Goal: Communication & Community: Answer question/provide support

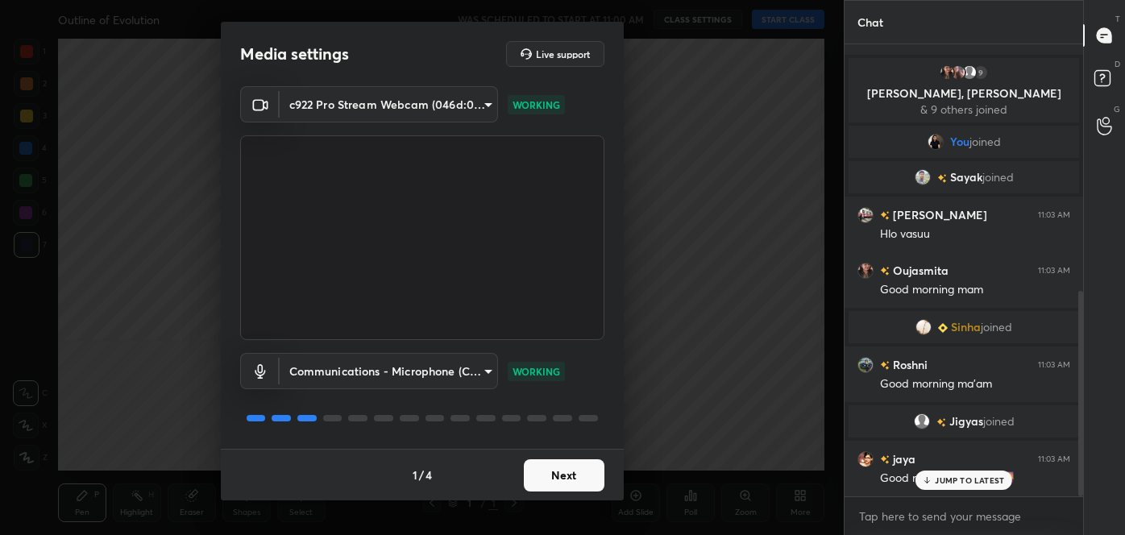
scroll to position [543, 0]
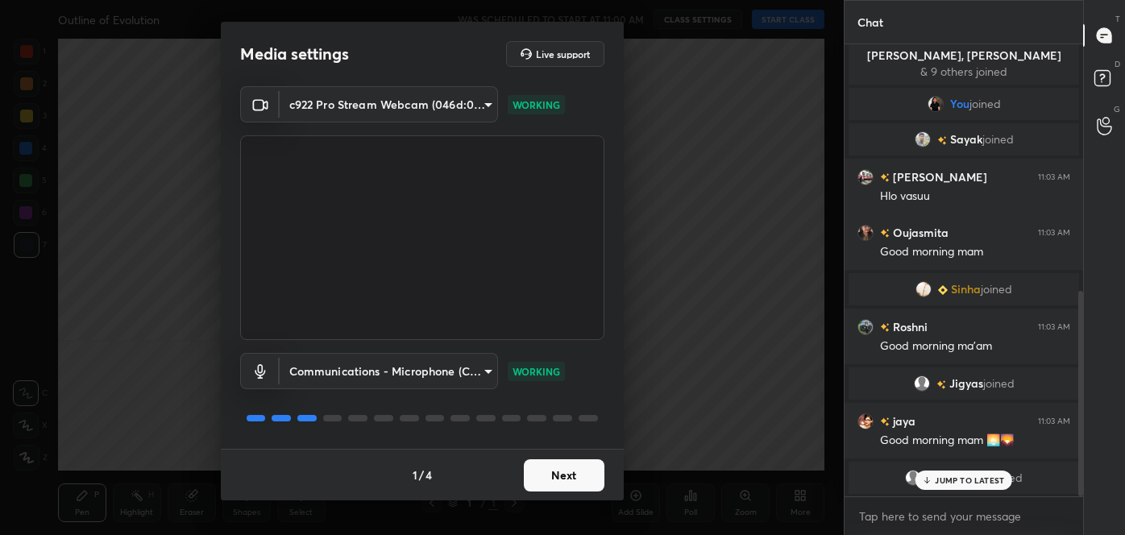
click at [575, 479] on button "Next" at bounding box center [564, 476] width 81 height 32
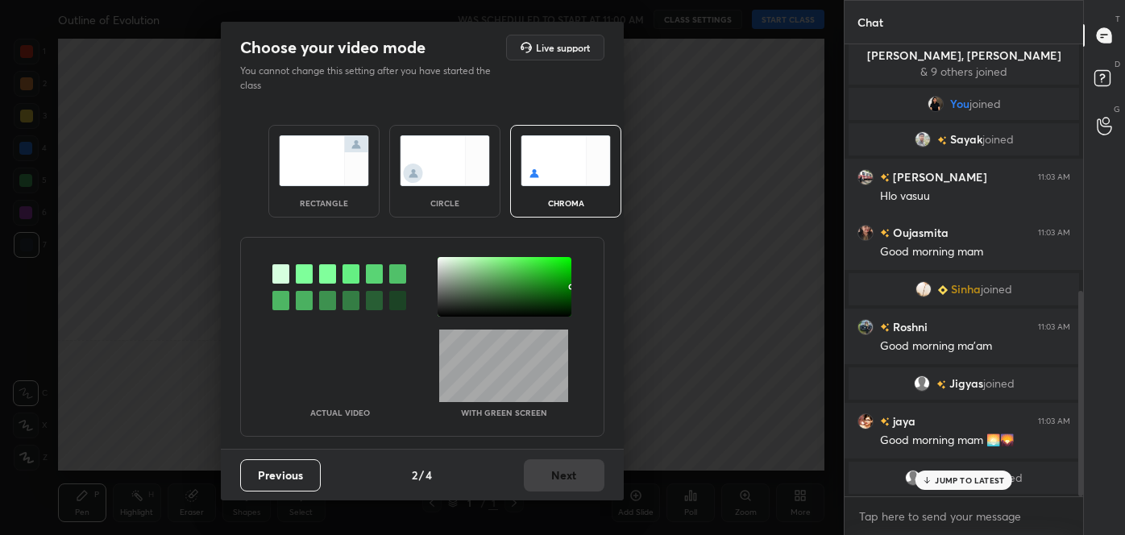
click at [286, 296] on div at bounding box center [281, 300] width 17 height 19
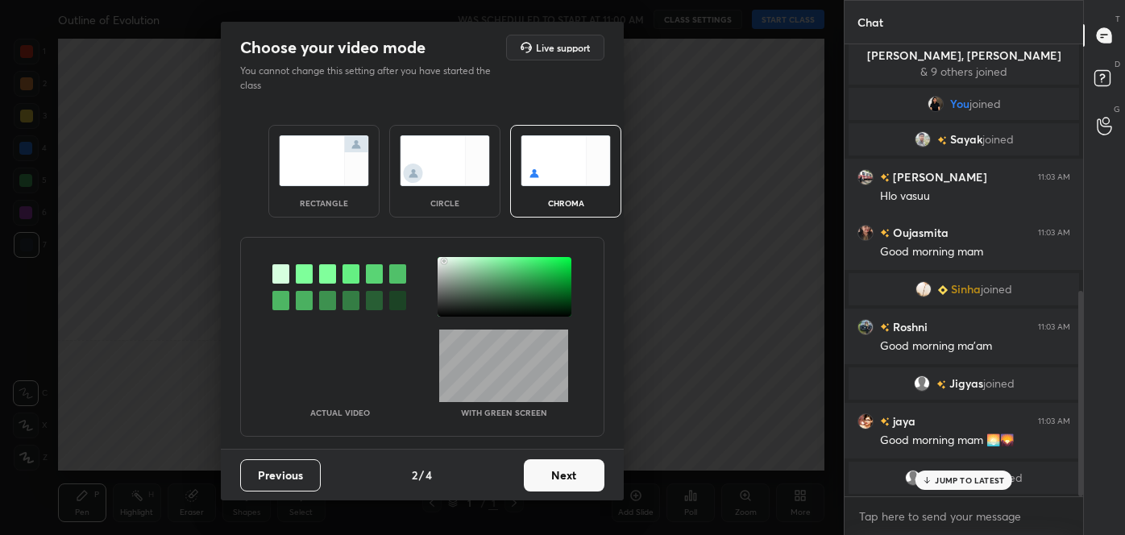
click at [444, 260] on div at bounding box center [505, 287] width 134 height 60
click at [573, 478] on button "Next" at bounding box center [564, 476] width 81 height 32
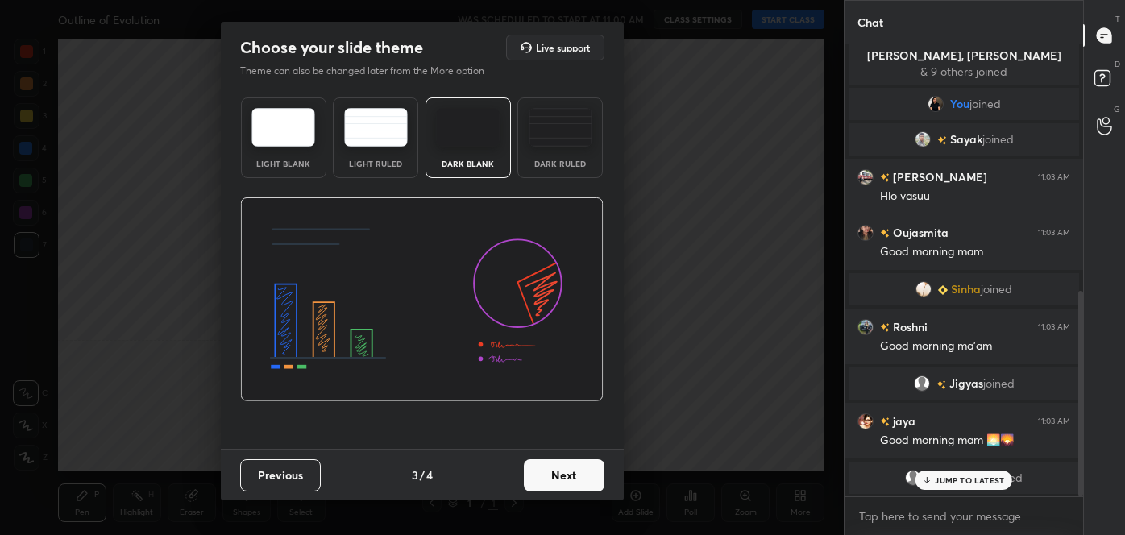
scroll to position [600, 0]
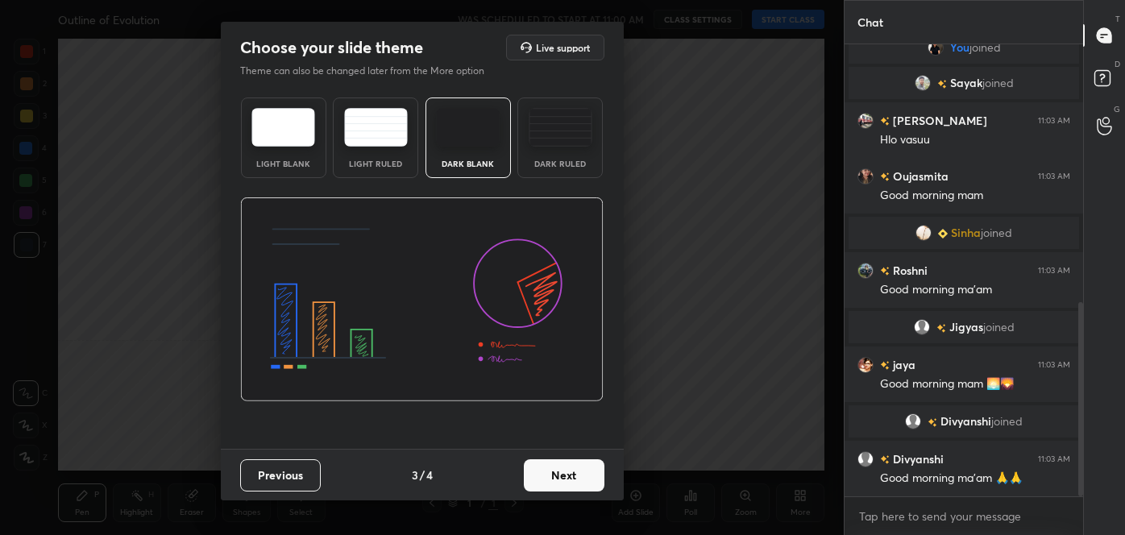
click at [573, 478] on button "Next" at bounding box center [564, 476] width 81 height 32
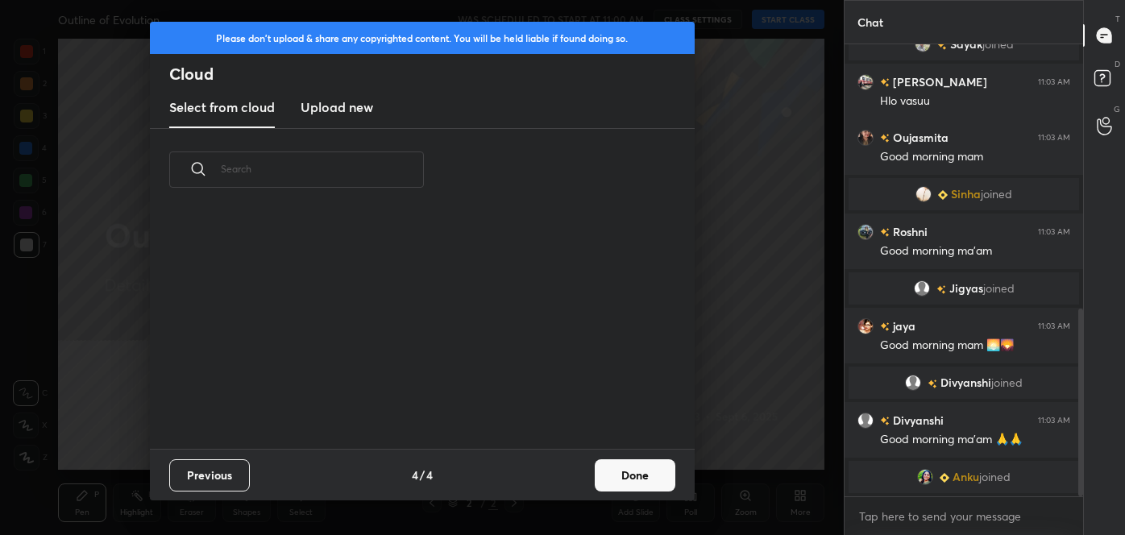
scroll to position [238, 518]
click at [647, 479] on button "Done" at bounding box center [635, 476] width 81 height 32
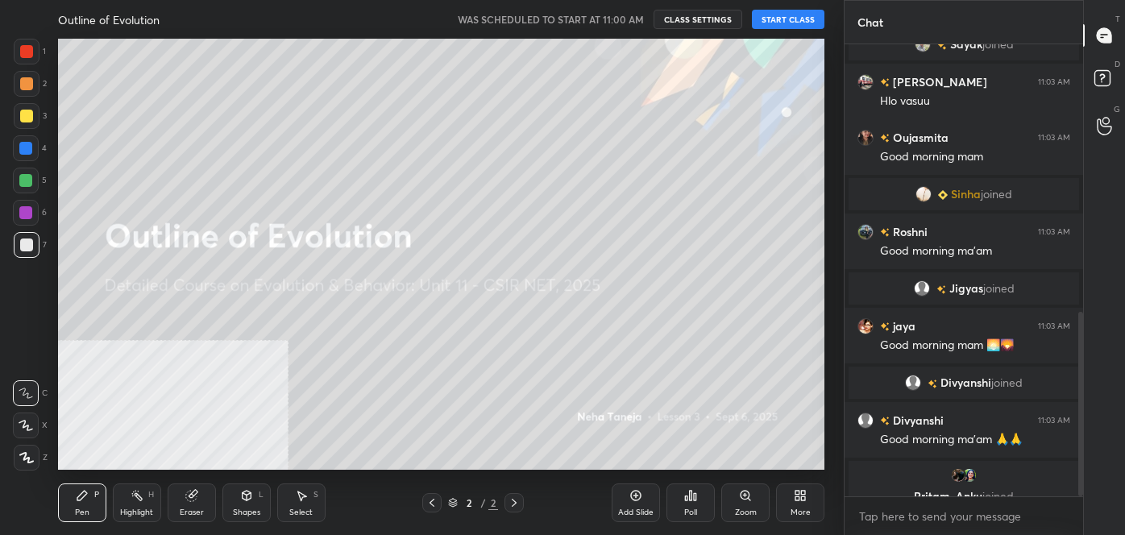
scroll to position [658, 0]
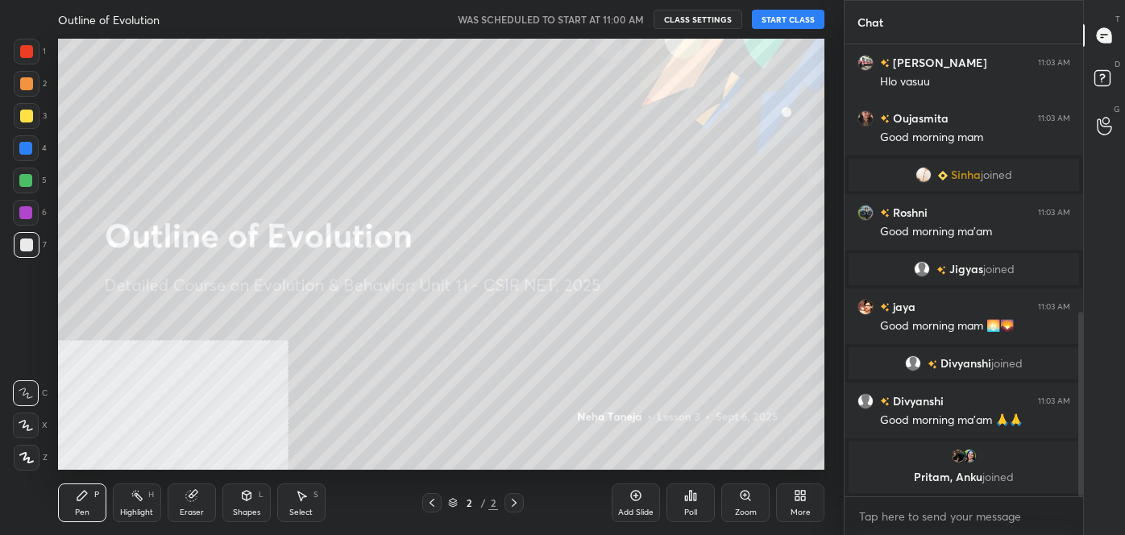
click at [780, 10] on button "START CLASS" at bounding box center [788, 19] width 73 height 19
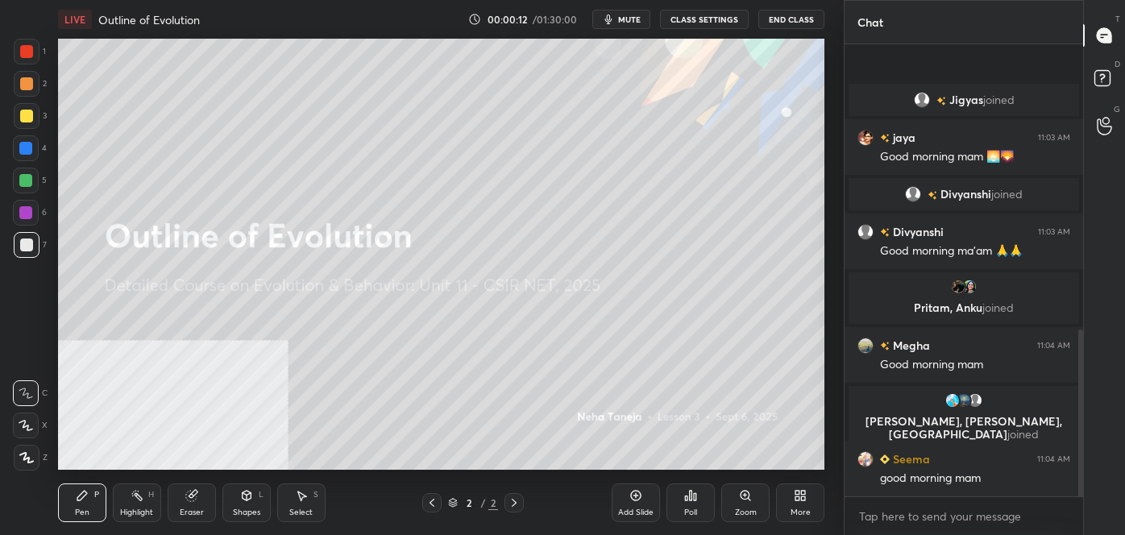
scroll to position [782, 0]
type textarea "x"
click at [922, 523] on textarea at bounding box center [964, 517] width 213 height 26
paste textarea "follow me on unacademy: [URL][DOMAIN_NAME] join me on telegram: [URL][DOMAIN_NA…"
type textarea "follow me on unacademy: [URL][DOMAIN_NAME] join me on telegram: [URL][DOMAIN_NA…"
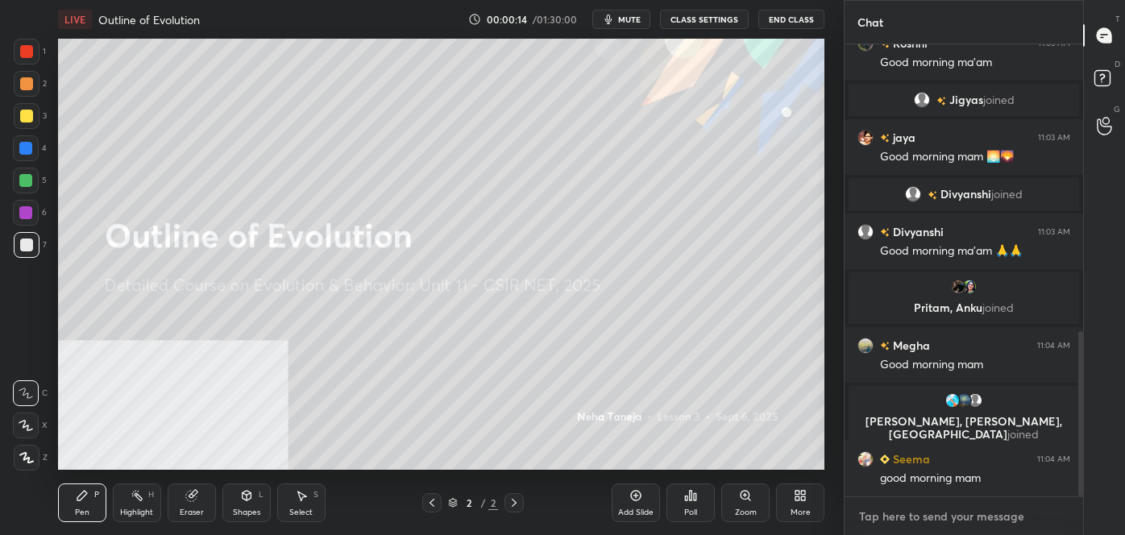
type textarea "x"
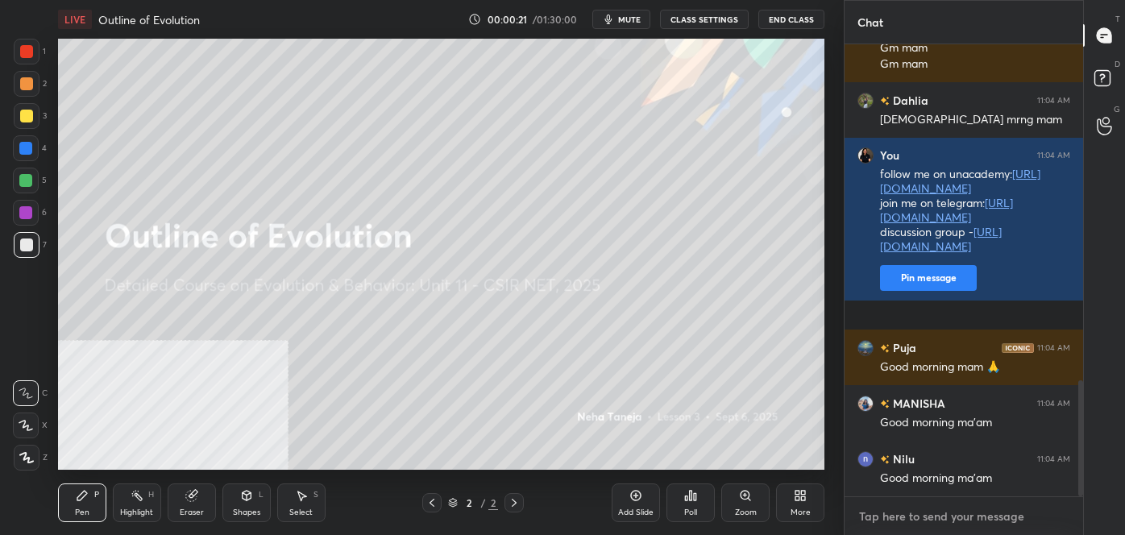
scroll to position [0, 0]
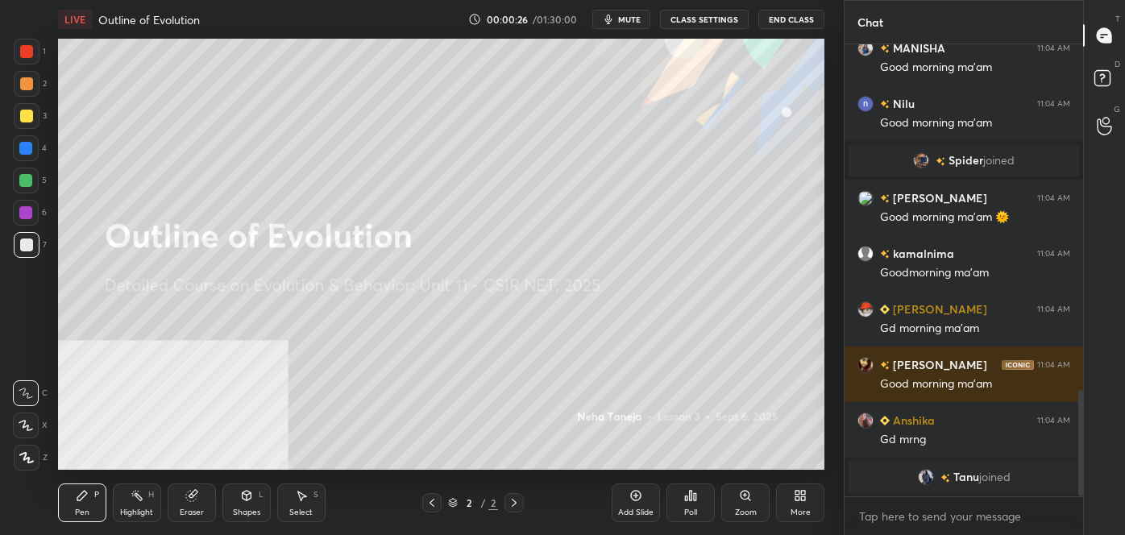
click at [786, 495] on div "More" at bounding box center [800, 503] width 48 height 39
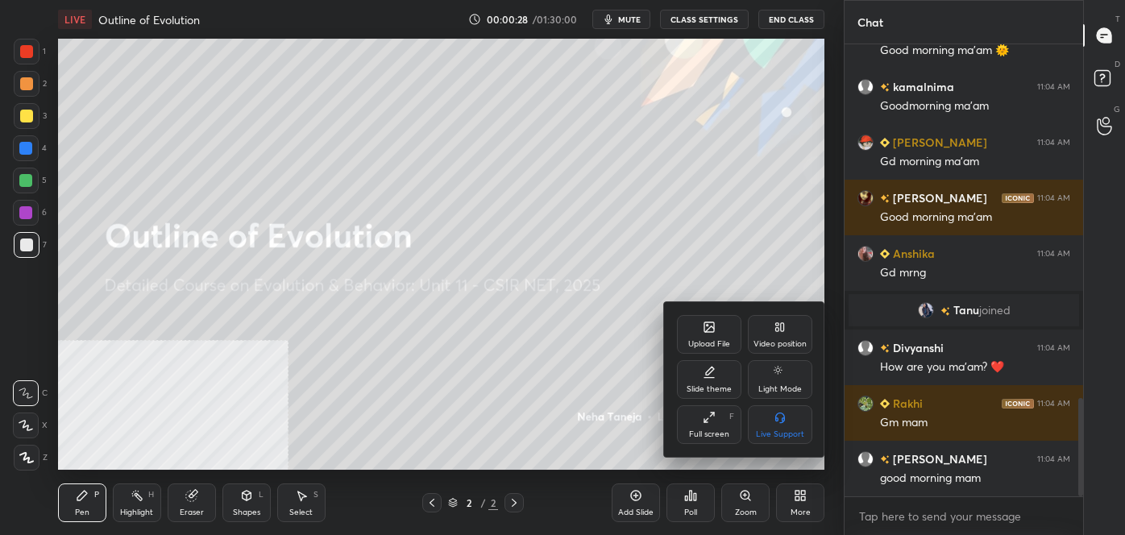
click at [764, 331] on div "Video position" at bounding box center [780, 334] width 64 height 39
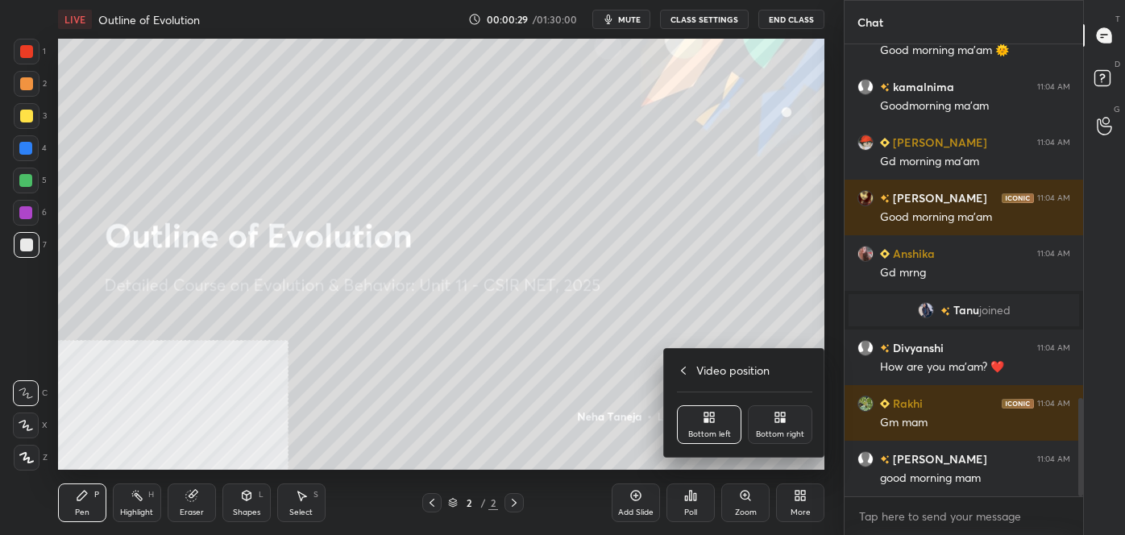
click at [779, 426] on div "Bottom right" at bounding box center [780, 425] width 64 height 39
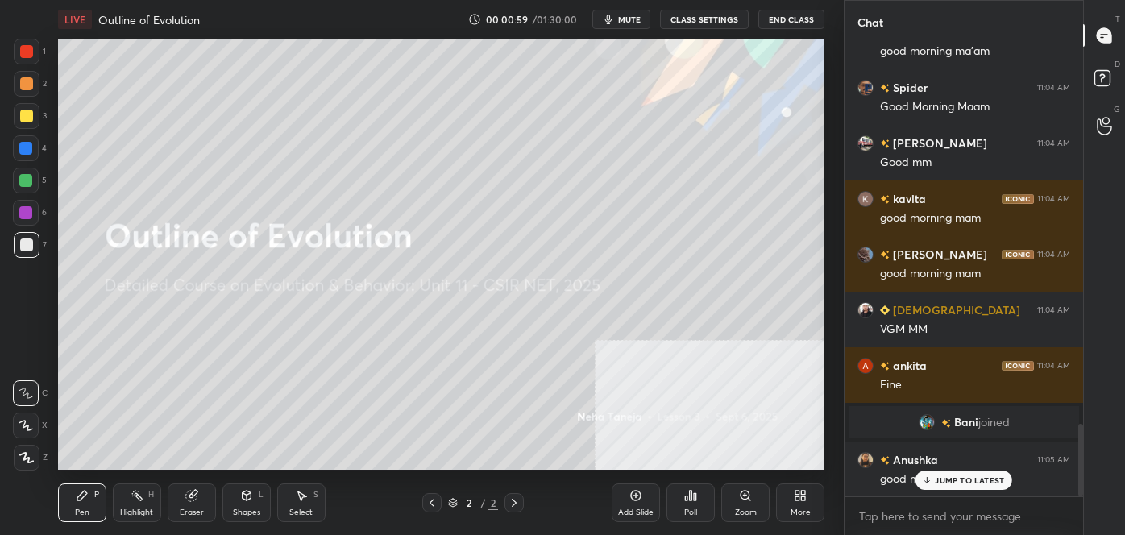
scroll to position [2375, 0]
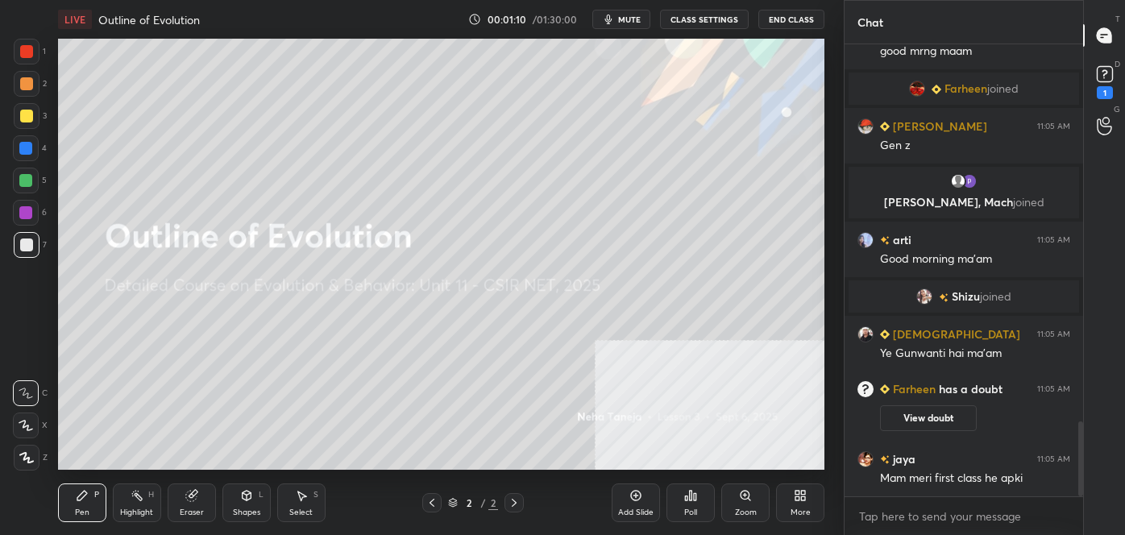
click at [924, 530] on div "x" at bounding box center [964, 516] width 239 height 38
type textarea "x"
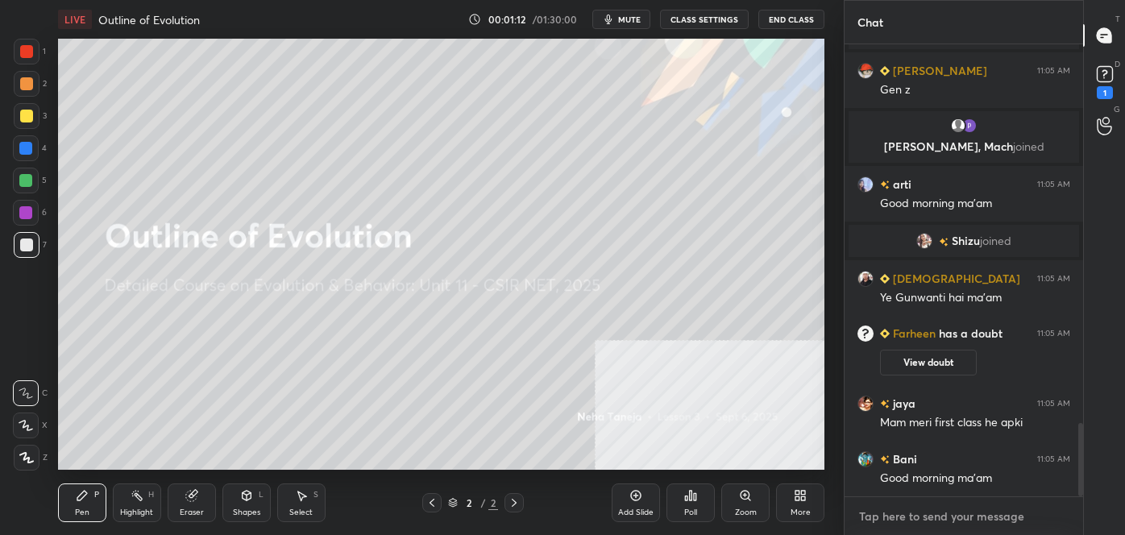
paste textarea "follow me on unacademy: [URL][DOMAIN_NAME] join me on telegram: [URL][DOMAIN_NA…"
type textarea "follow me on unacademy: [URL][DOMAIN_NAME] join me on telegram: [URL][DOMAIN_NA…"
type textarea "x"
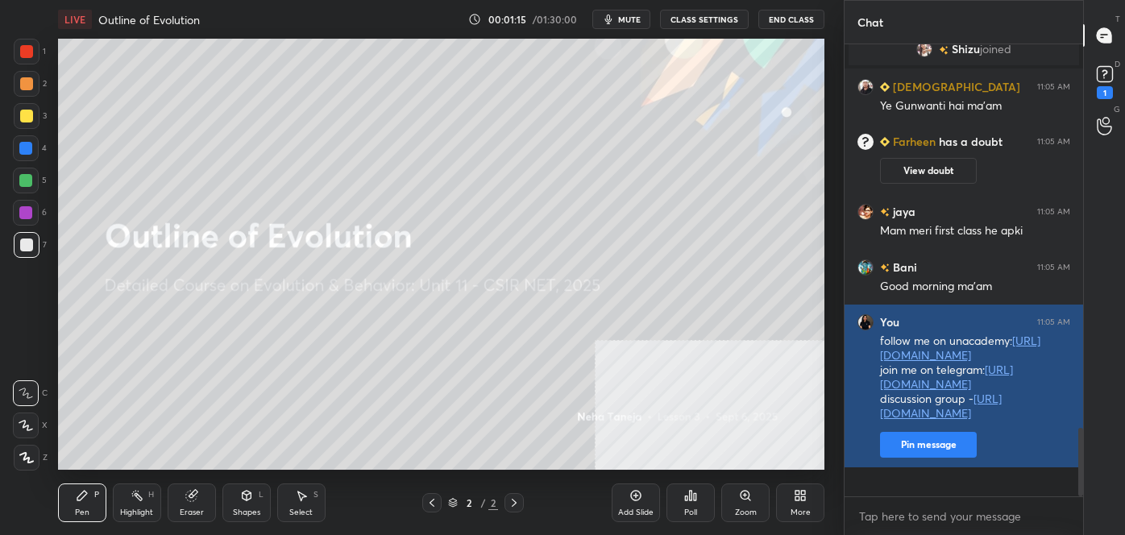
click at [907, 458] on button "Pin message" at bounding box center [928, 445] width 97 height 26
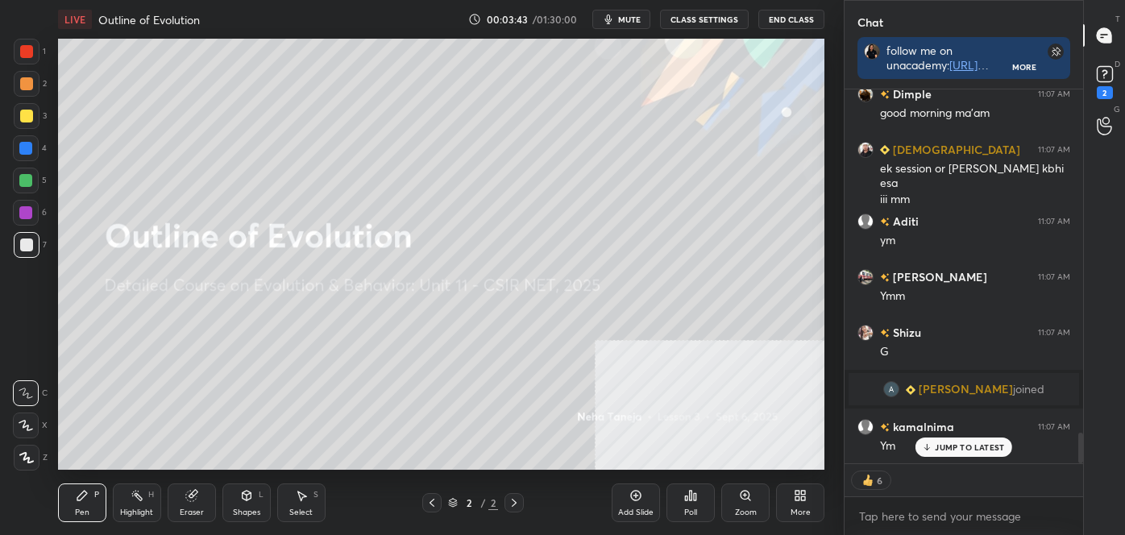
scroll to position [4248, 0]
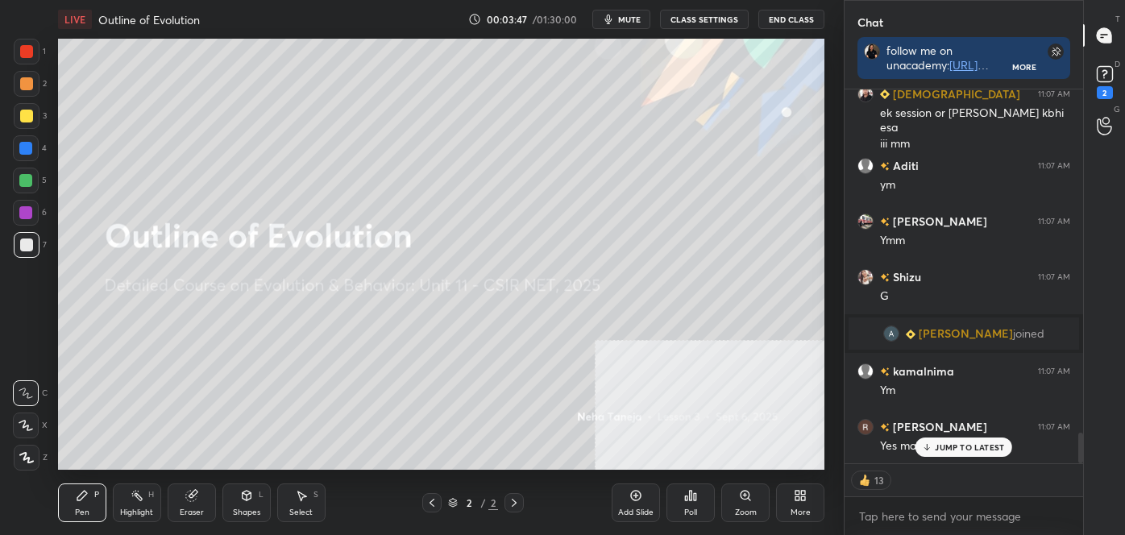
click at [810, 506] on div "More" at bounding box center [800, 503] width 48 height 39
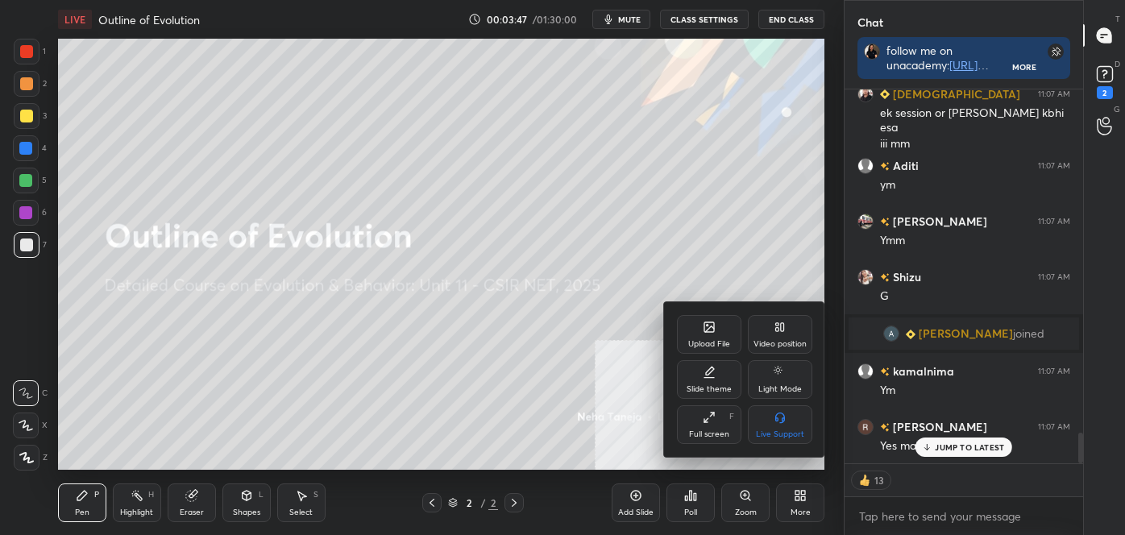
scroll to position [4304, 0]
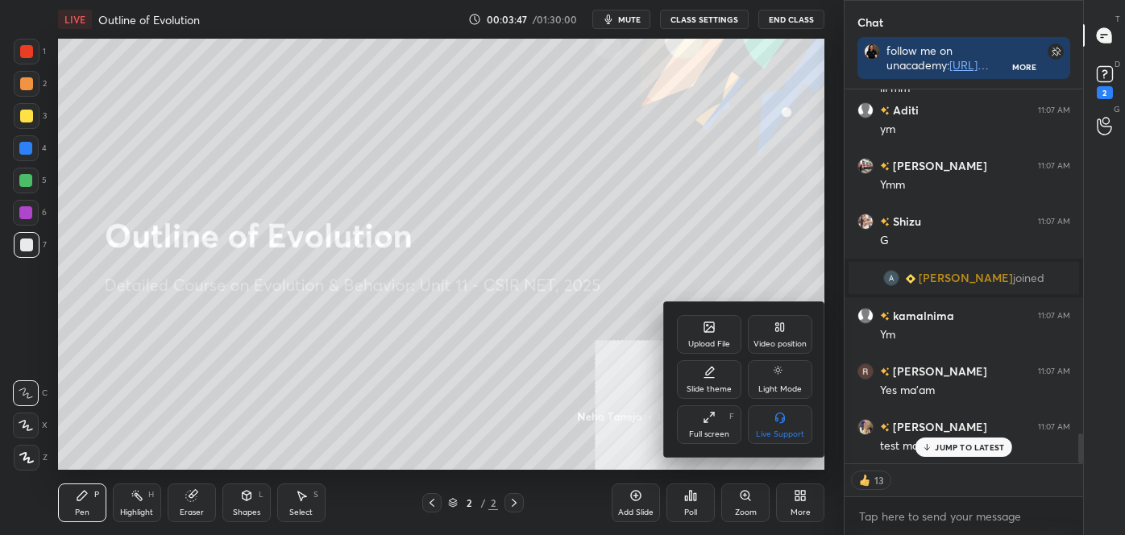
click at [772, 340] on div "Video position" at bounding box center [780, 344] width 53 height 8
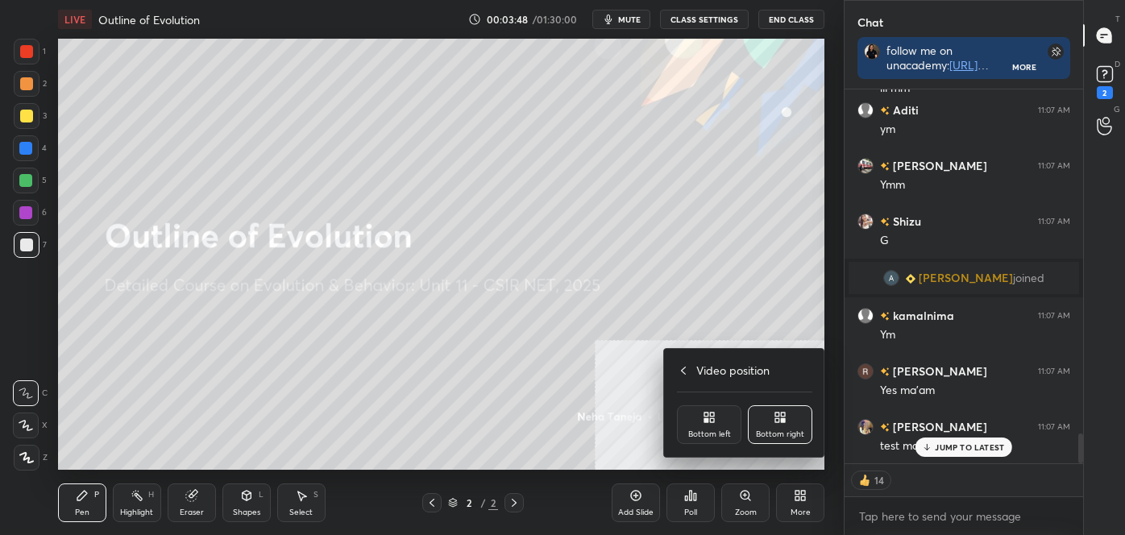
click at [688, 417] on div "Bottom left" at bounding box center [709, 425] width 64 height 39
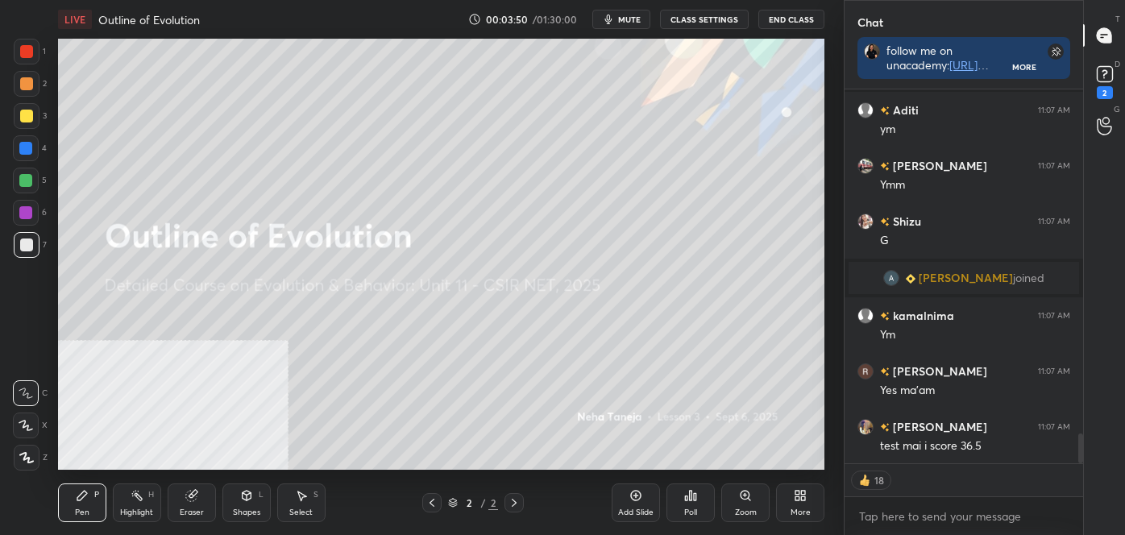
scroll to position [4375, 0]
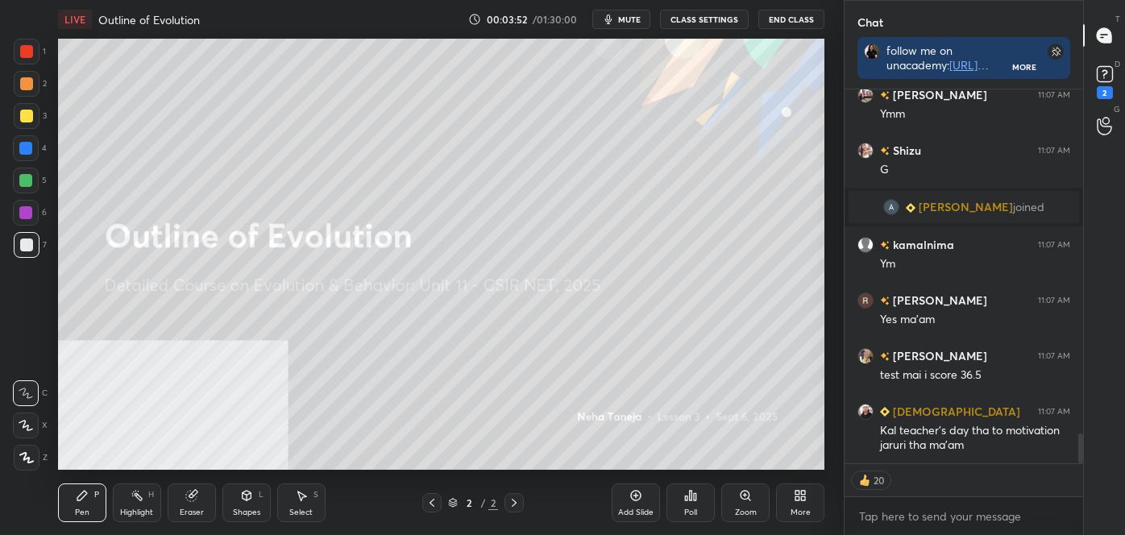
click at [799, 504] on div "More" at bounding box center [800, 503] width 48 height 39
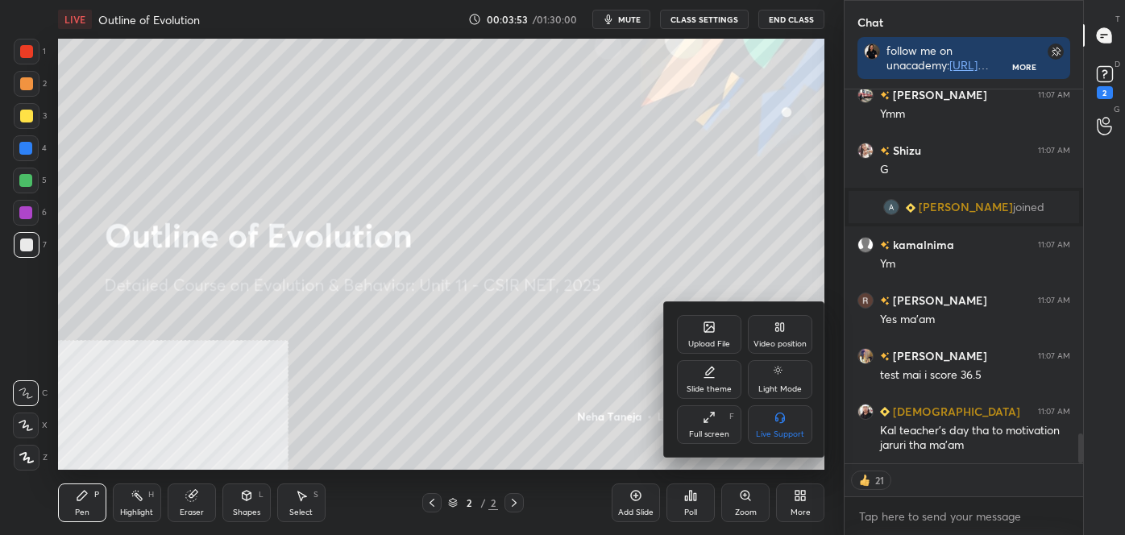
click at [783, 340] on div "Video position" at bounding box center [780, 344] width 53 height 8
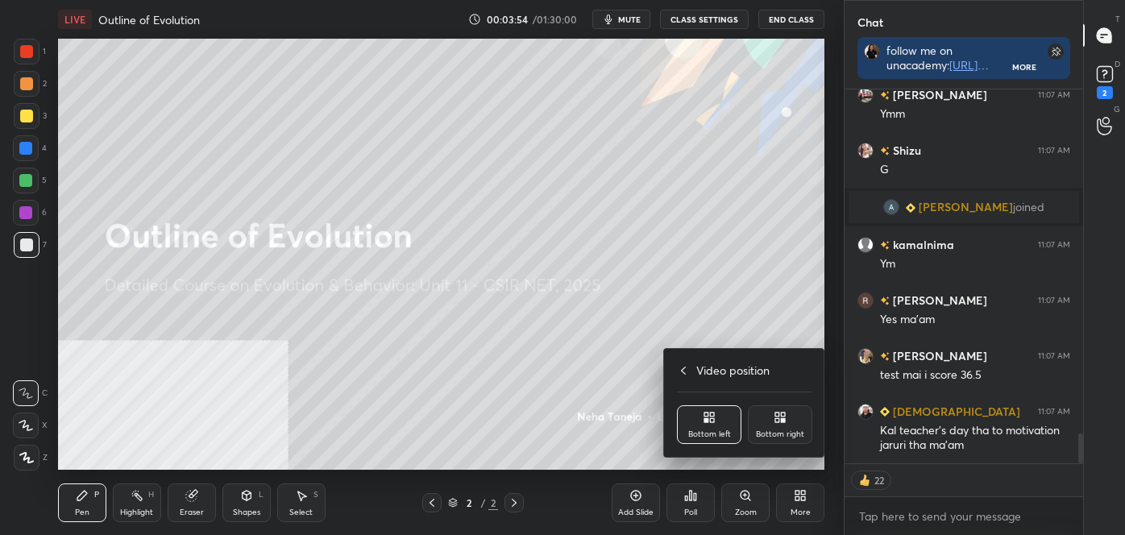
click at [772, 425] on div "Bottom right" at bounding box center [780, 425] width 64 height 39
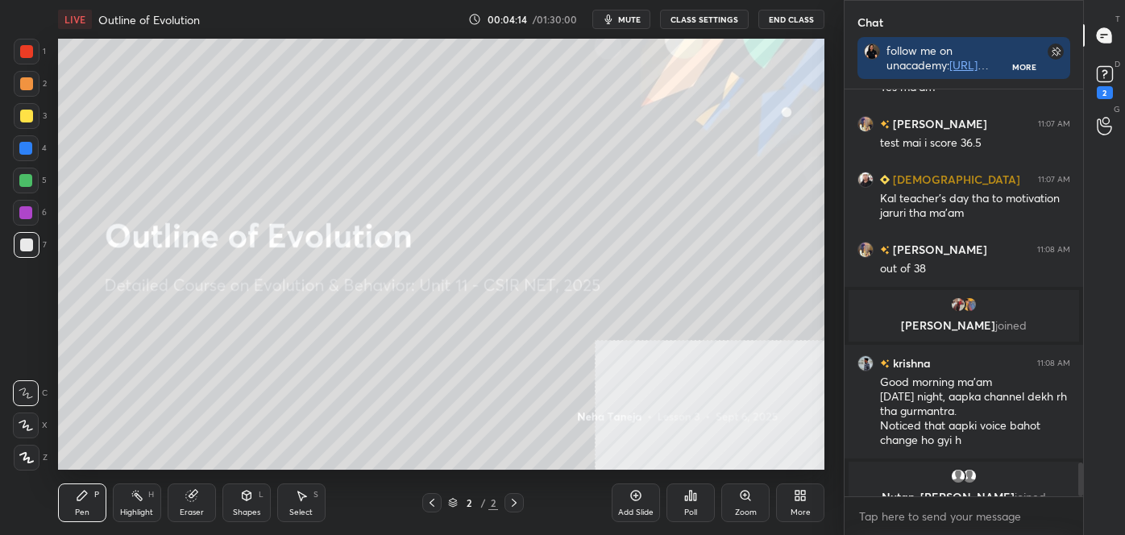
scroll to position [4554, 0]
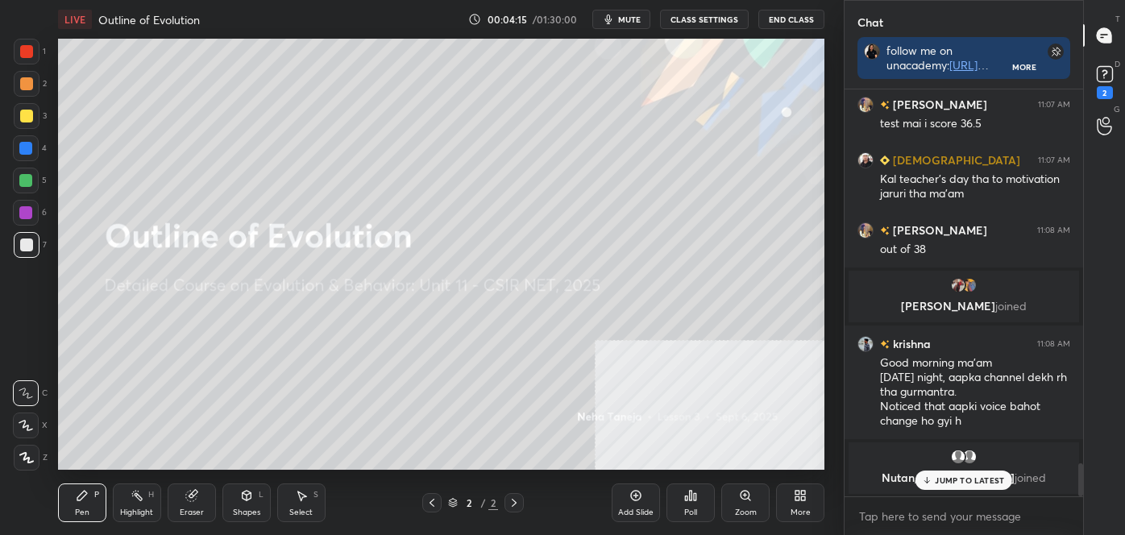
click at [801, 495] on icon at bounding box center [800, 495] width 13 height 13
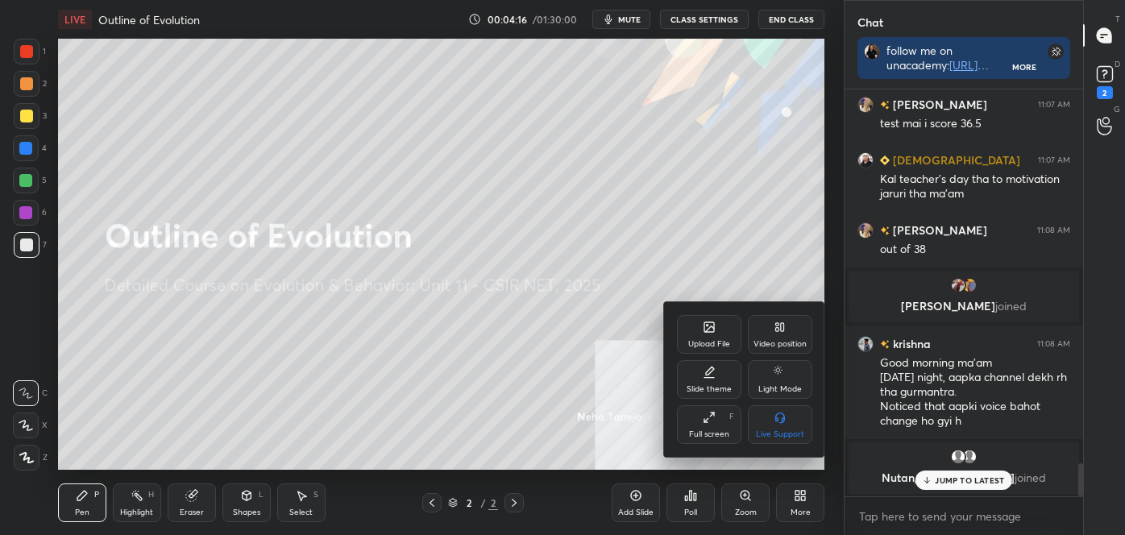
click at [696, 343] on div "Upload File" at bounding box center [710, 344] width 42 height 8
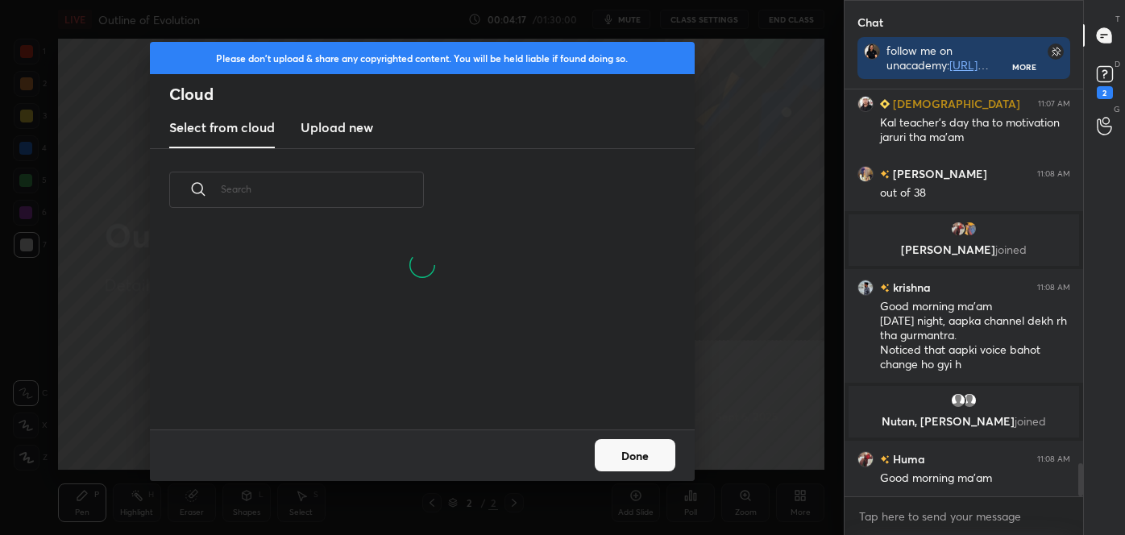
scroll to position [199, 518]
click at [340, 128] on h3 "Upload new" at bounding box center [337, 127] width 73 height 19
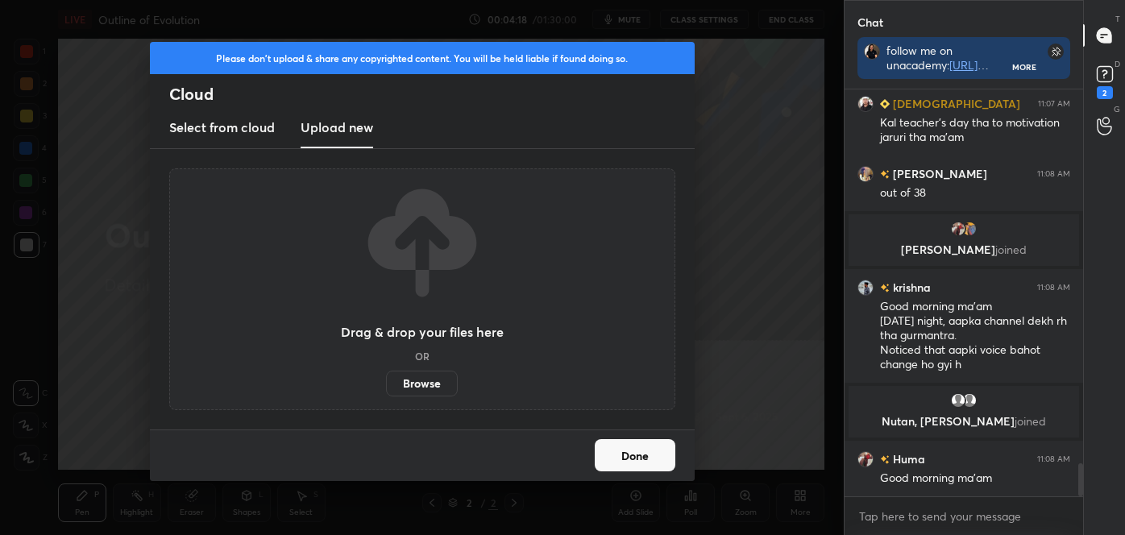
click at [414, 384] on label "Browse" at bounding box center [422, 384] width 72 height 26
click at [386, 384] on input "Browse" at bounding box center [386, 384] width 0 height 26
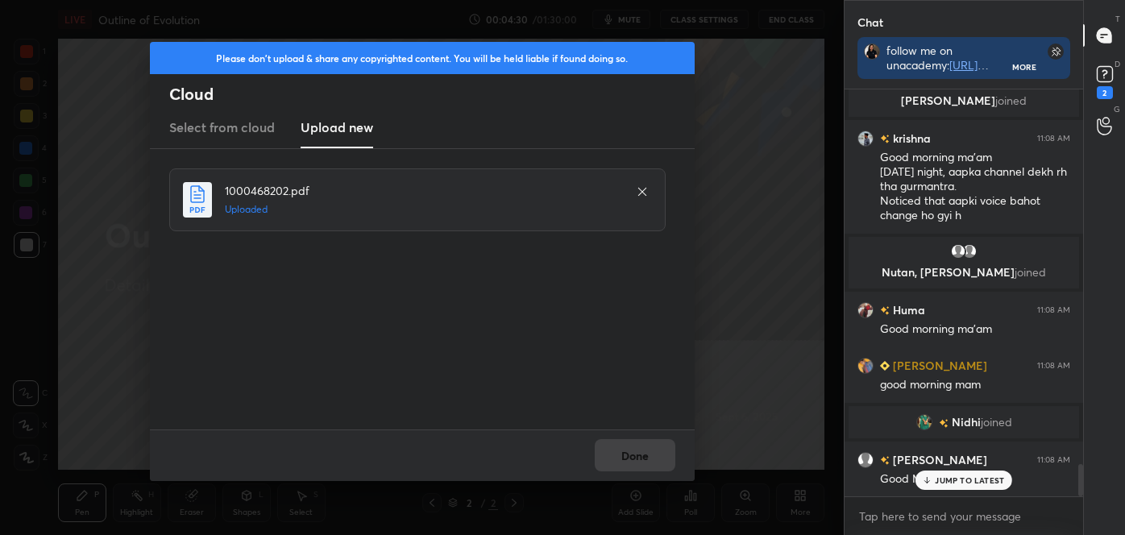
scroll to position [4768, 0]
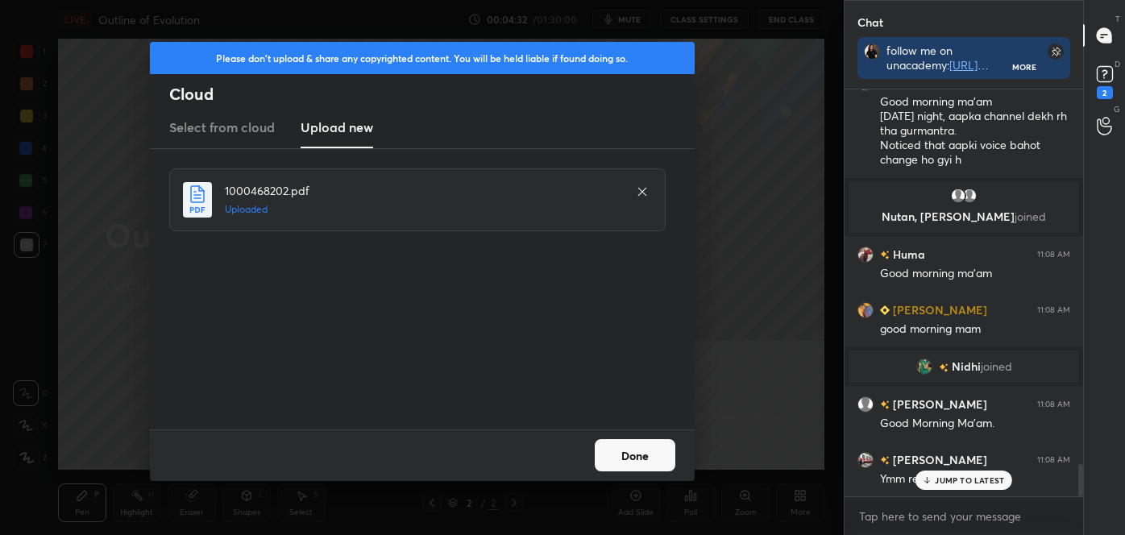
click at [640, 451] on button "Done" at bounding box center [635, 455] width 81 height 32
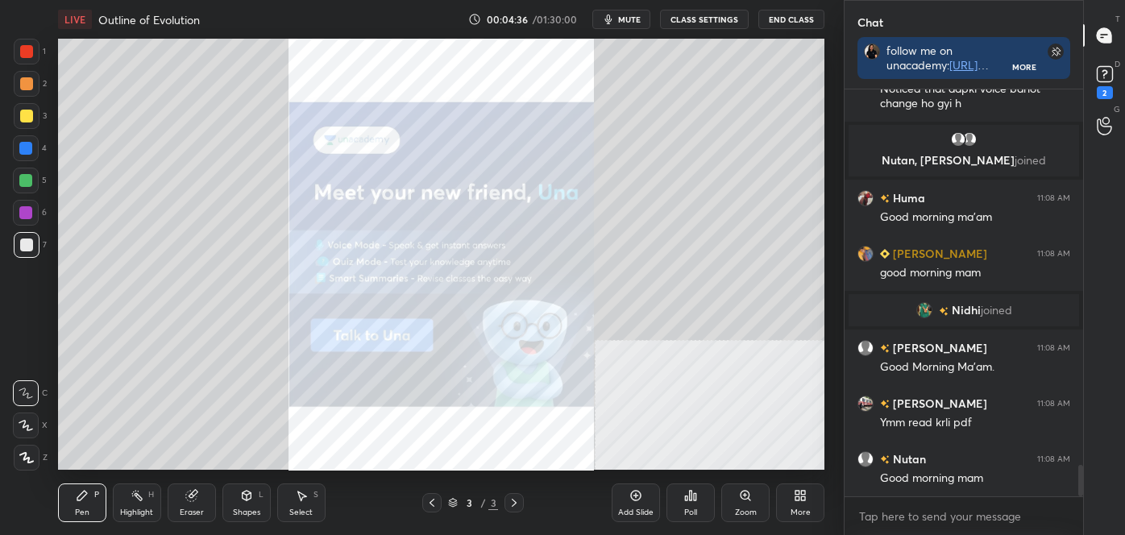
scroll to position [4880, 0]
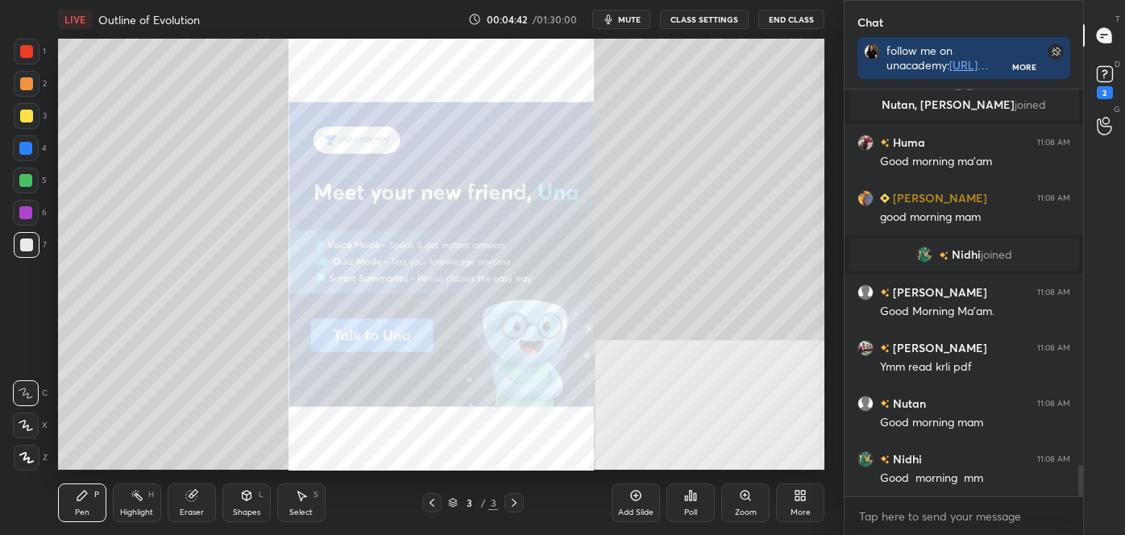
click at [750, 490] on icon at bounding box center [745, 495] width 13 height 13
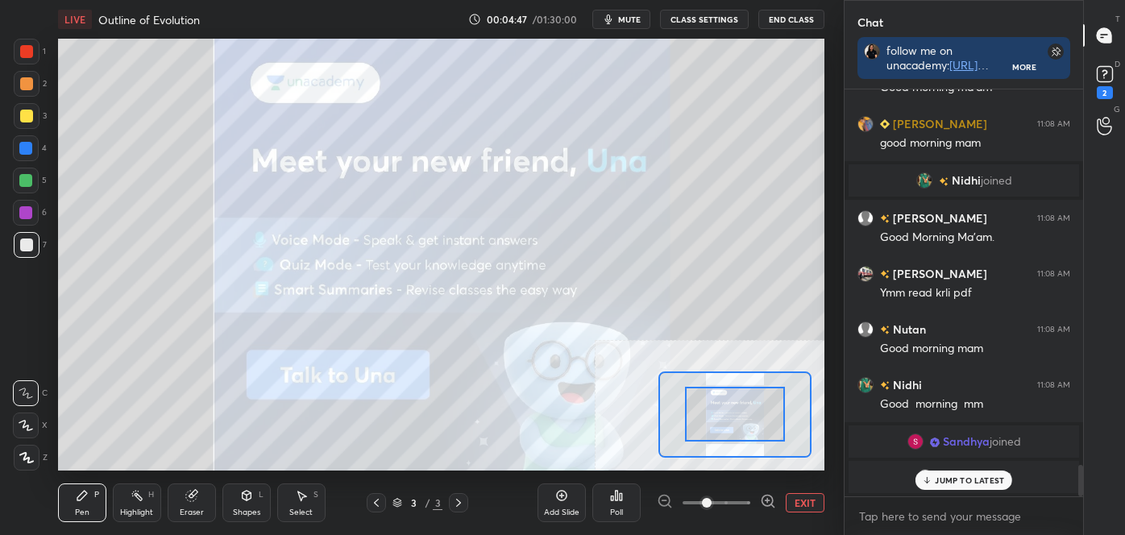
scroll to position [4934, 0]
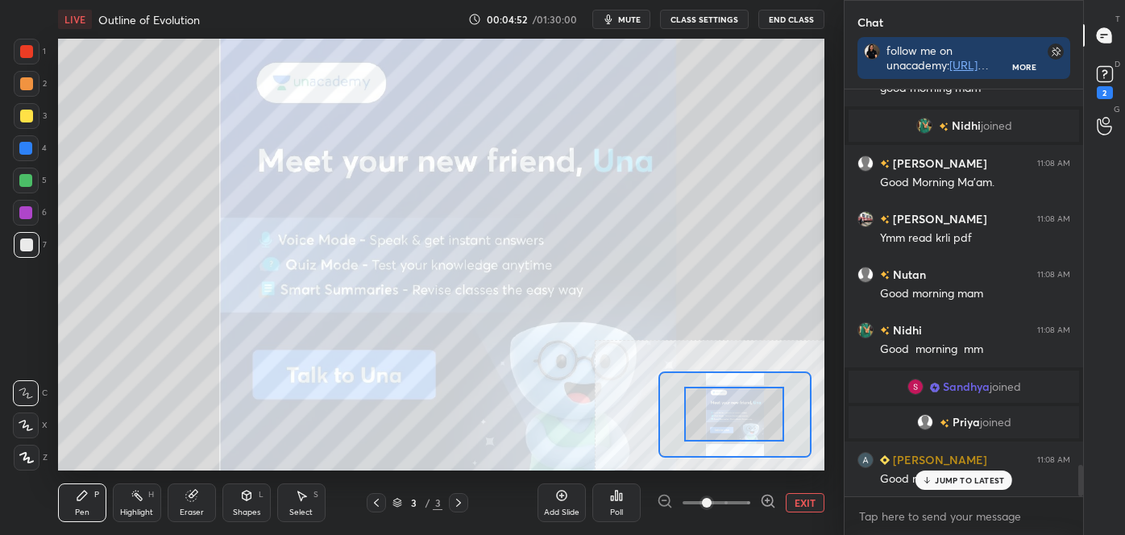
drag, startPoint x: 727, startPoint y: 426, endPoint x: 714, endPoint y: 426, distance: 13.7
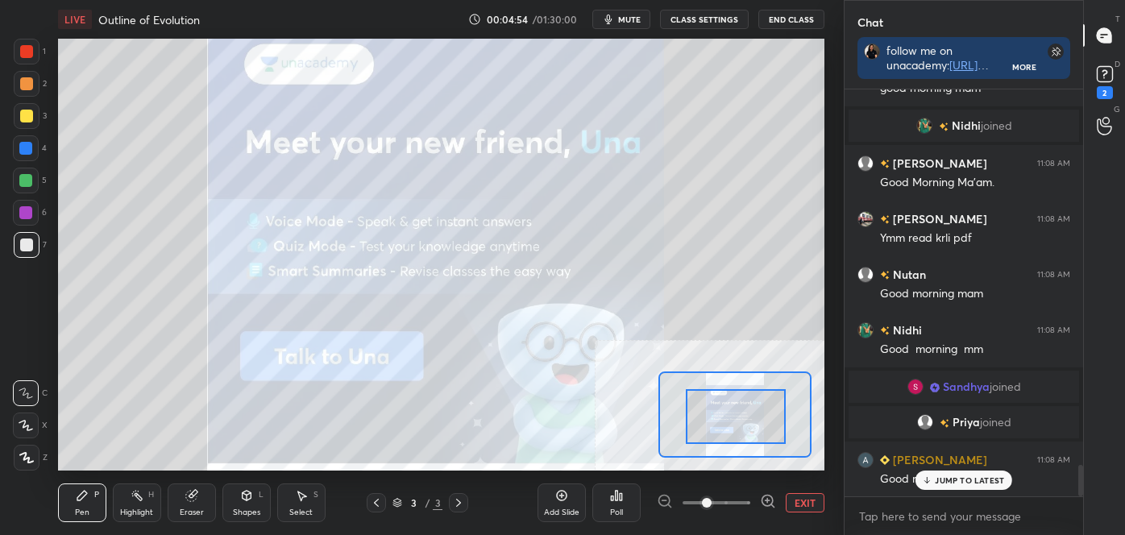
click at [725, 424] on div at bounding box center [736, 417] width 100 height 56
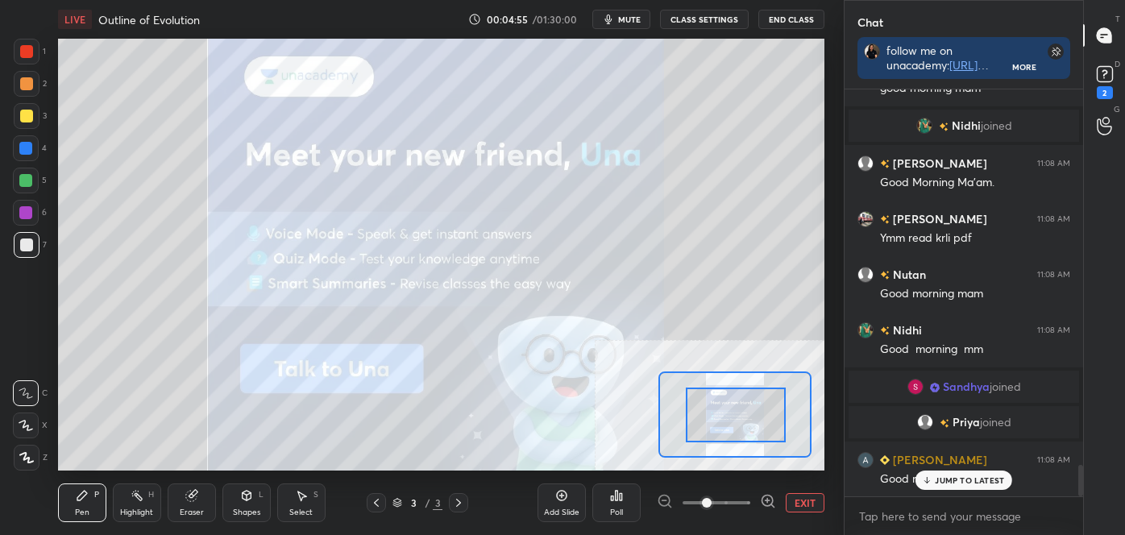
click at [726, 422] on div at bounding box center [736, 416] width 100 height 56
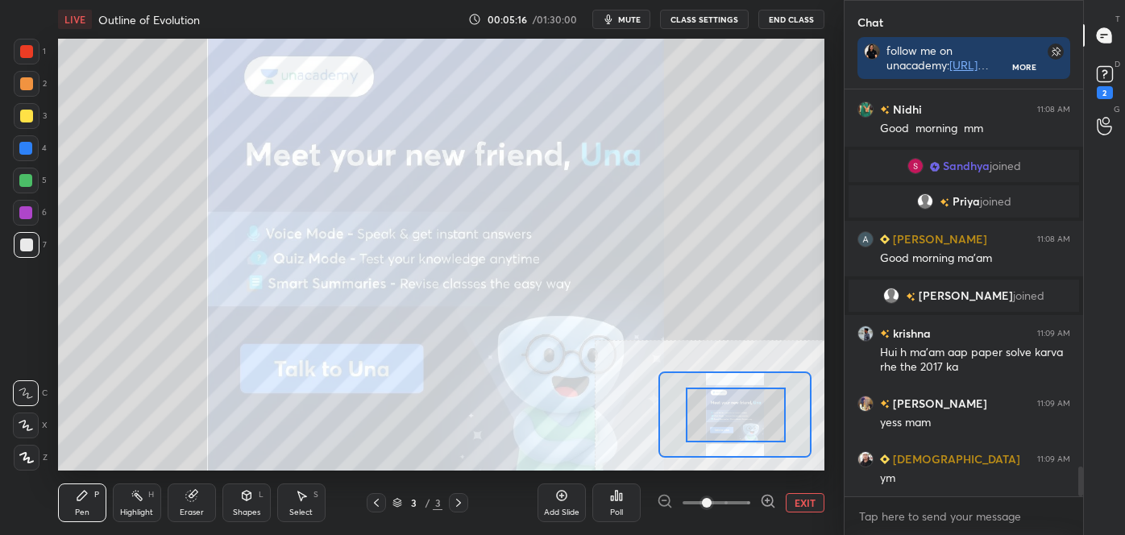
scroll to position [5211, 0]
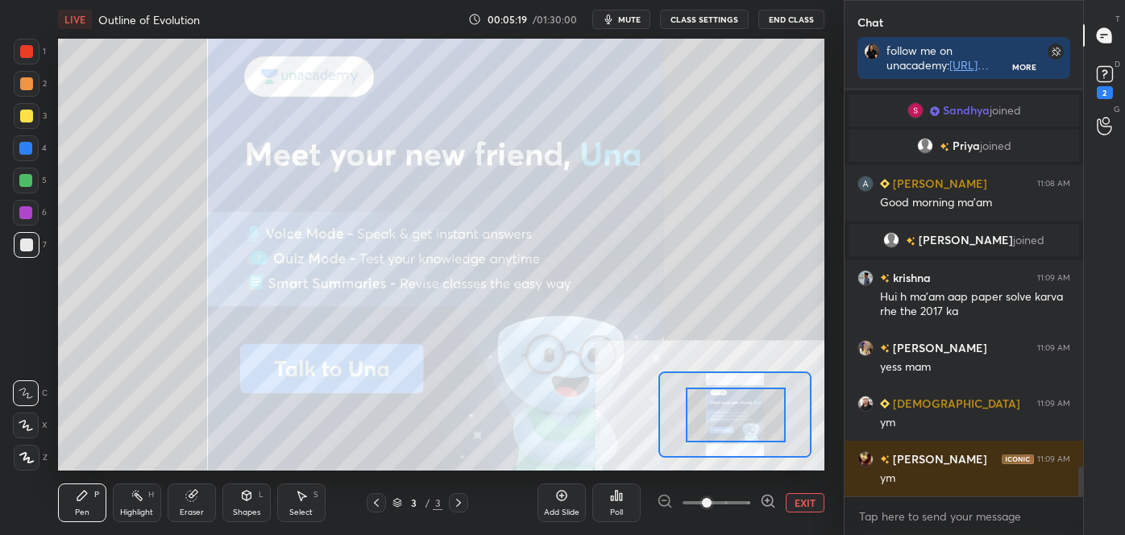
click at [639, 19] on span "mute" at bounding box center [629, 19] width 23 height 11
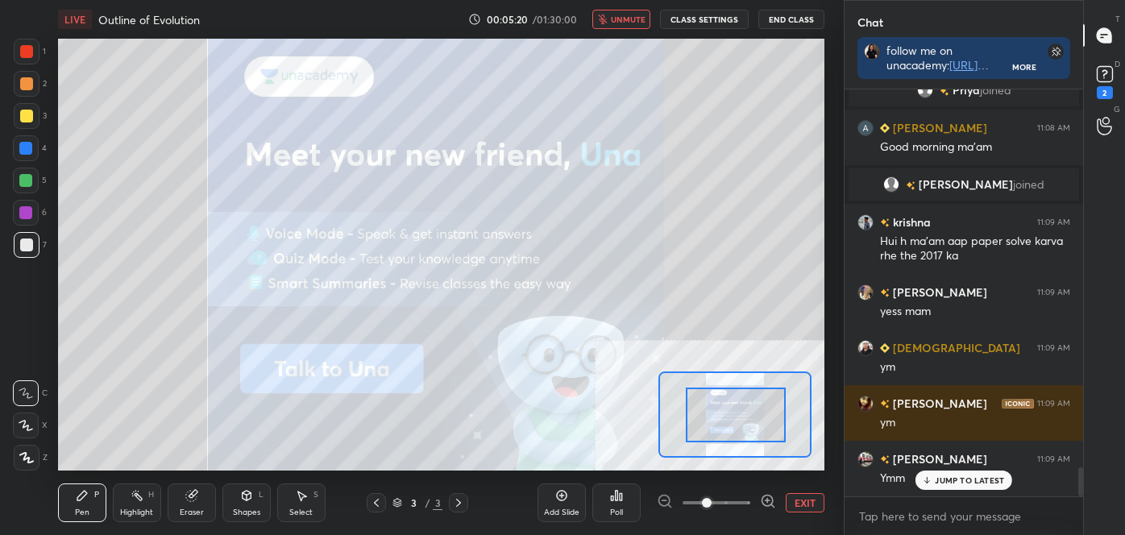
scroll to position [5321, 0]
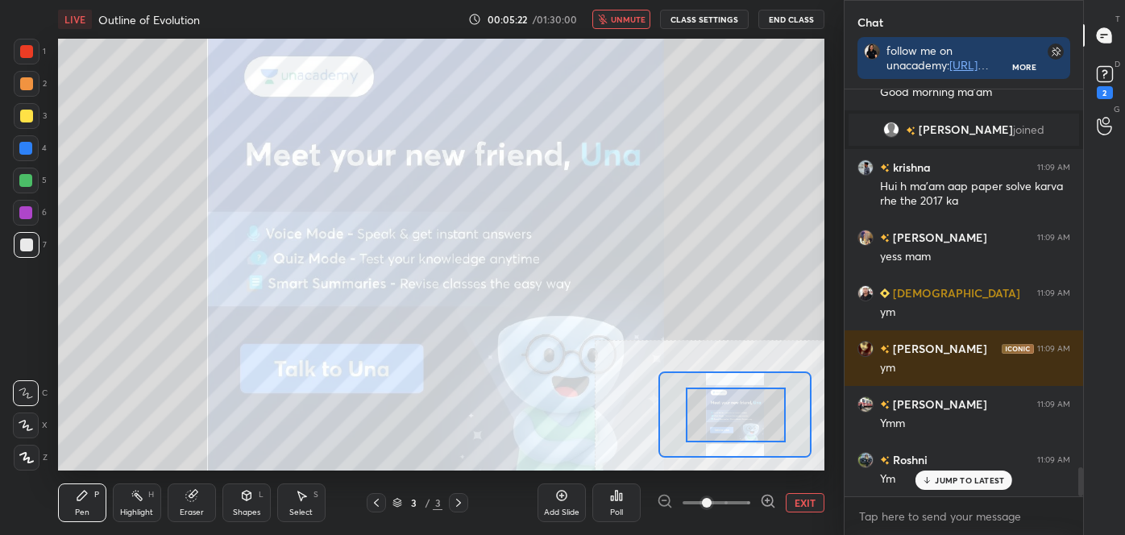
click at [632, 18] on span "unmute" at bounding box center [628, 19] width 35 height 11
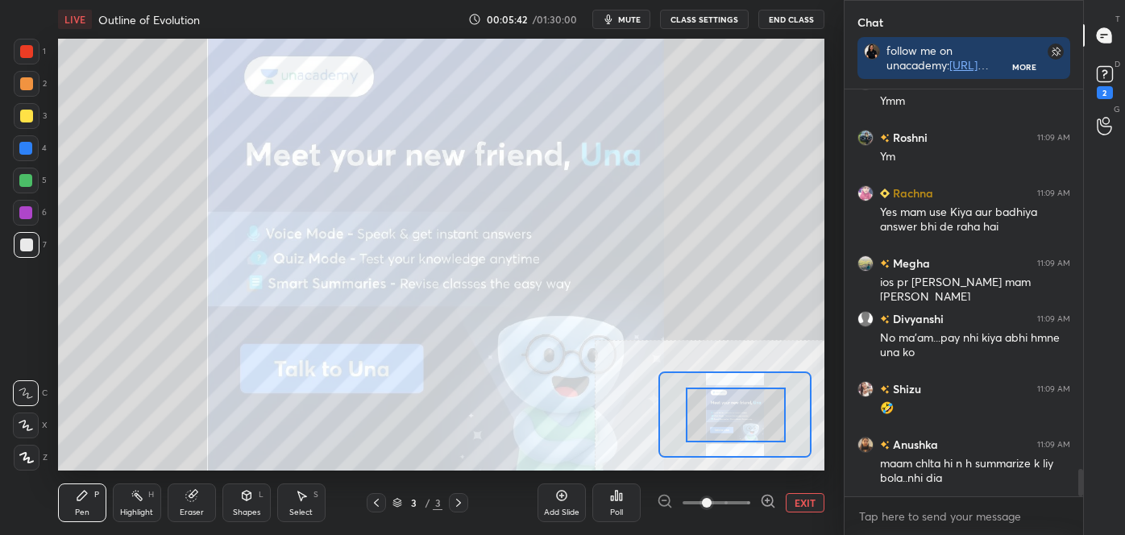
scroll to position [5714, 0]
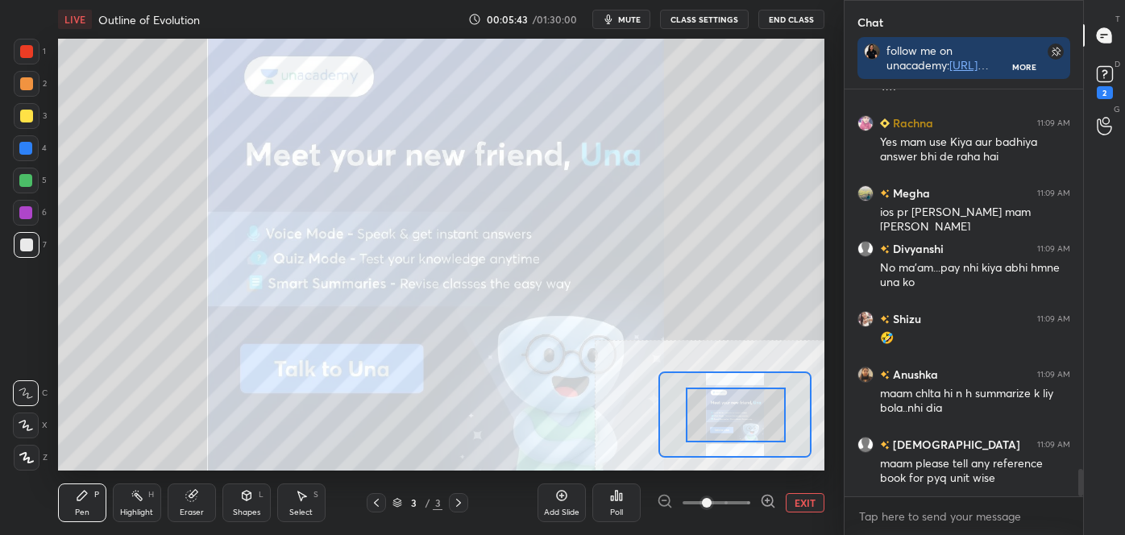
click at [192, 493] on icon at bounding box center [191, 496] width 10 height 10
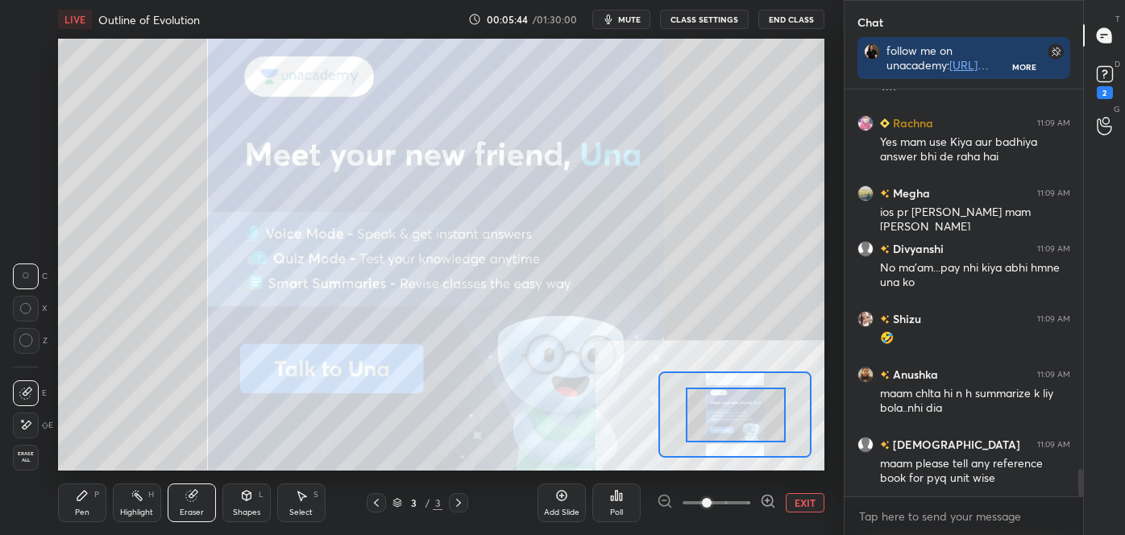
click at [33, 456] on span "Erase all" at bounding box center [26, 456] width 24 height 11
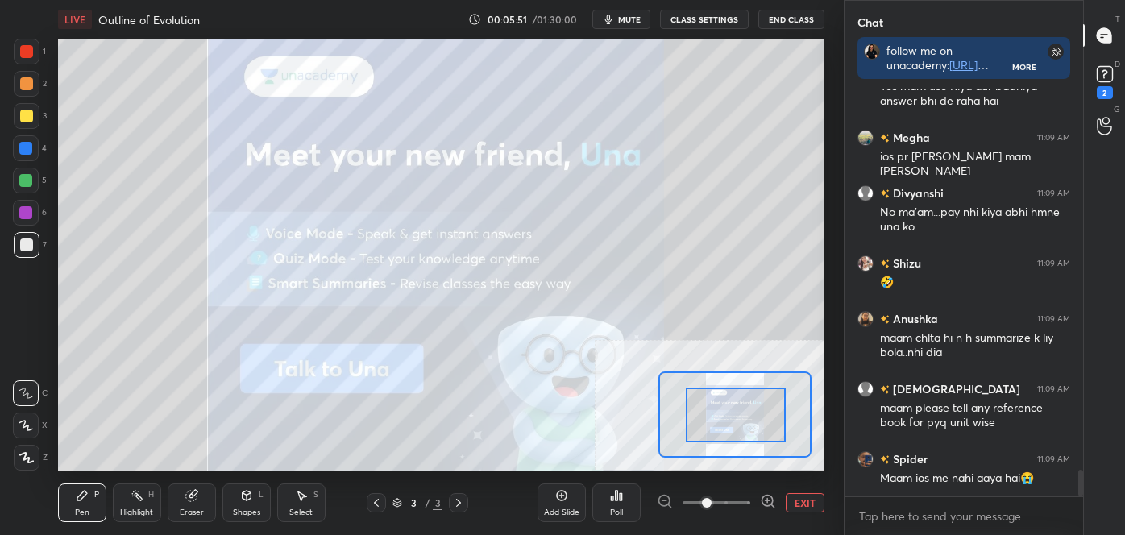
scroll to position [5824, 0]
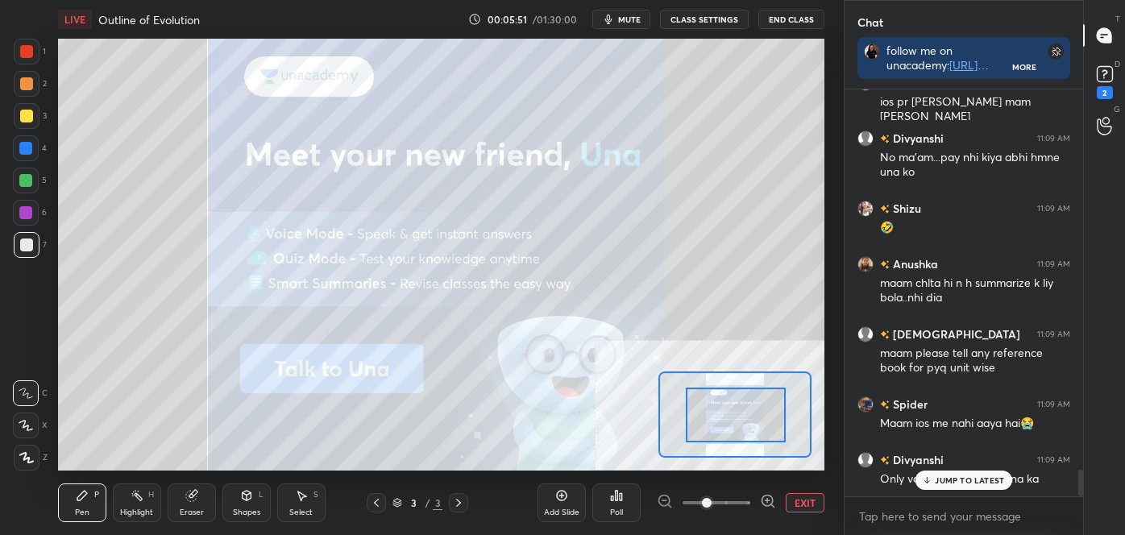
click at [135, 499] on icon at bounding box center [137, 495] width 13 height 13
click at [26, 47] on div at bounding box center [26, 51] width 13 height 13
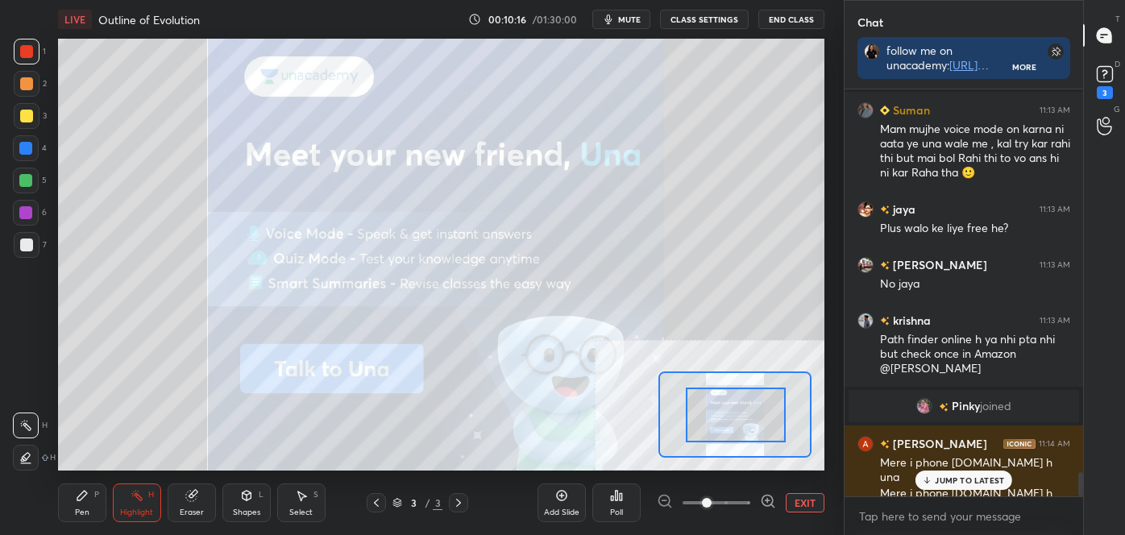
scroll to position [6432, 0]
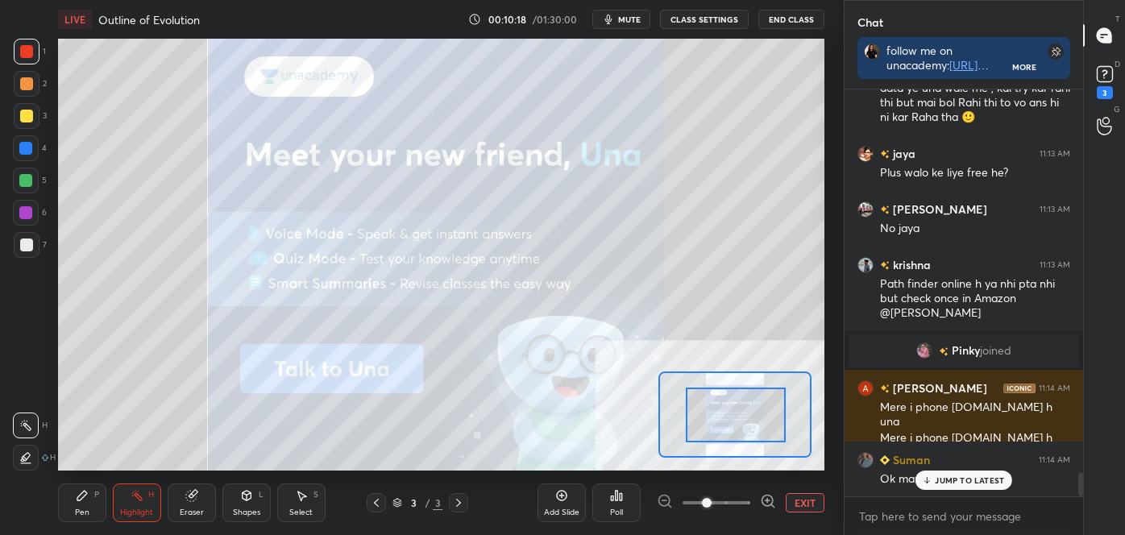
click at [988, 484] on p "JUMP TO LATEST" at bounding box center [969, 481] width 69 height 10
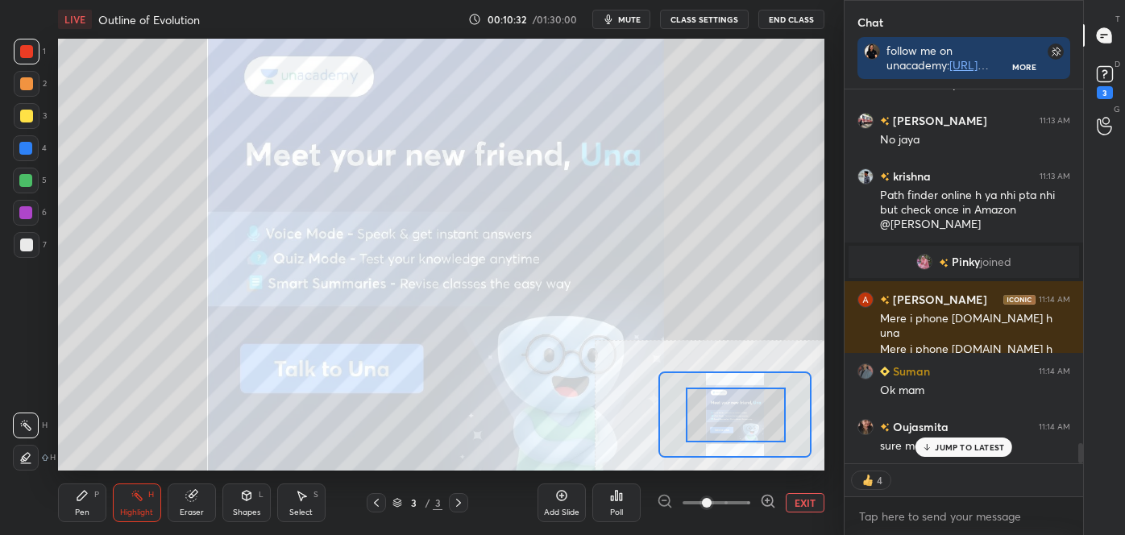
click at [614, 496] on icon at bounding box center [616, 495] width 13 height 13
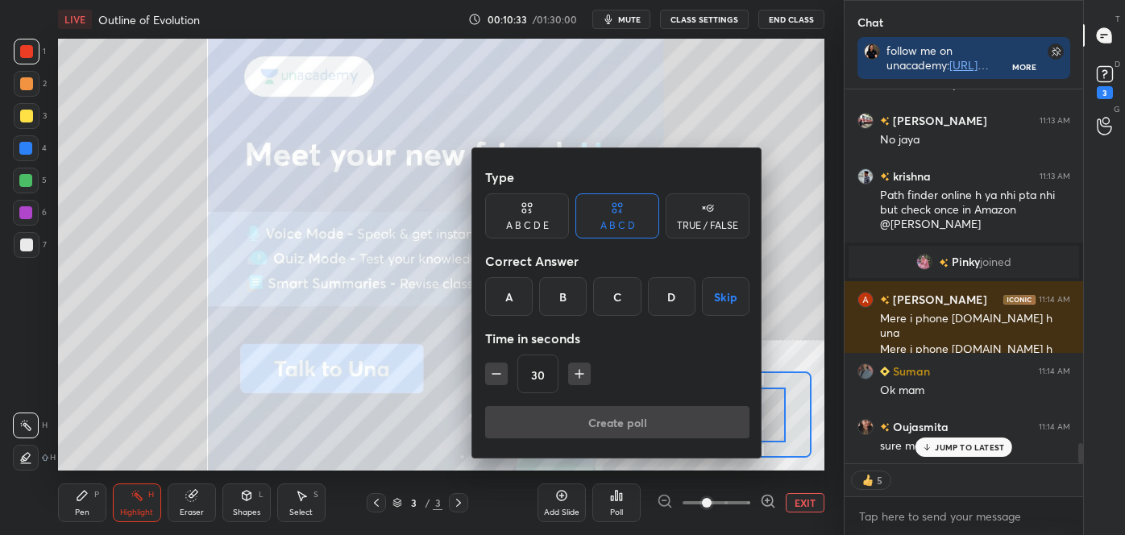
click at [356, 299] on div at bounding box center [562, 267] width 1125 height 535
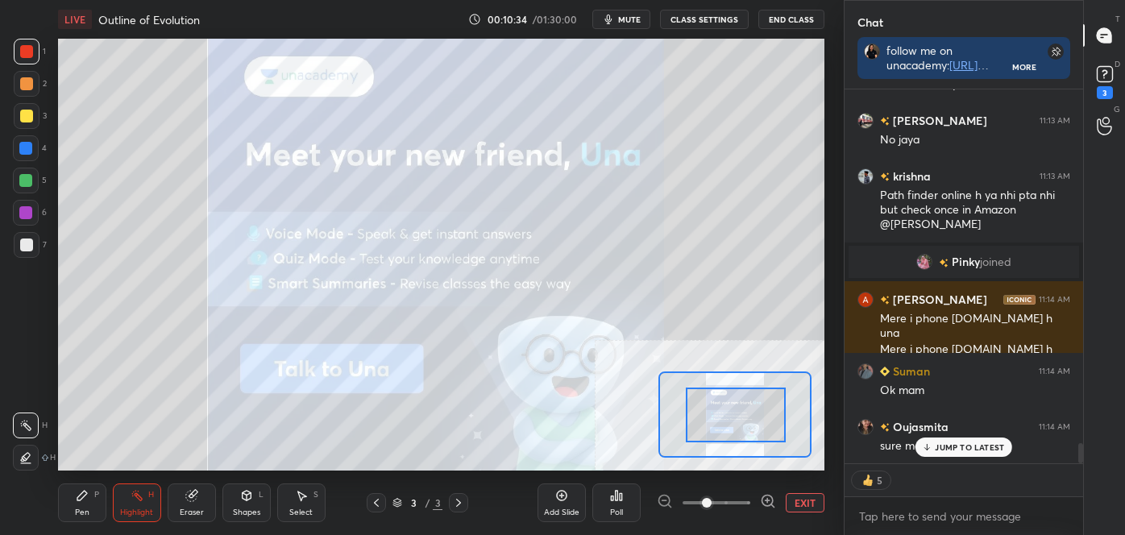
click at [816, 499] on button "EXIT" at bounding box center [805, 502] width 39 height 19
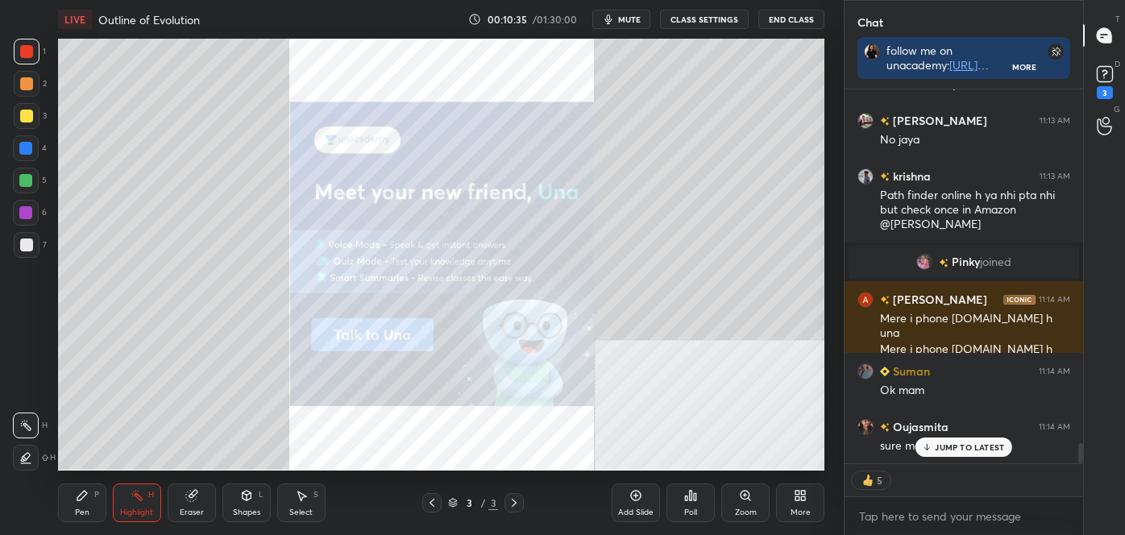
scroll to position [6576, 0]
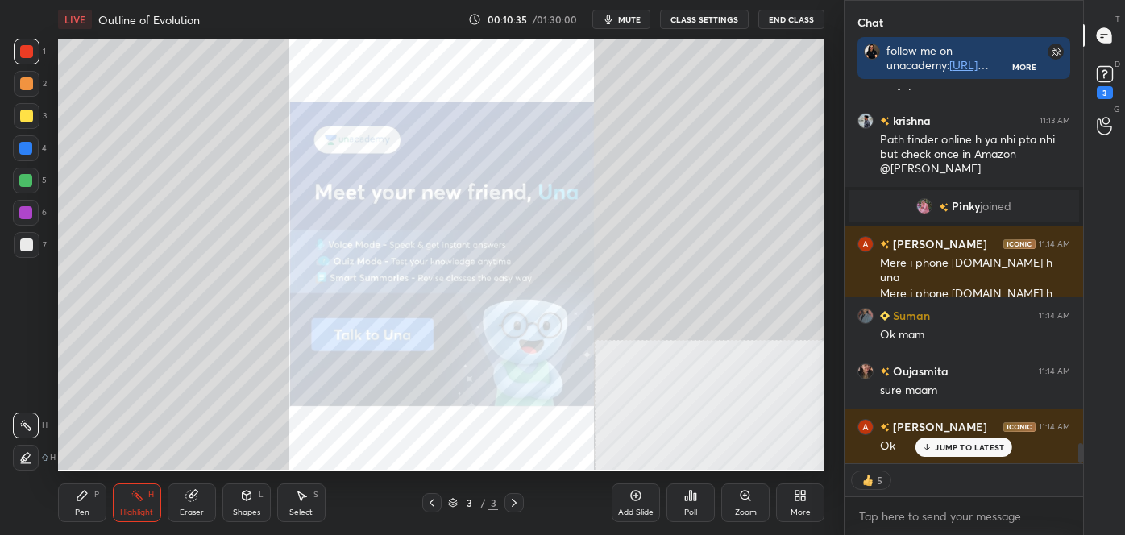
click at [808, 501] on div "More" at bounding box center [800, 503] width 48 height 39
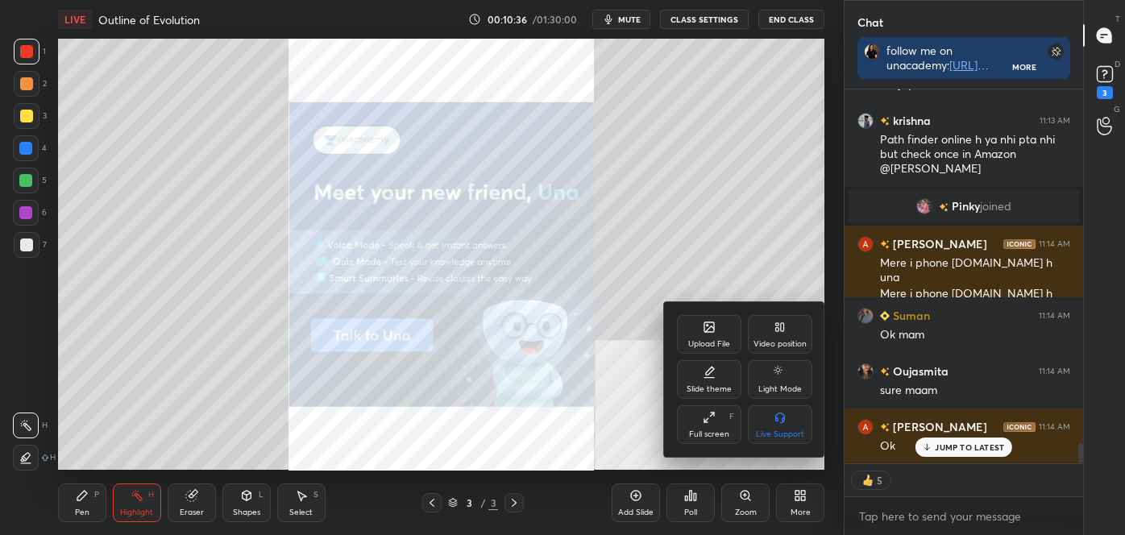
click at [719, 324] on div "Upload File" at bounding box center [709, 334] width 64 height 39
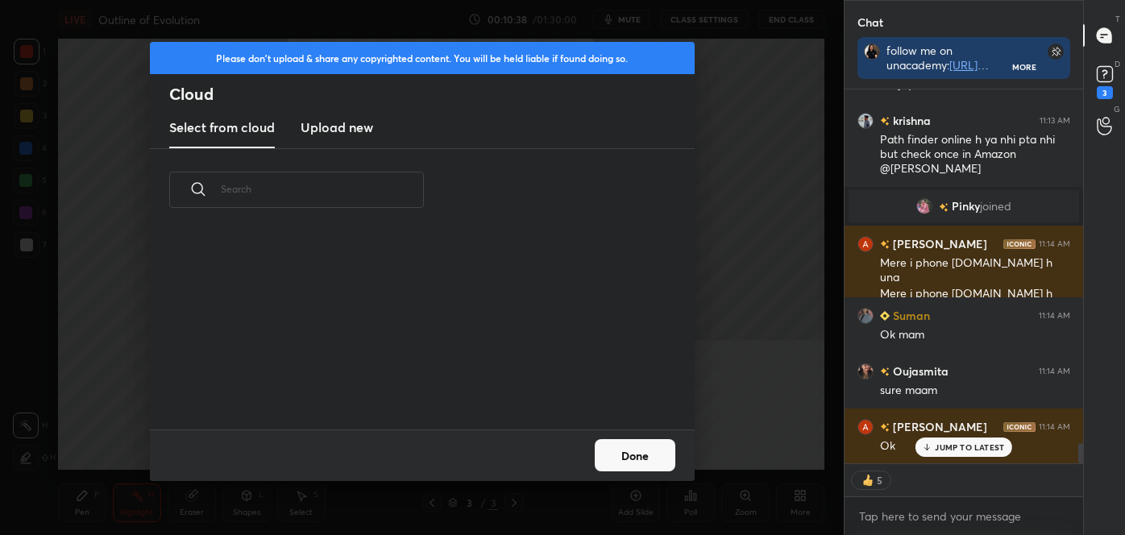
scroll to position [199, 518]
click at [343, 123] on h3 "Upload new" at bounding box center [337, 127] width 73 height 19
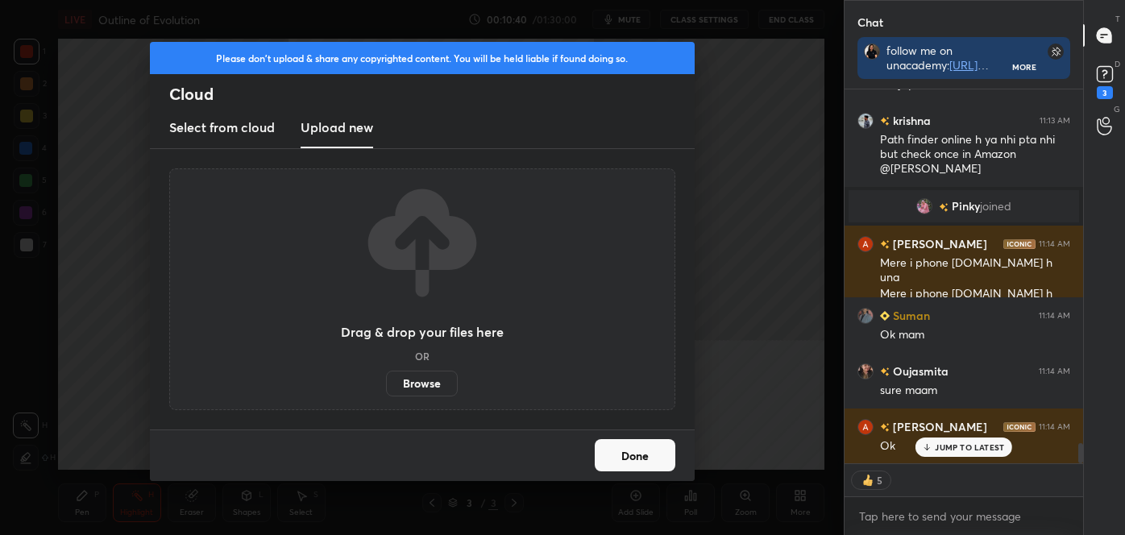
click at [430, 388] on label "Browse" at bounding box center [422, 384] width 72 height 26
click at [386, 388] on input "Browse" at bounding box center [386, 384] width 0 height 26
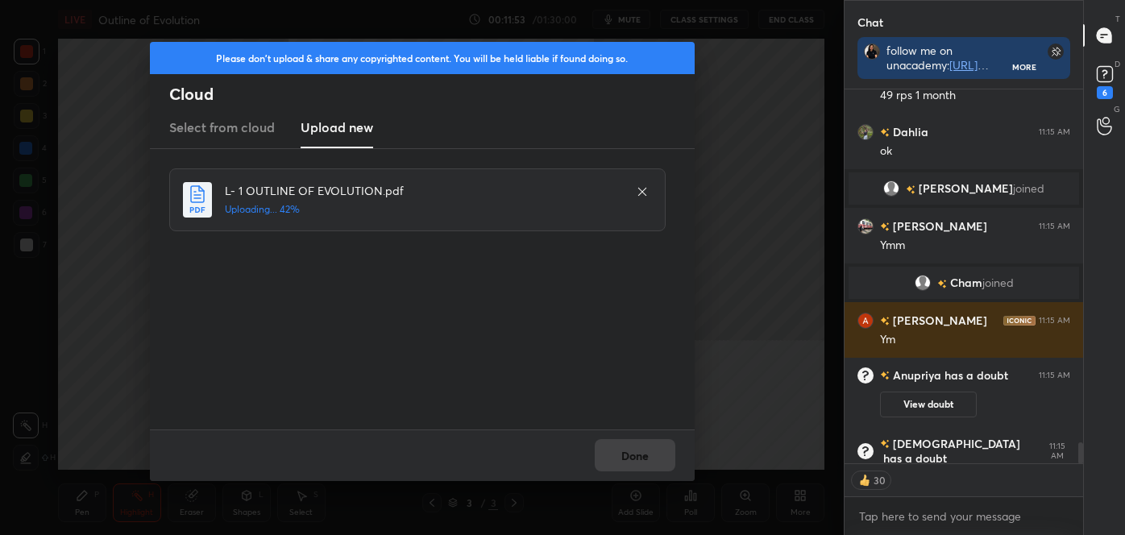
scroll to position [7054, 0]
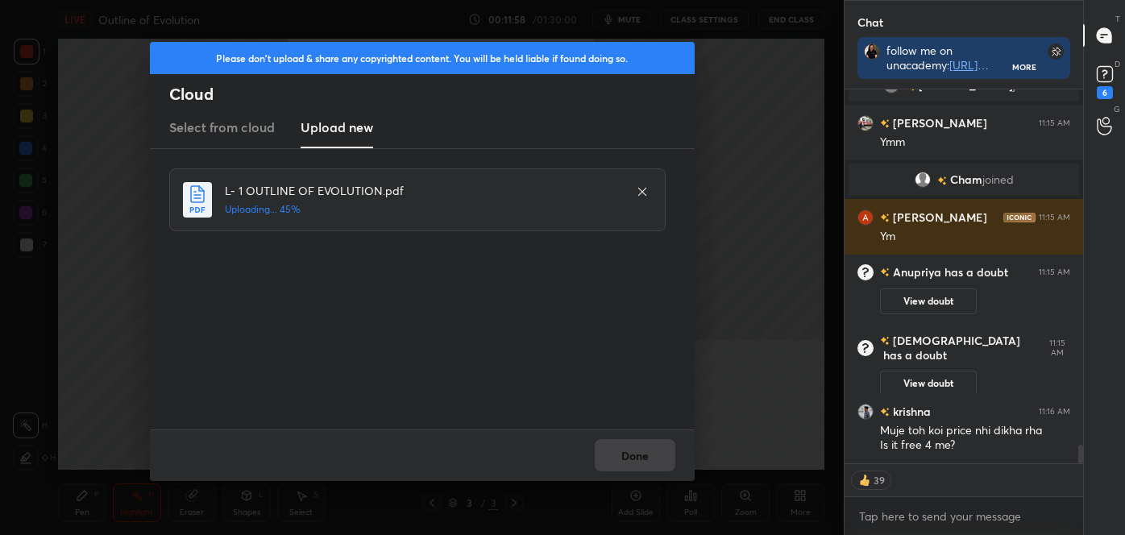
click at [643, 189] on icon at bounding box center [642, 191] width 8 height 8
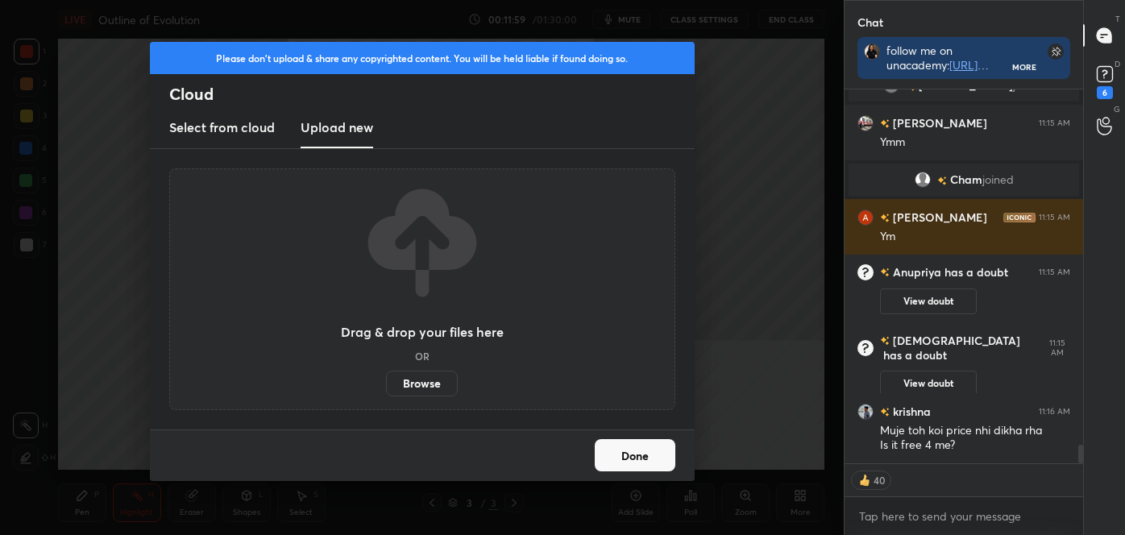
click at [434, 384] on label "Browse" at bounding box center [422, 384] width 72 height 26
click at [386, 384] on input "Browse" at bounding box center [386, 384] width 0 height 26
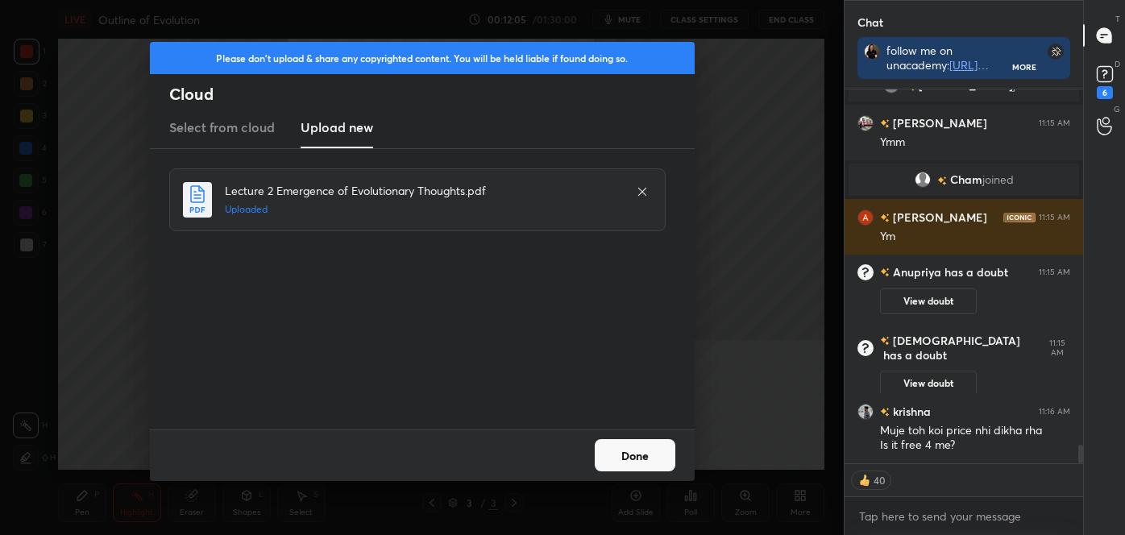
click at [647, 457] on button "Done" at bounding box center [635, 455] width 81 height 32
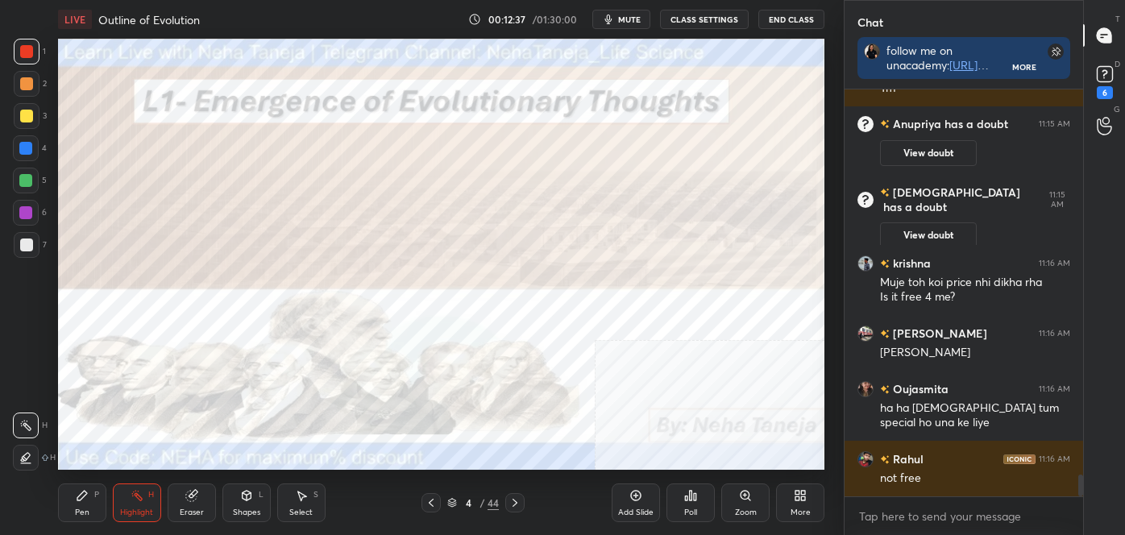
scroll to position [5, 4]
click at [1114, 75] on icon at bounding box center [1105, 74] width 24 height 24
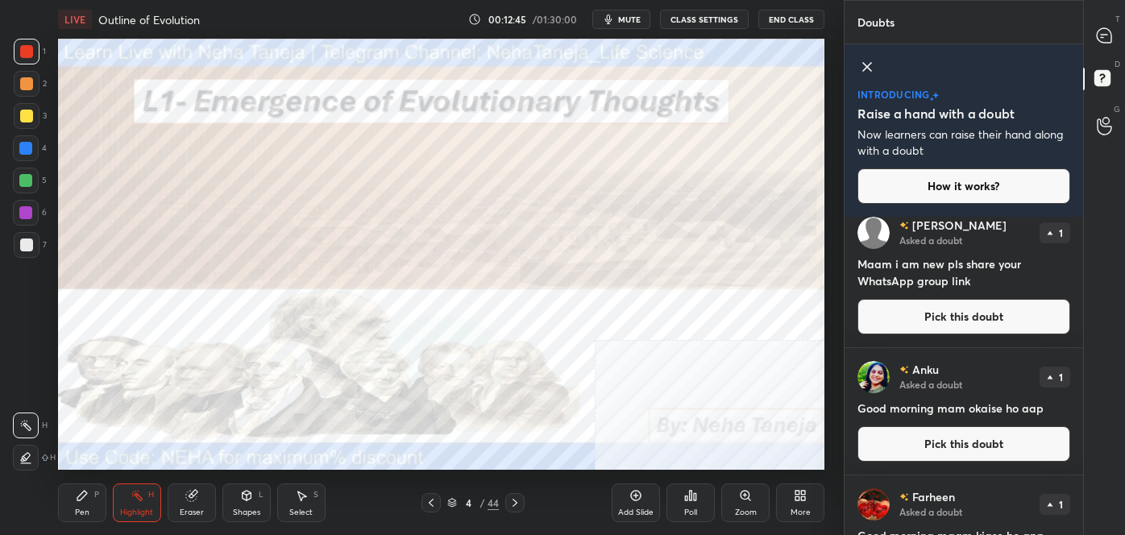
scroll to position [456, 0]
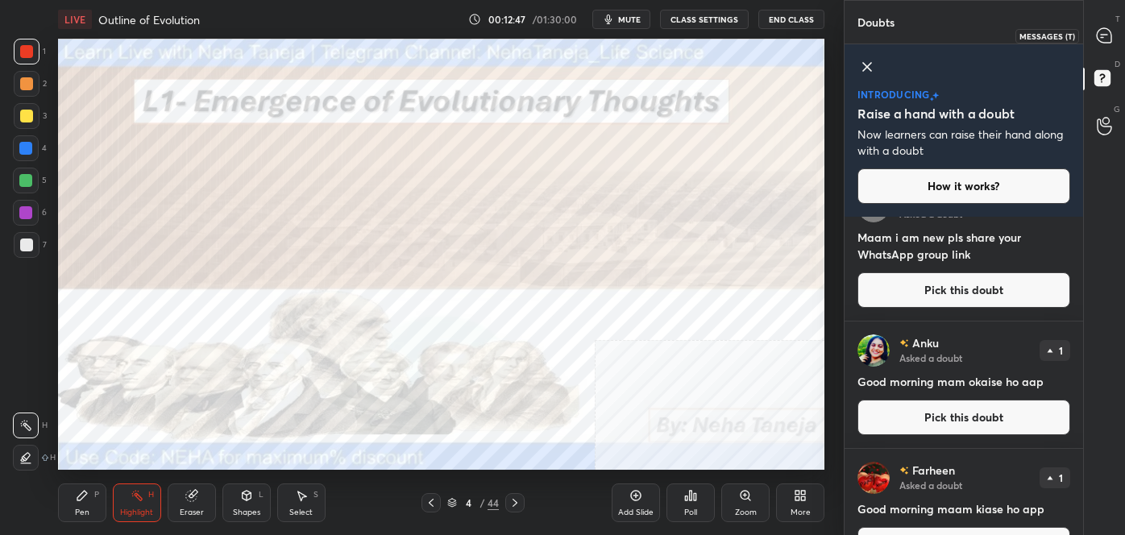
click at [1113, 37] on icon at bounding box center [1104, 35] width 17 height 17
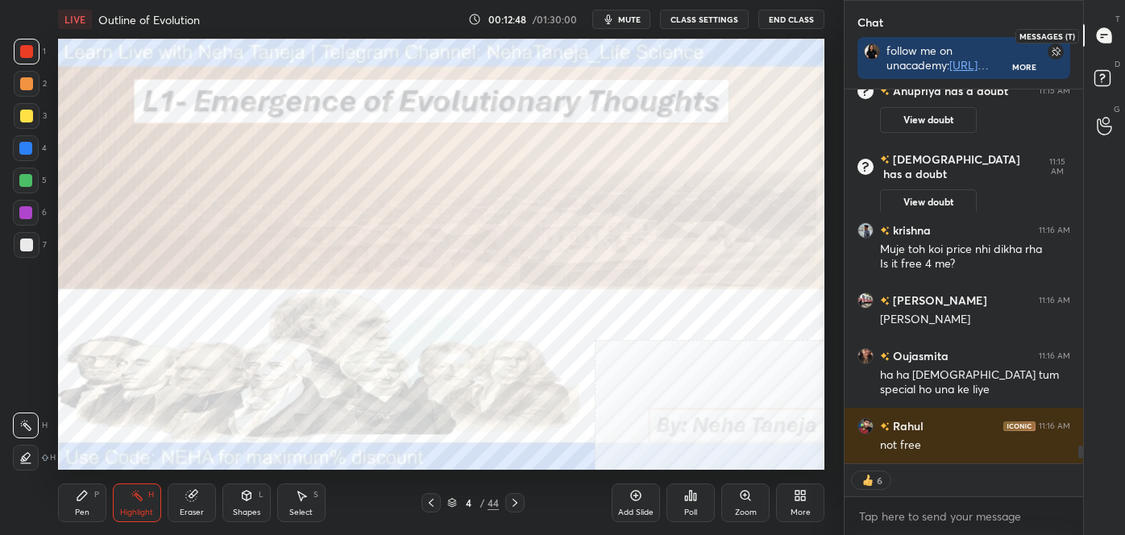
scroll to position [6, 4]
click at [128, 513] on div "Highlight" at bounding box center [136, 513] width 33 height 8
click at [27, 46] on div at bounding box center [26, 51] width 13 height 13
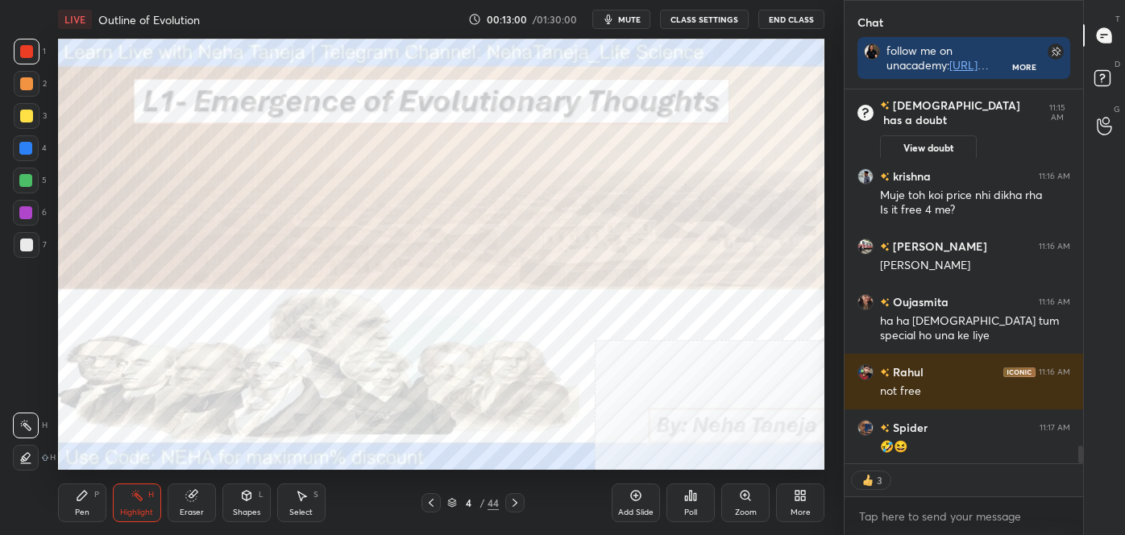
scroll to position [7537, 0]
click at [32, 54] on div at bounding box center [26, 51] width 13 height 13
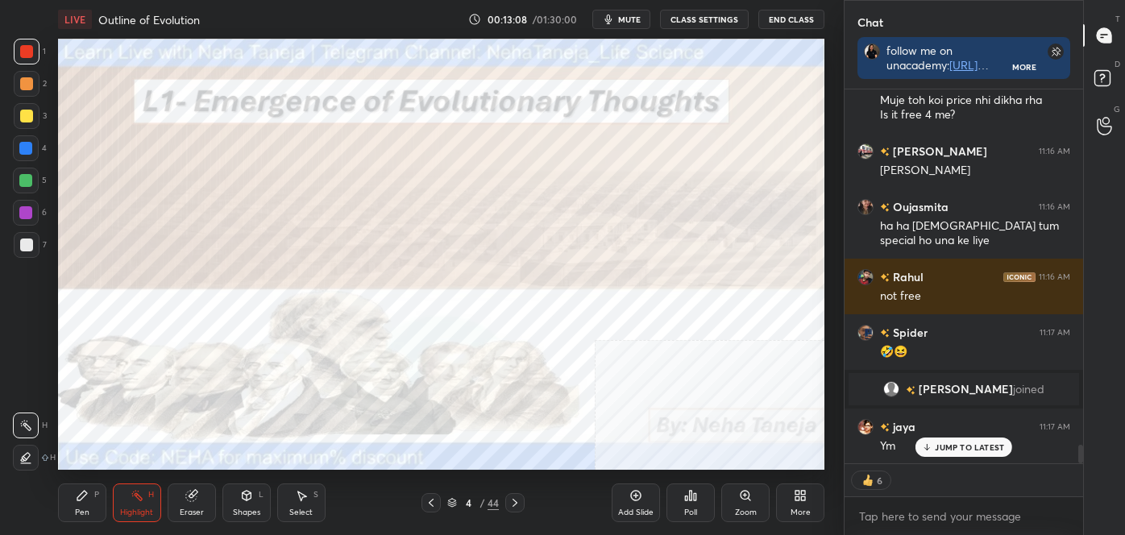
click at [23, 48] on div at bounding box center [26, 51] width 13 height 13
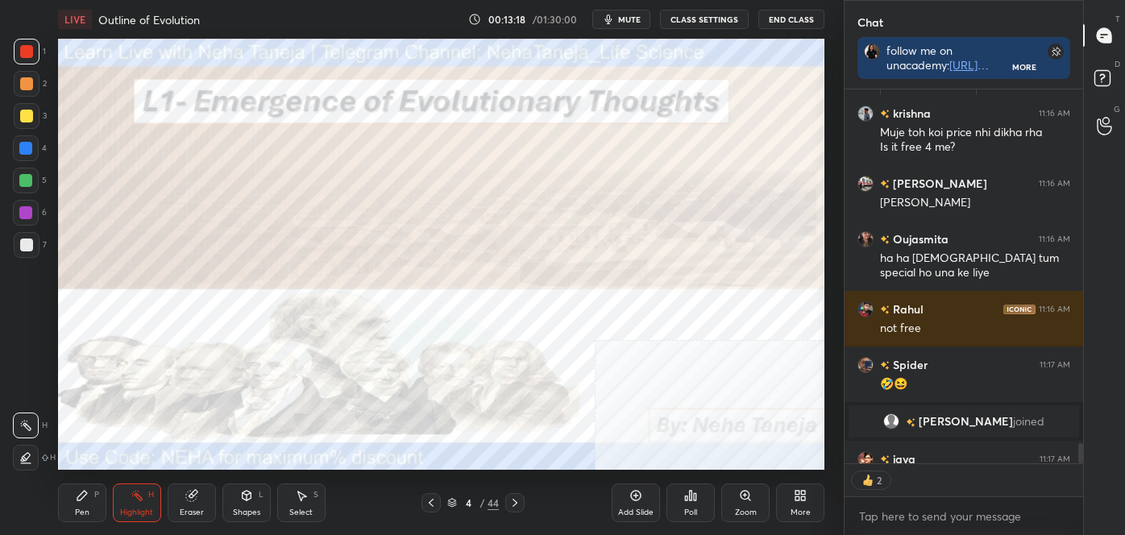
click at [514, 502] on icon at bounding box center [515, 503] width 13 height 13
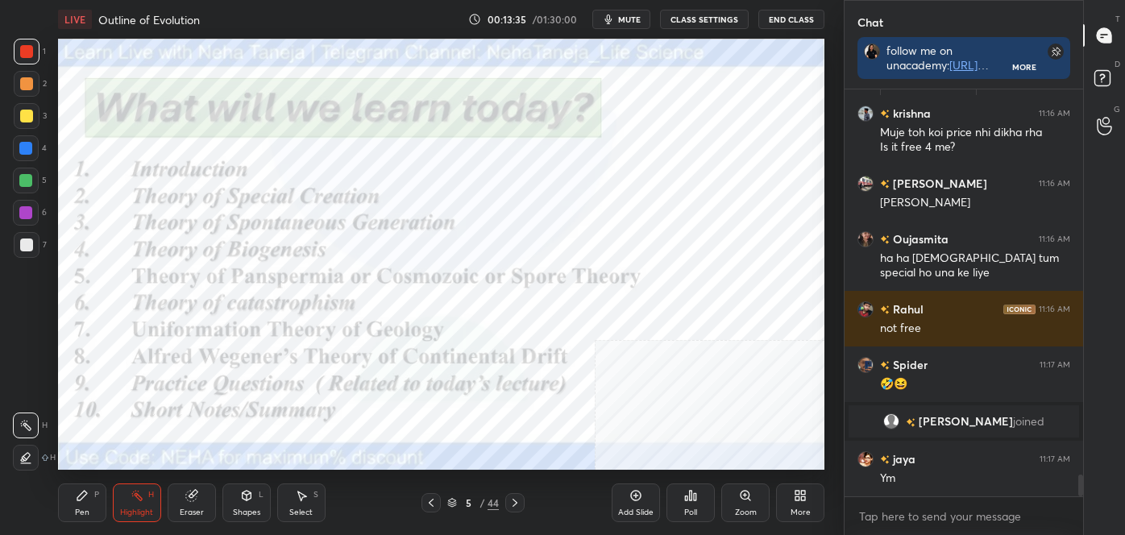
click at [484, 283] on div "LIVE Outline of Evolution 00:13:35 / 01:30:00 mute CLASS SETTINGS End Class Set…" at bounding box center [442, 267] width 780 height 535
click at [520, 497] on icon at bounding box center [515, 503] width 13 height 13
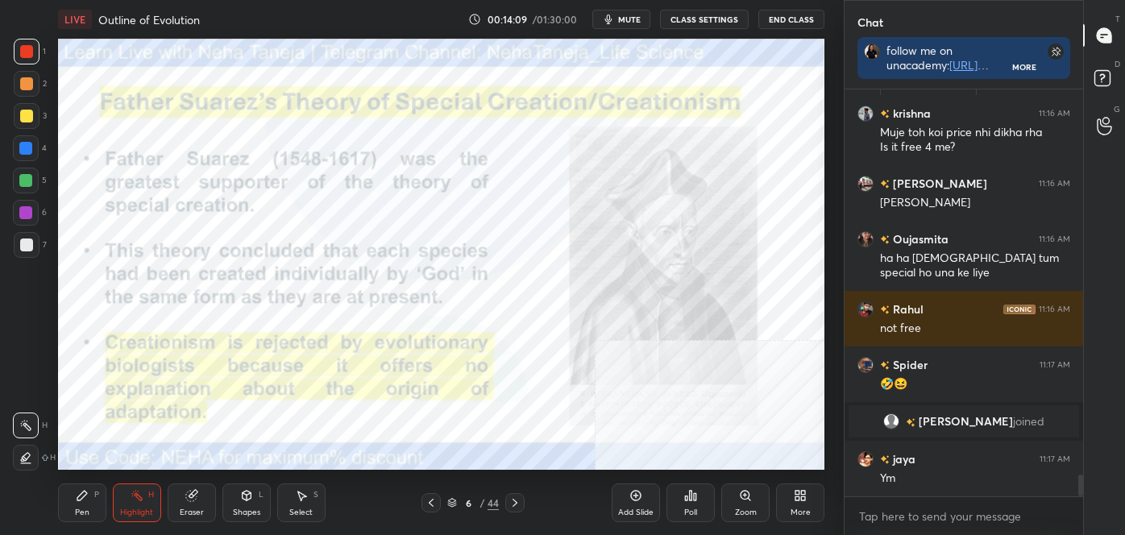
click at [514, 501] on icon at bounding box center [515, 503] width 13 height 13
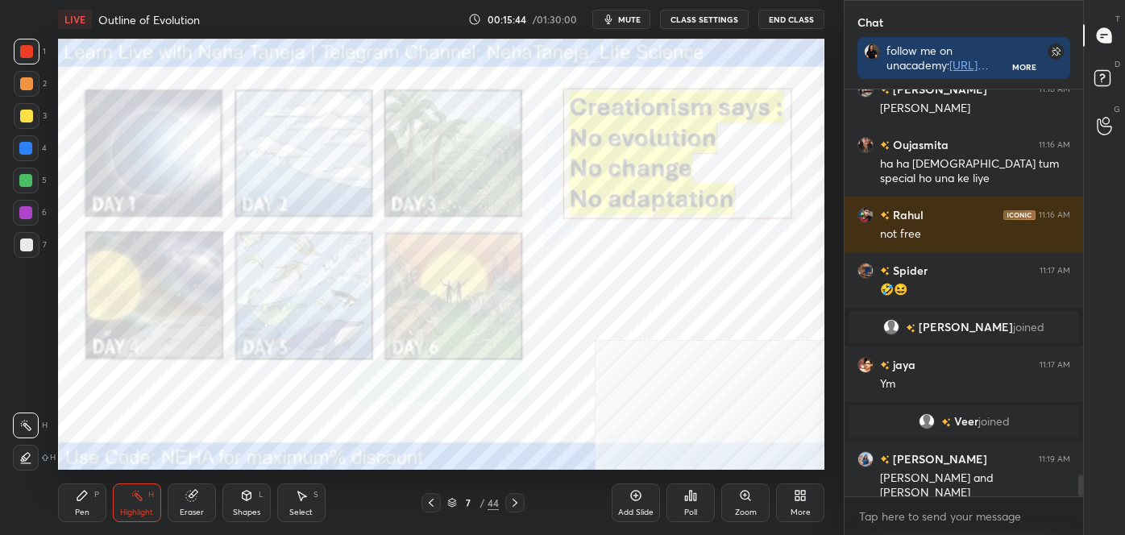
scroll to position [7277, 0]
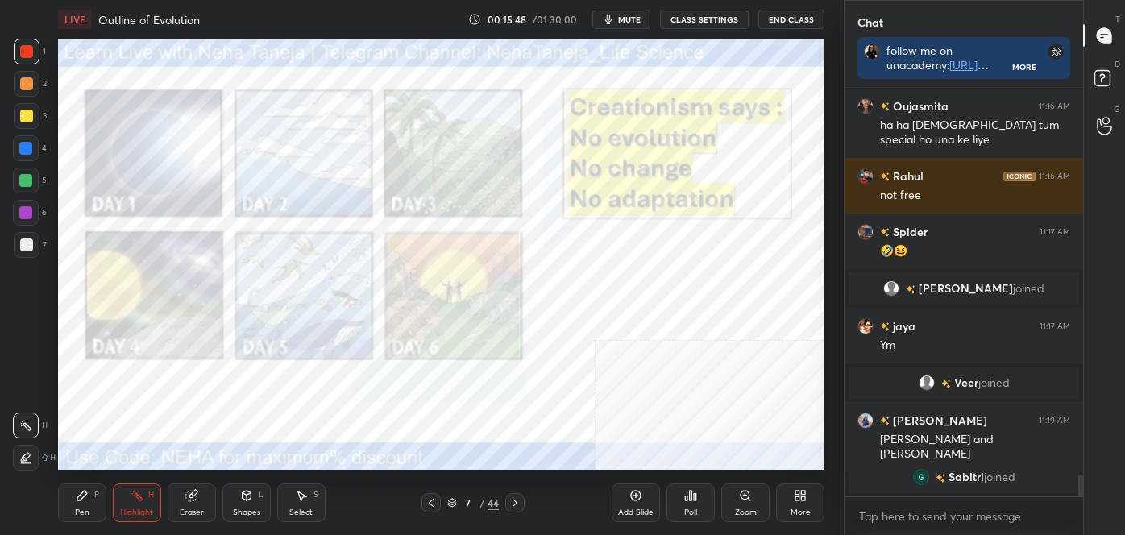
click at [427, 501] on icon at bounding box center [431, 503] width 13 height 13
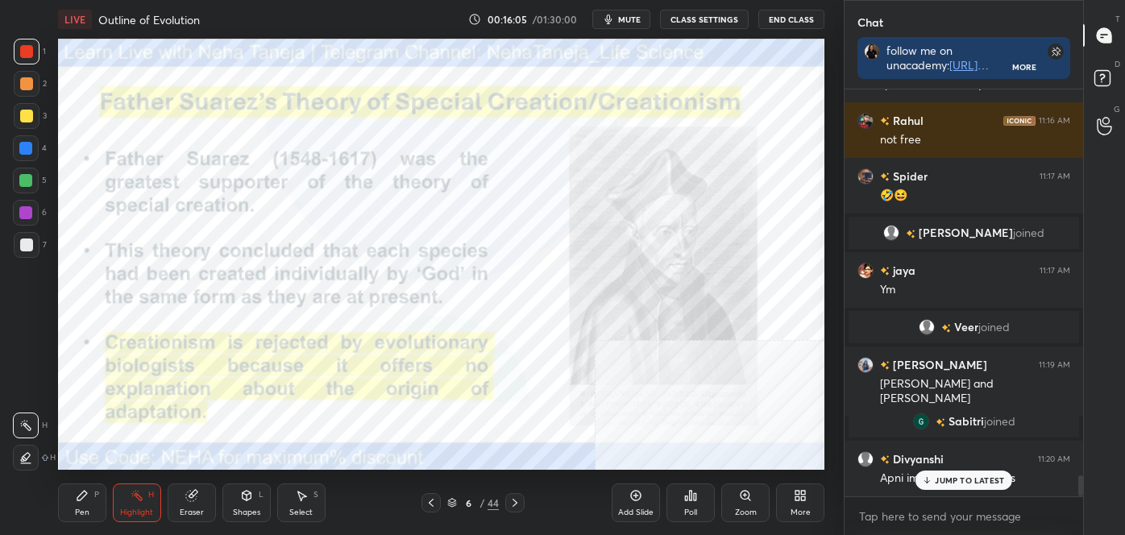
scroll to position [7372, 0]
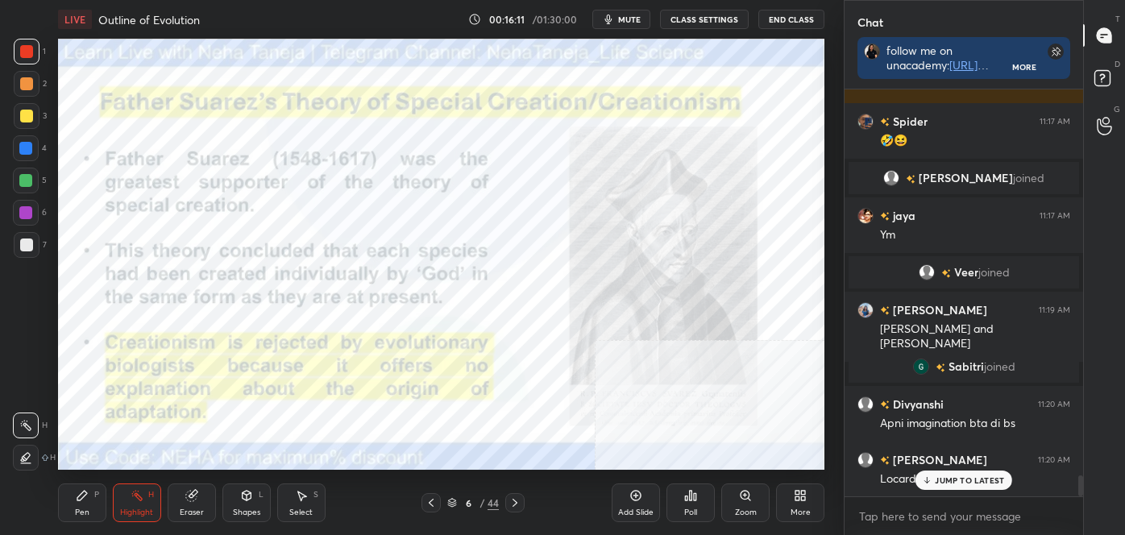
click at [516, 503] on icon at bounding box center [515, 503] width 5 height 8
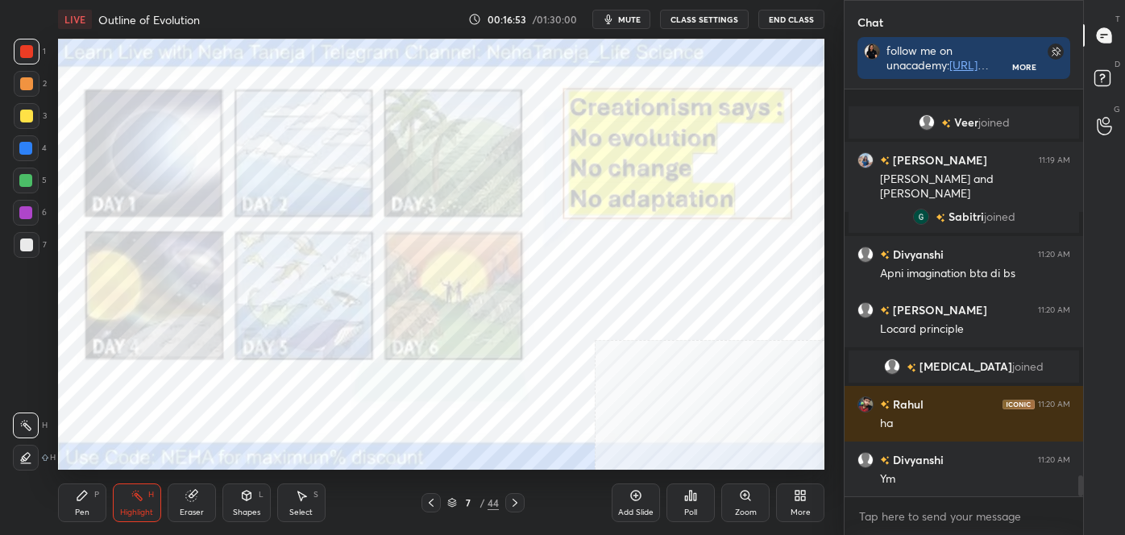
scroll to position [7579, 0]
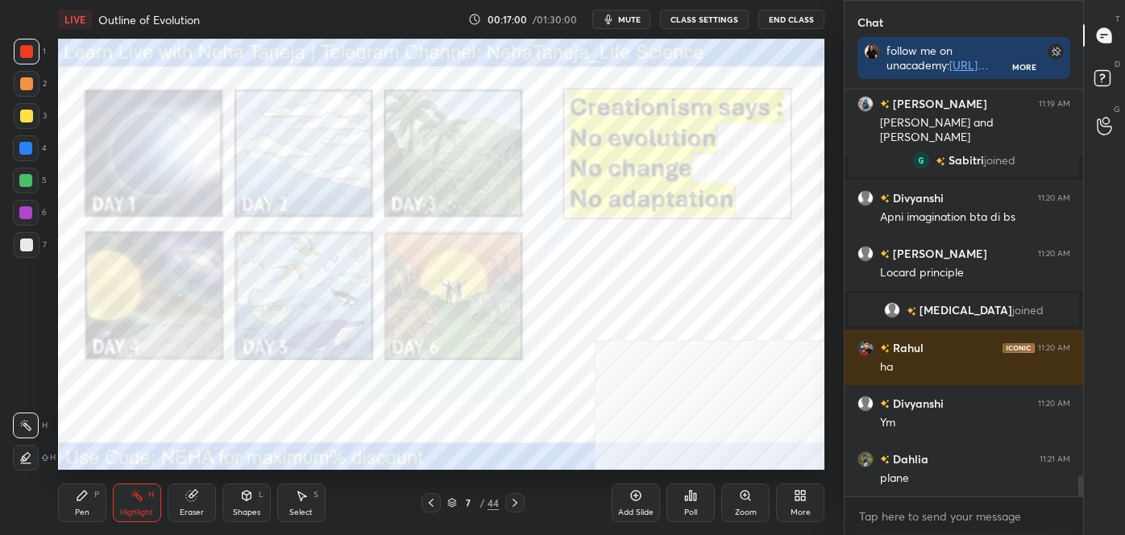
click at [428, 501] on icon at bounding box center [431, 503] width 13 height 13
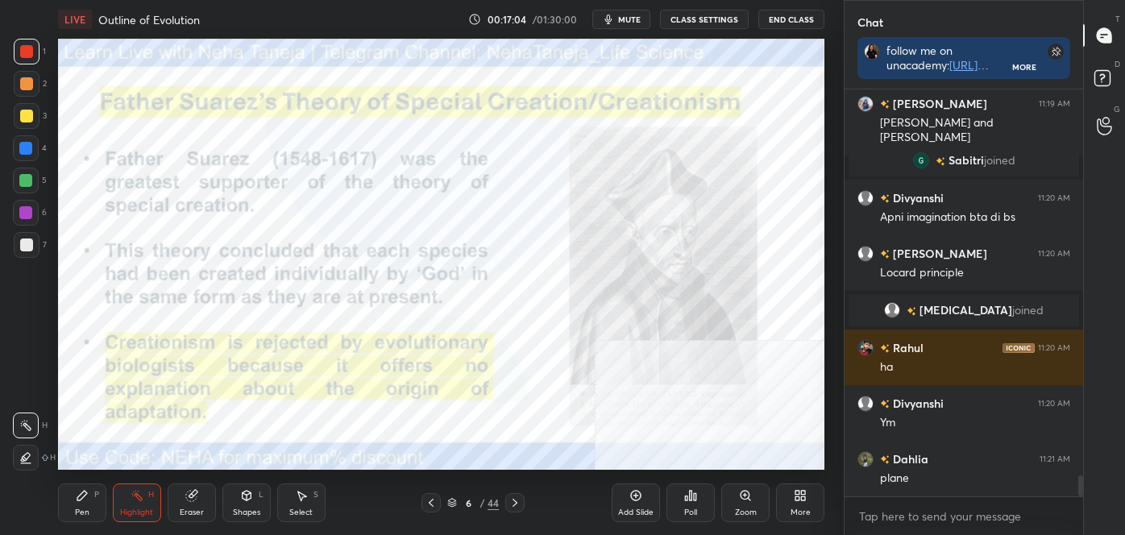
click at [522, 503] on div at bounding box center [515, 502] width 19 height 19
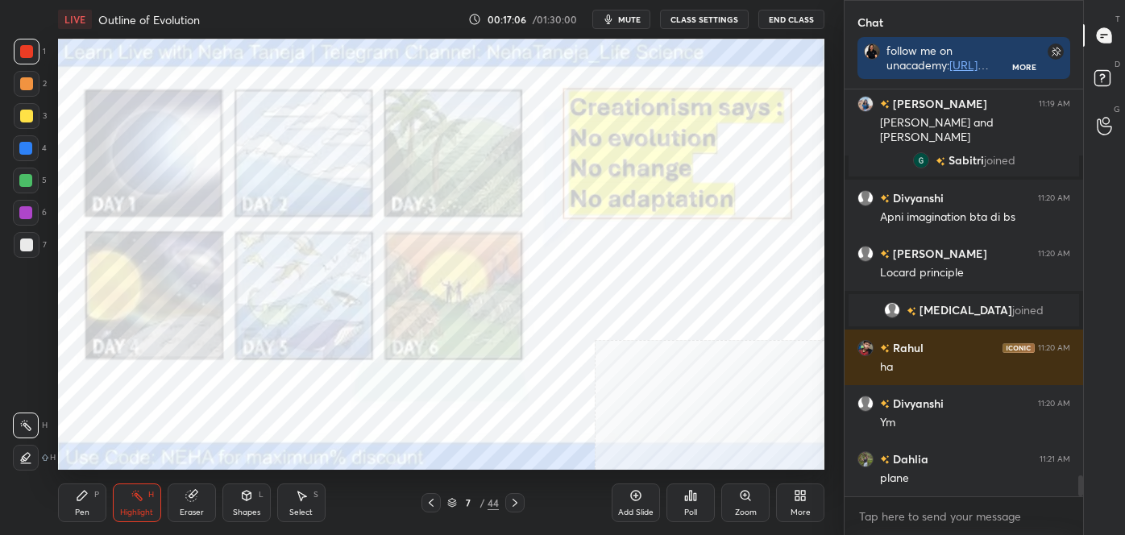
click at [516, 503] on icon at bounding box center [515, 503] width 13 height 13
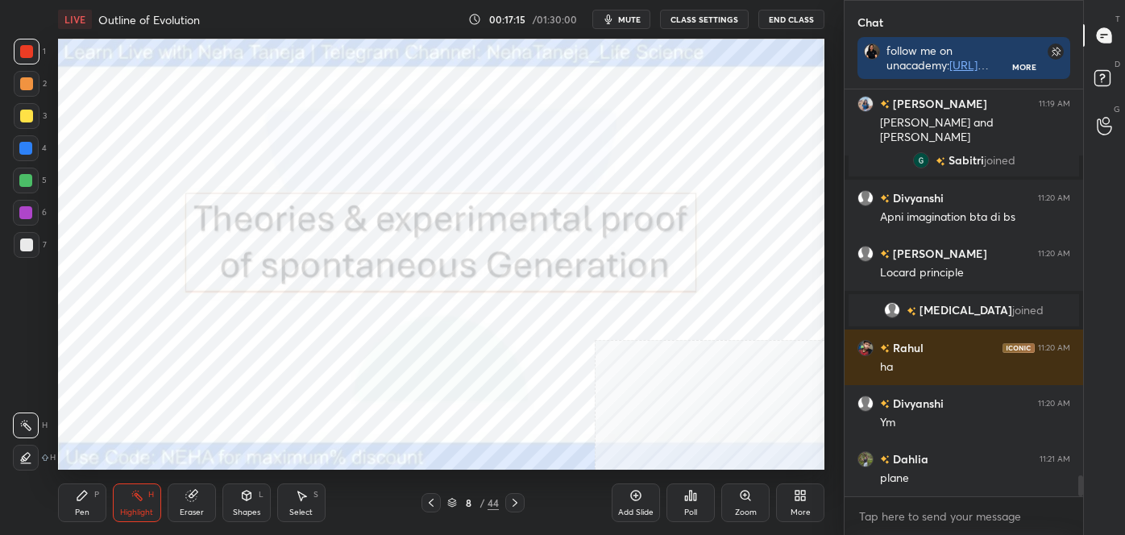
click at [514, 500] on icon at bounding box center [515, 503] width 13 height 13
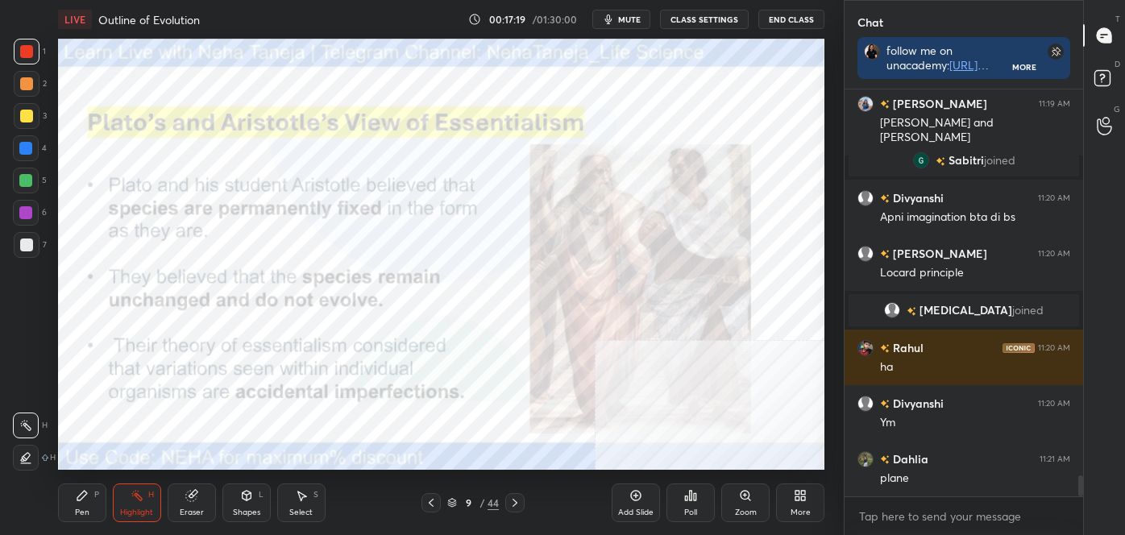
click at [424, 506] on div at bounding box center [431, 502] width 19 height 19
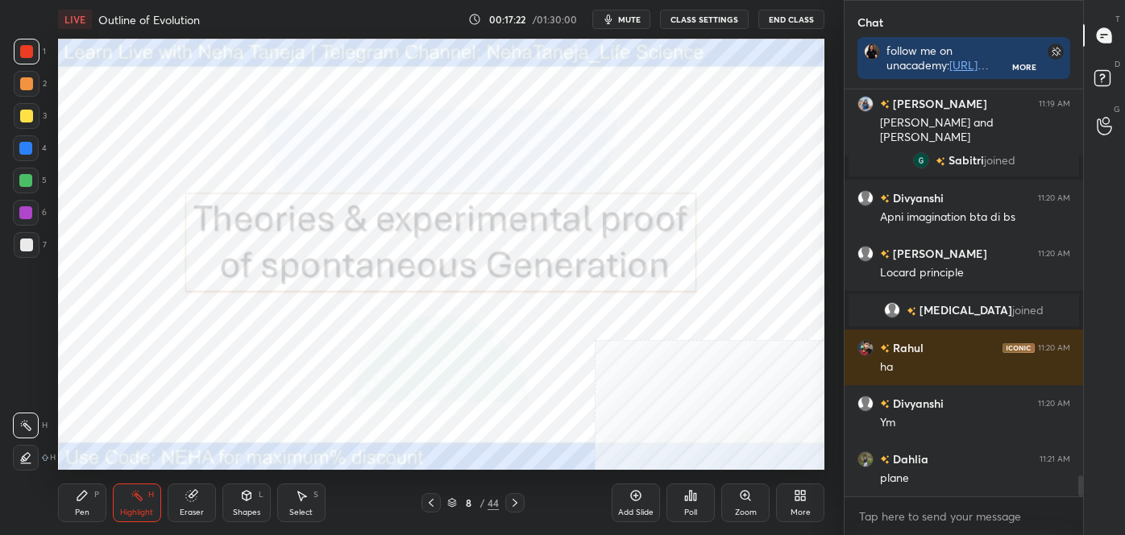
click at [518, 495] on div at bounding box center [515, 502] width 19 height 19
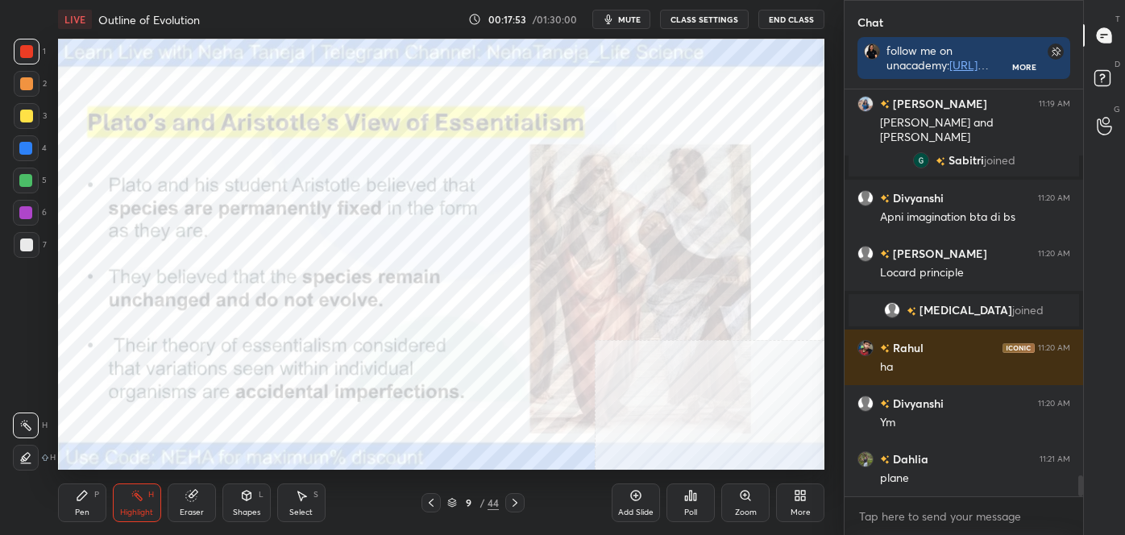
scroll to position [7634, 0]
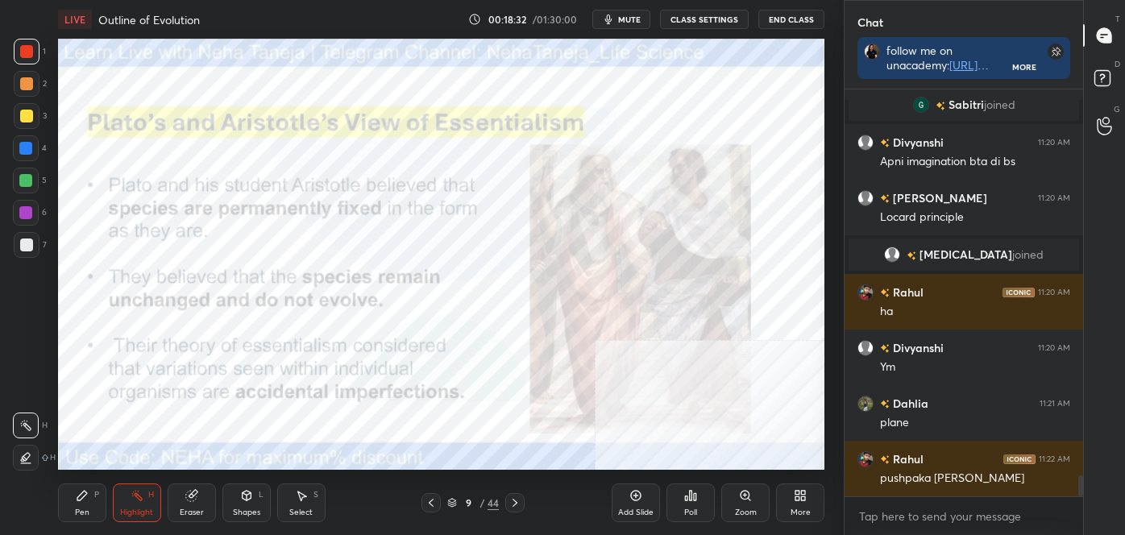
click at [517, 504] on icon at bounding box center [515, 503] width 13 height 13
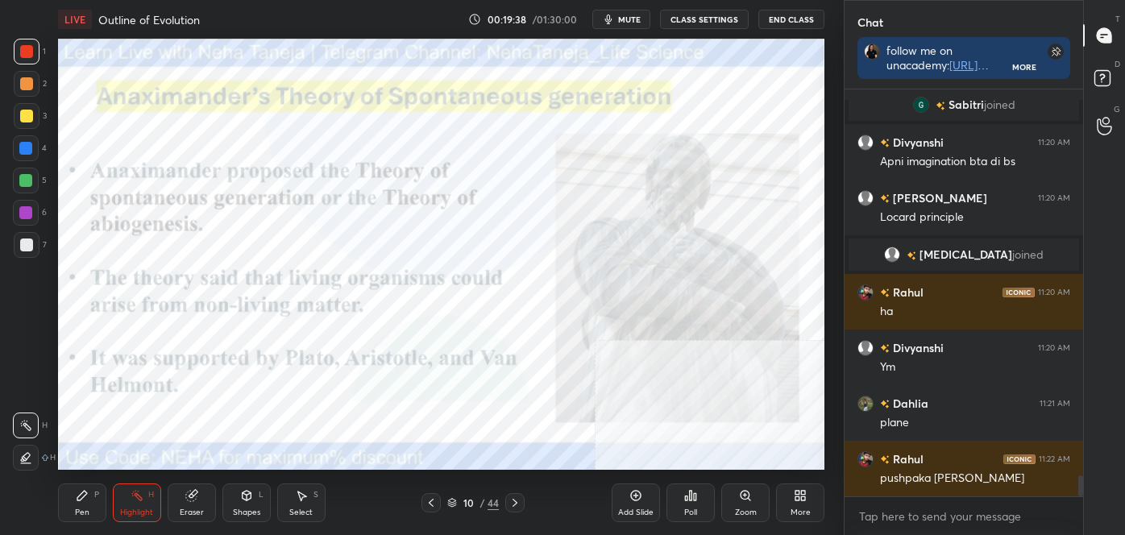
click at [431, 501] on icon at bounding box center [431, 503] width 13 height 13
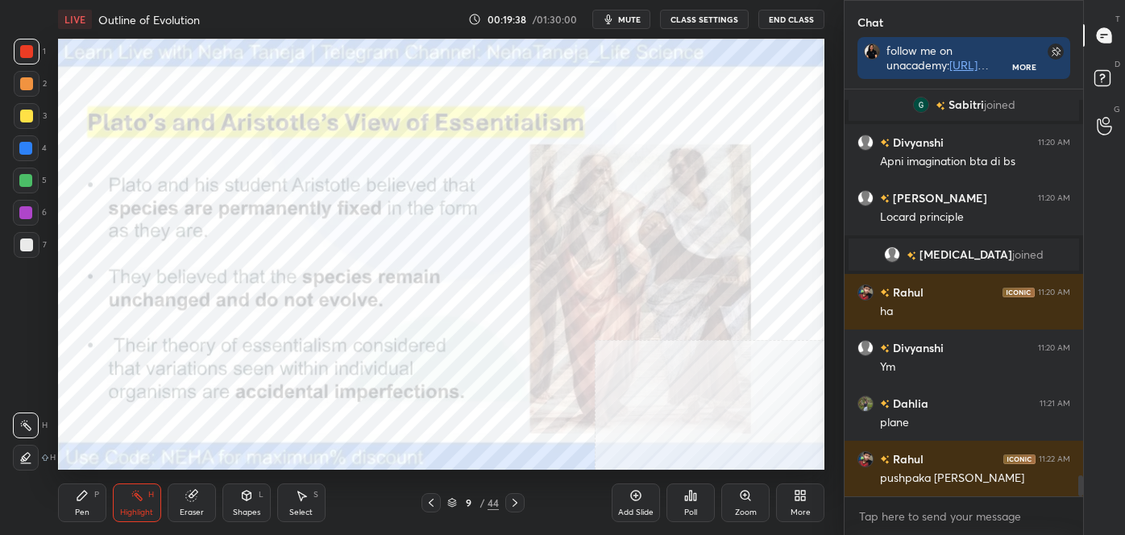
click at [432, 501] on icon at bounding box center [431, 503] width 13 height 13
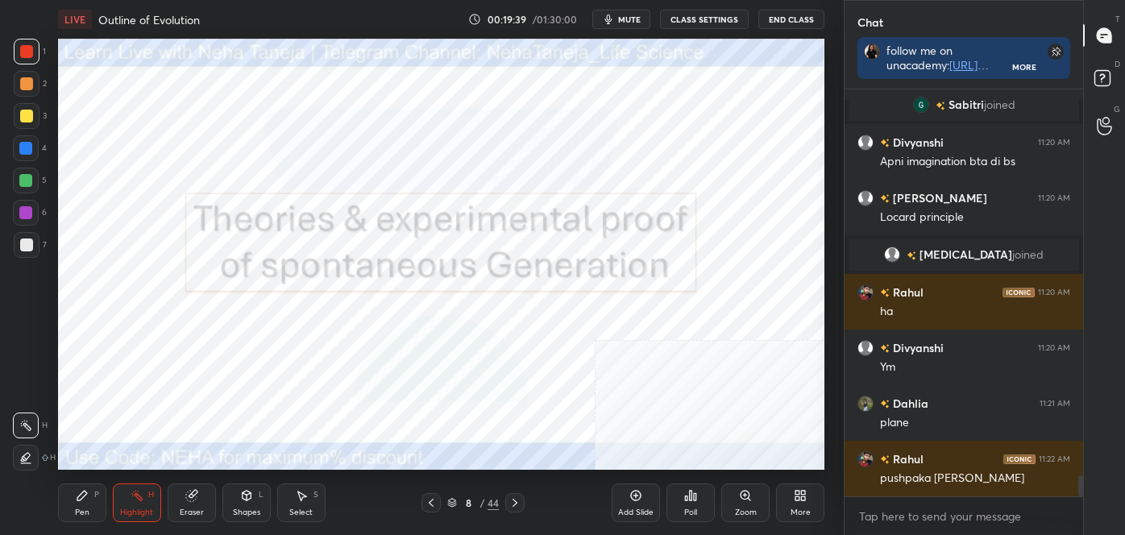
click at [517, 497] on icon at bounding box center [515, 503] width 13 height 13
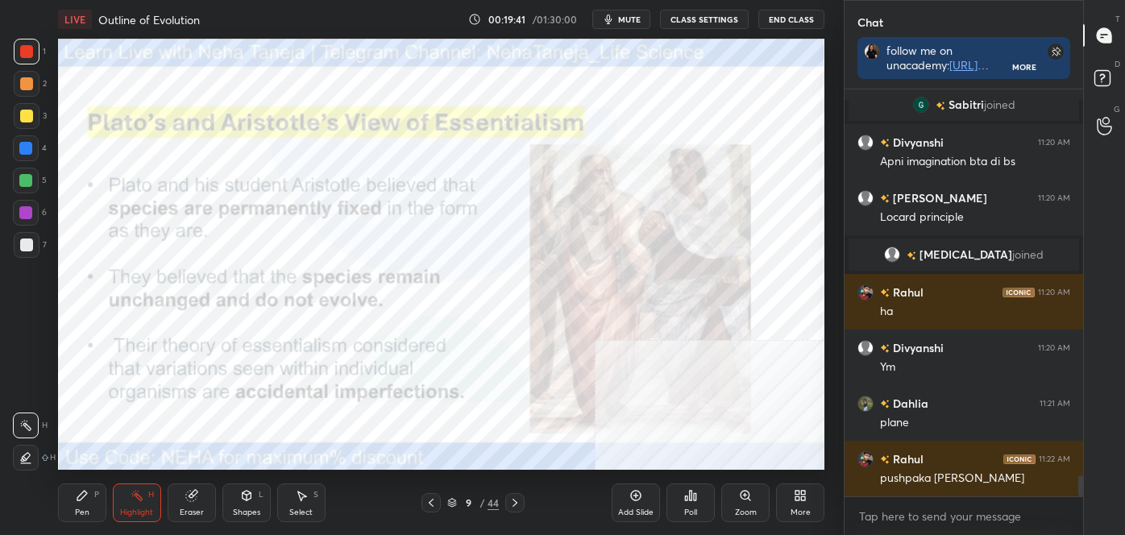
click at [511, 501] on icon at bounding box center [515, 503] width 13 height 13
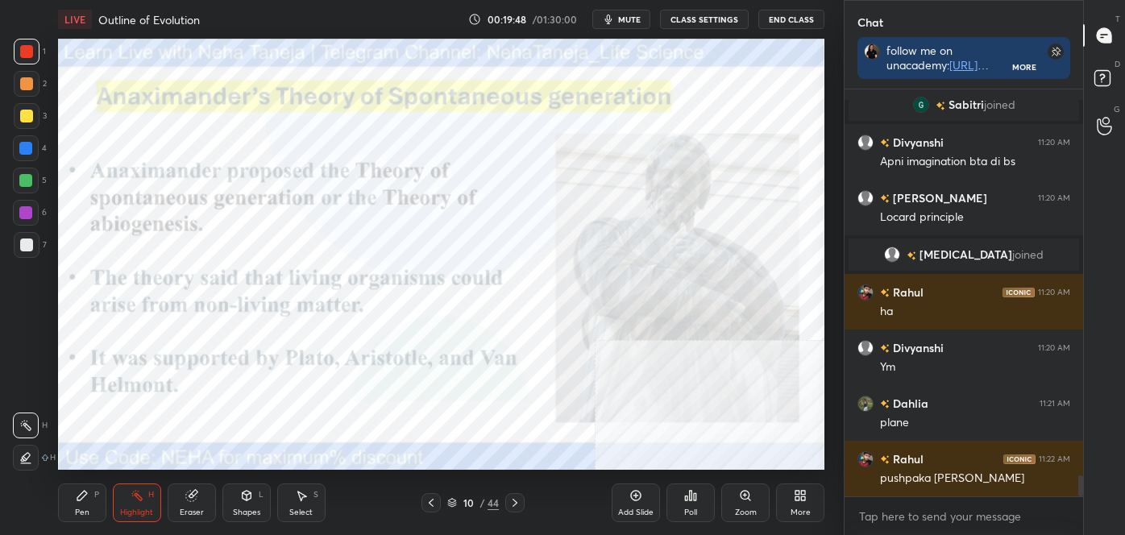
click at [516, 503] on icon at bounding box center [515, 503] width 5 height 8
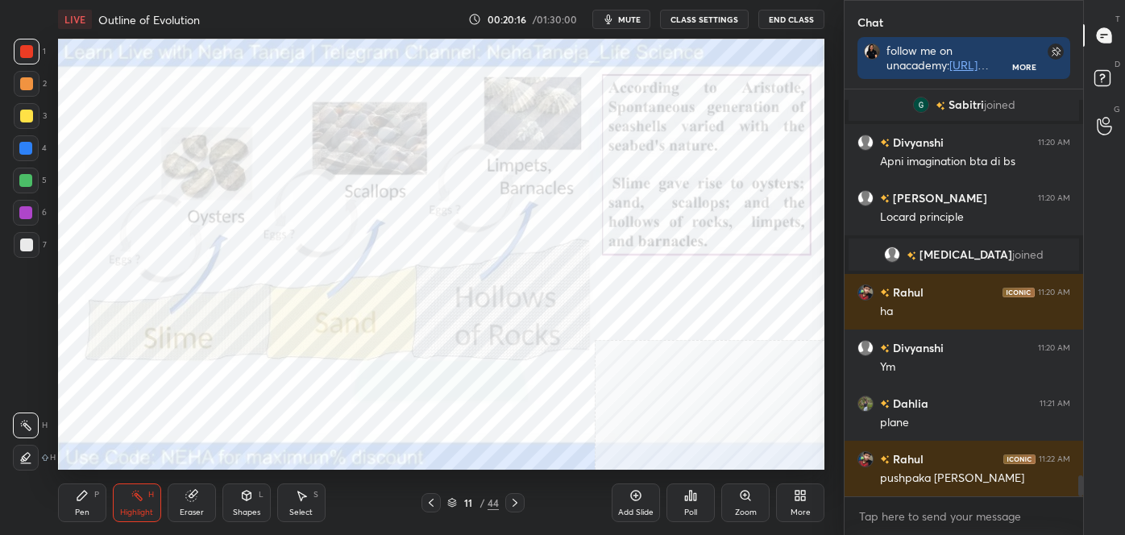
scroll to position [7673, 0]
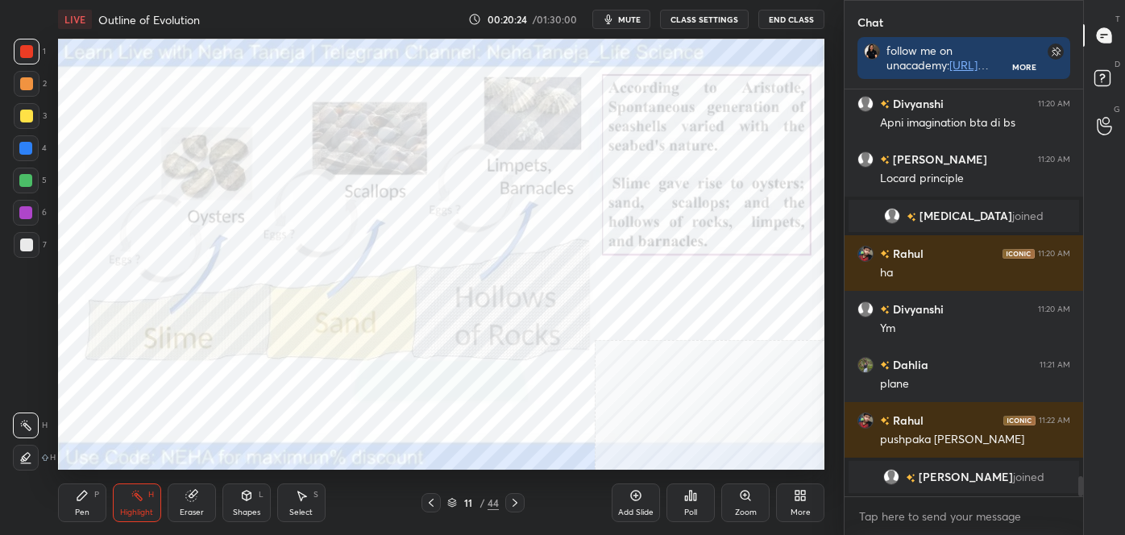
click at [518, 499] on icon at bounding box center [515, 503] width 13 height 13
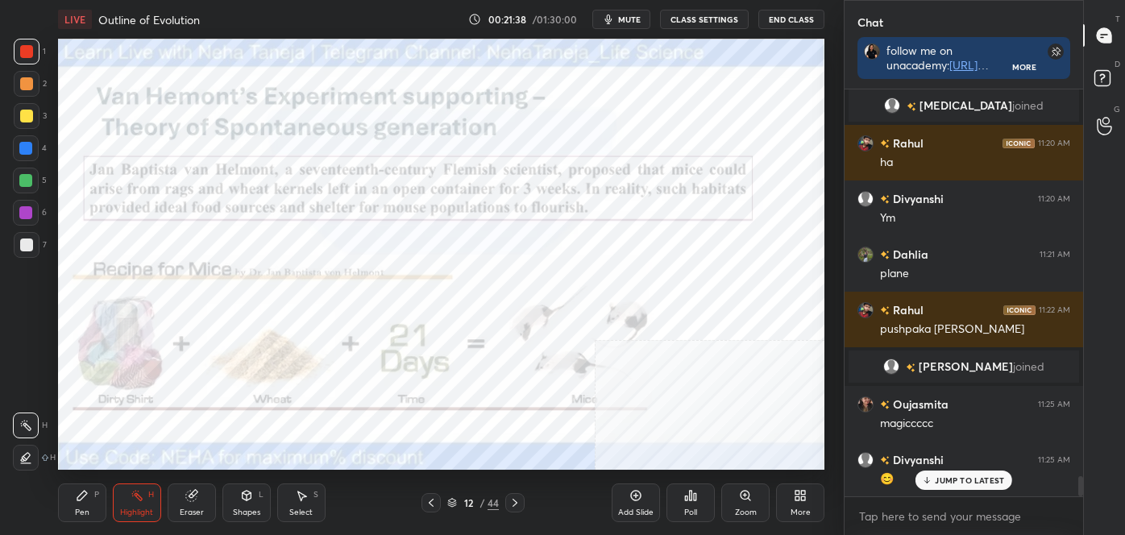
scroll to position [7712, 0]
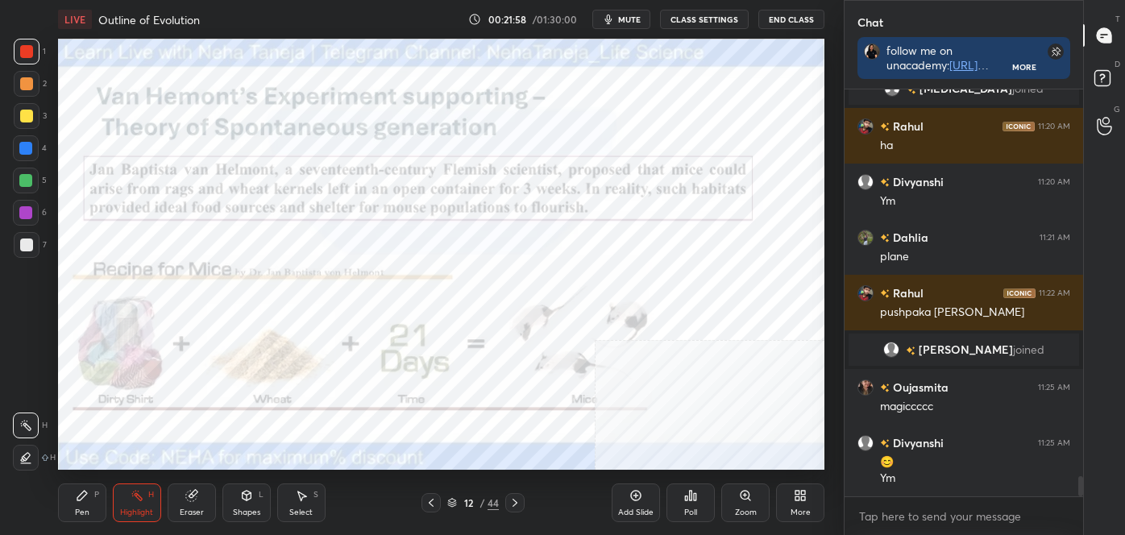
click at [83, 509] on div "Pen" at bounding box center [82, 513] width 15 height 8
click at [31, 460] on icon at bounding box center [26, 457] width 15 height 11
click at [144, 505] on div "Highlight H" at bounding box center [137, 503] width 48 height 39
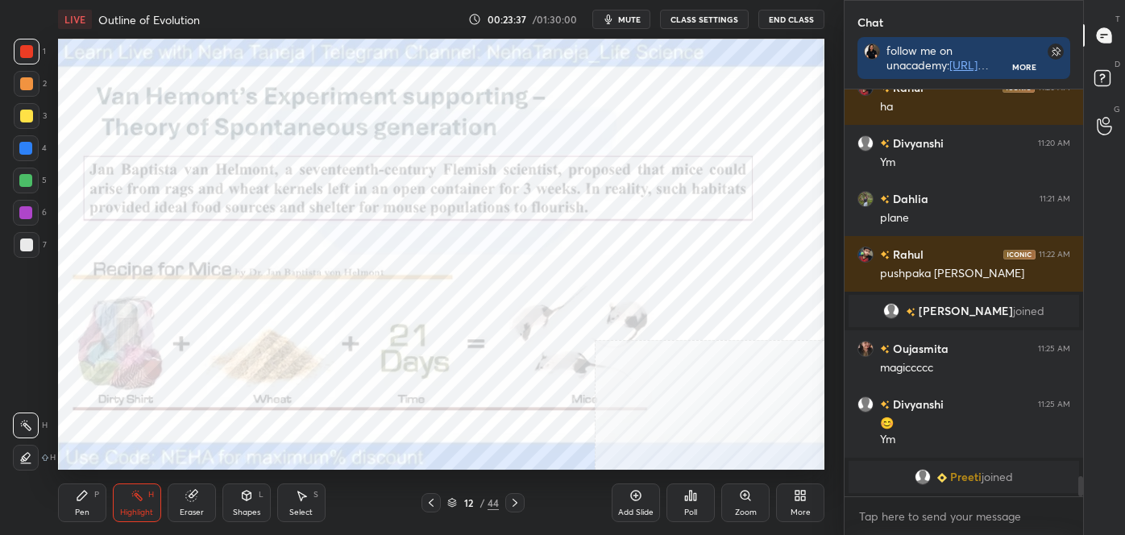
scroll to position [7770, 0]
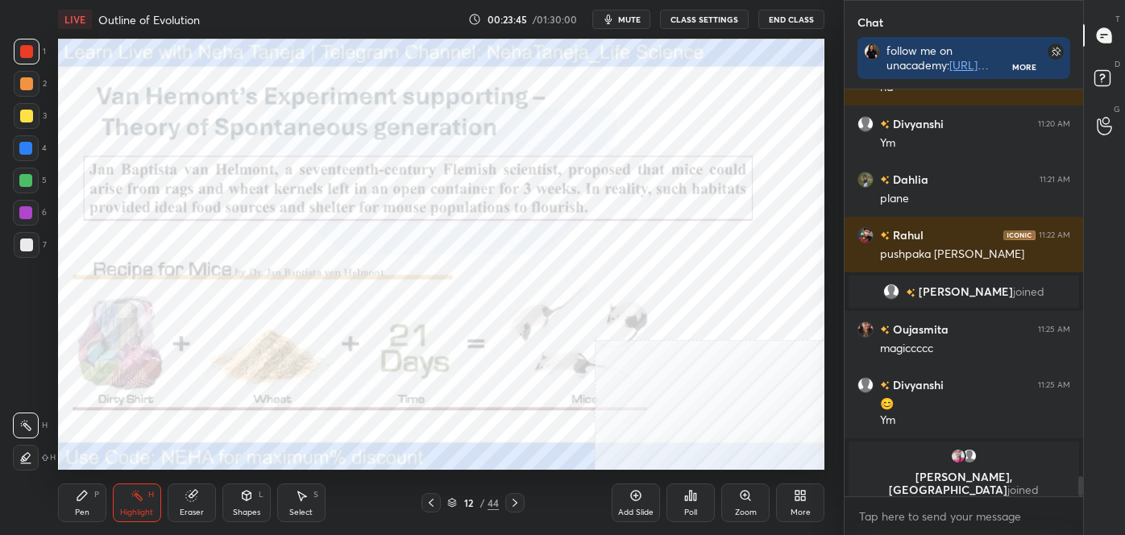
click at [514, 503] on icon at bounding box center [515, 503] width 13 height 13
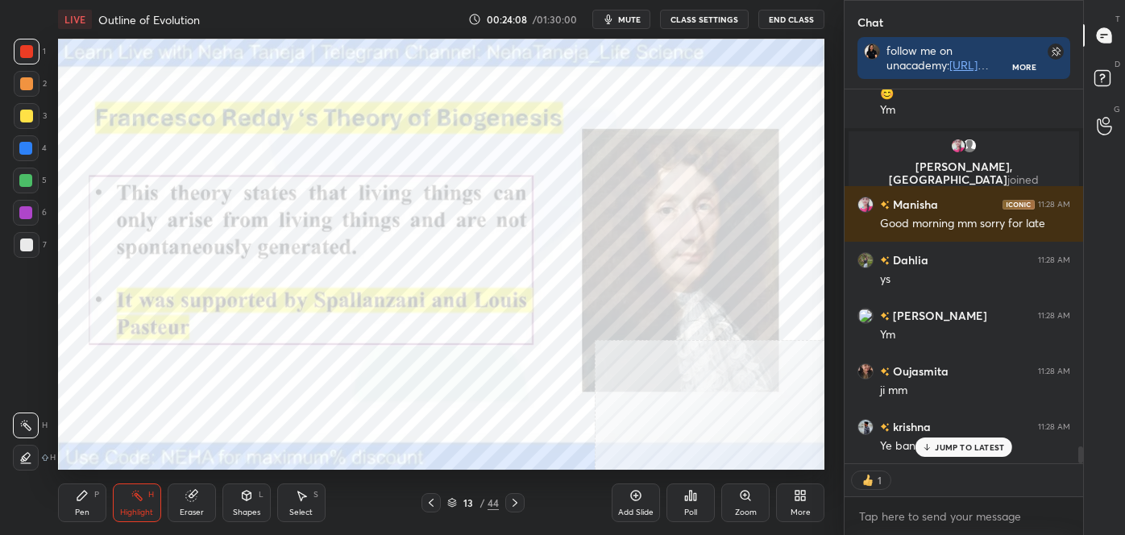
scroll to position [7931, 0]
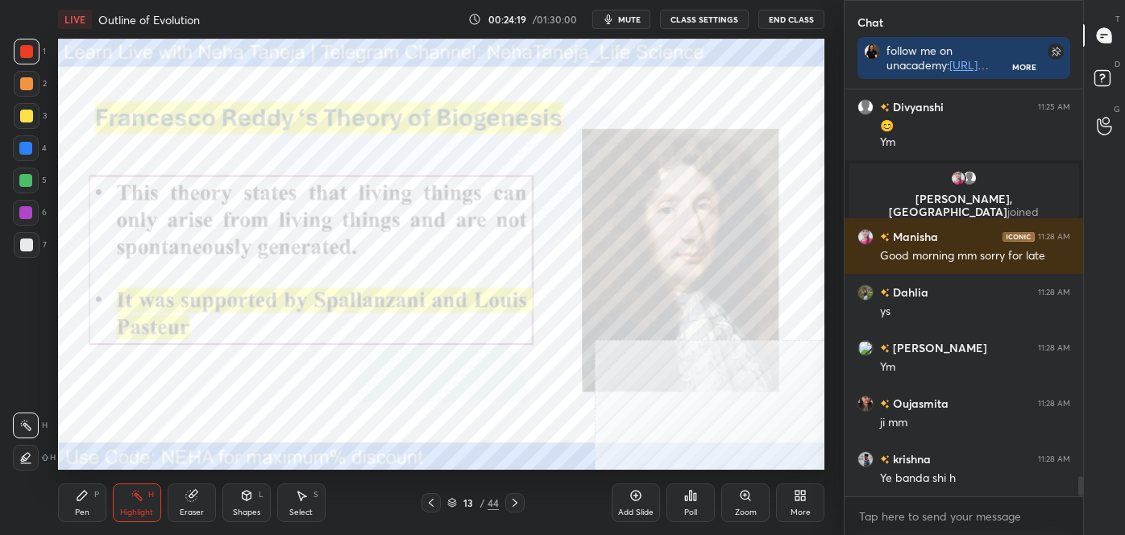
click at [521, 498] on icon at bounding box center [515, 503] width 13 height 13
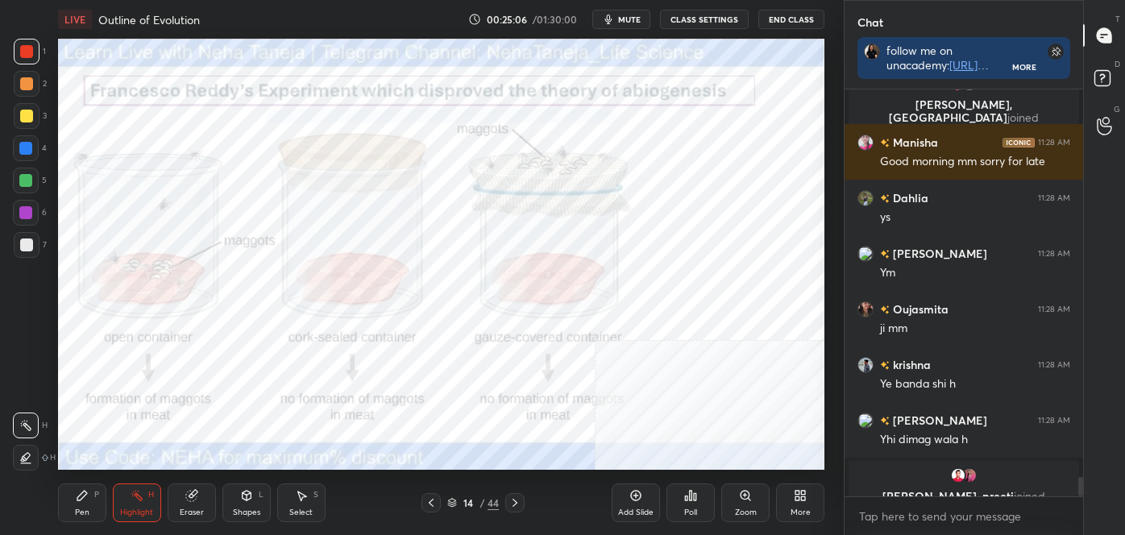
scroll to position [8045, 0]
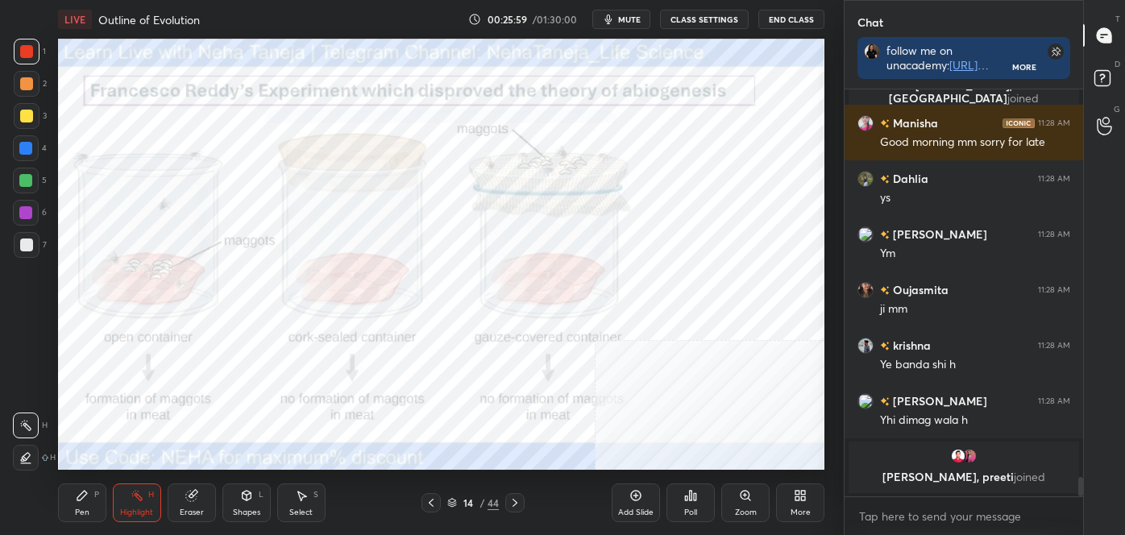
click at [509, 506] on icon at bounding box center [515, 503] width 13 height 13
click at [518, 506] on icon at bounding box center [515, 503] width 13 height 13
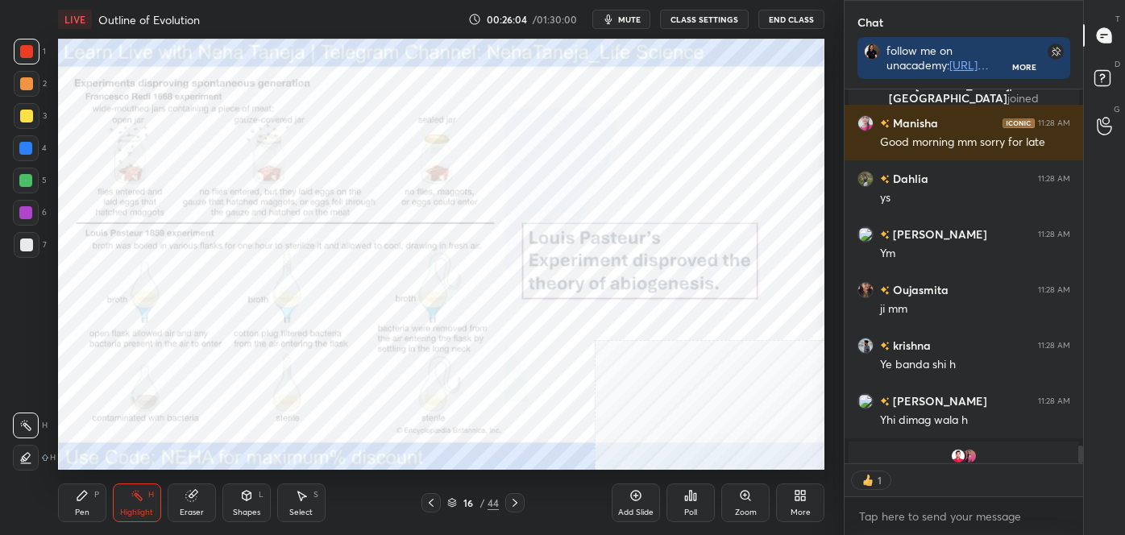
scroll to position [5, 4]
click at [762, 505] on div "Zoom" at bounding box center [746, 503] width 48 height 39
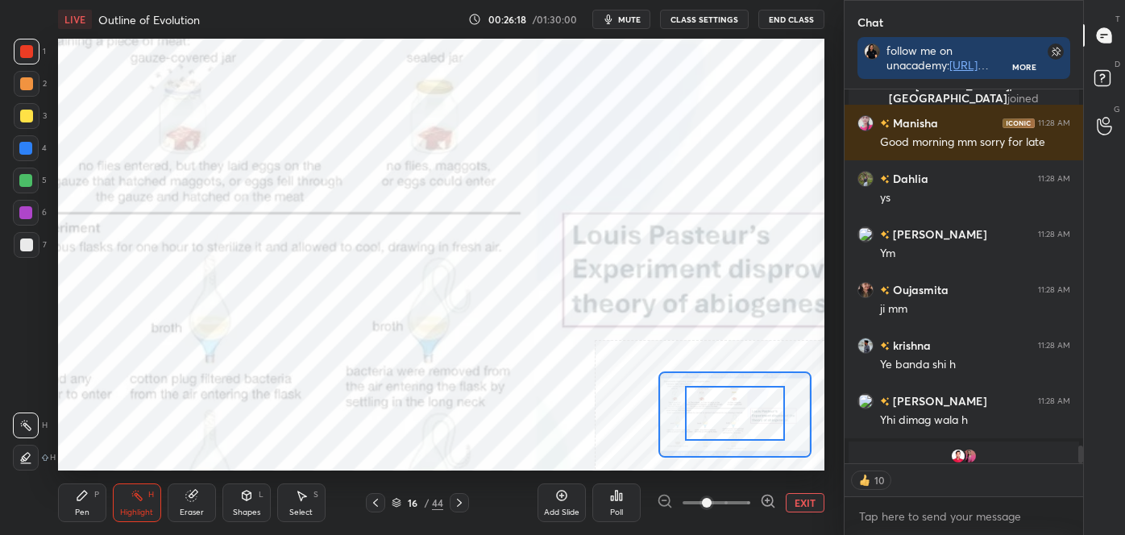
drag, startPoint x: 750, startPoint y: 413, endPoint x: 739, endPoint y: 411, distance: 10.6
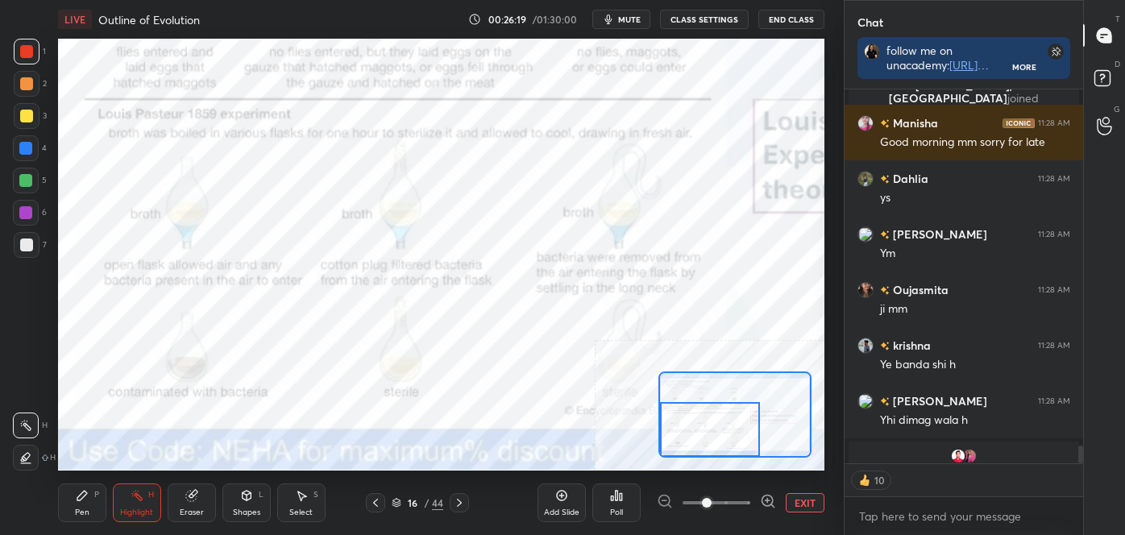
drag, startPoint x: 745, startPoint y: 410, endPoint x: 714, endPoint y: 428, distance: 35.8
click at [714, 429] on div at bounding box center [710, 430] width 100 height 56
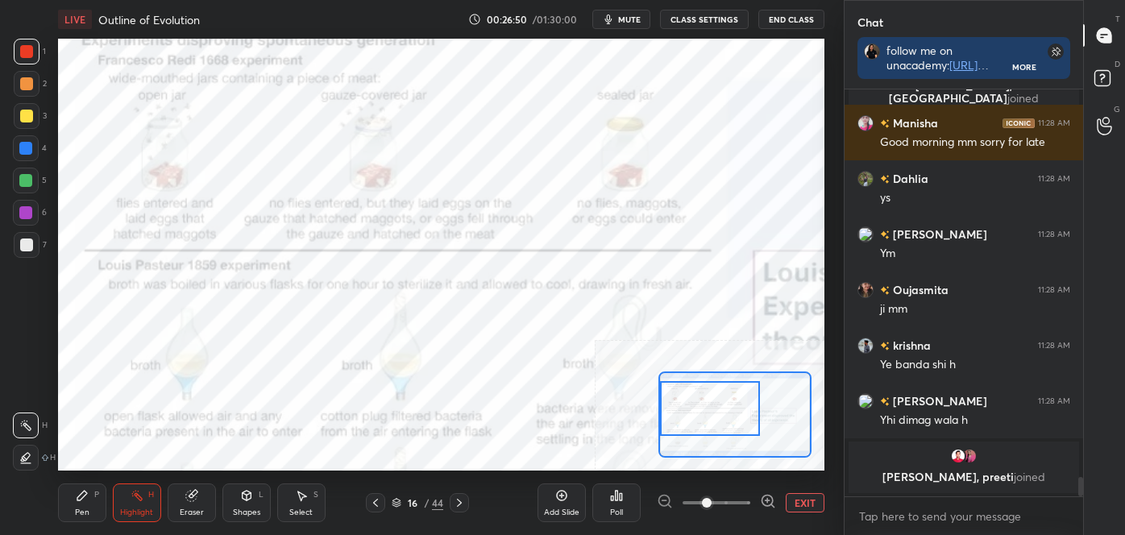
drag, startPoint x: 720, startPoint y: 413, endPoint x: 720, endPoint y: 396, distance: 16.9
click at [720, 396] on div at bounding box center [710, 409] width 100 height 56
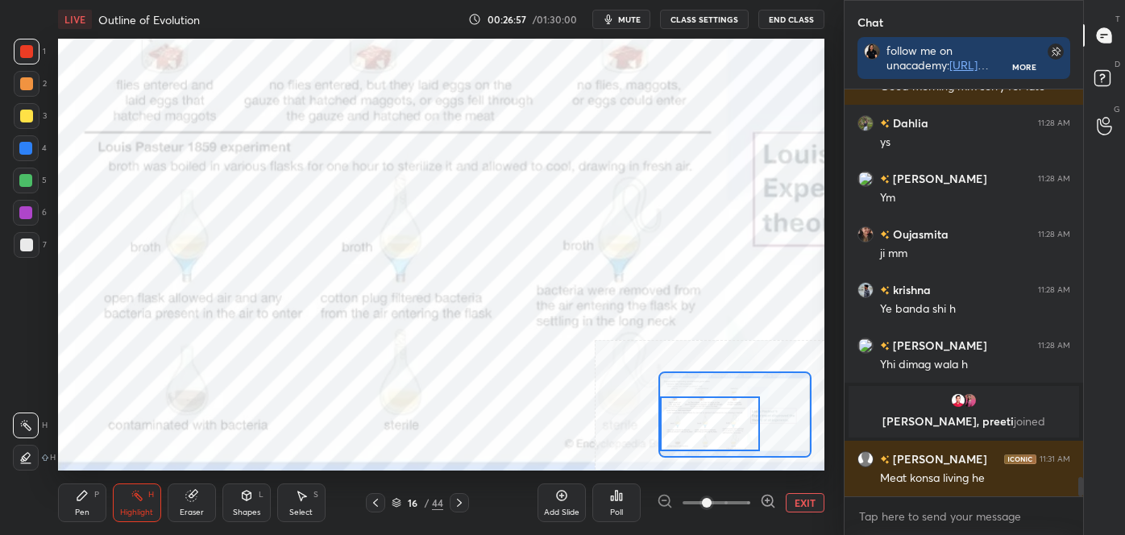
drag, startPoint x: 711, startPoint y: 422, endPoint x: 697, endPoint y: 430, distance: 15.5
click at [710, 439] on div at bounding box center [710, 425] width 100 height 56
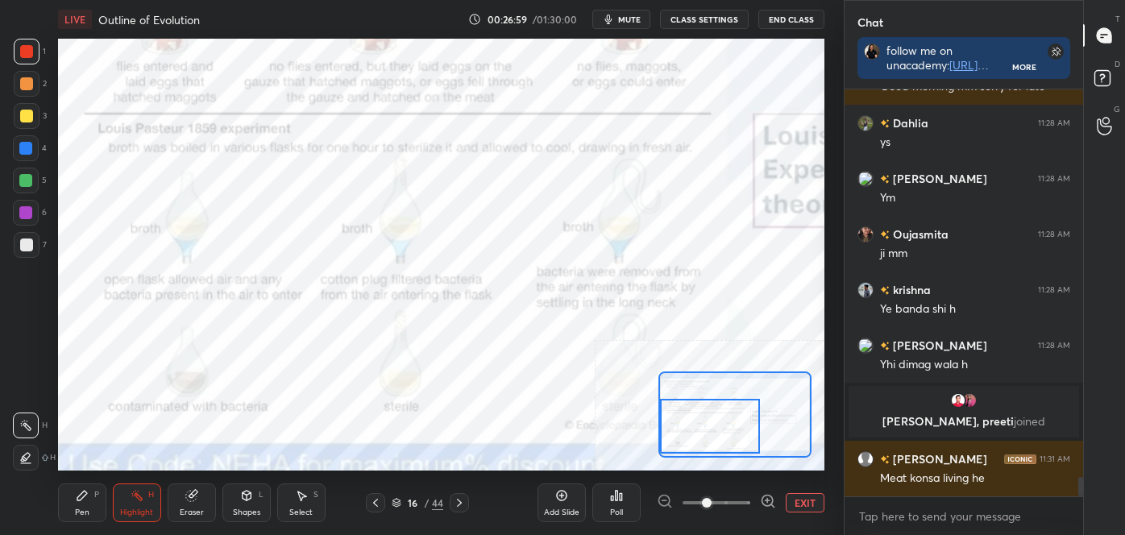
click at [377, 506] on icon at bounding box center [375, 503] width 13 height 13
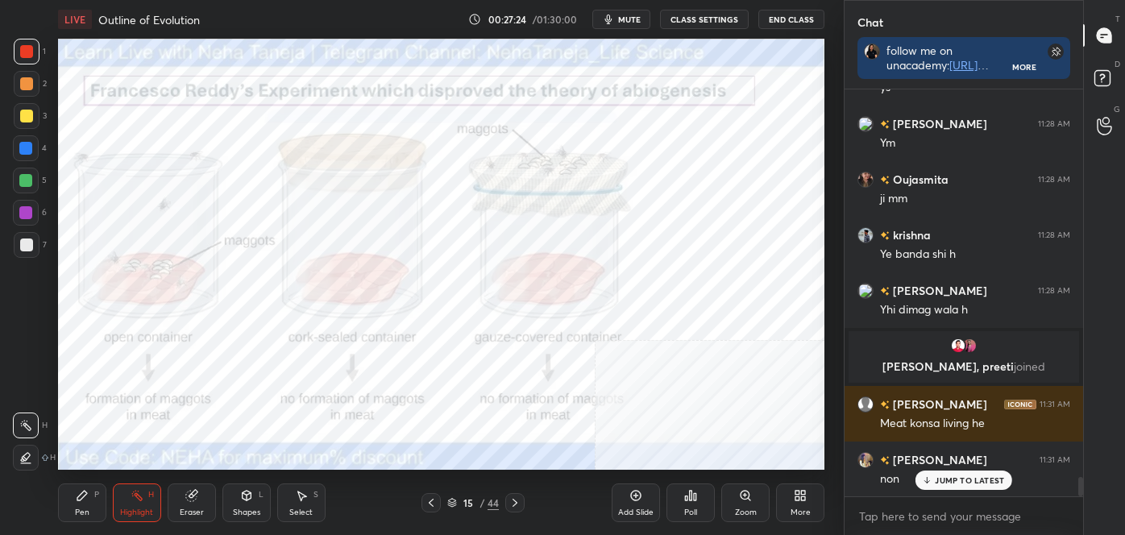
scroll to position [8086, 0]
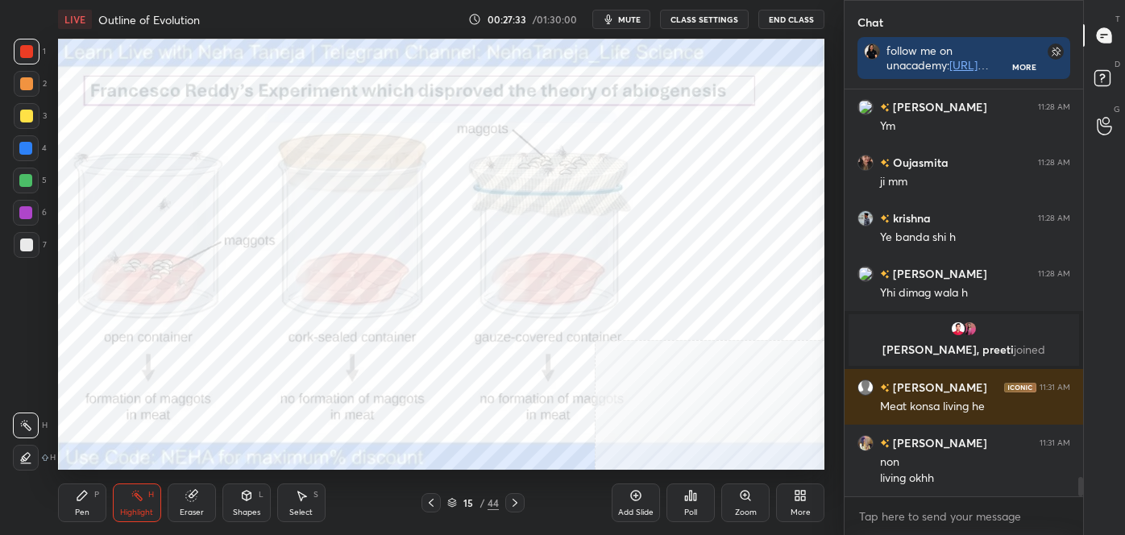
click at [81, 512] on div "Pen" at bounding box center [82, 513] width 15 height 8
click at [29, 457] on icon at bounding box center [26, 458] width 13 height 10
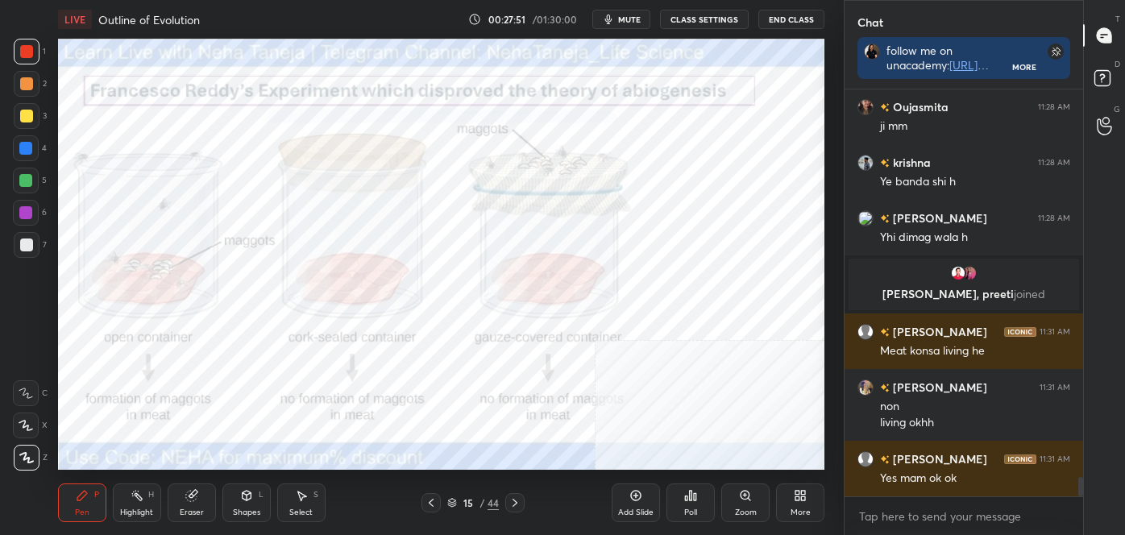
click at [193, 502] on div "Eraser" at bounding box center [192, 503] width 48 height 39
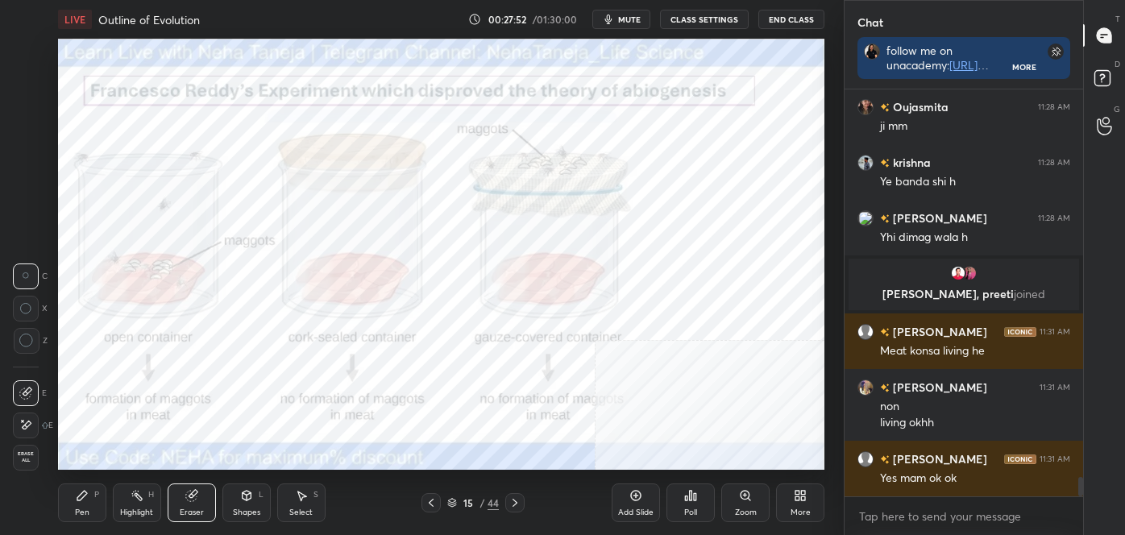
click at [21, 454] on span "Erase all" at bounding box center [26, 456] width 24 height 11
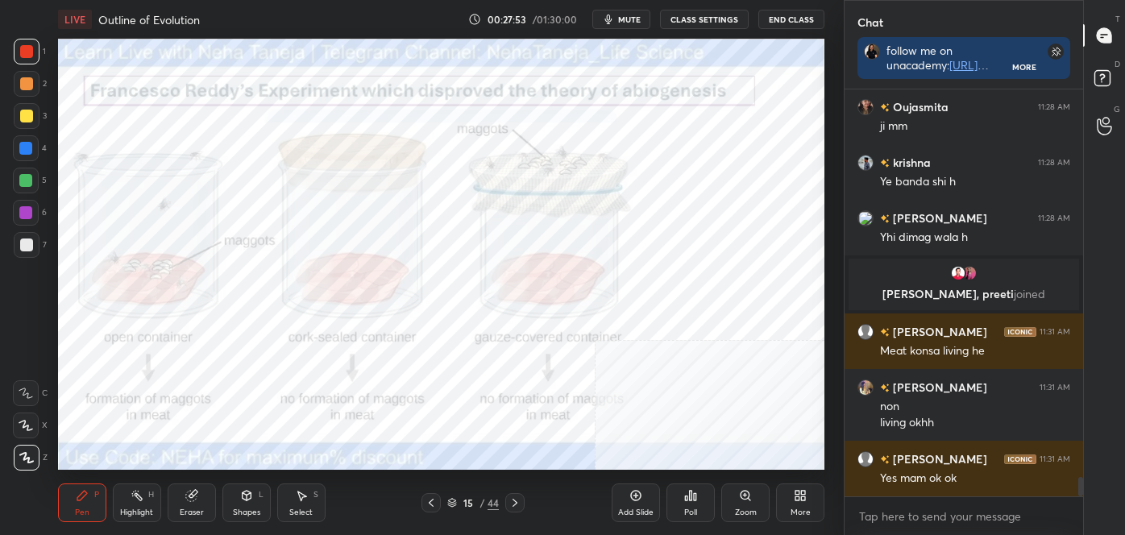
click at [514, 497] on icon at bounding box center [515, 503] width 13 height 13
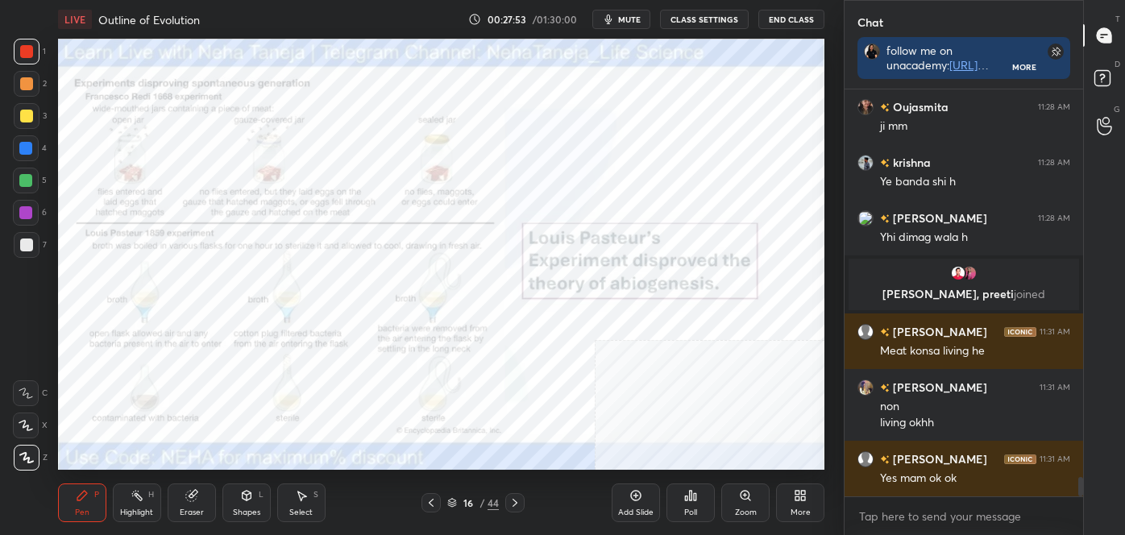
click at [743, 497] on icon at bounding box center [745, 495] width 9 height 9
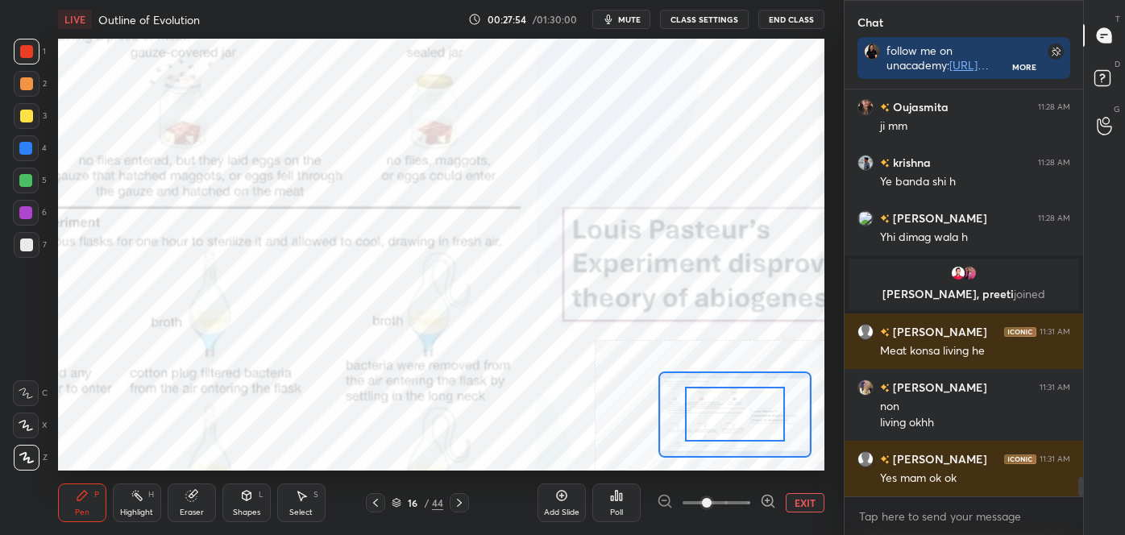
scroll to position [8225, 0]
click at [747, 501] on span at bounding box center [717, 503] width 68 height 24
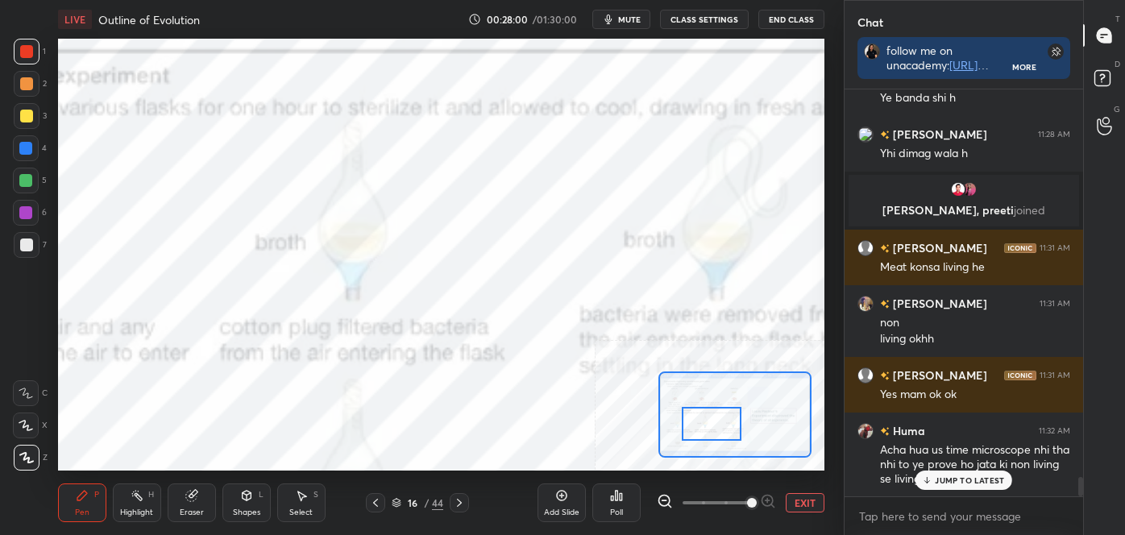
drag, startPoint x: 735, startPoint y: 422, endPoint x: 747, endPoint y: 489, distance: 68.0
click at [714, 432] on div at bounding box center [712, 423] width 60 height 33
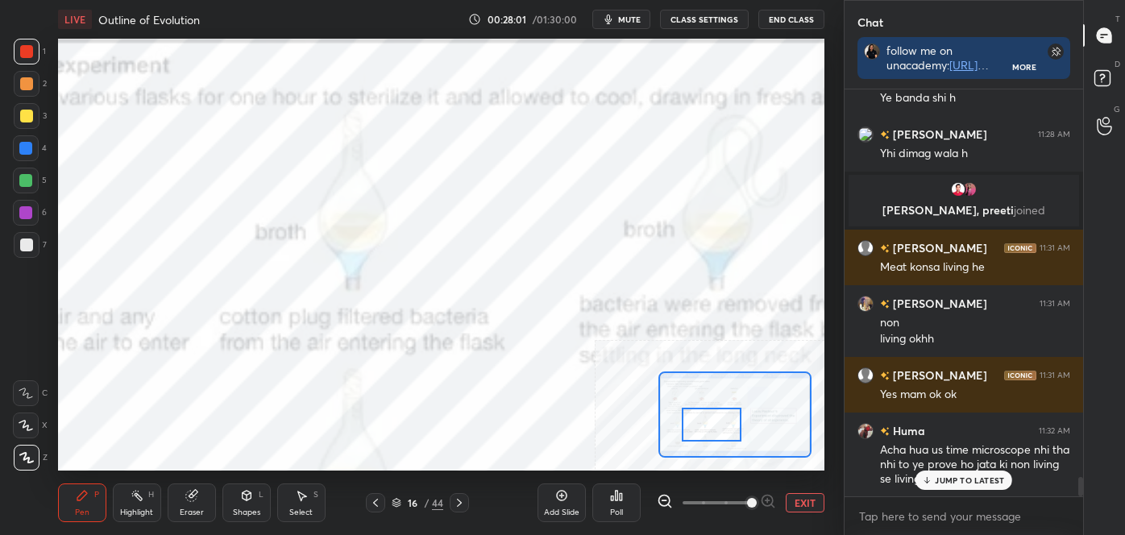
click at [722, 502] on span at bounding box center [717, 503] width 68 height 24
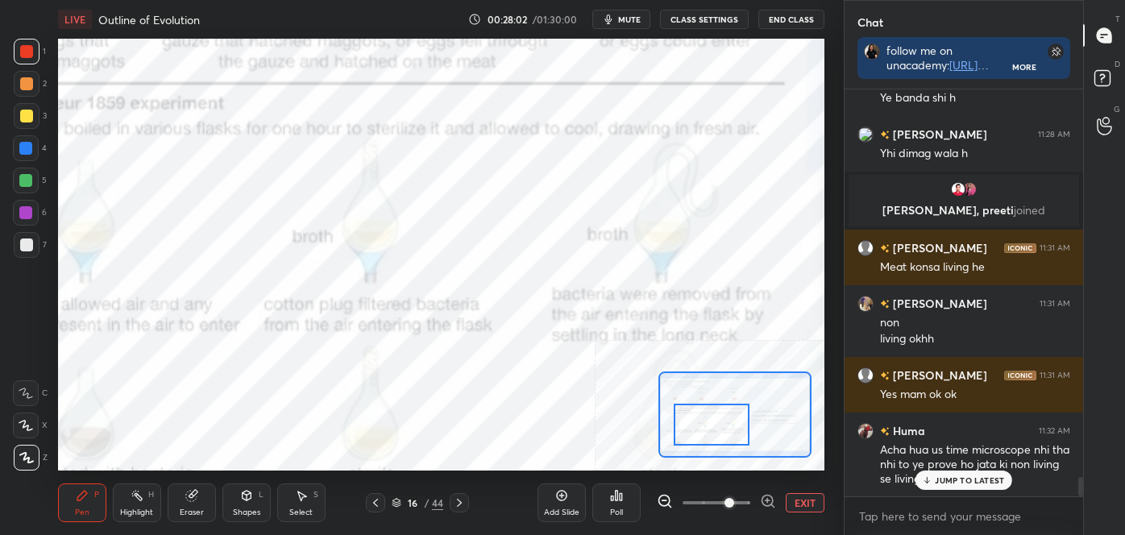
click at [701, 502] on span at bounding box center [717, 503] width 68 height 24
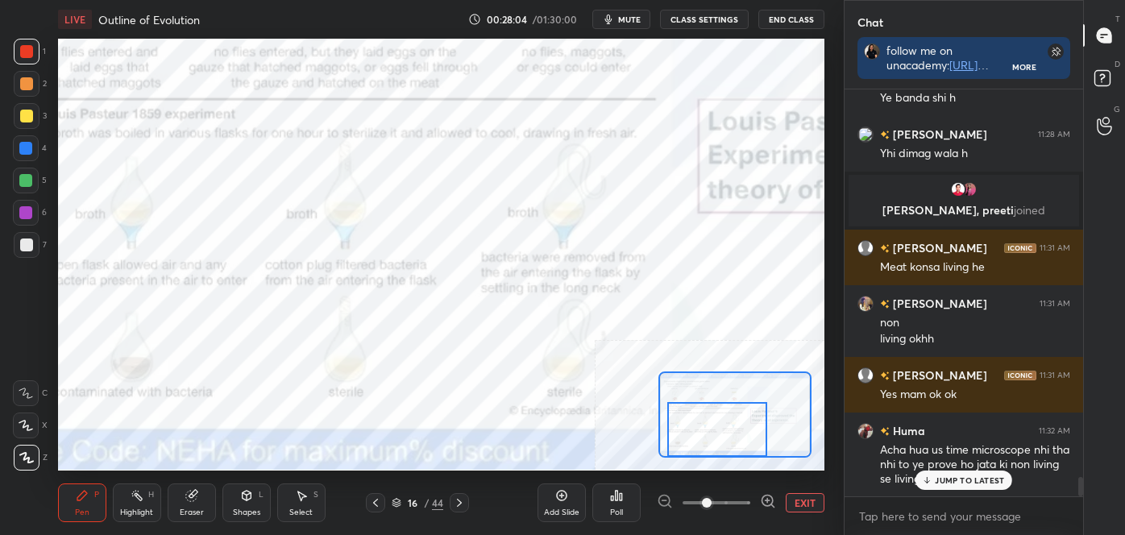
drag, startPoint x: 694, startPoint y: 430, endPoint x: 701, endPoint y: 437, distance: 10.3
click at [701, 437] on div at bounding box center [718, 430] width 100 height 56
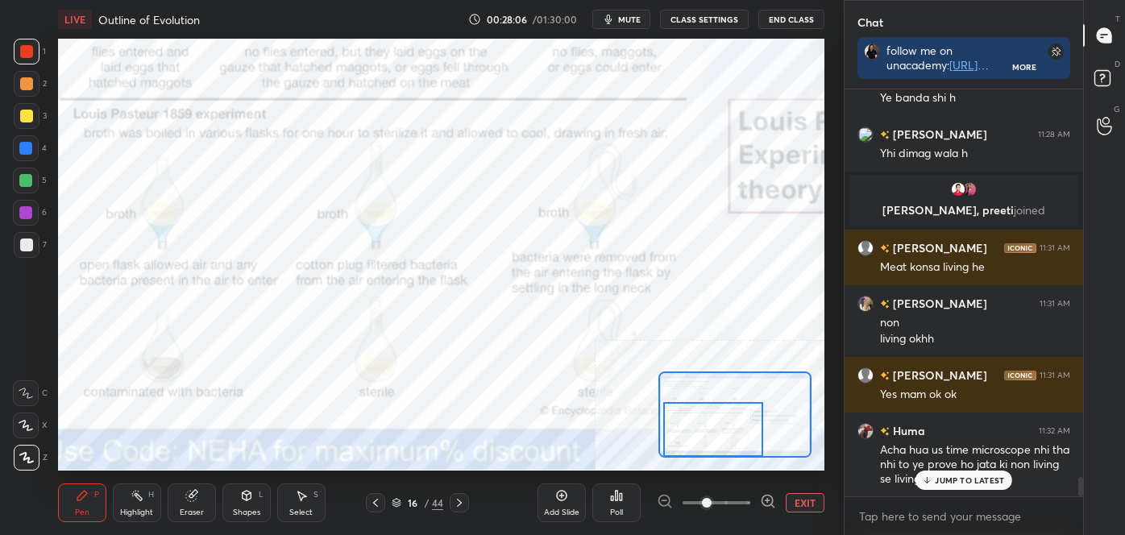
click at [688, 423] on div at bounding box center [714, 430] width 100 height 56
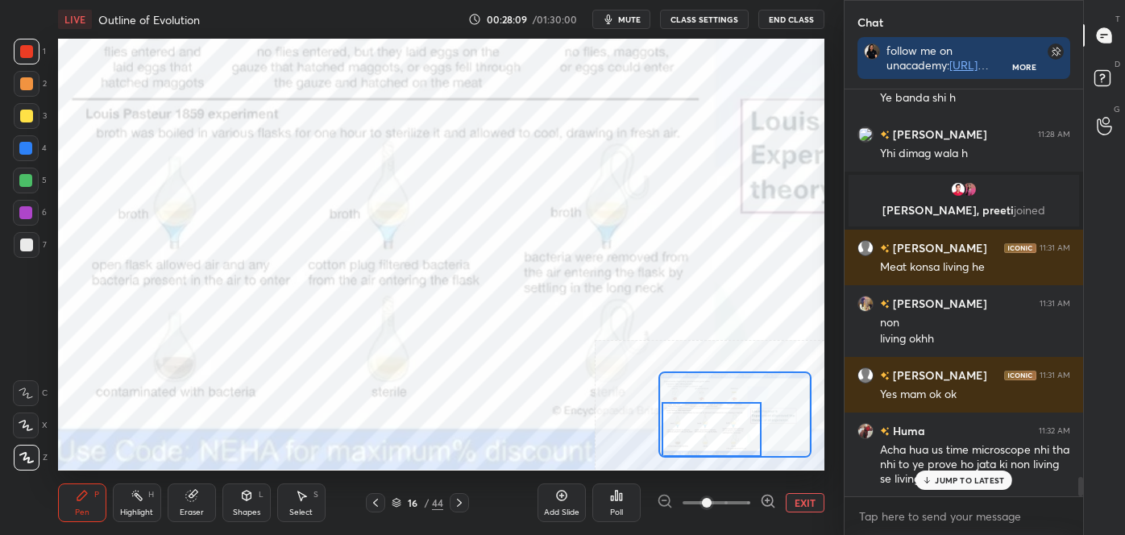
click at [132, 506] on div "Highlight H" at bounding box center [137, 503] width 48 height 39
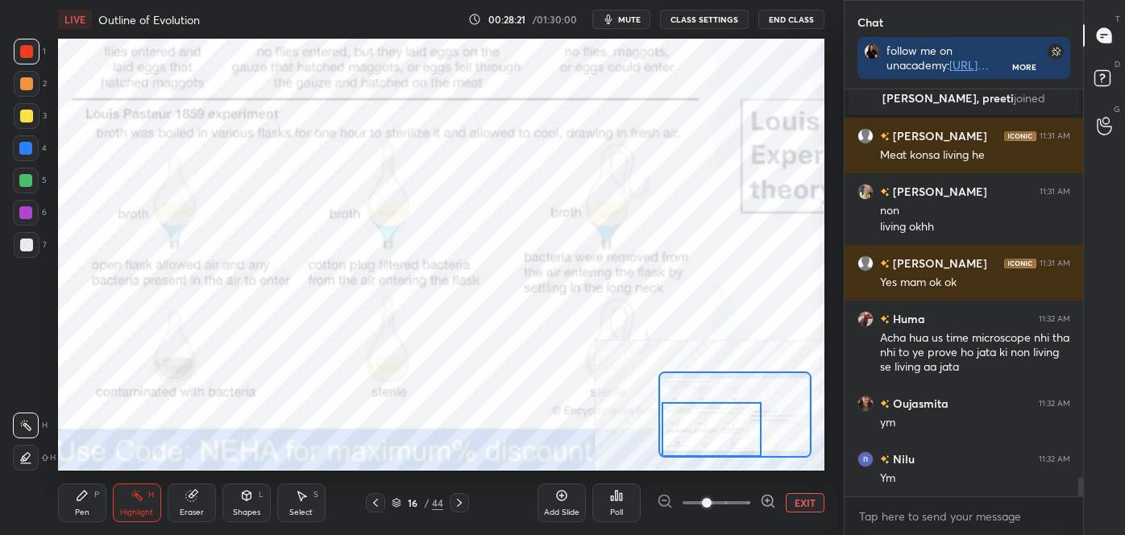
scroll to position [8393, 0]
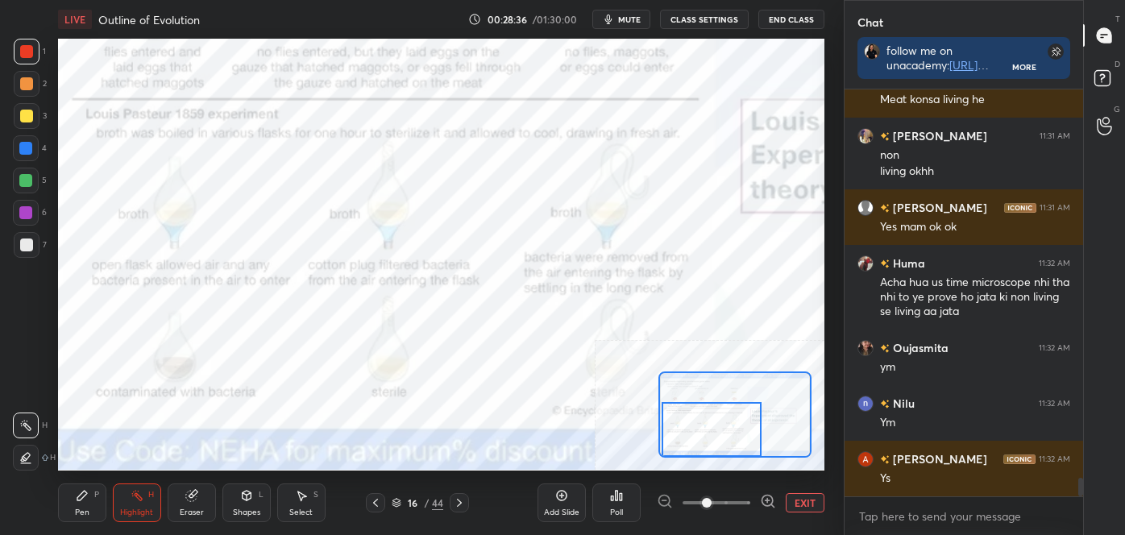
click at [249, 502] on div "Shapes L" at bounding box center [247, 503] width 48 height 39
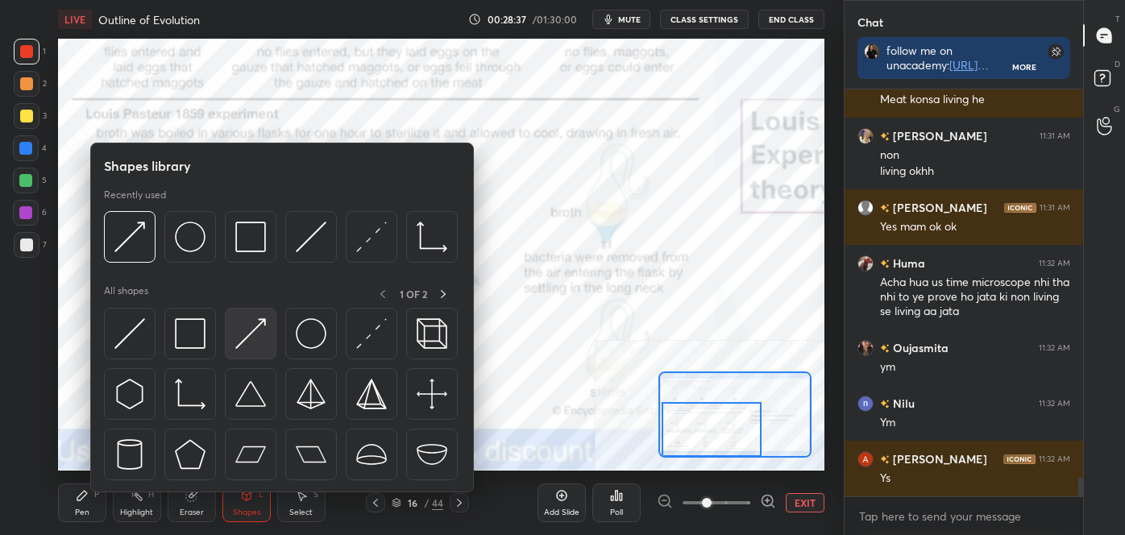
click at [255, 331] on img at bounding box center [250, 333] width 31 height 31
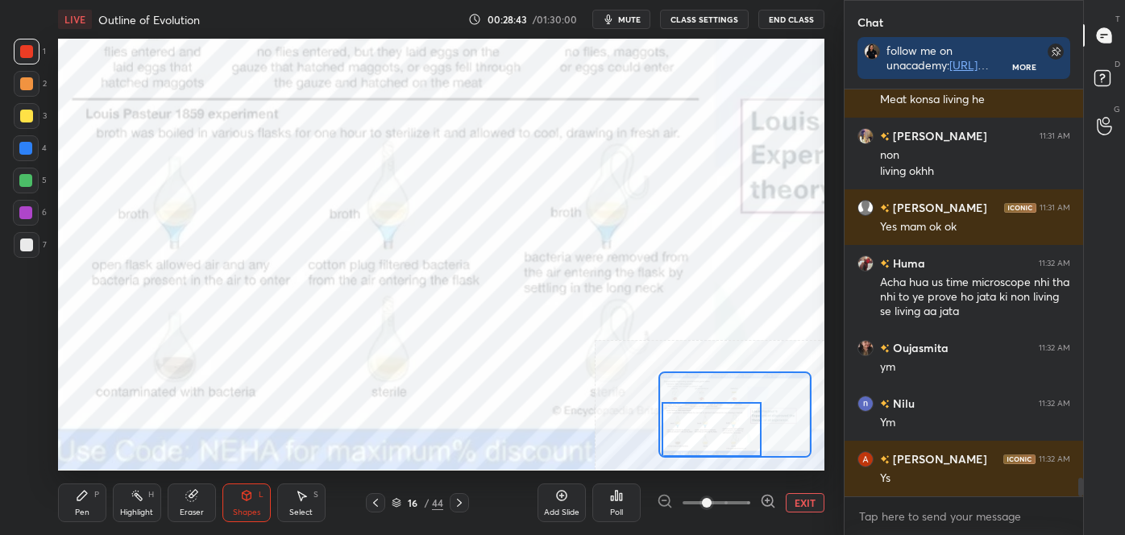
click at [139, 506] on div "Highlight H" at bounding box center [137, 503] width 48 height 39
click at [260, 499] on div "Shapes L" at bounding box center [247, 503] width 48 height 39
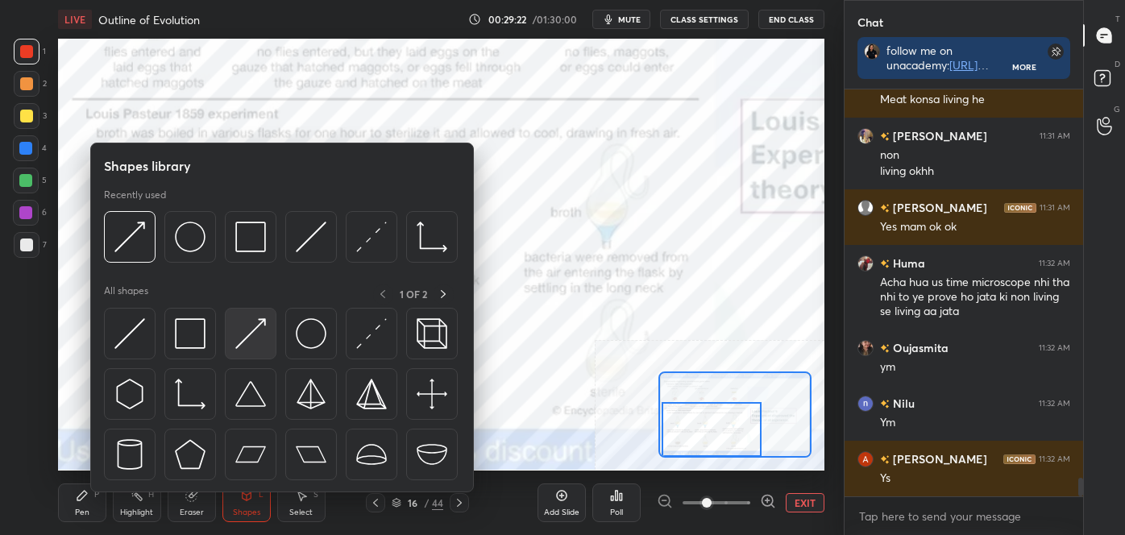
click at [264, 335] on img at bounding box center [250, 333] width 31 height 31
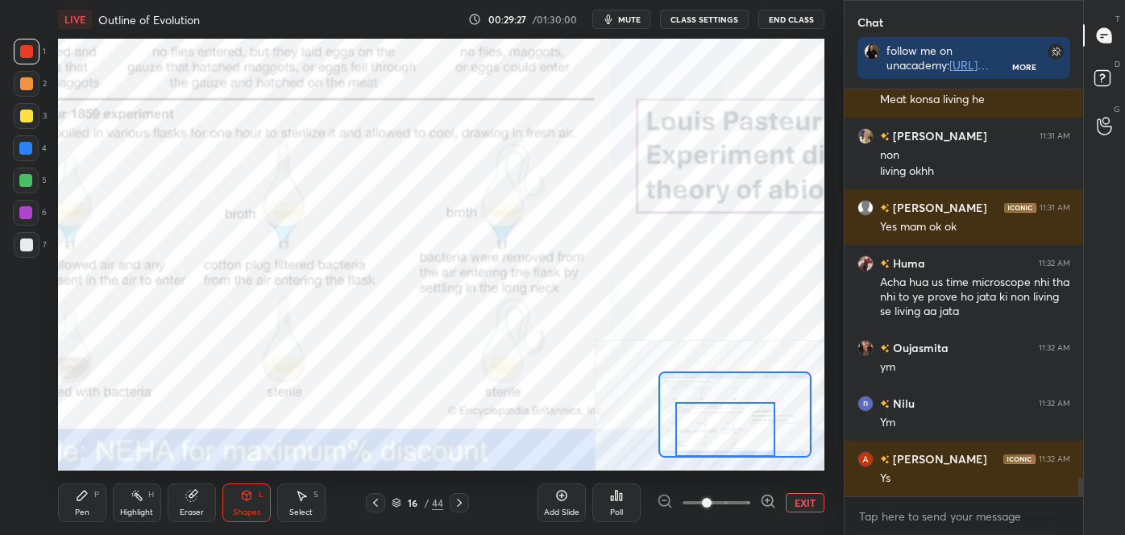
drag, startPoint x: 733, startPoint y: 428, endPoint x: 751, endPoint y: 431, distance: 18.0
click at [752, 431] on div at bounding box center [726, 430] width 100 height 56
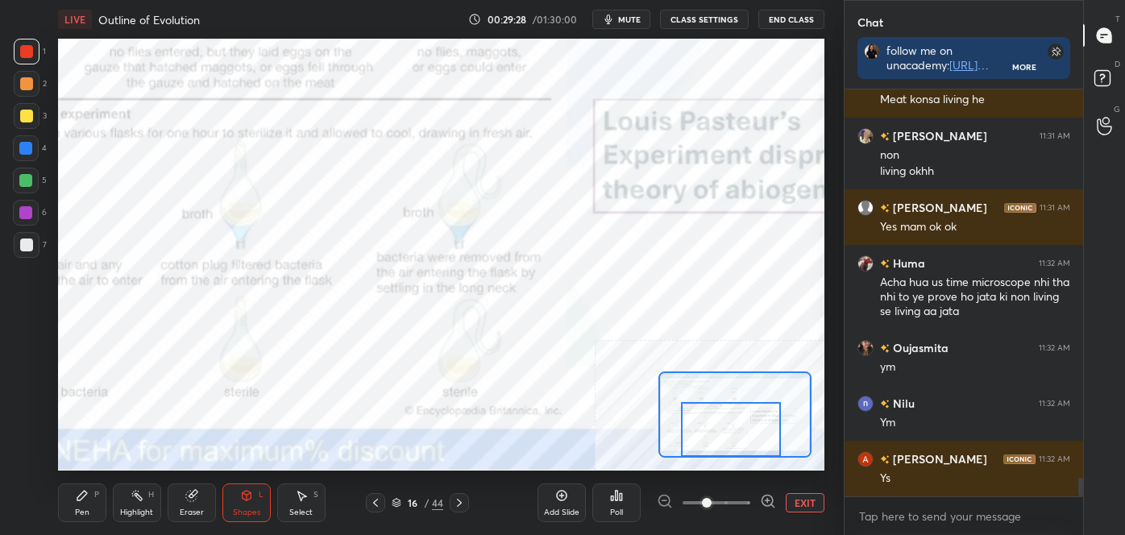
drag, startPoint x: 135, startPoint y: 500, endPoint x: 126, endPoint y: 497, distance: 9.2
click at [135, 501] on icon at bounding box center [137, 495] width 13 height 13
click at [259, 493] on div "L" at bounding box center [261, 495] width 5 height 8
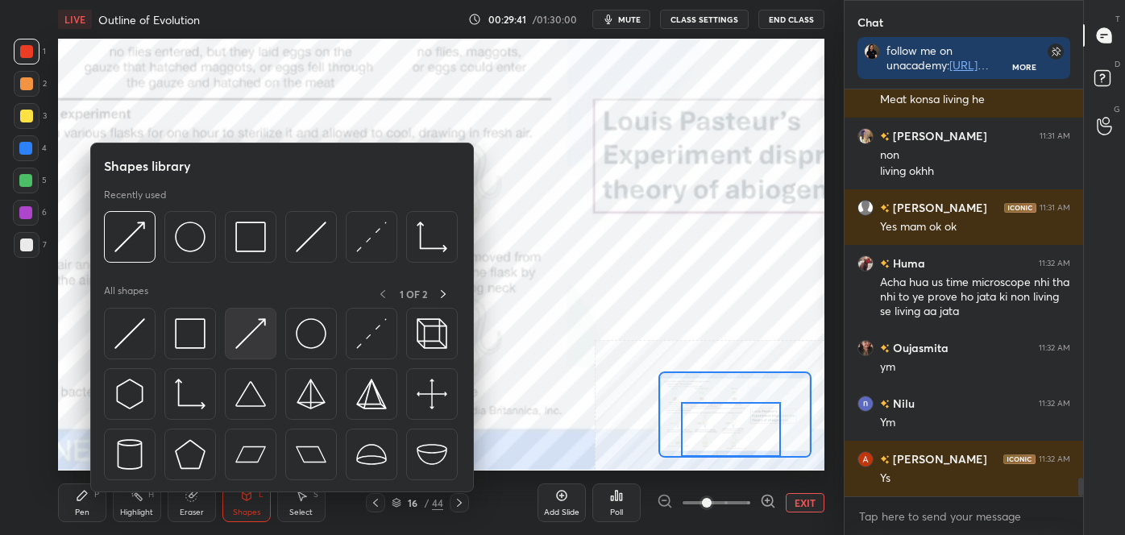
click at [250, 331] on img at bounding box center [250, 333] width 31 height 31
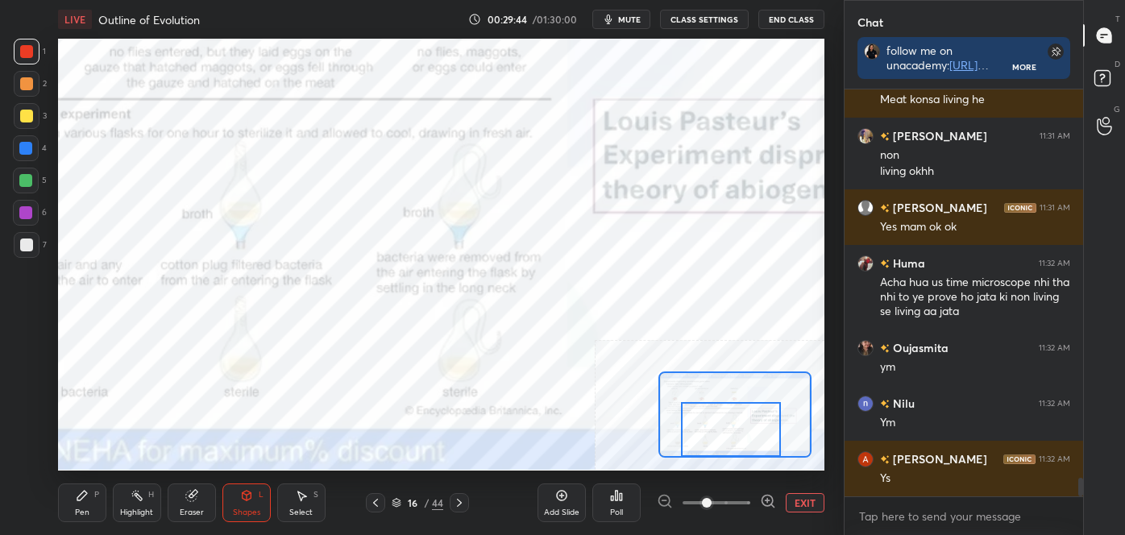
click at [800, 500] on button "EXIT" at bounding box center [805, 502] width 39 height 19
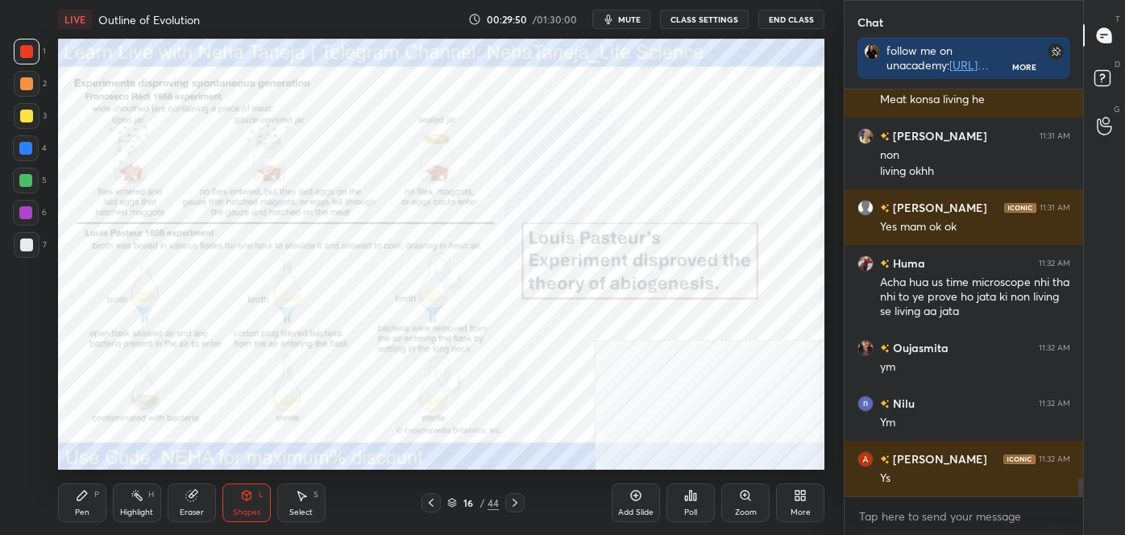
click at [138, 497] on rect at bounding box center [139, 497] width 8 height 8
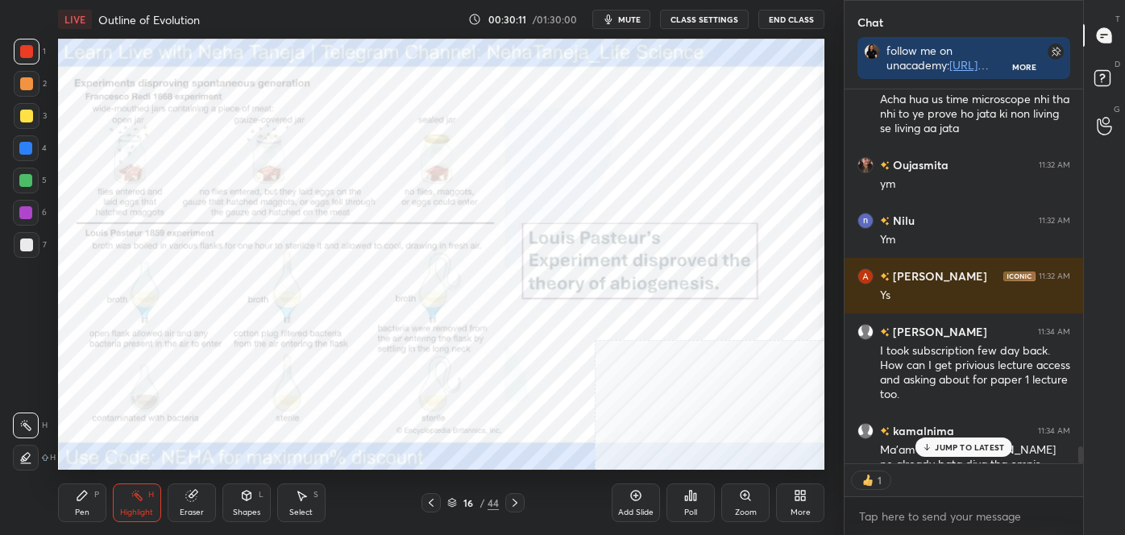
scroll to position [5, 4]
click at [973, 443] on p "JUMP TO LATEST" at bounding box center [969, 448] width 69 height 10
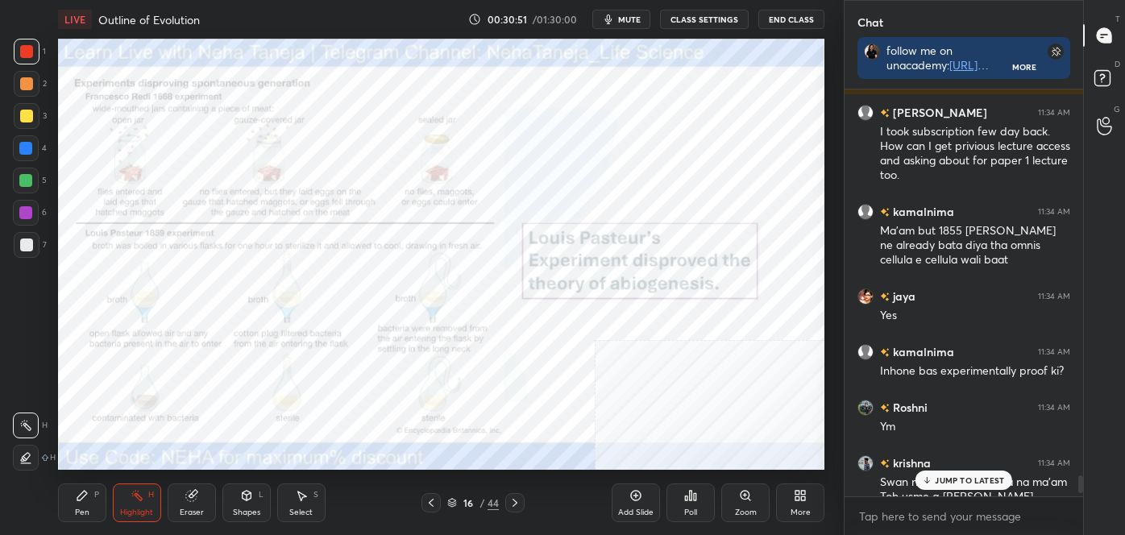
scroll to position [8869, 0]
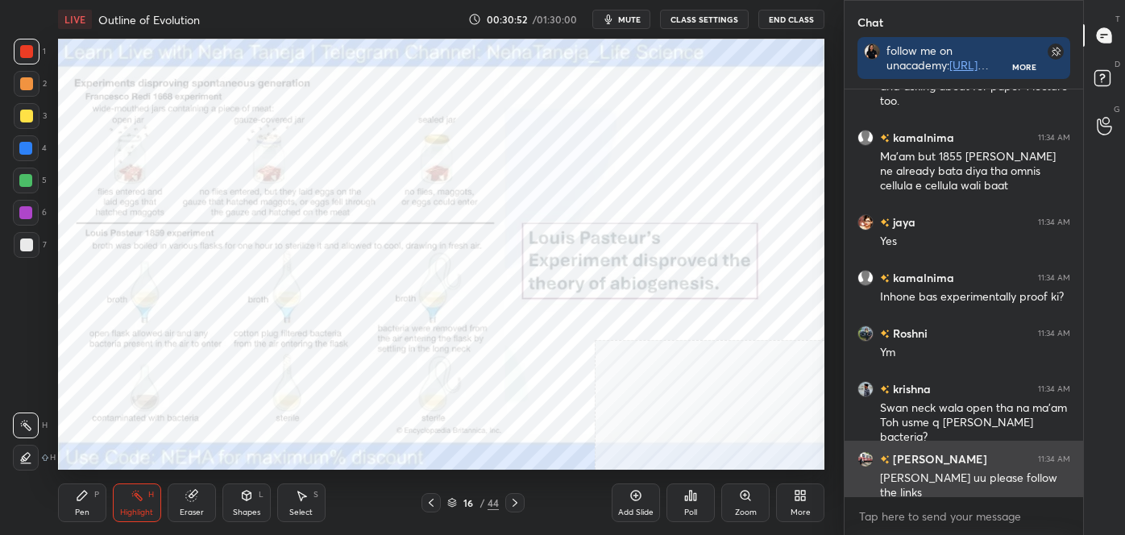
drag, startPoint x: 1081, startPoint y: 488, endPoint x: 1073, endPoint y: 493, distance: 9.4
click at [1077, 497] on div "[PERSON_NAME] 11:32 AM [PERSON_NAME] 11:34 AM I took subscription few day back.…" at bounding box center [964, 312] width 239 height 446
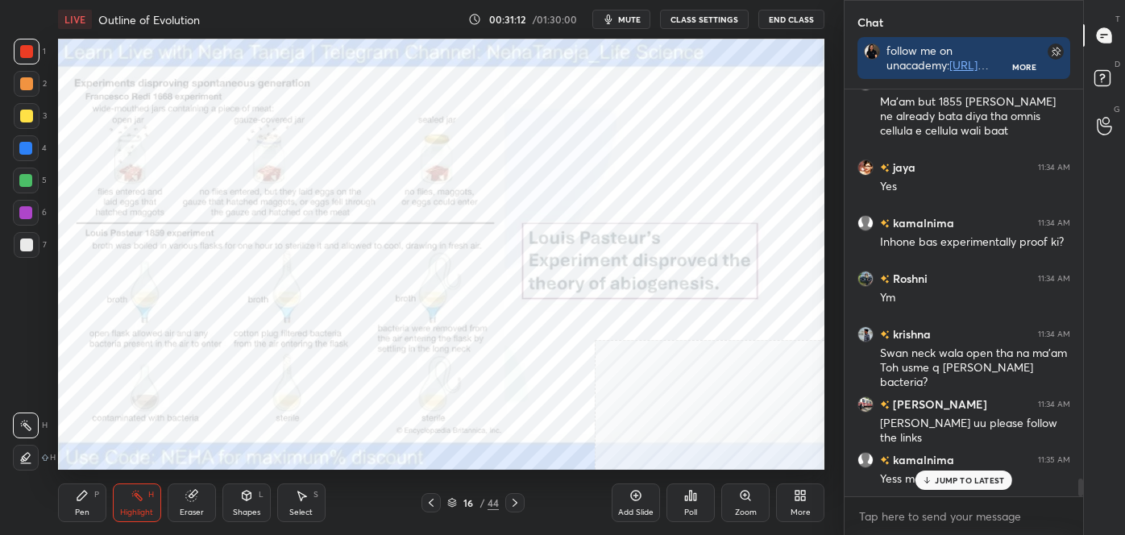
scroll to position [8980, 0]
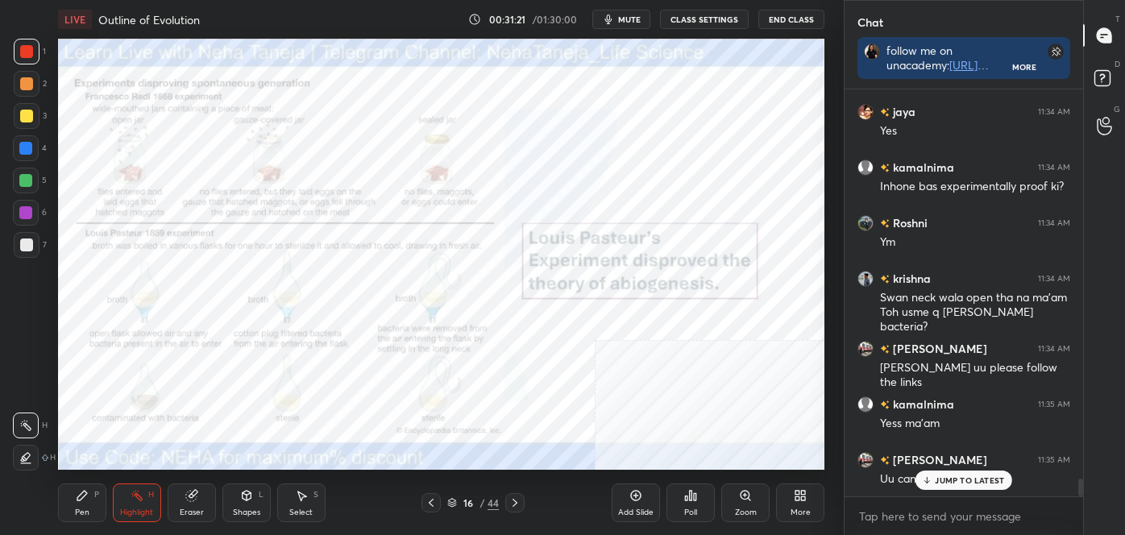
click at [516, 501] on icon at bounding box center [515, 503] width 13 height 13
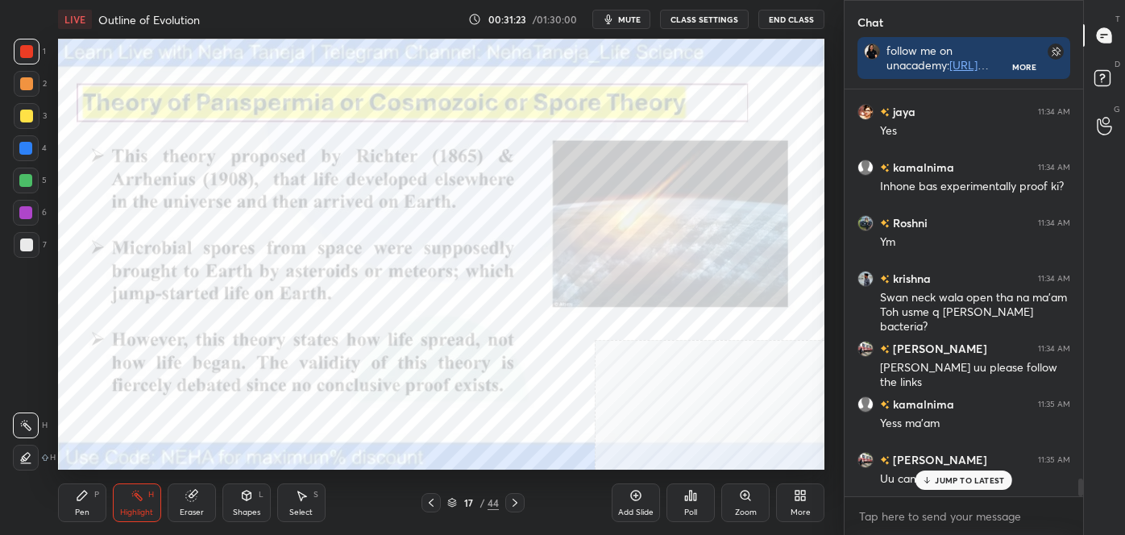
click at [434, 506] on icon at bounding box center [431, 503] width 13 height 13
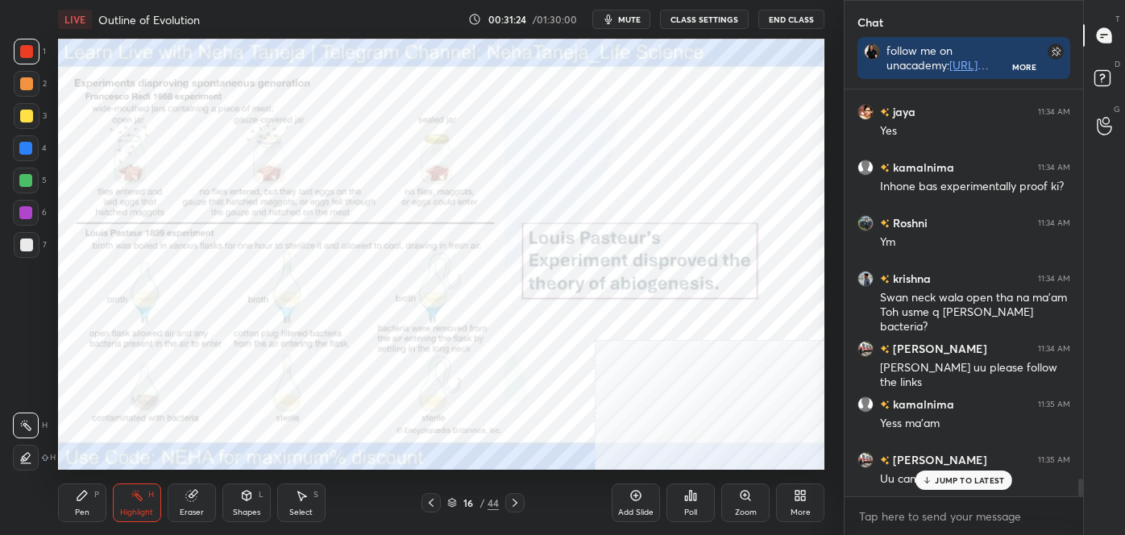
click at [518, 506] on icon at bounding box center [515, 503] width 13 height 13
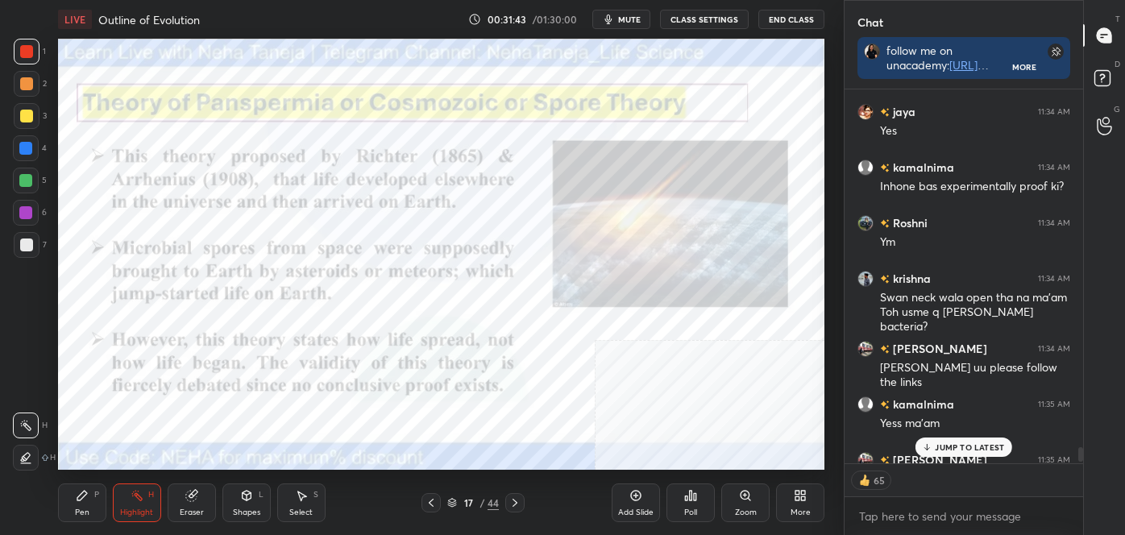
scroll to position [9068, 0]
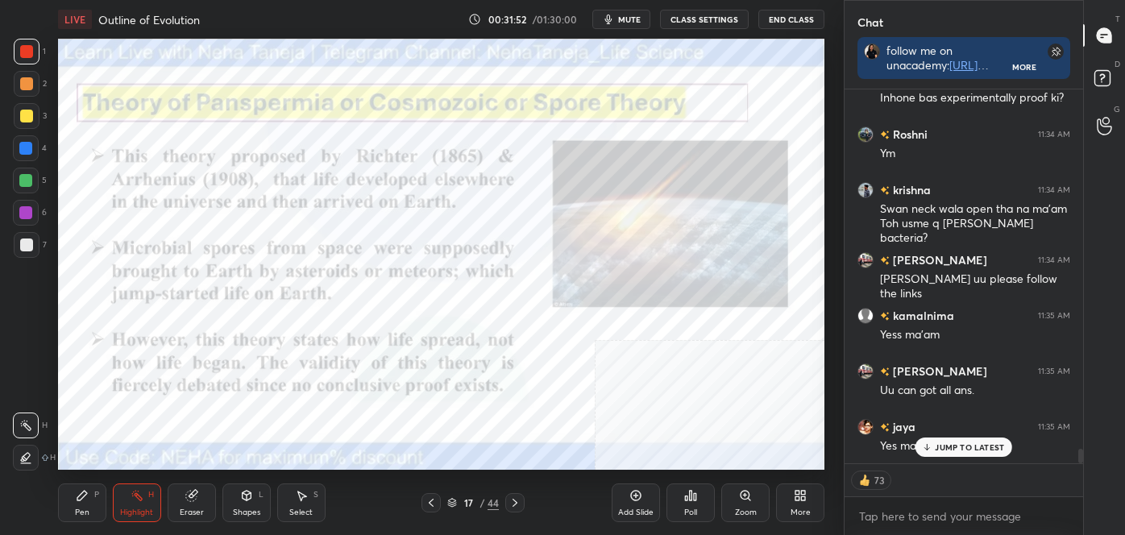
drag, startPoint x: 429, startPoint y: 501, endPoint x: 411, endPoint y: 495, distance: 18.9
click at [429, 501] on icon at bounding box center [431, 503] width 13 height 13
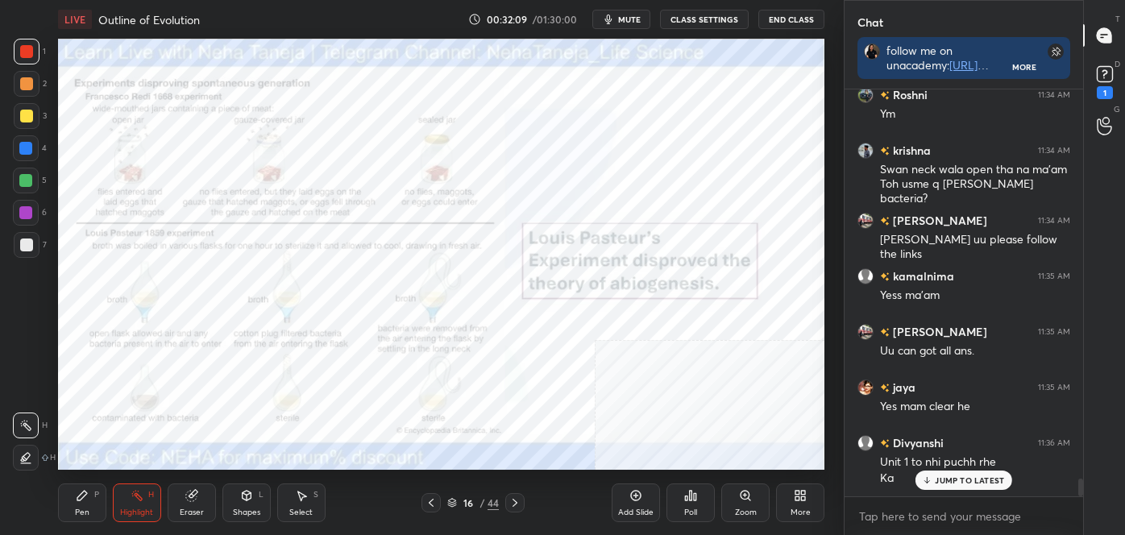
scroll to position [9107, 0]
click at [514, 501] on icon at bounding box center [515, 503] width 13 height 13
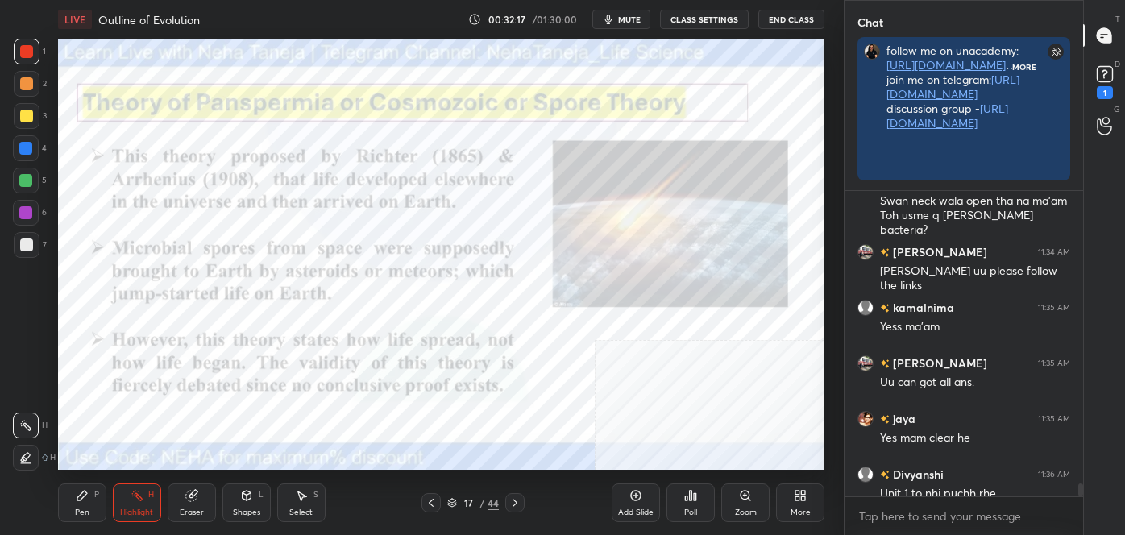
scroll to position [6, 4]
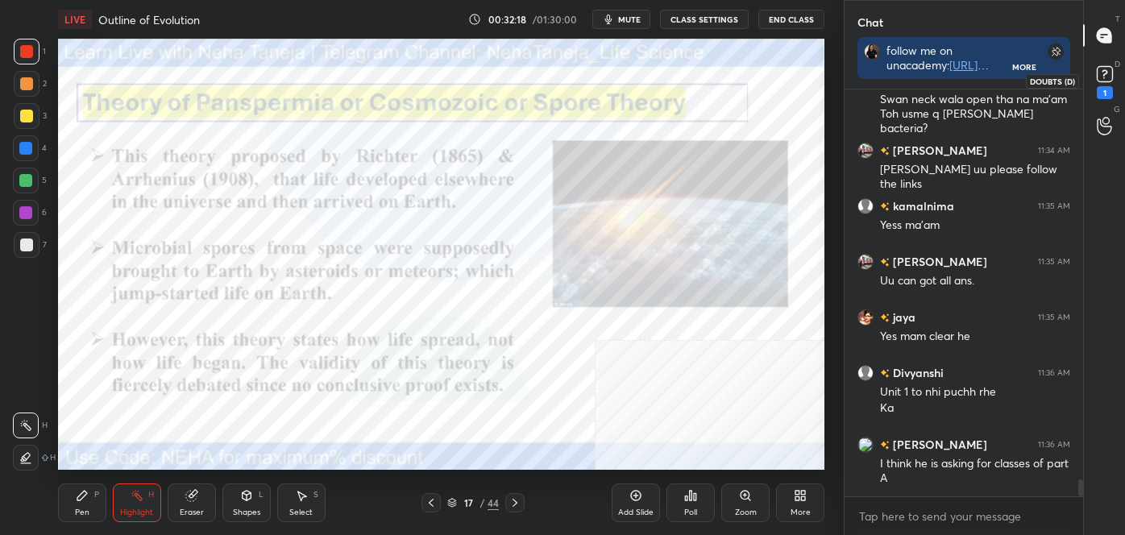
click at [1111, 80] on rect at bounding box center [1104, 74] width 15 height 15
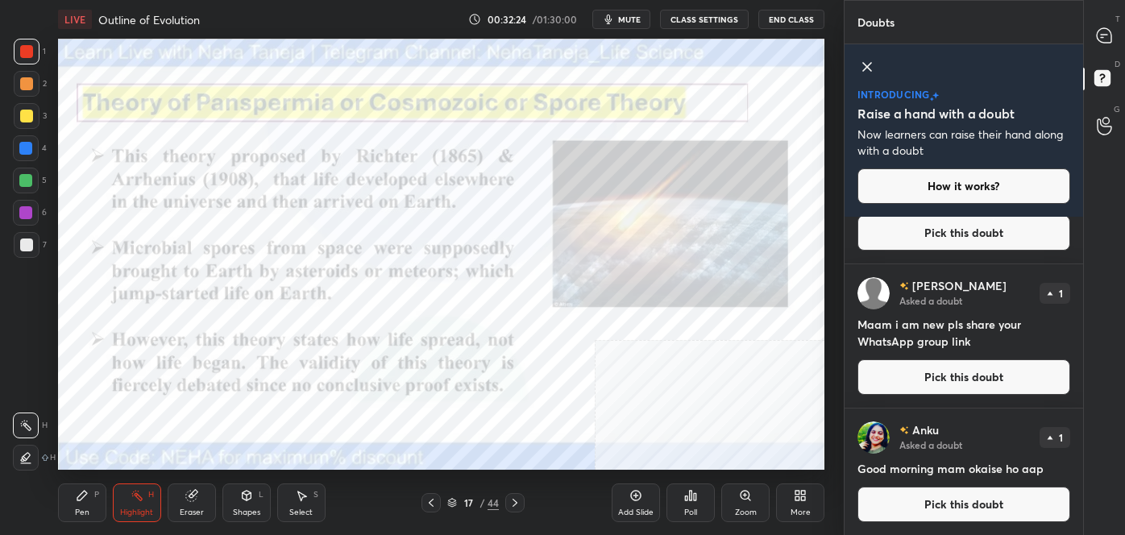
scroll to position [0, 0]
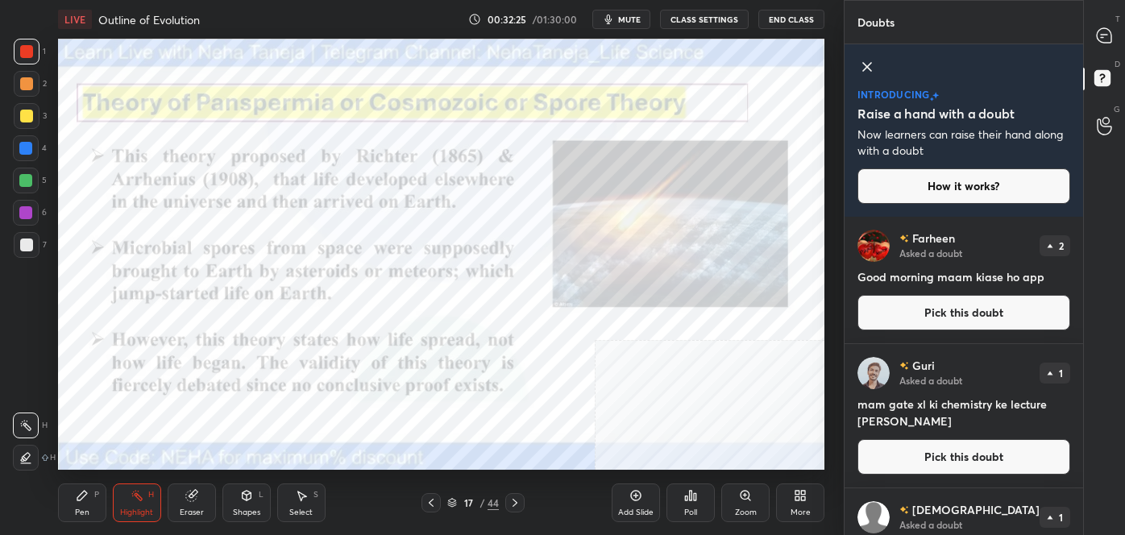
click at [1117, 35] on div at bounding box center [1105, 35] width 32 height 29
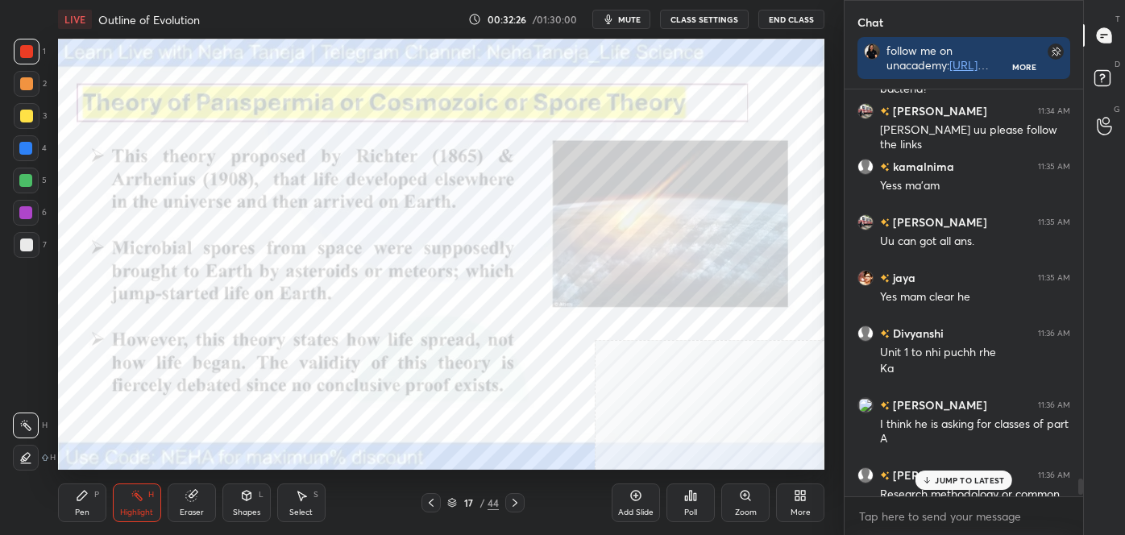
scroll to position [6, 4]
click at [976, 478] on p "JUMP TO LATEST" at bounding box center [969, 481] width 69 height 10
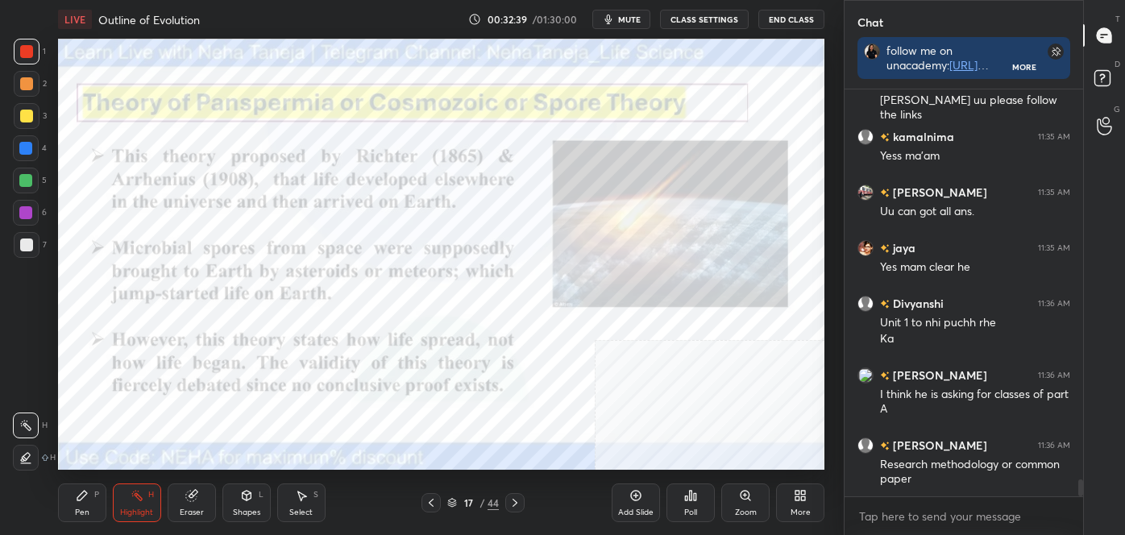
click at [75, 506] on div "Pen P" at bounding box center [82, 503] width 48 height 39
click at [21, 54] on div at bounding box center [26, 51] width 13 height 13
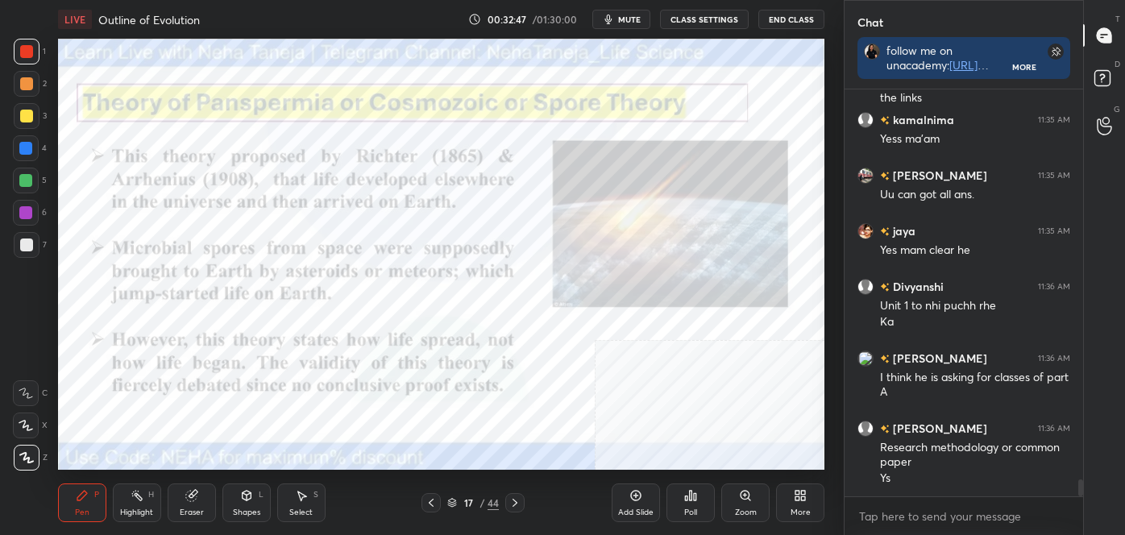
click at [235, 514] on div "Shapes L" at bounding box center [247, 503] width 48 height 39
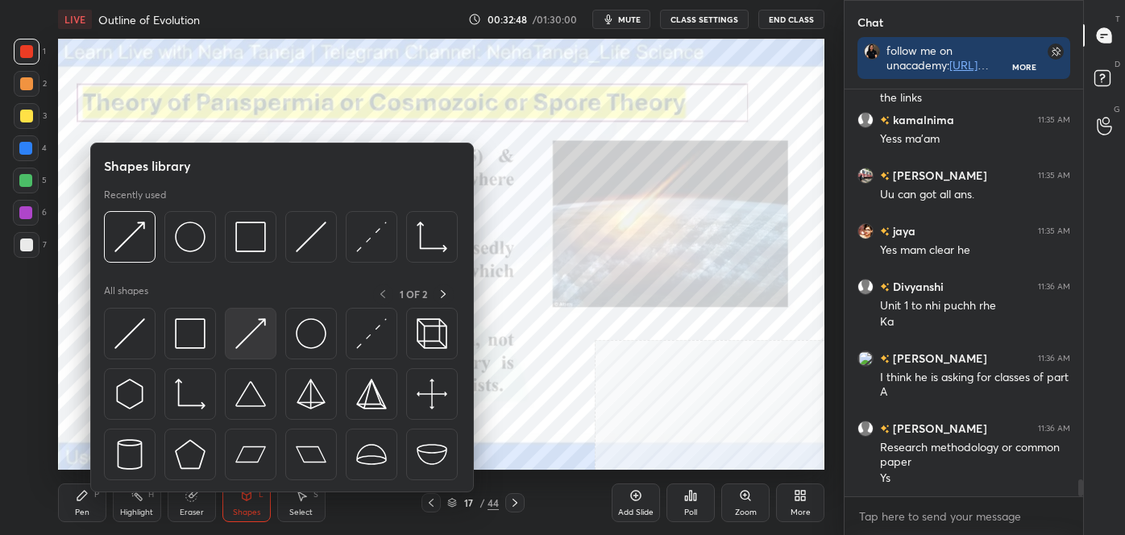
click at [236, 347] on img at bounding box center [250, 333] width 31 height 31
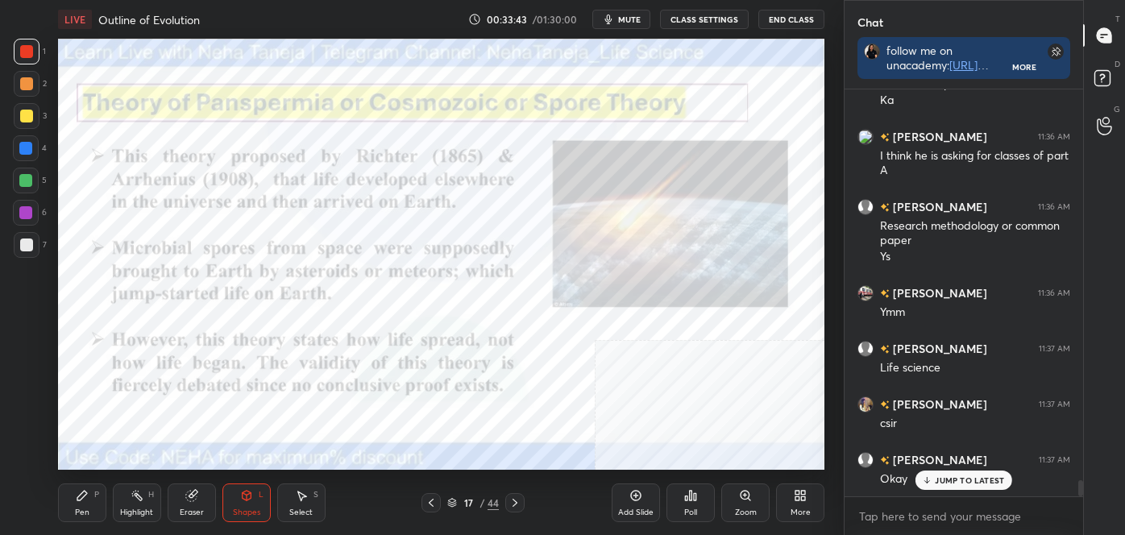
scroll to position [9821, 0]
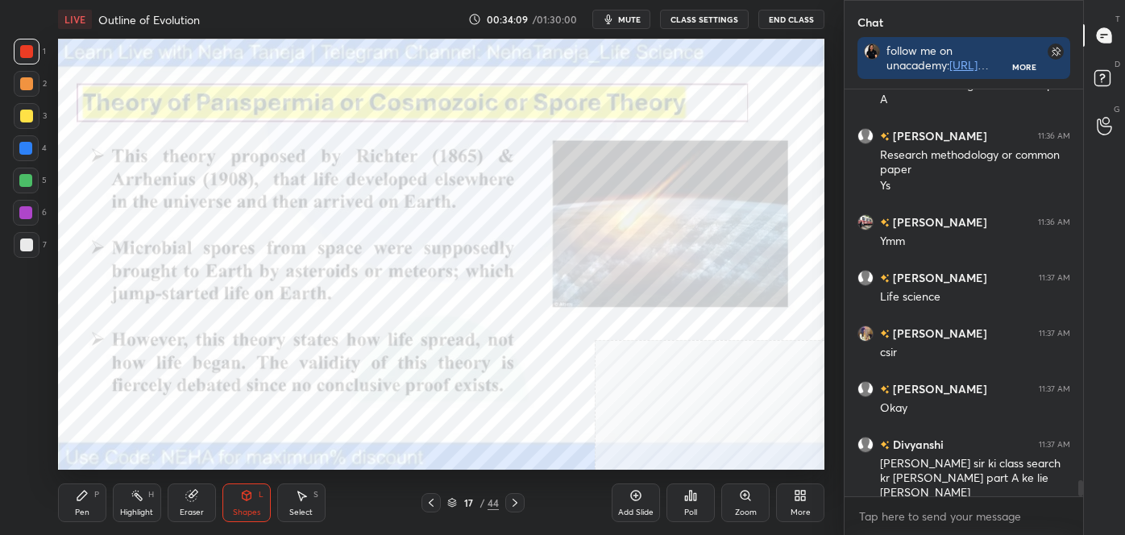
click at [144, 501] on div "Highlight H" at bounding box center [137, 503] width 48 height 39
click at [120, 505] on div "Highlight H" at bounding box center [137, 503] width 48 height 39
drag, startPoint x: 516, startPoint y: 505, endPoint x: 507, endPoint y: 503, distance: 9.0
click at [513, 505] on icon at bounding box center [515, 503] width 13 height 13
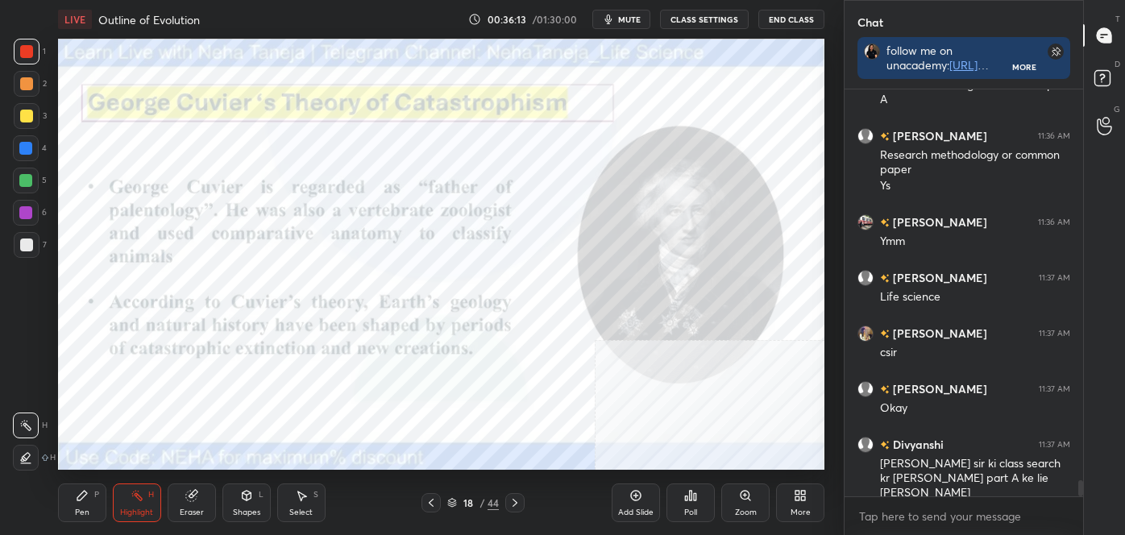
scroll to position [9859, 0]
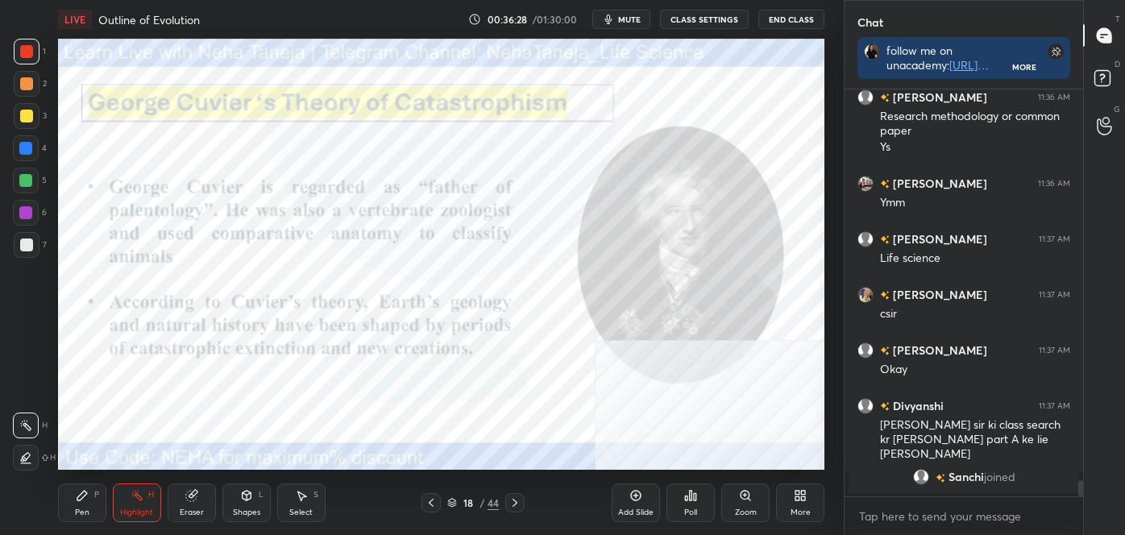
click at [250, 504] on div "Shapes L" at bounding box center [247, 503] width 48 height 39
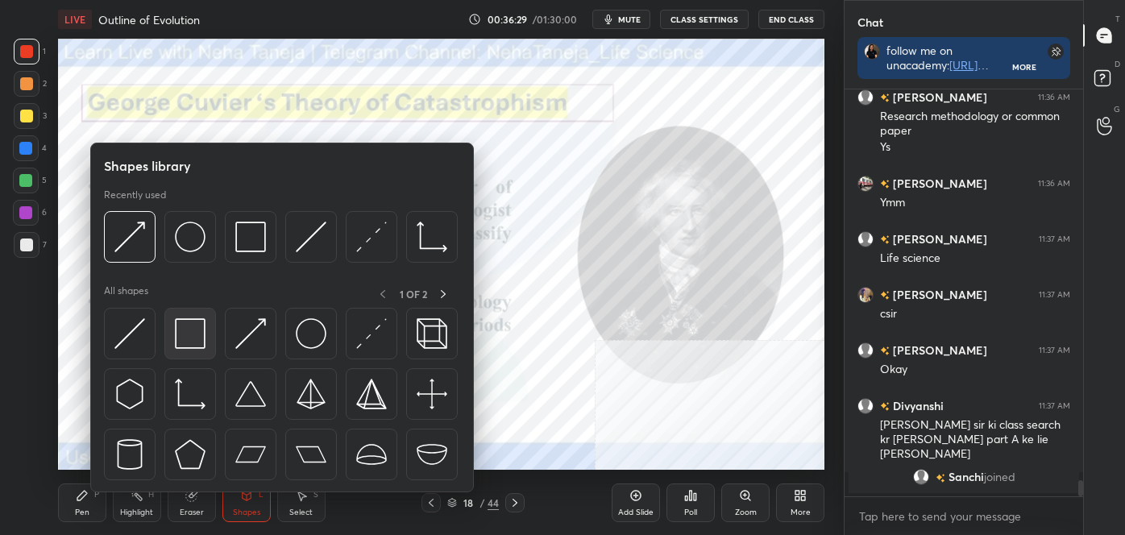
click at [187, 346] on img at bounding box center [190, 333] width 31 height 31
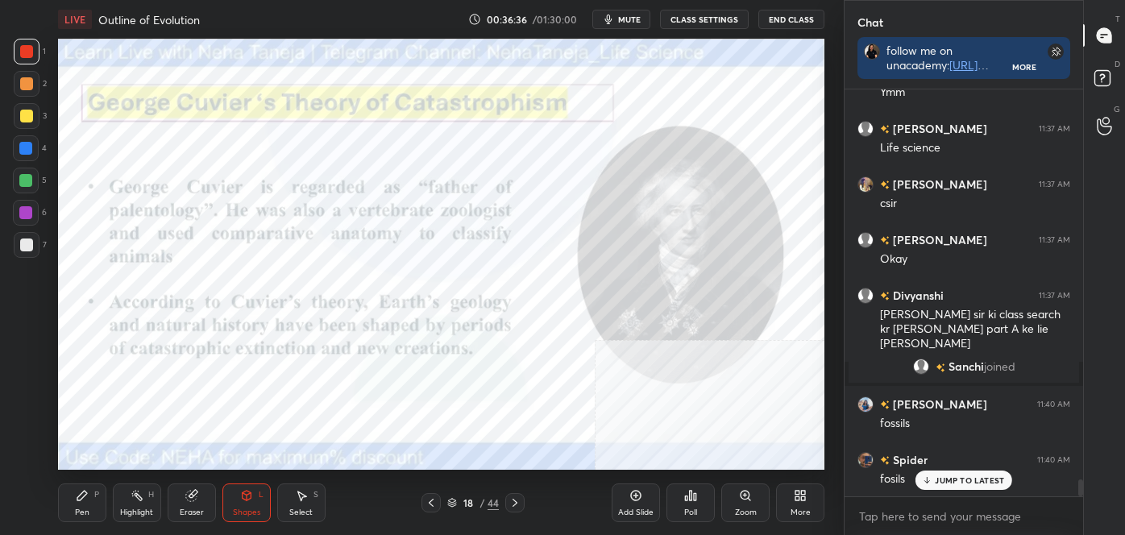
scroll to position [9431, 0]
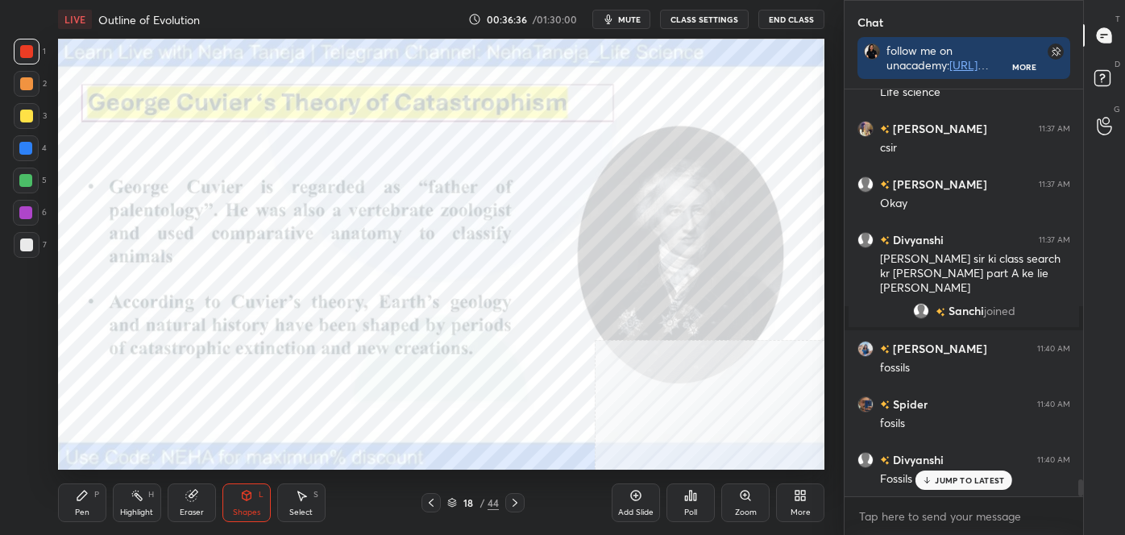
click at [73, 506] on div "Pen P" at bounding box center [82, 503] width 48 height 39
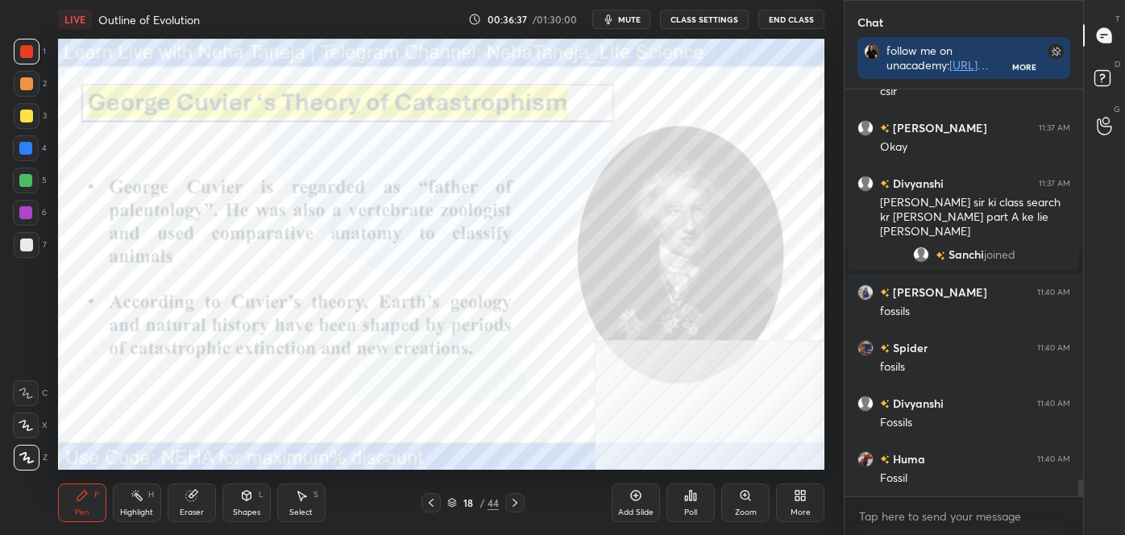
click at [26, 393] on icon at bounding box center [26, 393] width 15 height 11
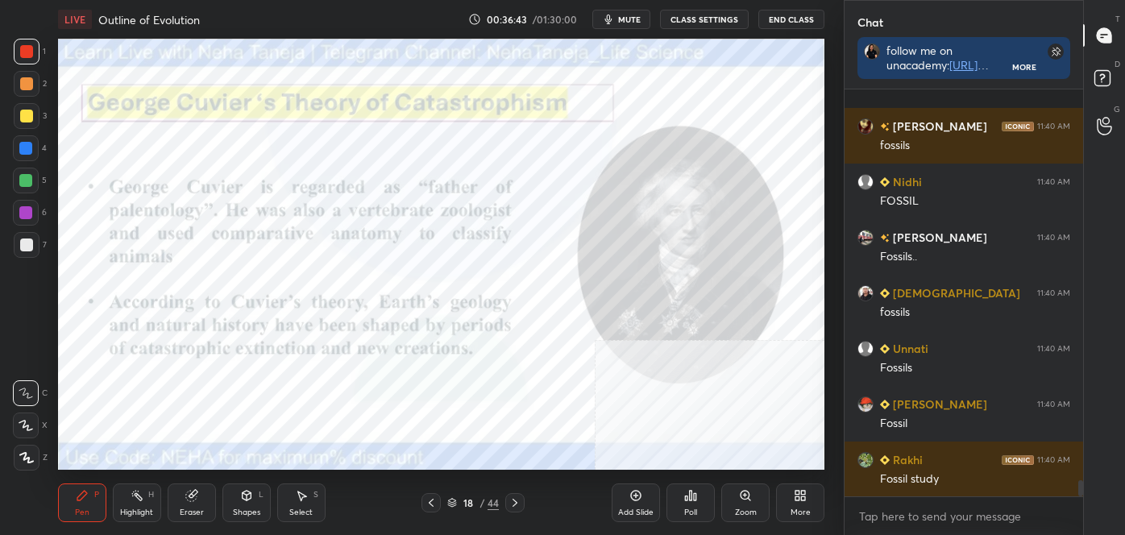
scroll to position [9988, 0]
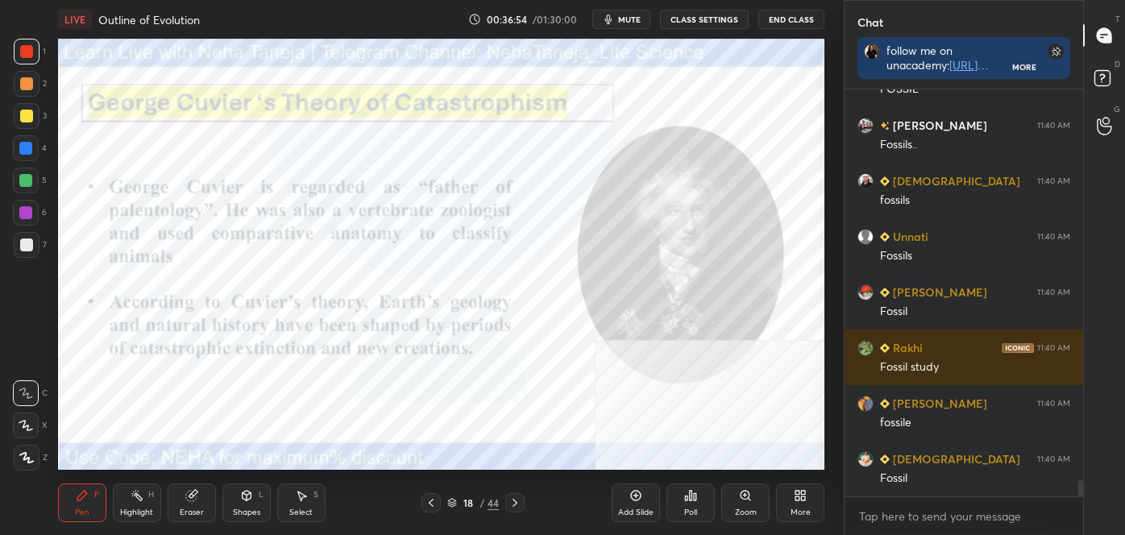
click at [130, 503] on div "Highlight H" at bounding box center [137, 503] width 48 height 39
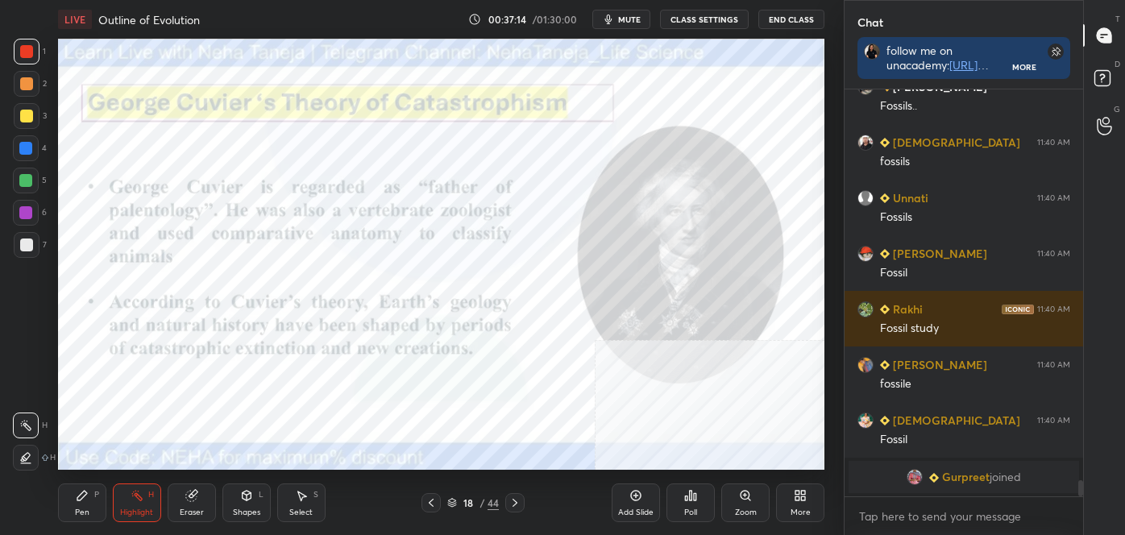
scroll to position [9691, 0]
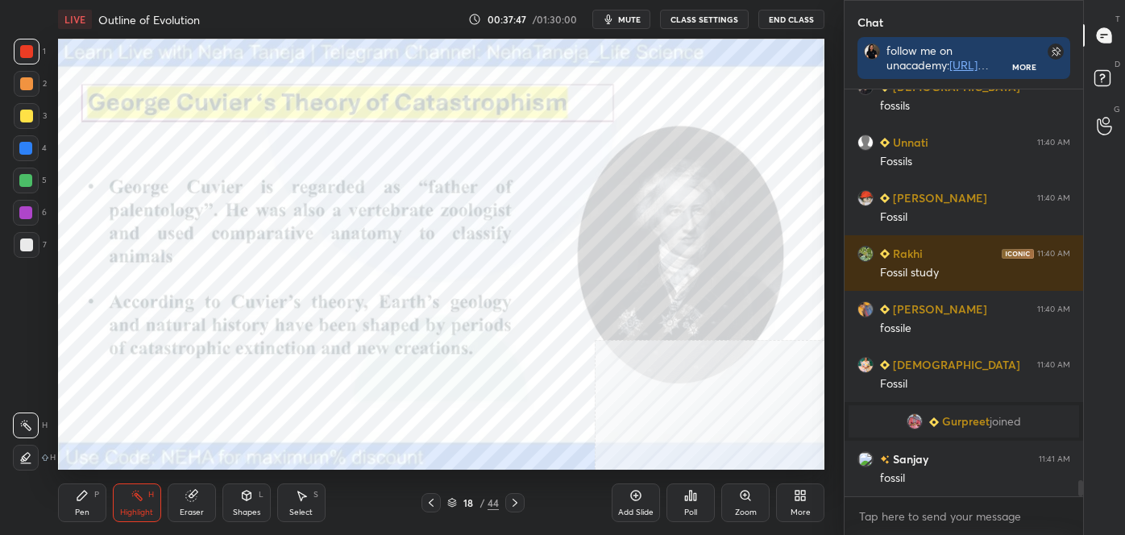
click at [515, 503] on icon at bounding box center [515, 503] width 13 height 13
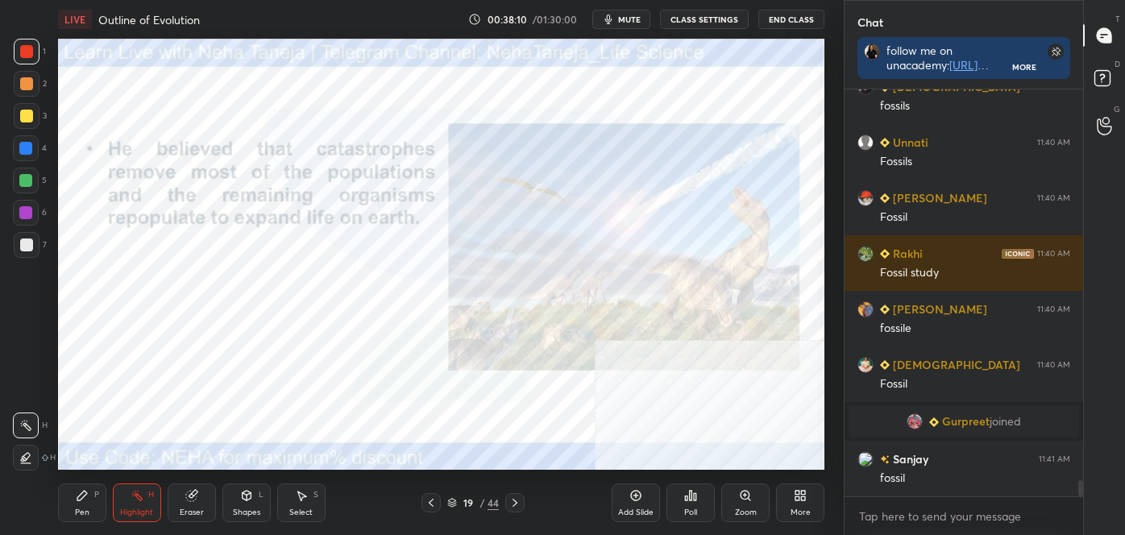
click at [514, 501] on icon at bounding box center [515, 503] width 13 height 13
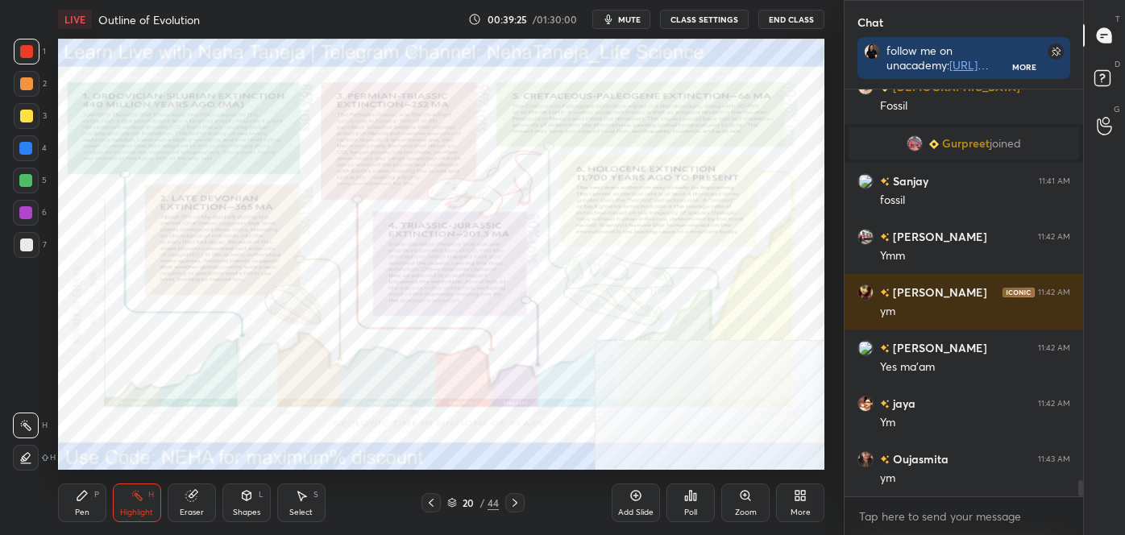
scroll to position [10025, 0]
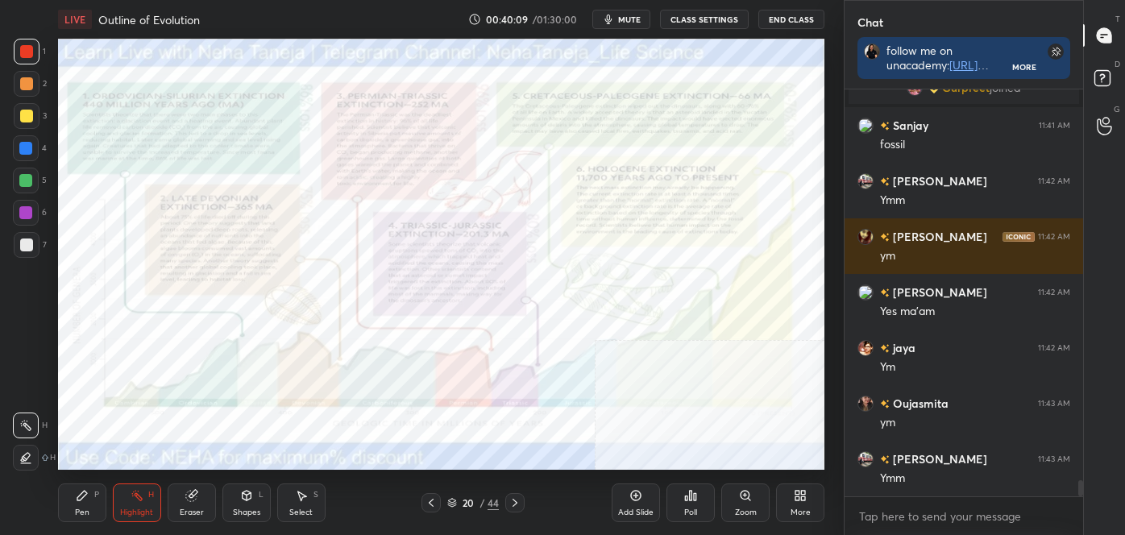
click at [434, 501] on icon at bounding box center [431, 503] width 13 height 13
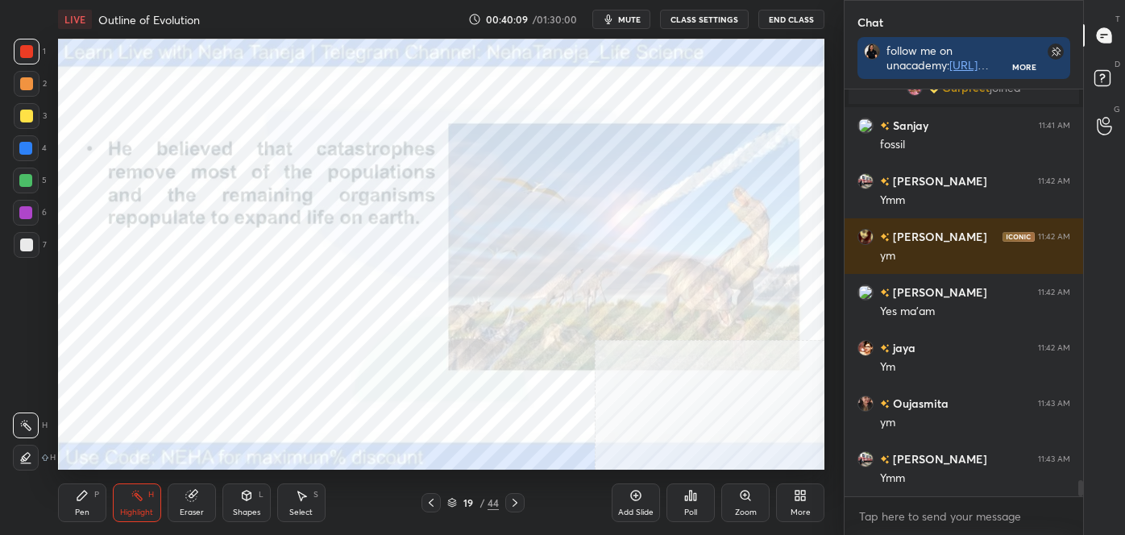
click at [432, 500] on icon at bounding box center [431, 503] width 5 height 8
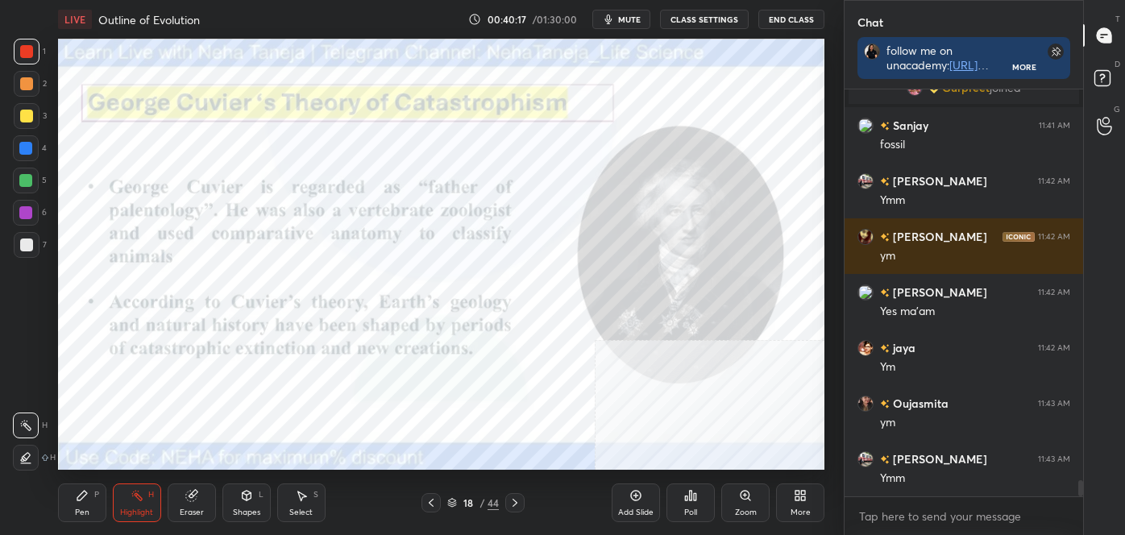
click at [514, 512] on div at bounding box center [515, 502] width 19 height 19
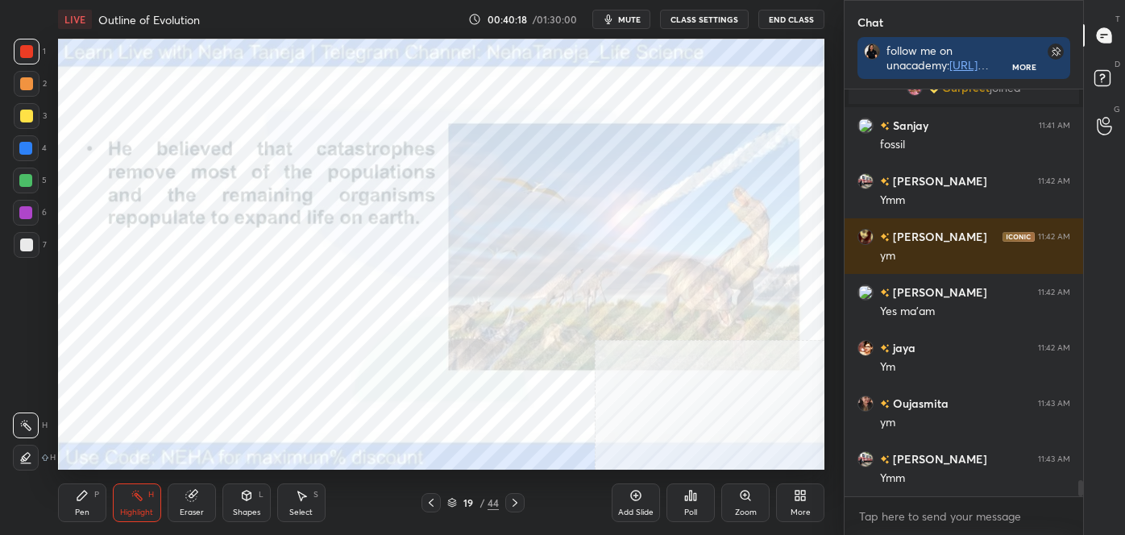
click at [514, 506] on icon at bounding box center [515, 503] width 13 height 13
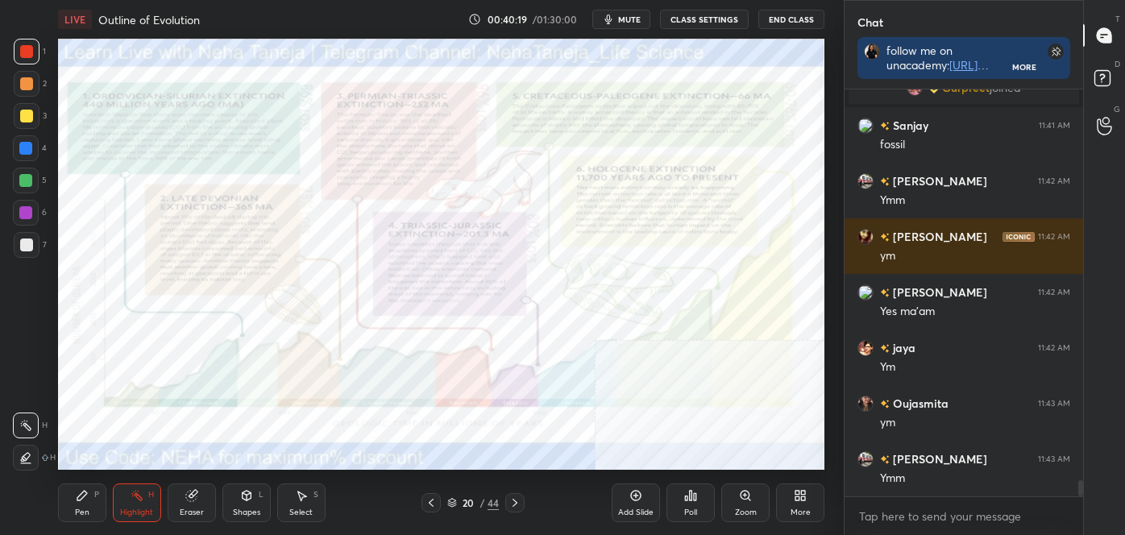
click at [516, 506] on icon at bounding box center [515, 503] width 13 height 13
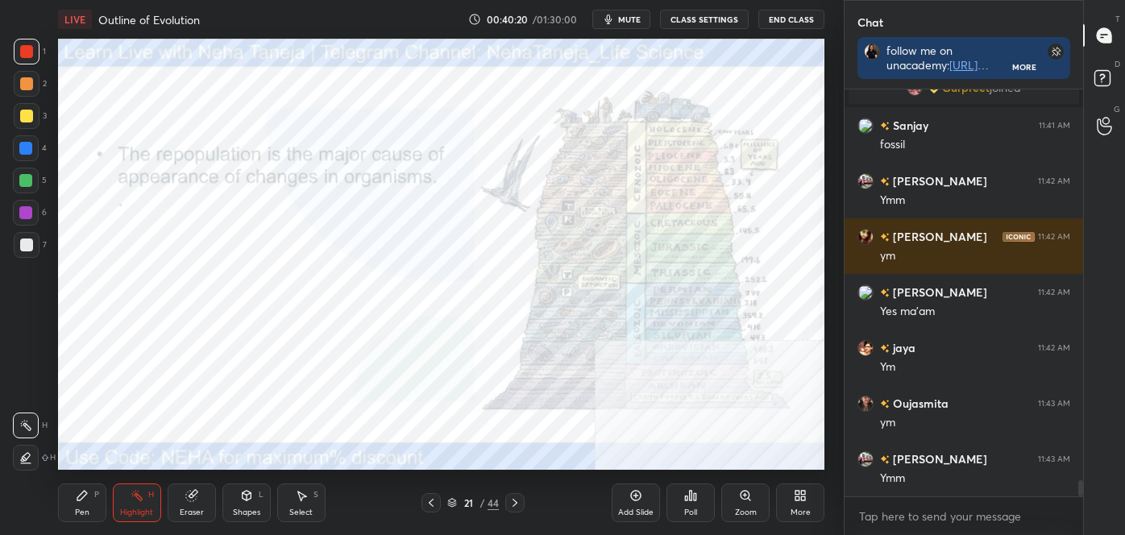
drag, startPoint x: 516, startPoint y: 506, endPoint x: 476, endPoint y: 497, distance: 41.5
click at [503, 483] on div "Pen P Highlight H Eraser Shapes L Select S 21 / 44 Add Slide Poll Zoom More" at bounding box center [441, 503] width 767 height 64
click at [431, 503] on icon at bounding box center [431, 503] width 13 height 13
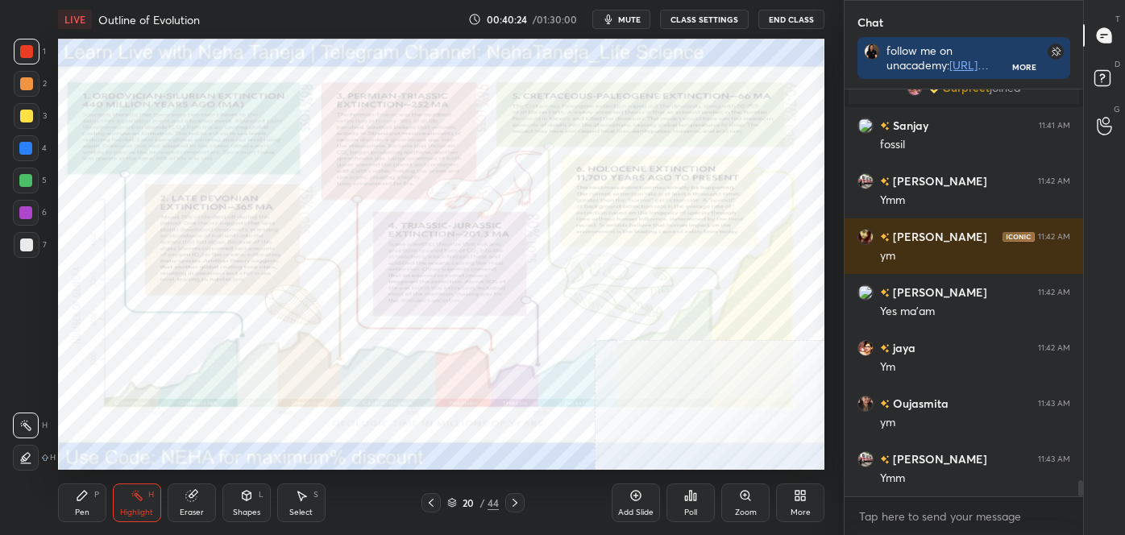
click at [522, 498] on icon at bounding box center [515, 503] width 13 height 13
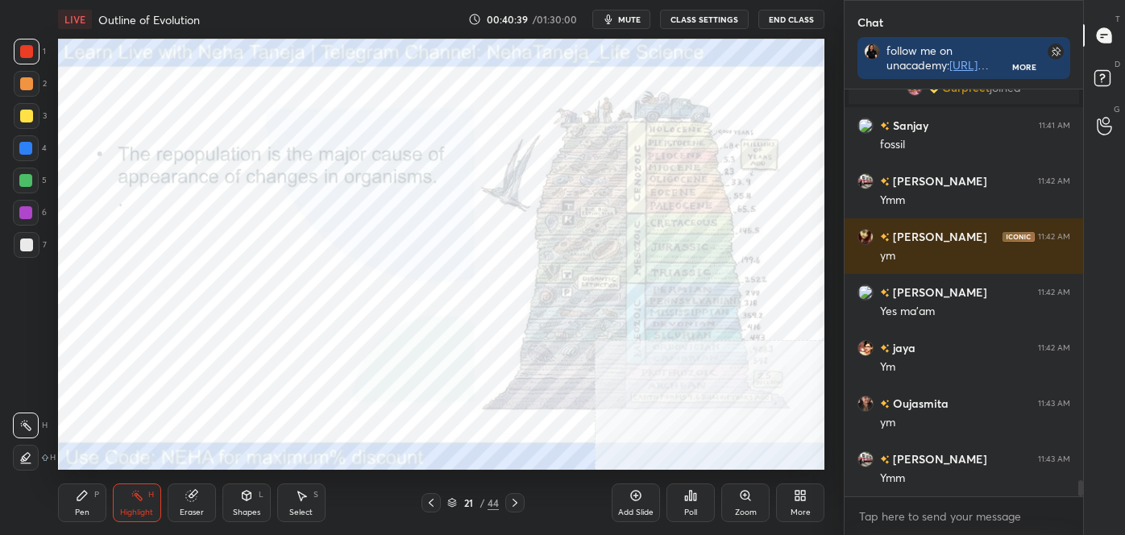
click at [429, 506] on icon at bounding box center [431, 503] width 13 height 13
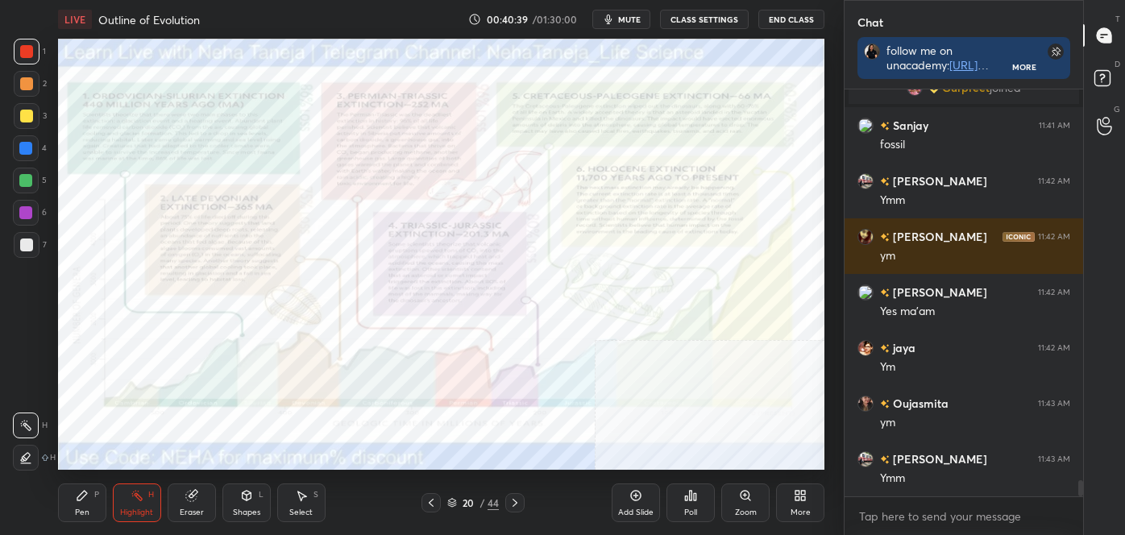
click at [430, 503] on icon at bounding box center [431, 503] width 5 height 8
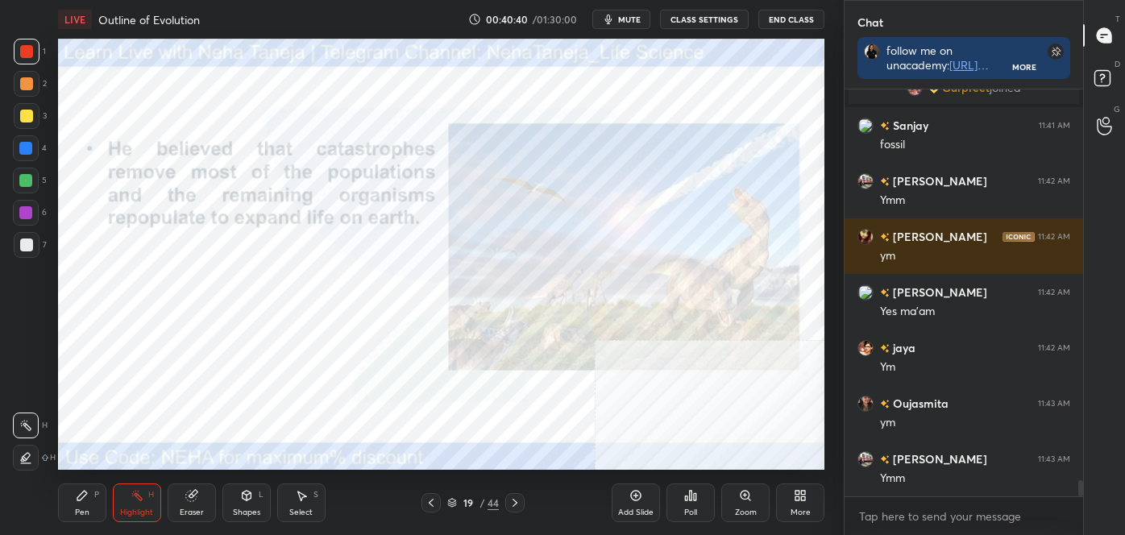
click at [431, 501] on icon at bounding box center [431, 503] width 5 height 8
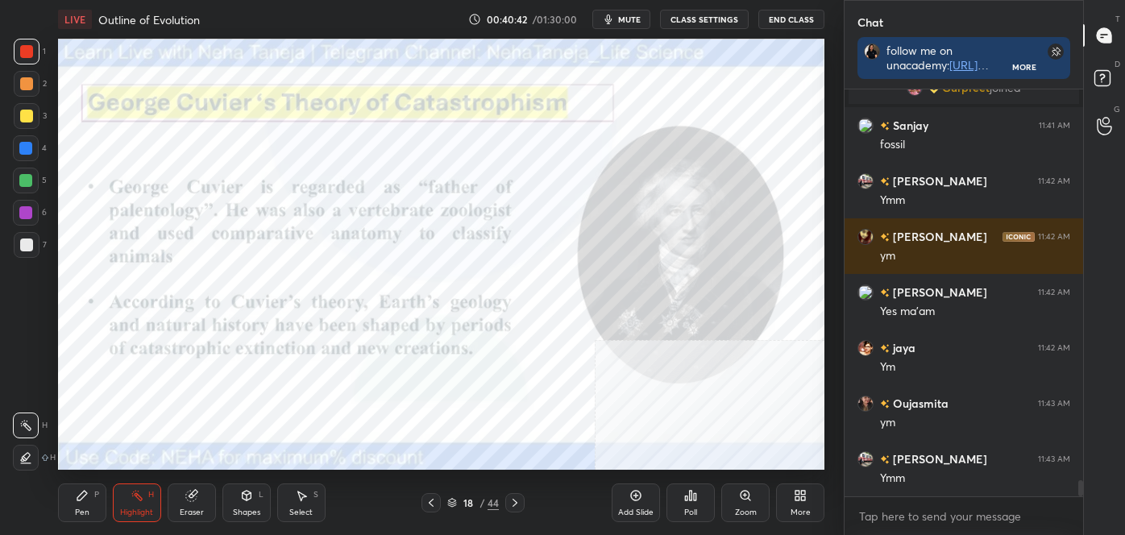
click at [519, 497] on icon at bounding box center [515, 503] width 13 height 13
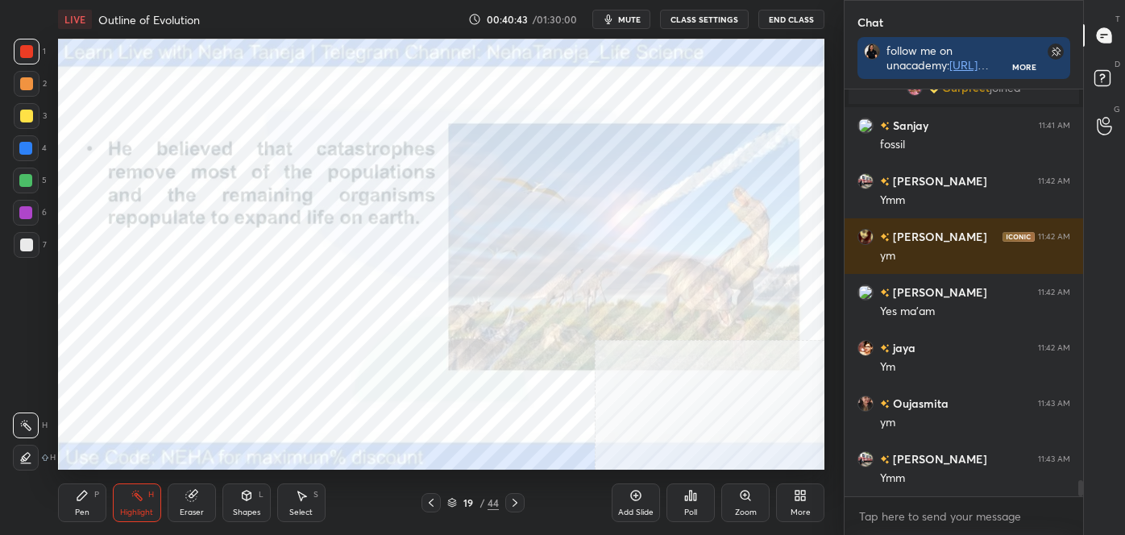
click at [517, 501] on icon at bounding box center [515, 503] width 13 height 13
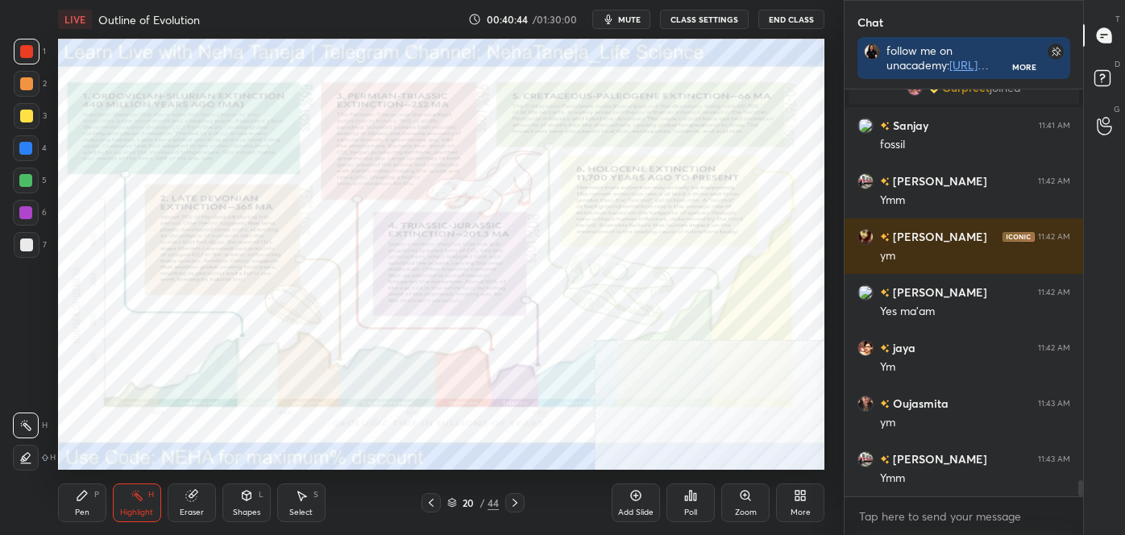
click at [517, 499] on icon at bounding box center [515, 503] width 13 height 13
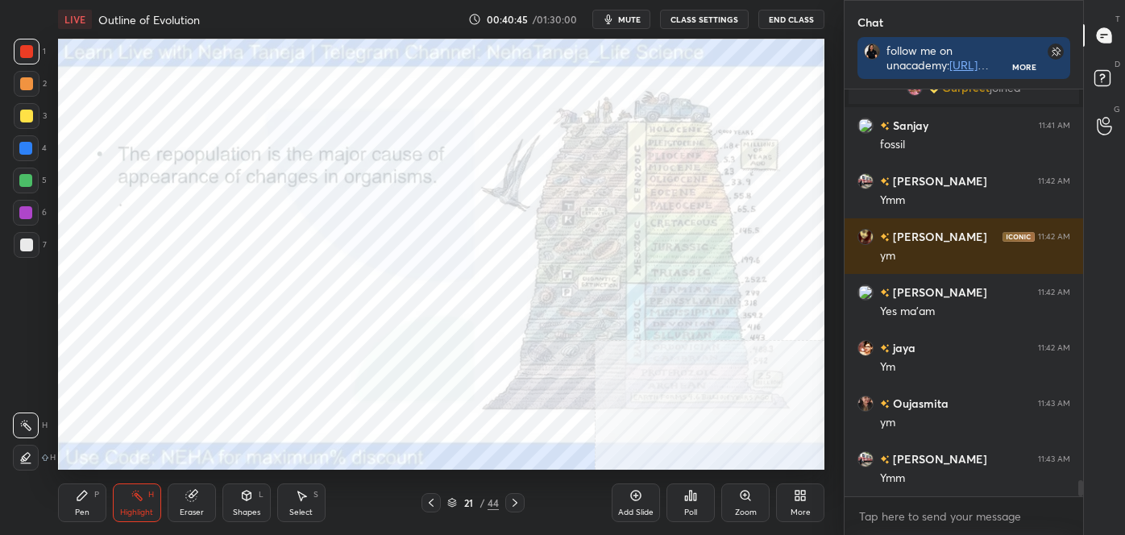
click at [519, 506] on icon at bounding box center [515, 503] width 13 height 13
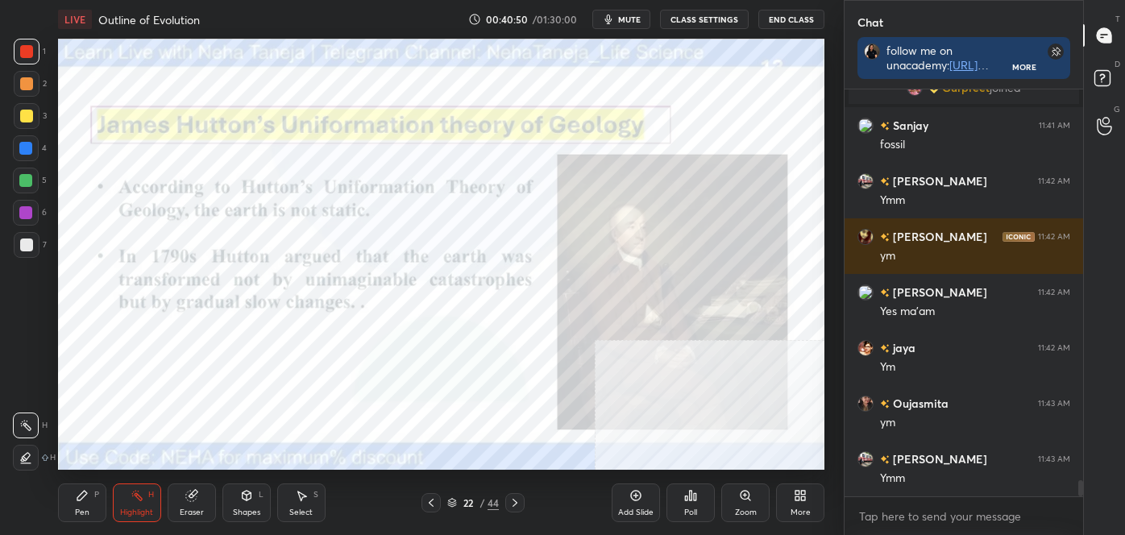
click at [477, 371] on div "LIVE Outline of Evolution 00:40:50 / 01:30:00 mute CLASS SETTINGS End Class Set…" at bounding box center [442, 267] width 780 height 535
click at [434, 503] on icon at bounding box center [431, 503] width 13 height 13
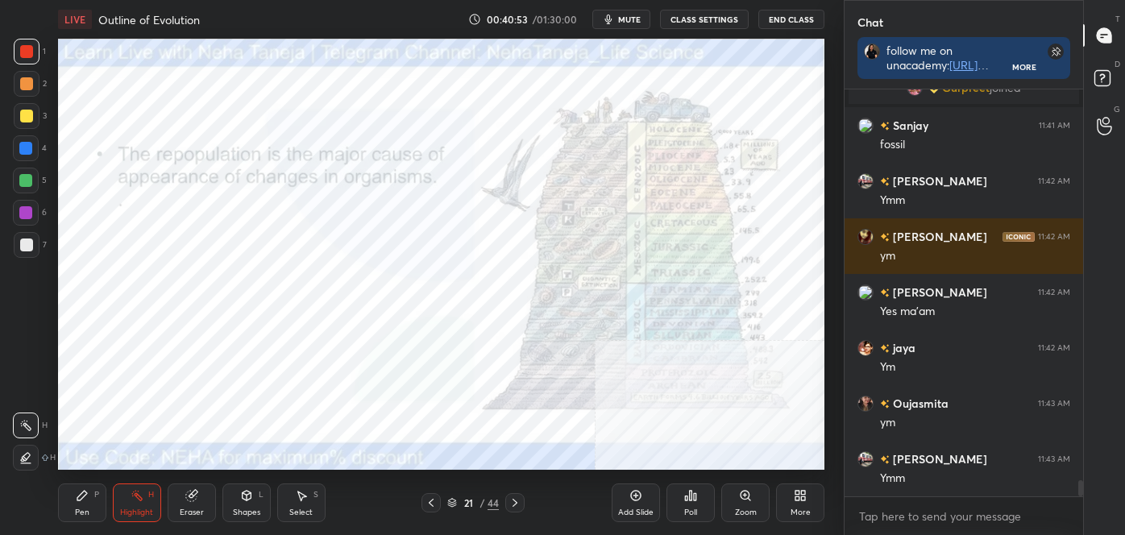
click at [435, 503] on icon at bounding box center [431, 503] width 13 height 13
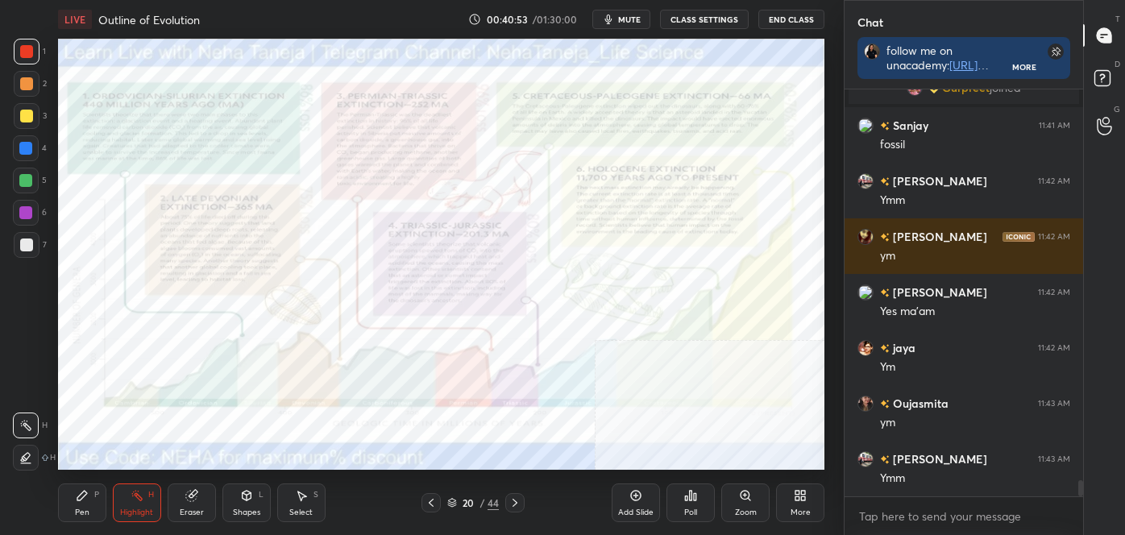
click at [432, 503] on icon at bounding box center [431, 503] width 13 height 13
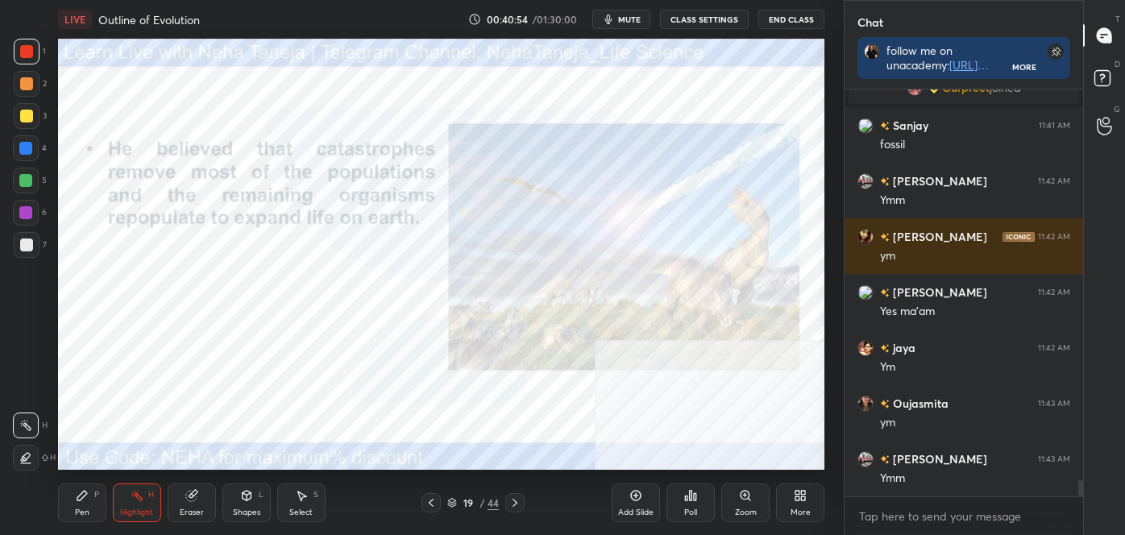
click at [431, 501] on icon at bounding box center [431, 503] width 5 height 8
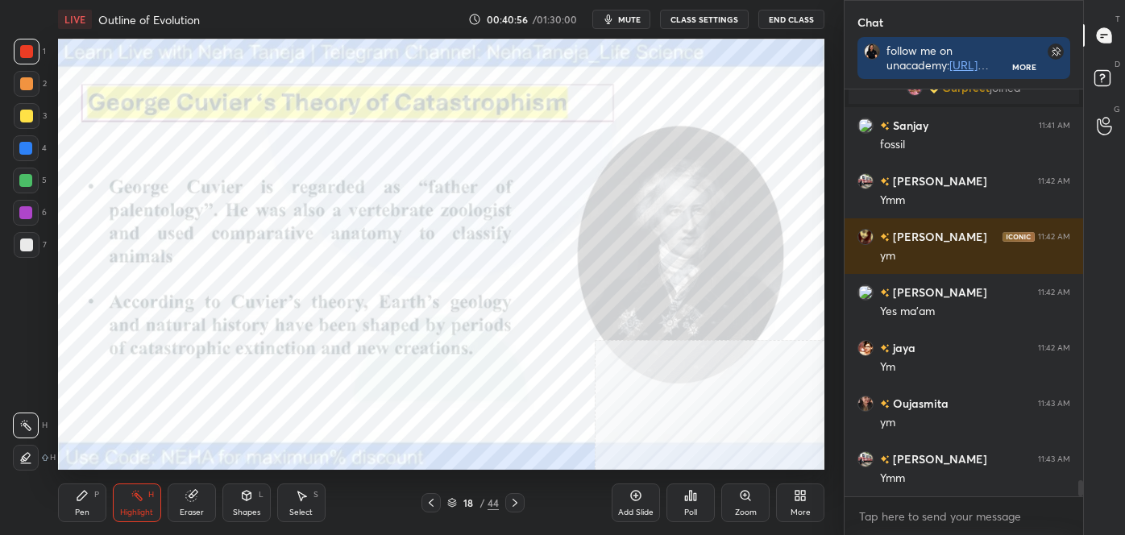
click at [519, 501] on icon at bounding box center [515, 503] width 13 height 13
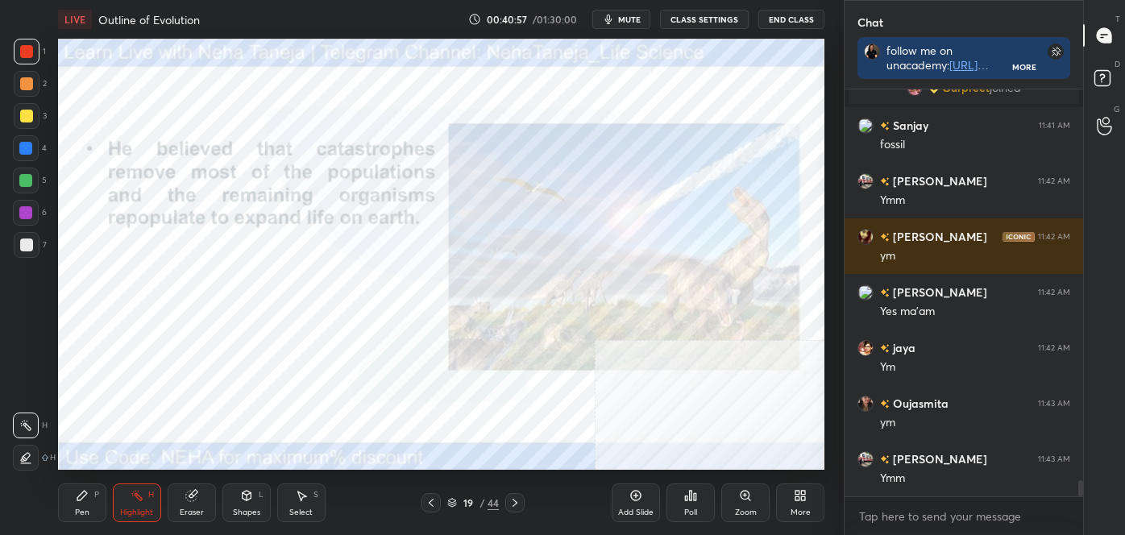
click at [516, 501] on icon at bounding box center [515, 503] width 13 height 13
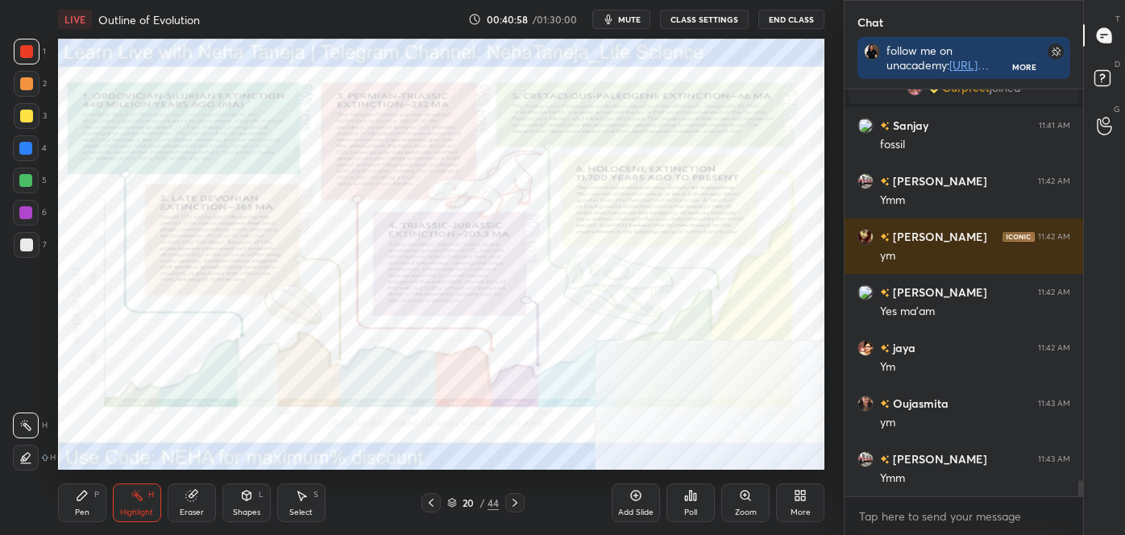
click at [519, 503] on icon at bounding box center [515, 503] width 13 height 13
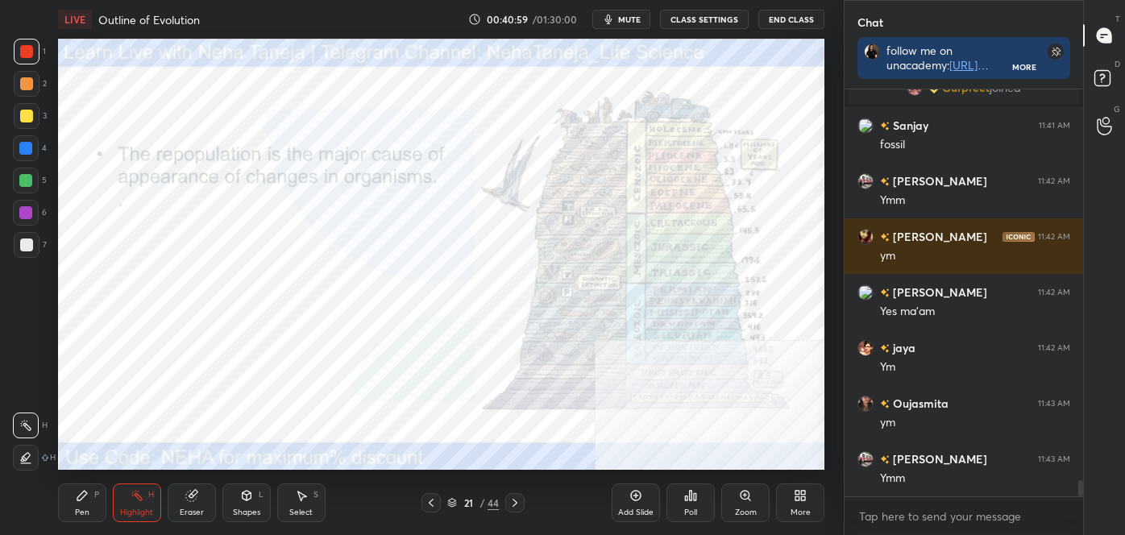
click at [518, 505] on icon at bounding box center [515, 503] width 13 height 13
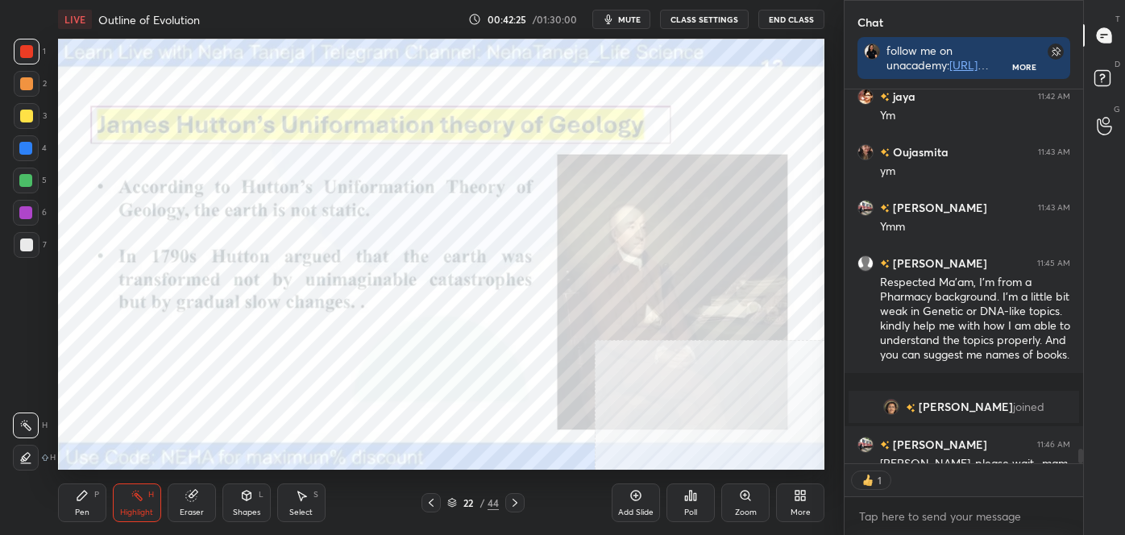
scroll to position [369, 234]
click at [518, 502] on icon at bounding box center [515, 503] width 13 height 13
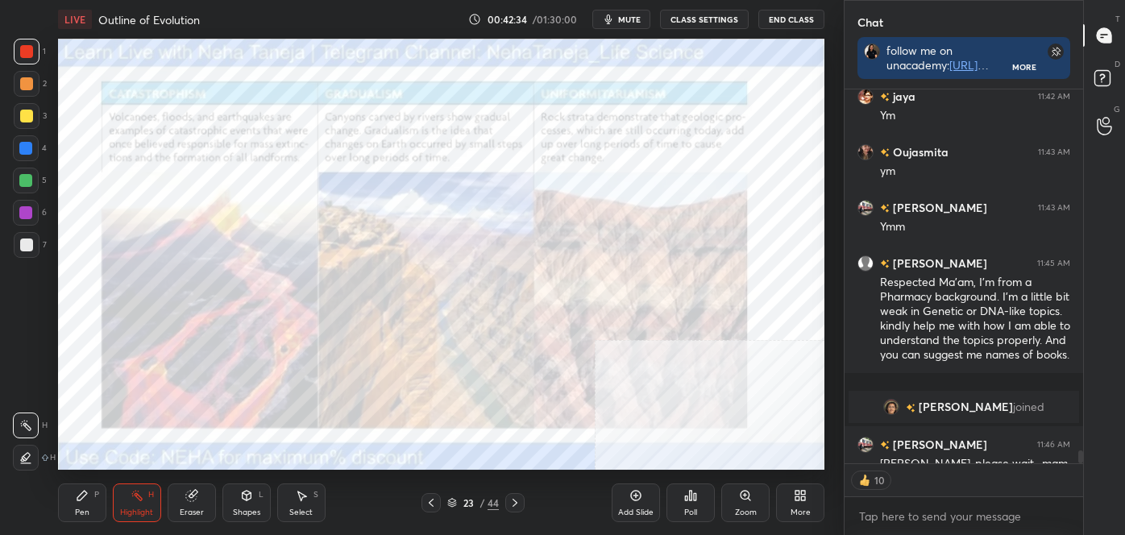
scroll to position [10365, 0]
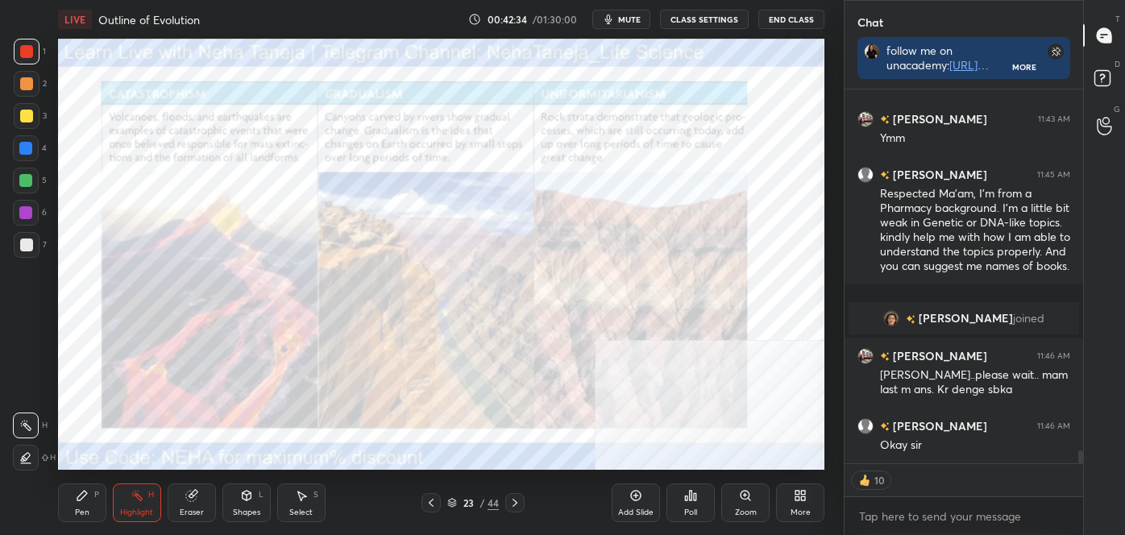
click at [240, 509] on div "Shapes" at bounding box center [246, 513] width 27 height 8
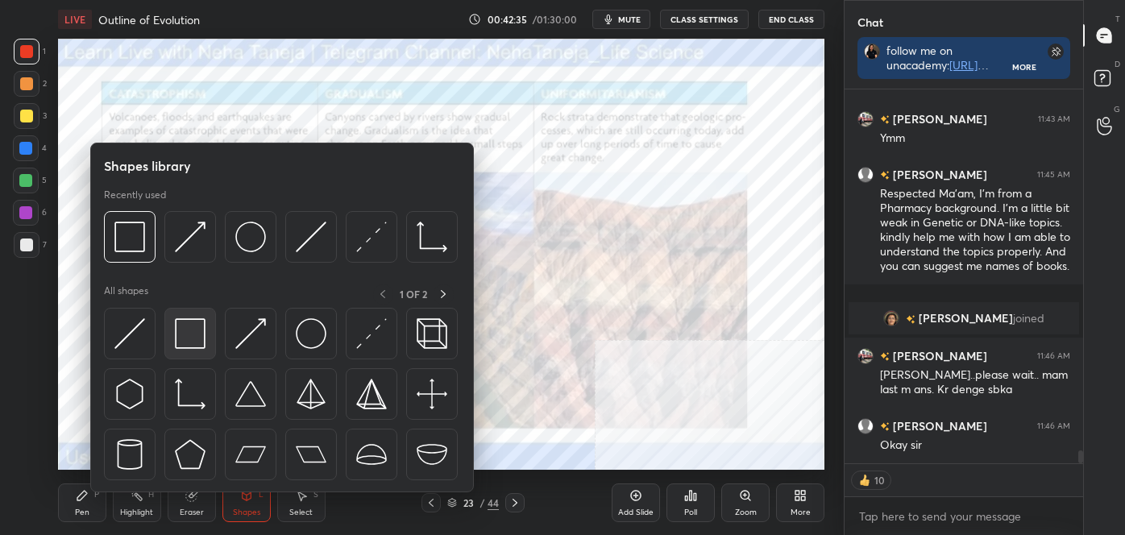
click at [191, 347] on img at bounding box center [190, 333] width 31 height 31
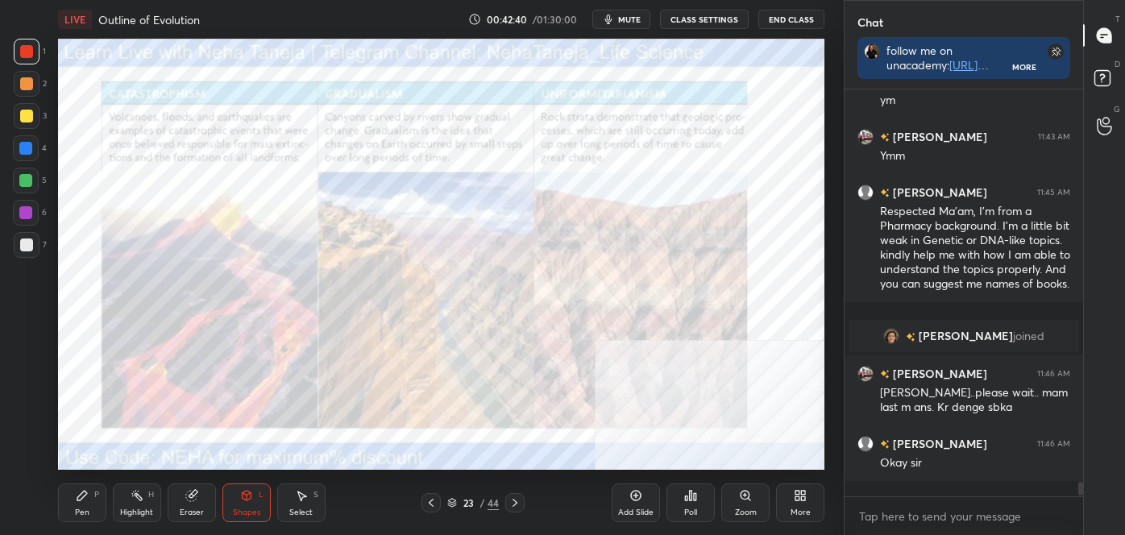
scroll to position [10332, 0]
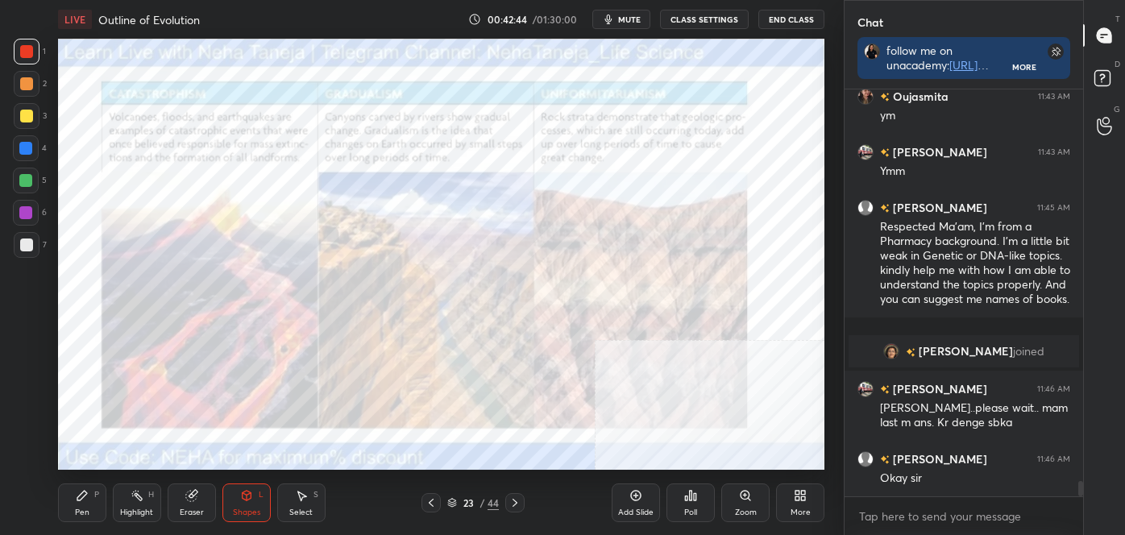
click at [149, 495] on div "H" at bounding box center [151, 495] width 6 height 8
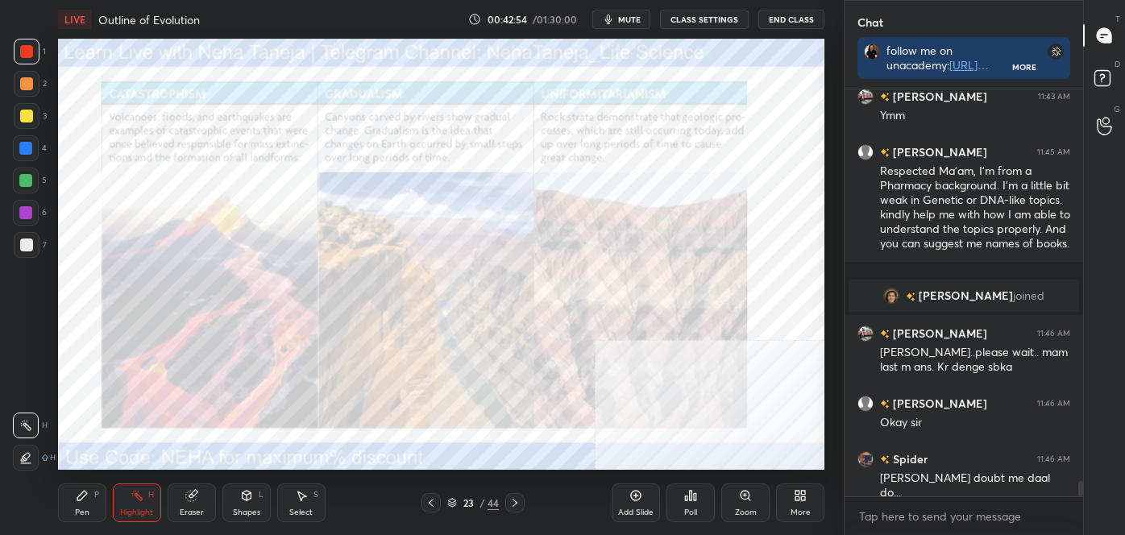
click at [759, 501] on div "Zoom" at bounding box center [746, 503] width 48 height 39
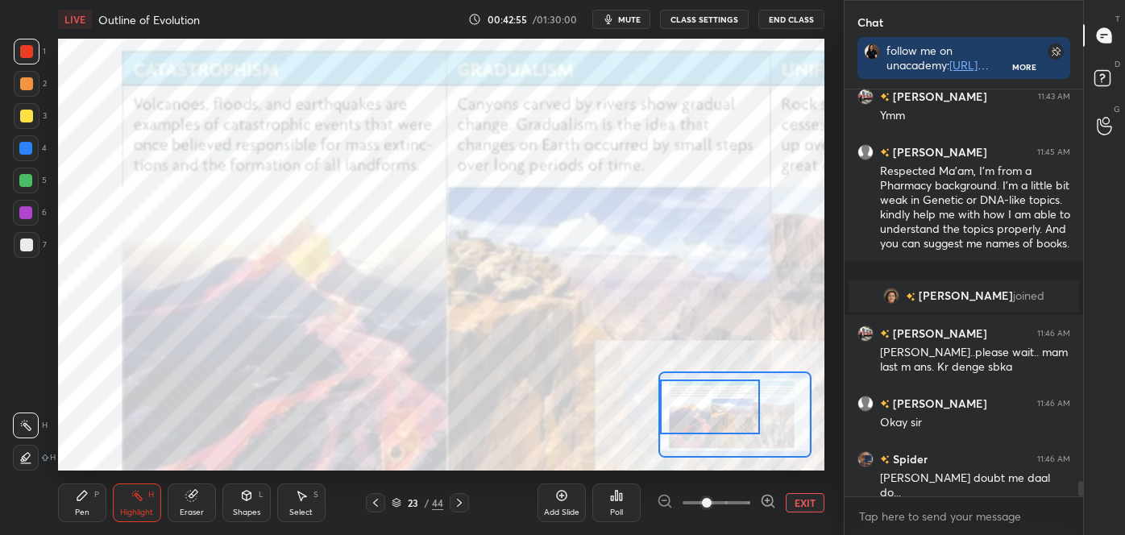
drag, startPoint x: 723, startPoint y: 413, endPoint x: 706, endPoint y: 408, distance: 17.6
click at [687, 405] on div at bounding box center [710, 408] width 100 height 56
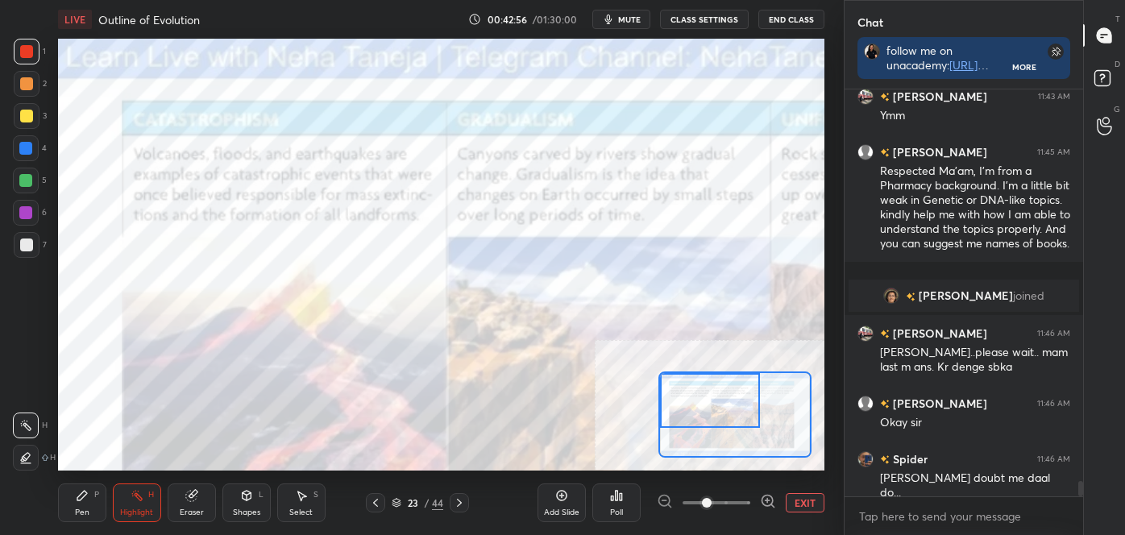
click at [707, 403] on div at bounding box center [710, 401] width 100 height 56
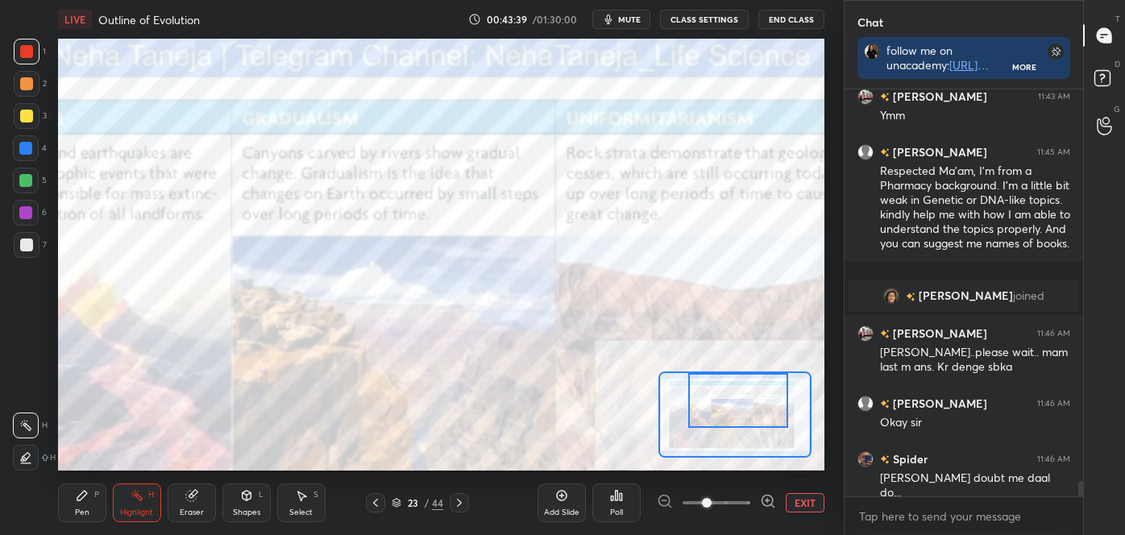
drag, startPoint x: 713, startPoint y: 411, endPoint x: 741, endPoint y: 411, distance: 28.2
click at [741, 411] on div at bounding box center [739, 401] width 100 height 56
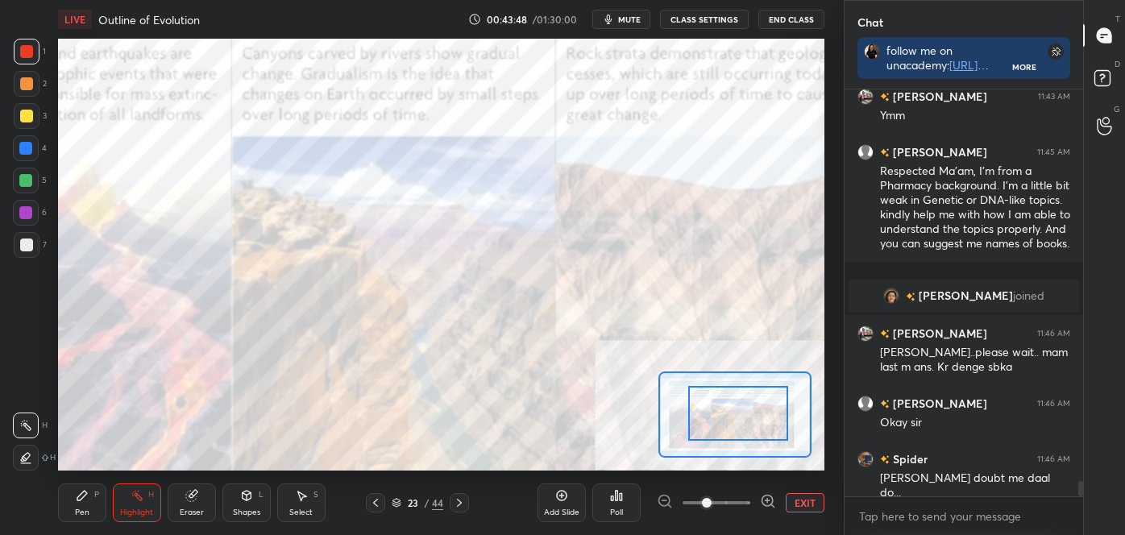
click at [768, 431] on div at bounding box center [739, 414] width 100 height 56
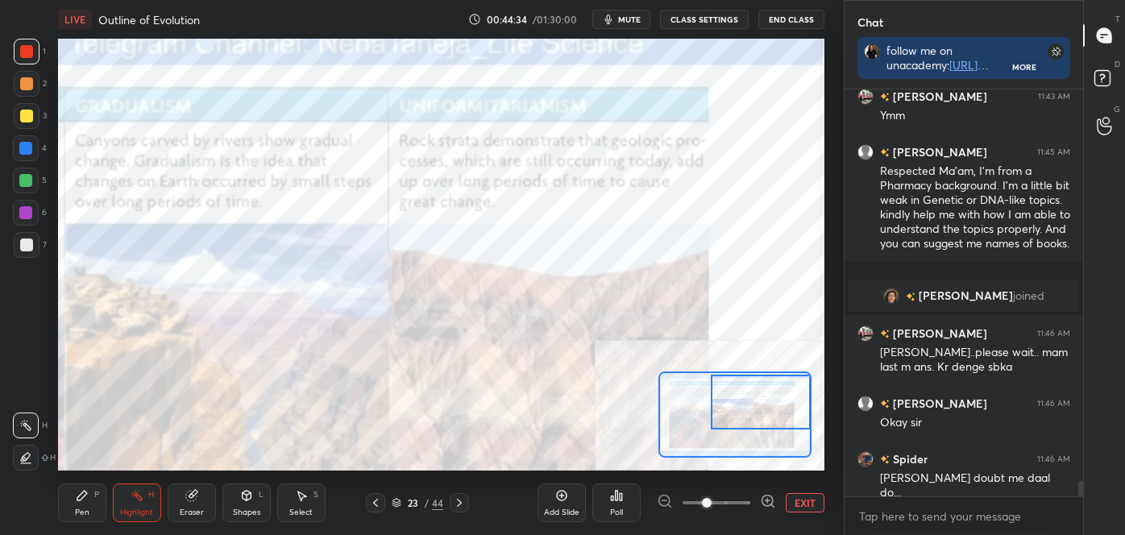
drag, startPoint x: 732, startPoint y: 426, endPoint x: 761, endPoint y: 414, distance: 31.1
click at [761, 414] on div at bounding box center [761, 403] width 100 height 56
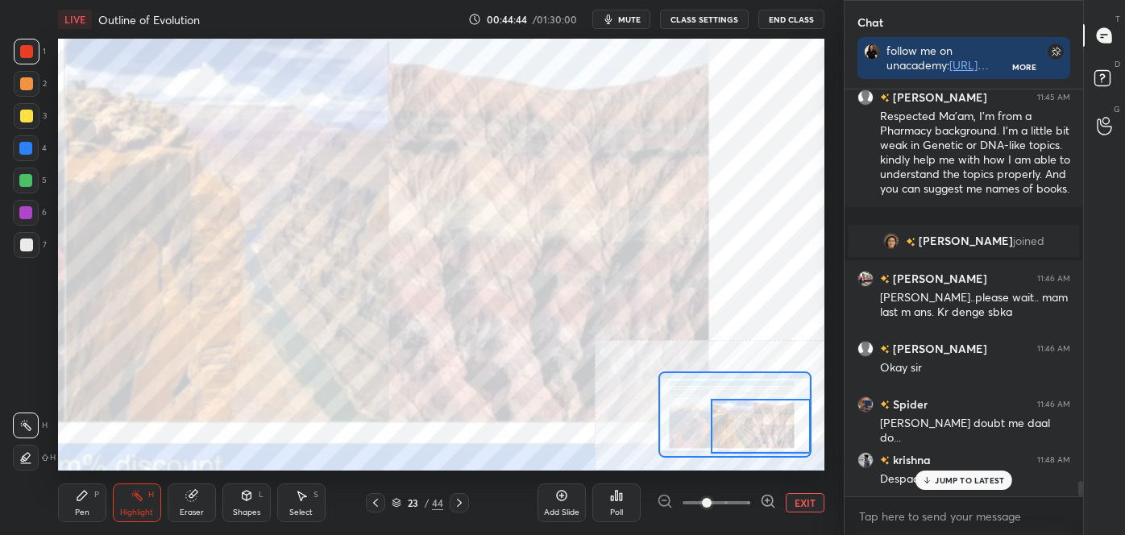
drag, startPoint x: 745, startPoint y: 406, endPoint x: 713, endPoint y: 412, distance: 32.7
click at [746, 425] on div at bounding box center [761, 427] width 100 height 56
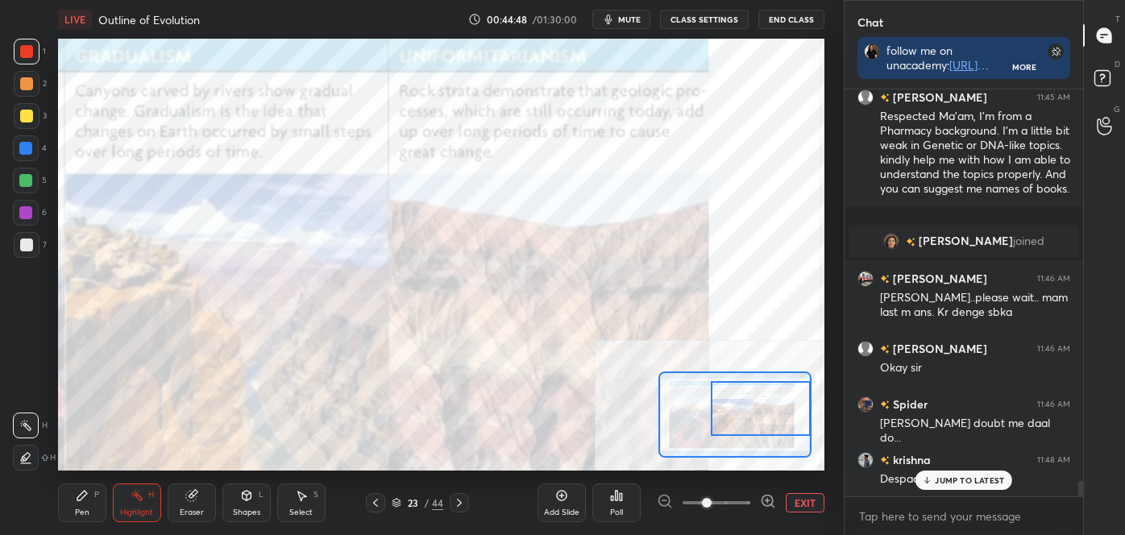
drag, startPoint x: 743, startPoint y: 421, endPoint x: 746, endPoint y: 413, distance: 8.4
click at [746, 412] on div at bounding box center [761, 409] width 100 height 56
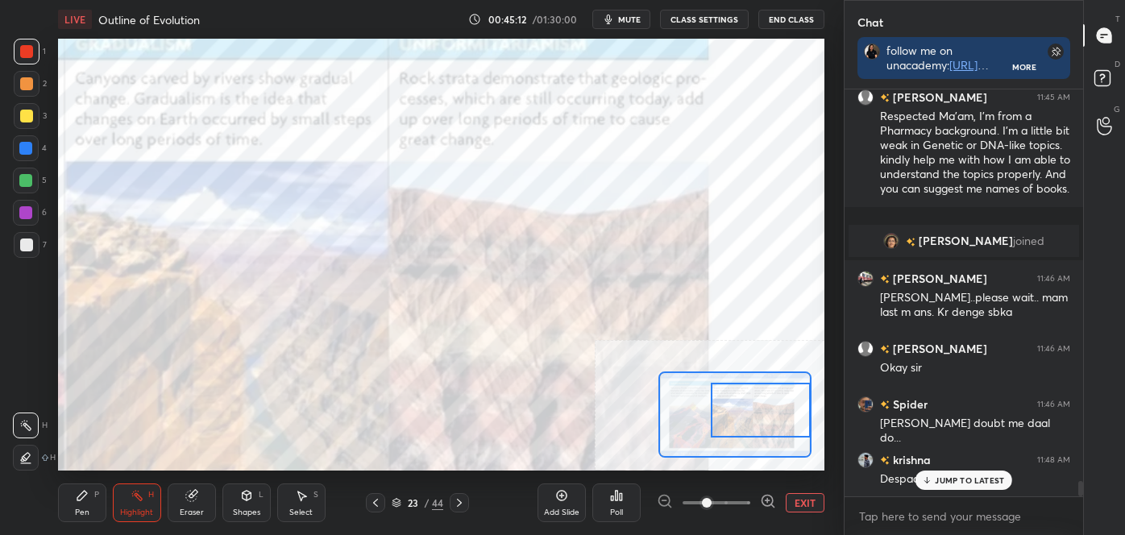
click at [810, 497] on button "EXIT" at bounding box center [805, 502] width 39 height 19
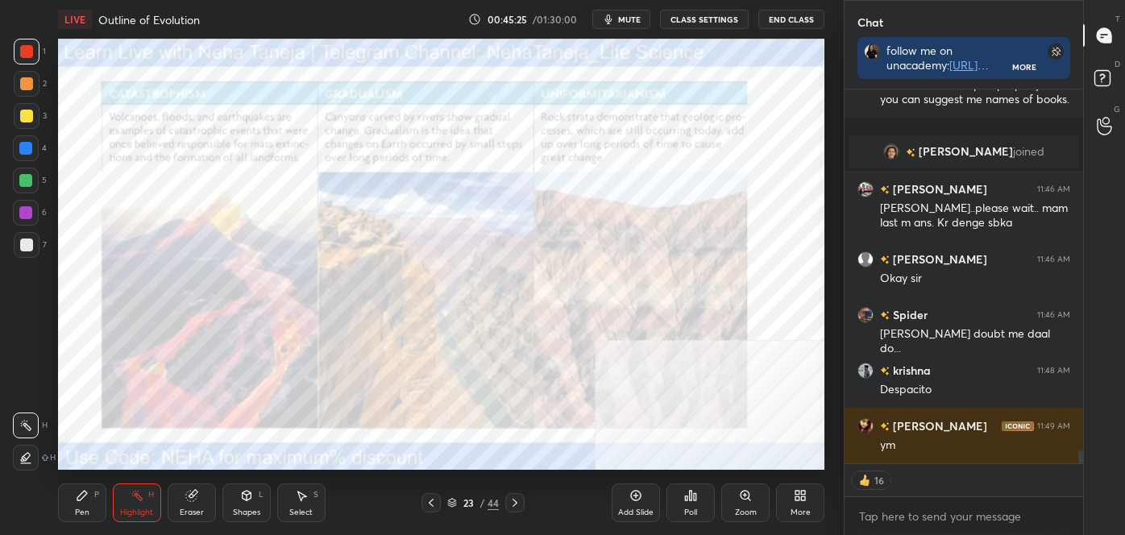
scroll to position [10587, 0]
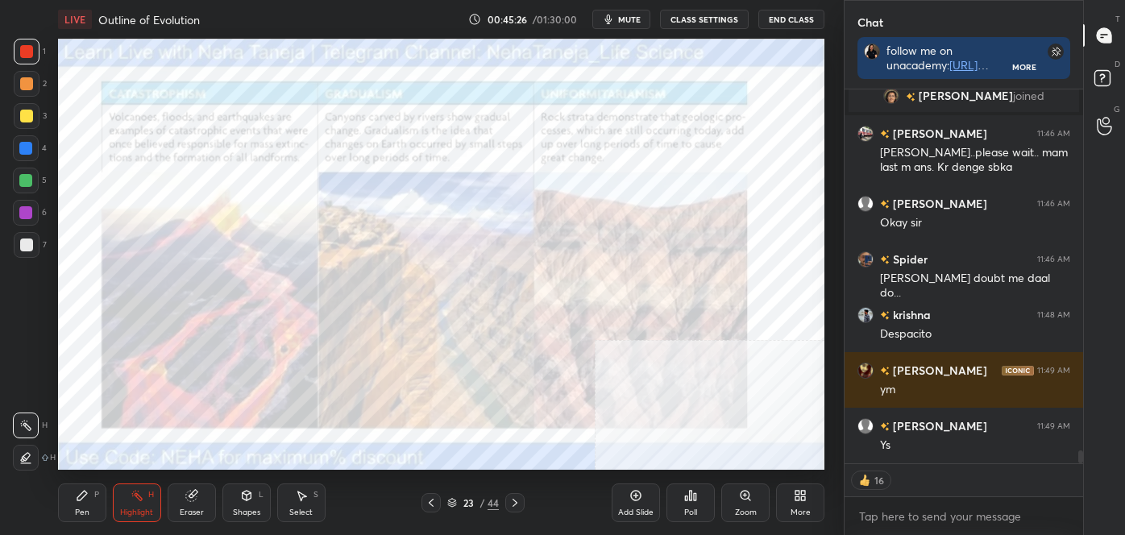
click at [522, 406] on div "LIVE Outline of Evolution 00:45:26 / 01:30:00 mute CLASS SETTINGS End Class Set…" at bounding box center [442, 267] width 780 height 535
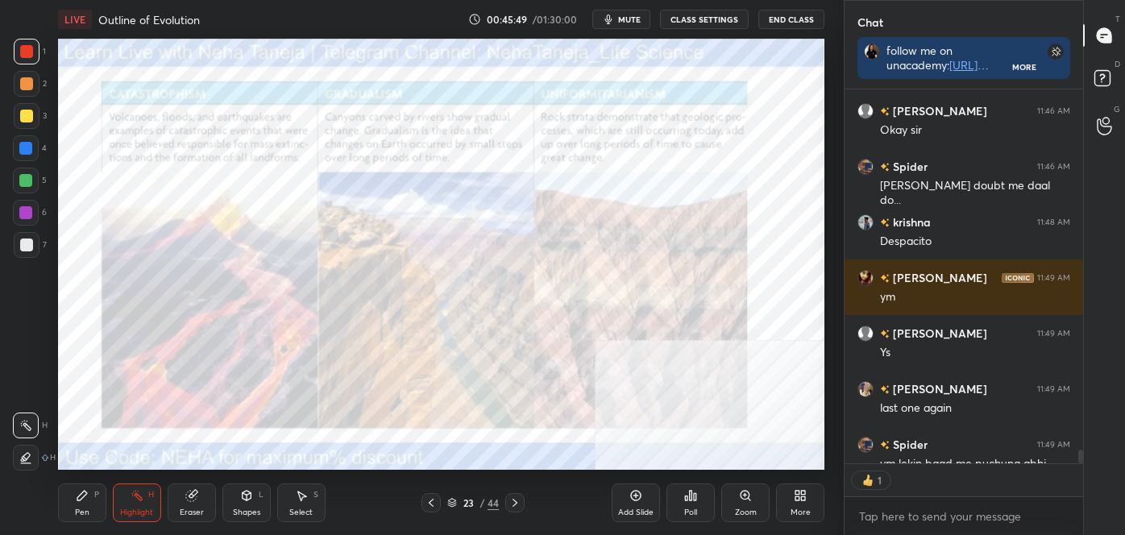
scroll to position [369, 234]
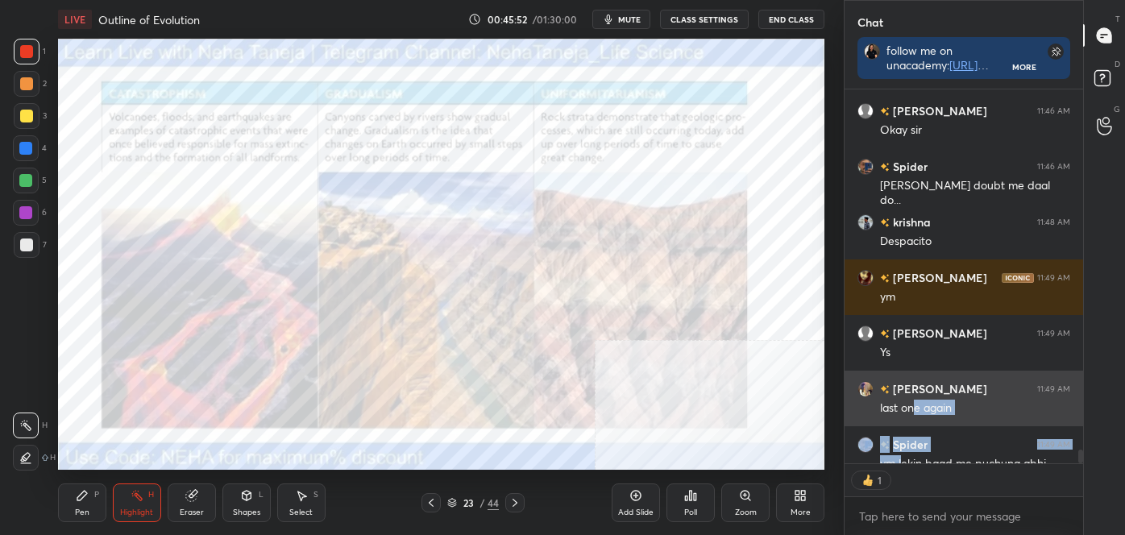
drag, startPoint x: 901, startPoint y: 450, endPoint x: 913, endPoint y: 406, distance: 45.0
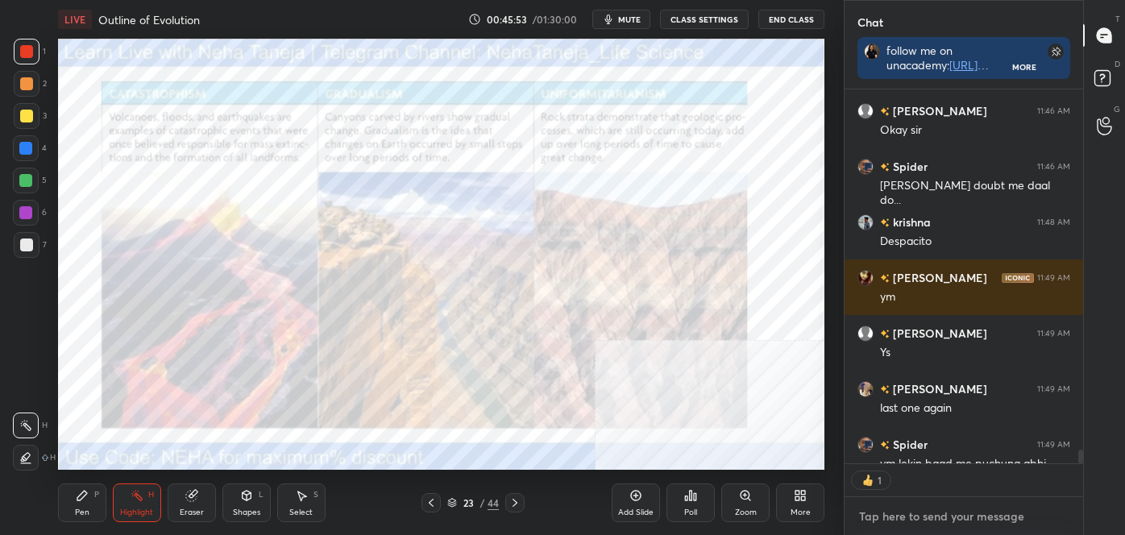
click at [894, 522] on textarea at bounding box center [964, 517] width 213 height 26
click at [520, 506] on icon at bounding box center [515, 503] width 13 height 13
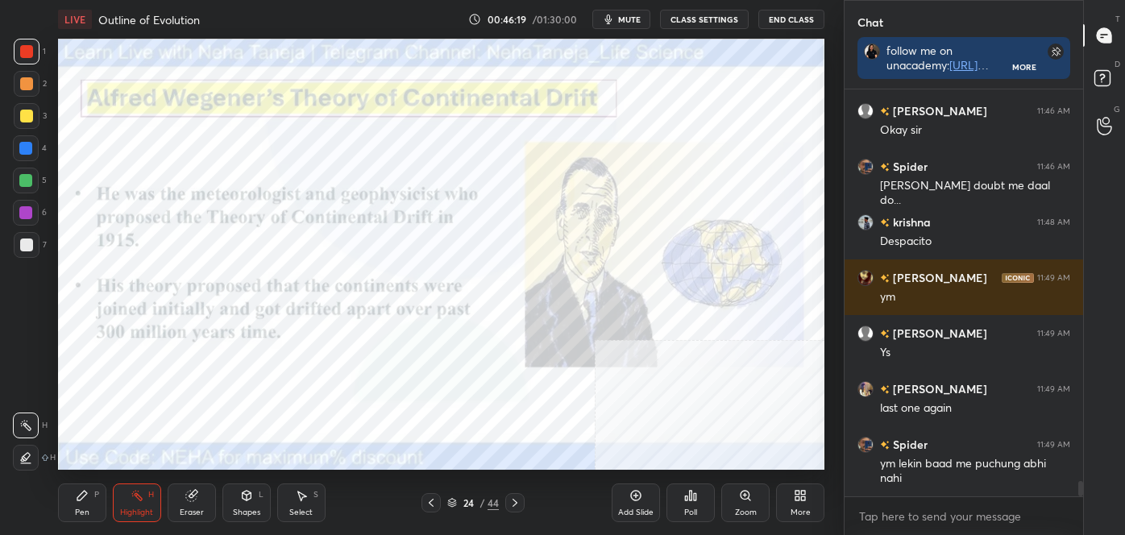
scroll to position [402, 234]
click at [512, 502] on icon at bounding box center [515, 503] width 13 height 13
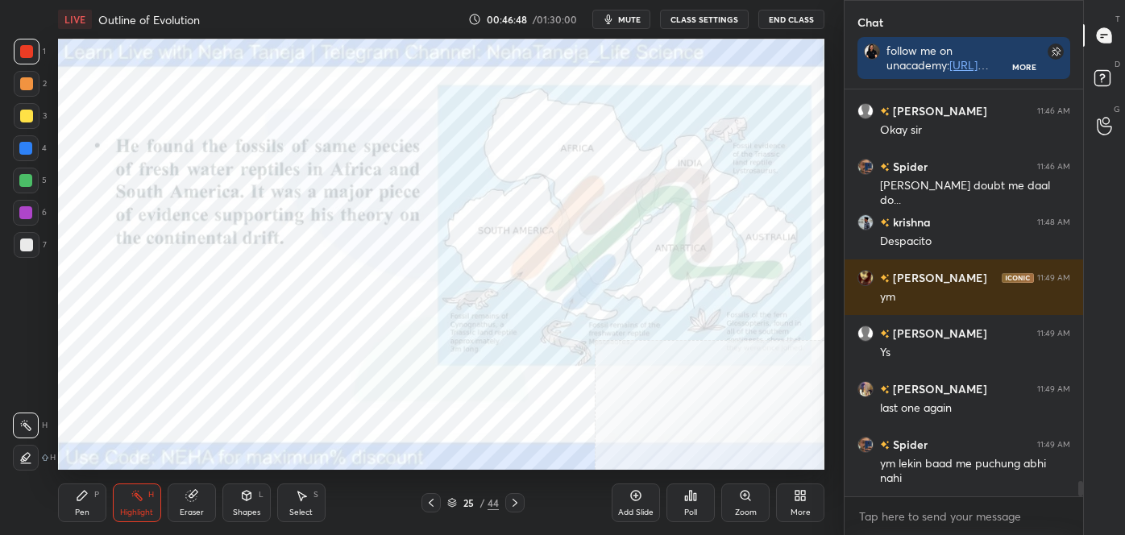
click at [510, 503] on icon at bounding box center [515, 503] width 13 height 13
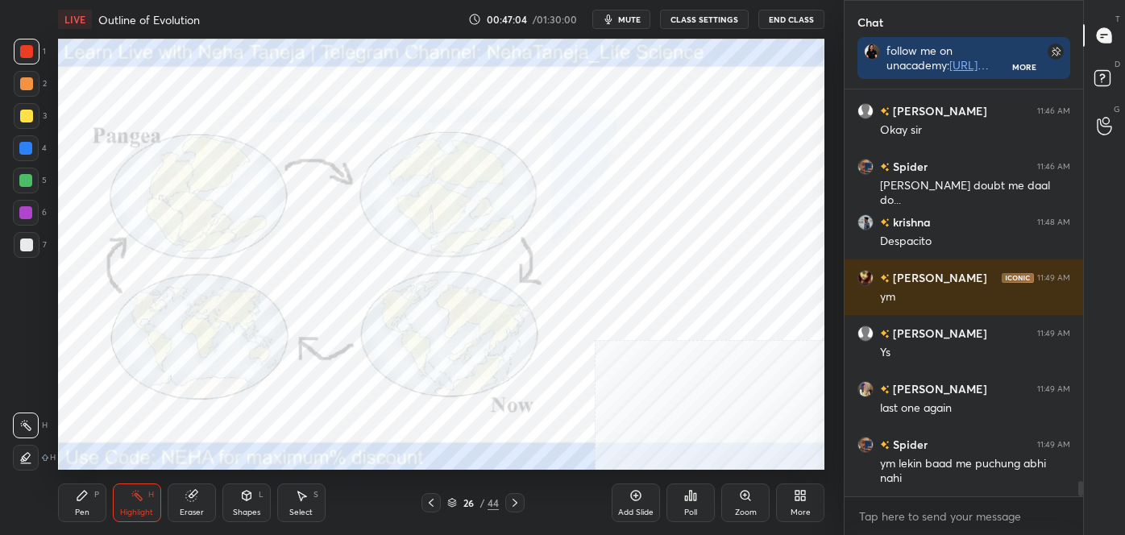
click at [435, 508] on icon at bounding box center [431, 503] width 13 height 13
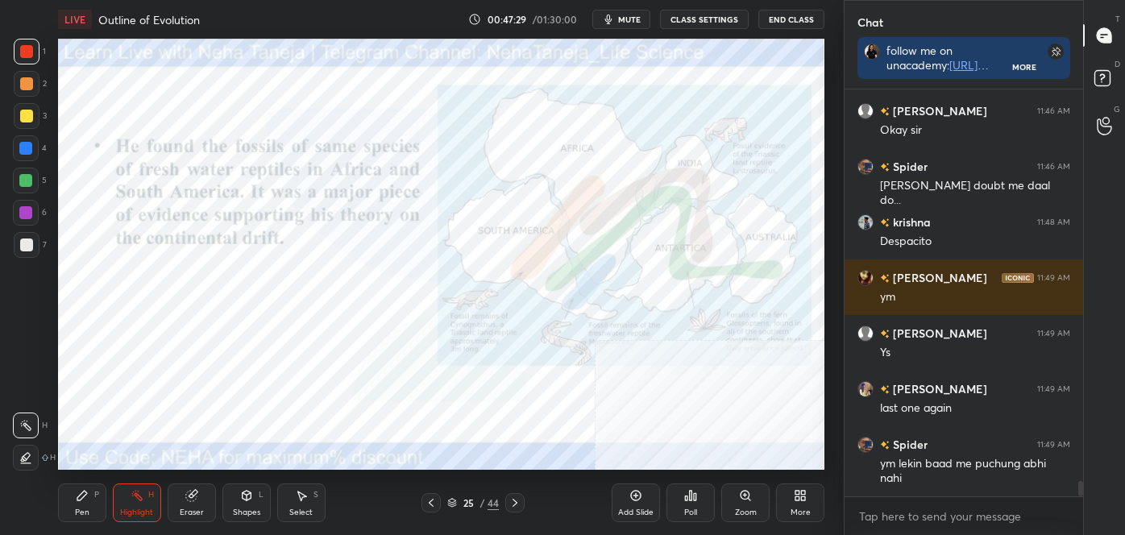
click at [17, 468] on div at bounding box center [26, 458] width 26 height 26
click at [135, 497] on icon at bounding box center [137, 495] width 8 height 8
click at [23, 424] on rect at bounding box center [27, 426] width 8 height 8
click at [434, 510] on div at bounding box center [431, 502] width 19 height 19
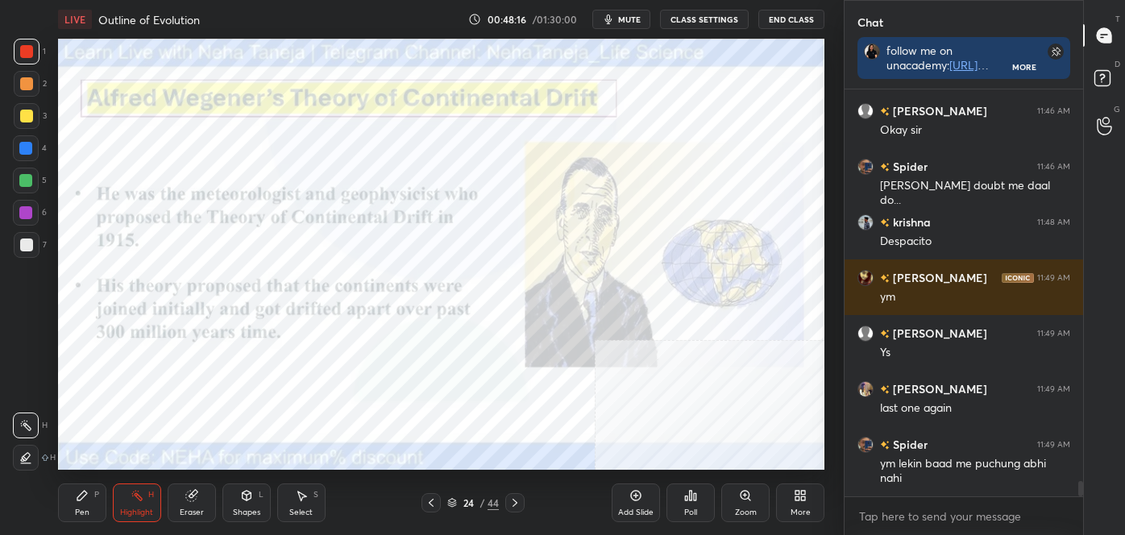
click at [514, 498] on icon at bounding box center [515, 503] width 13 height 13
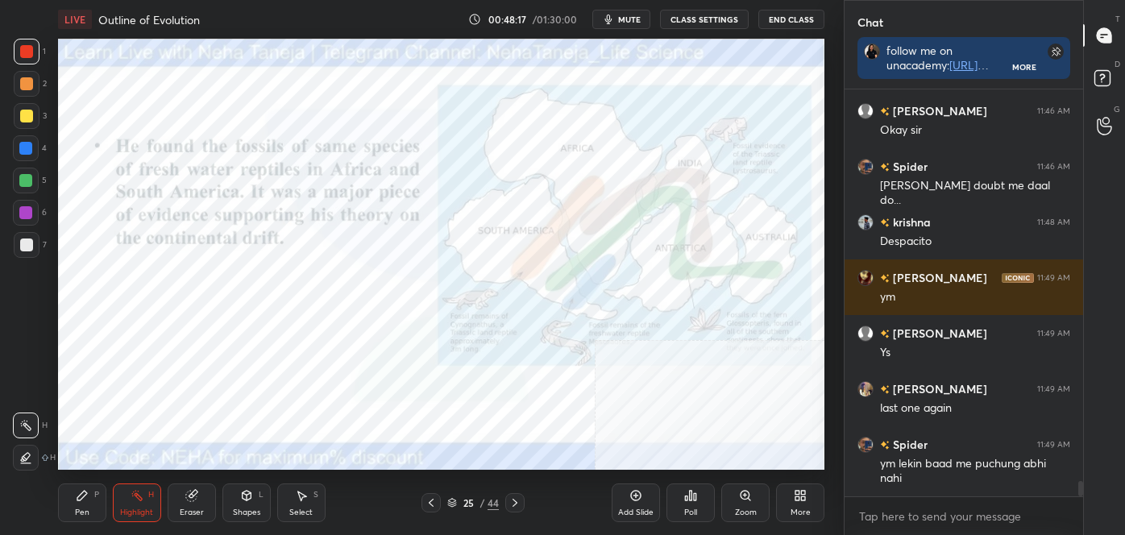
click at [516, 500] on icon at bounding box center [515, 503] width 13 height 13
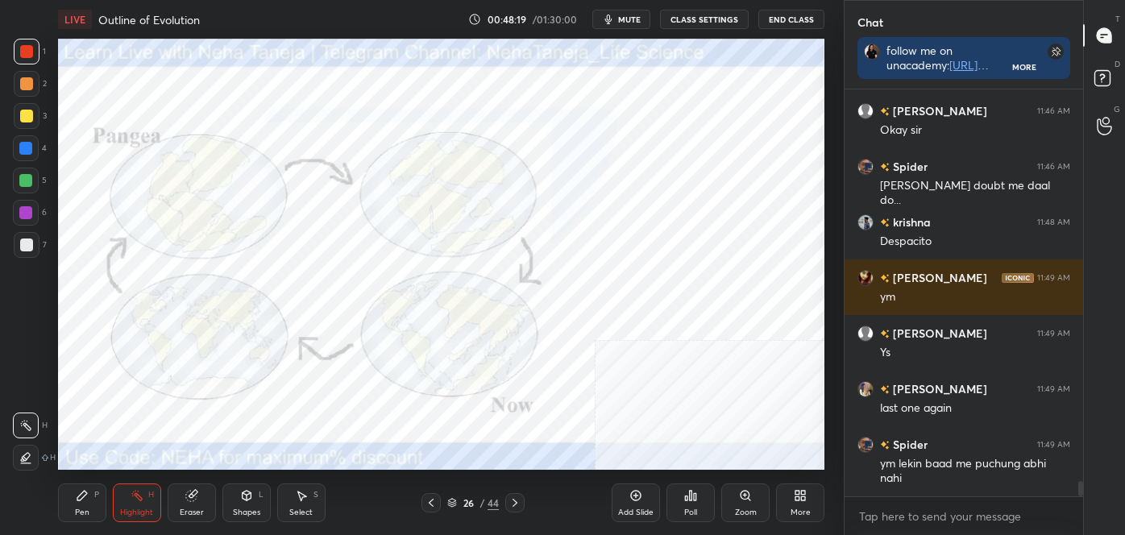
click at [517, 500] on icon at bounding box center [515, 503] width 13 height 13
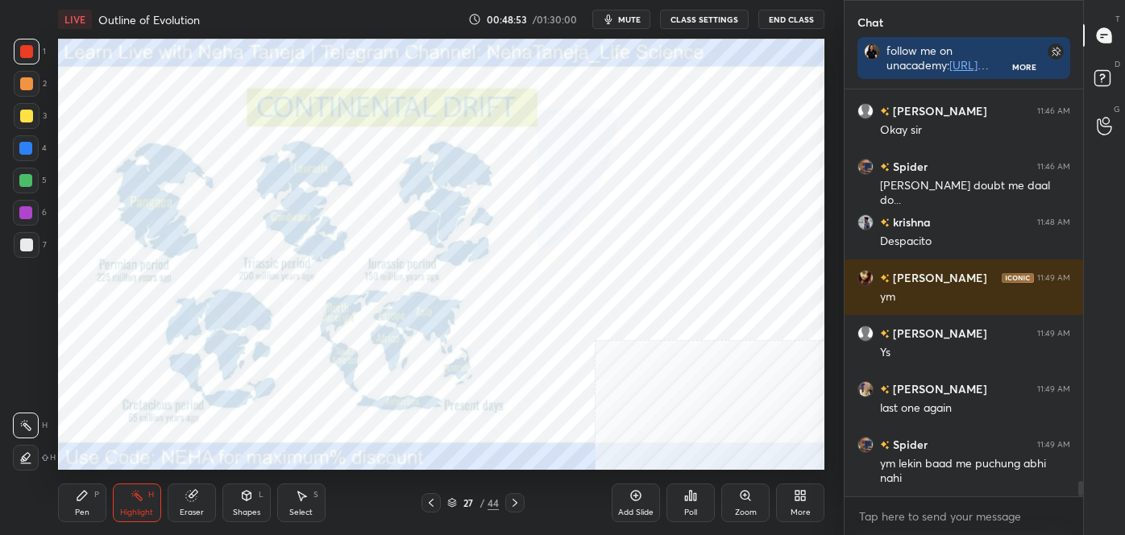
click at [27, 148] on div at bounding box center [25, 148] width 13 height 13
click at [729, 494] on div "Zoom" at bounding box center [746, 503] width 48 height 39
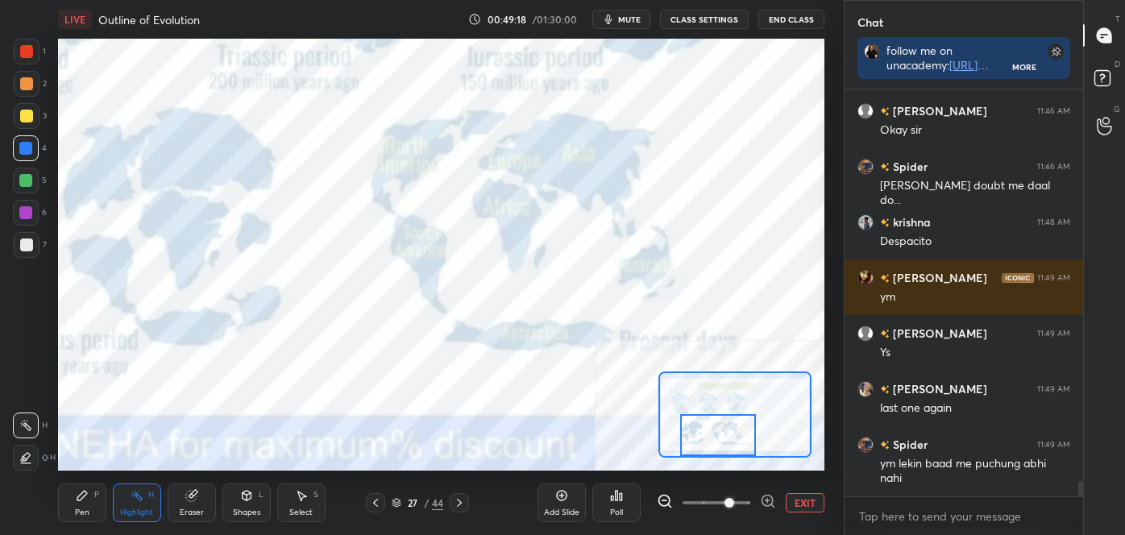
drag, startPoint x: 720, startPoint y: 410, endPoint x: 692, endPoint y: 418, distance: 29.3
click at [701, 423] on div at bounding box center [717, 435] width 75 height 42
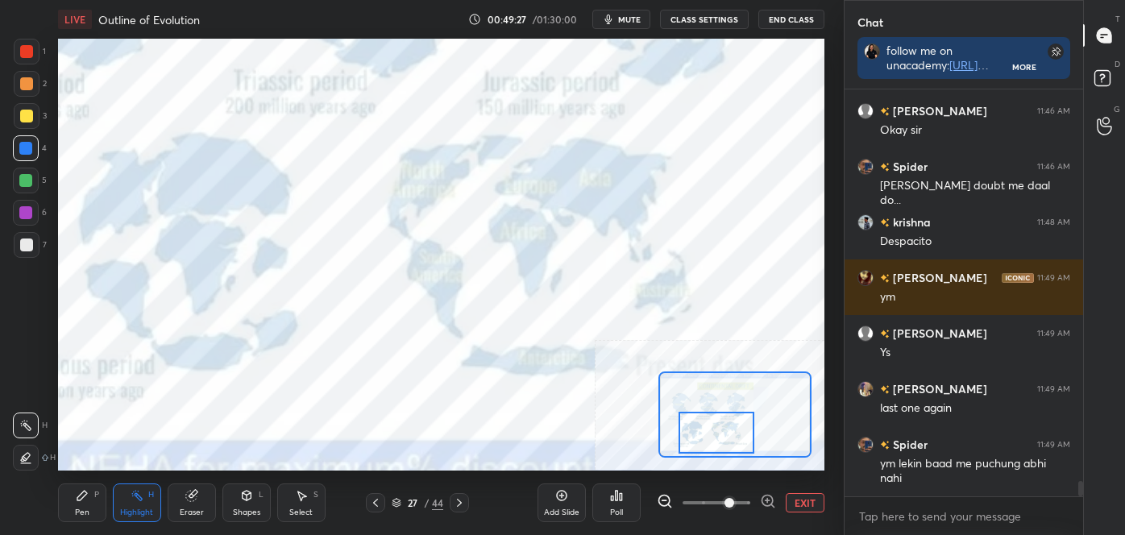
click at [811, 499] on button "EXIT" at bounding box center [805, 502] width 39 height 19
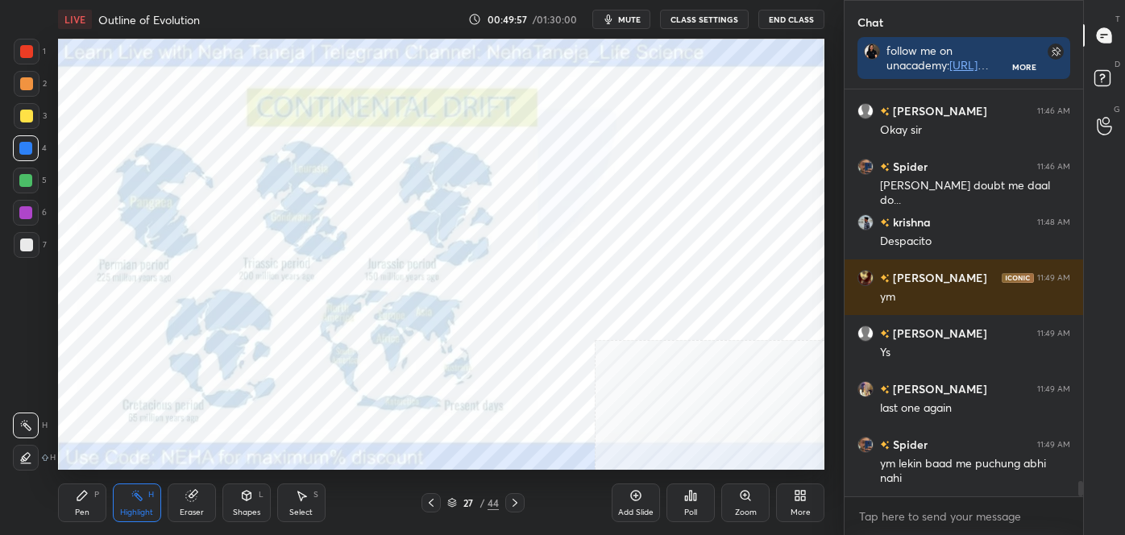
click at [516, 503] on icon at bounding box center [515, 503] width 5 height 8
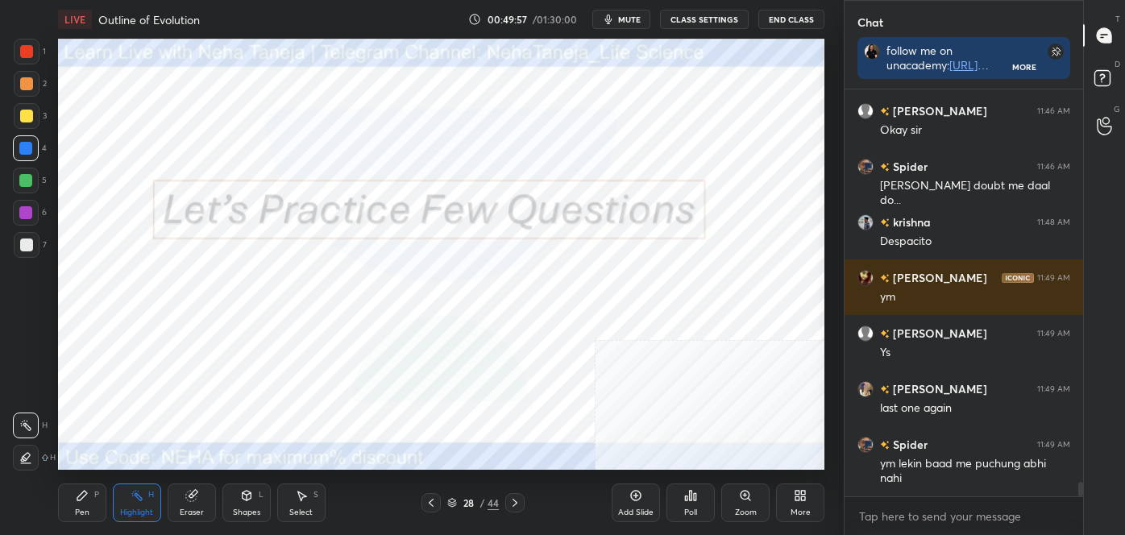
scroll to position [10736, 0]
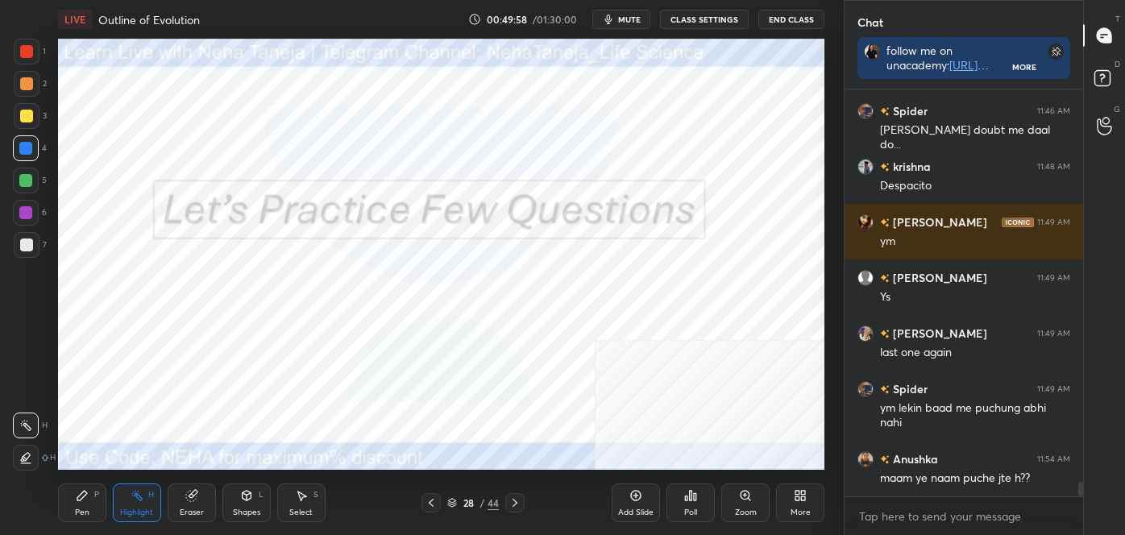
click at [432, 505] on icon at bounding box center [431, 503] width 5 height 8
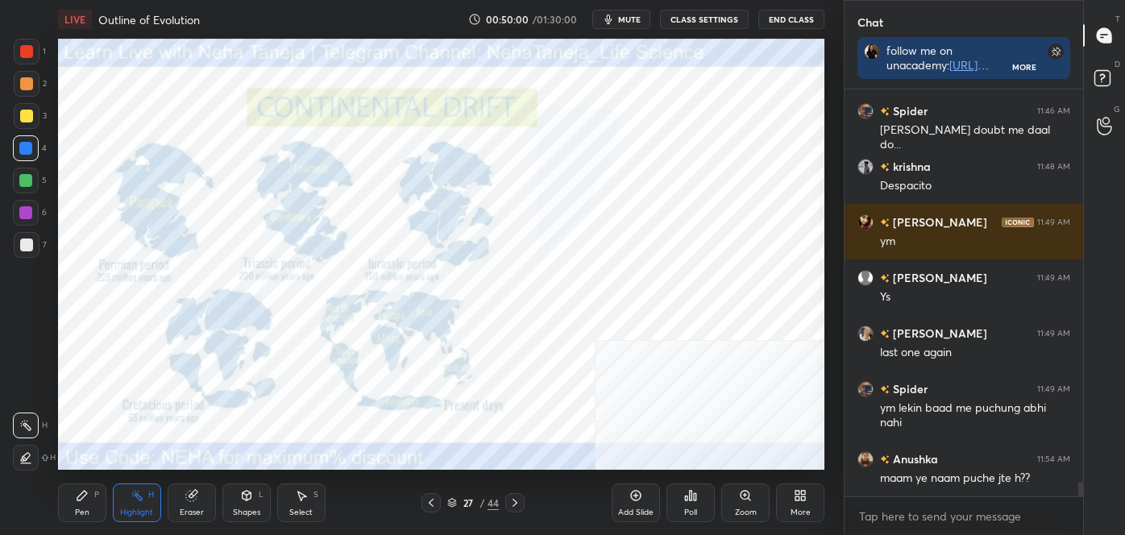
click at [514, 502] on icon at bounding box center [515, 503] width 13 height 13
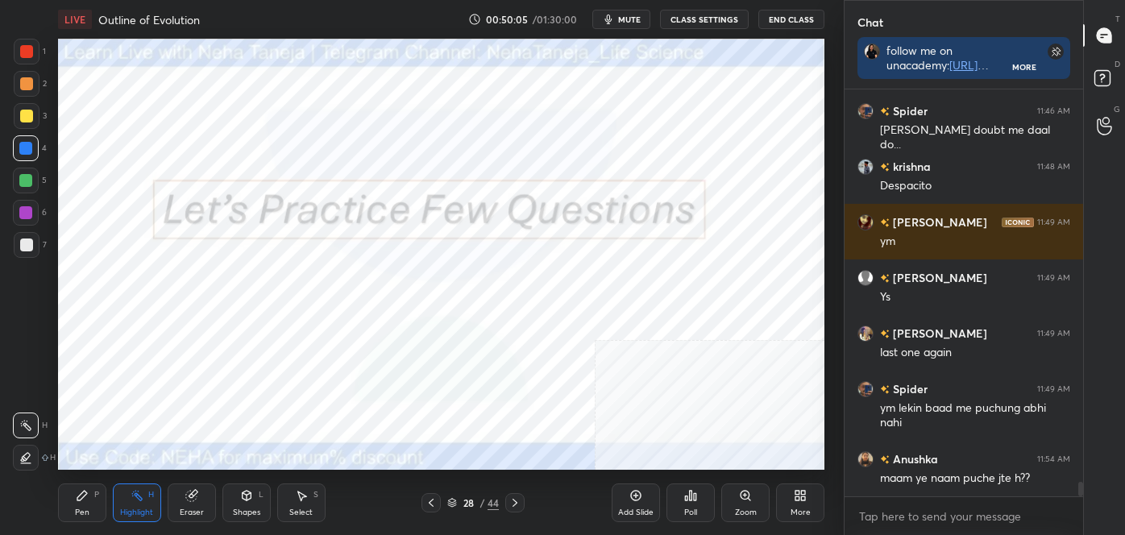
click at [435, 504] on icon at bounding box center [431, 503] width 13 height 13
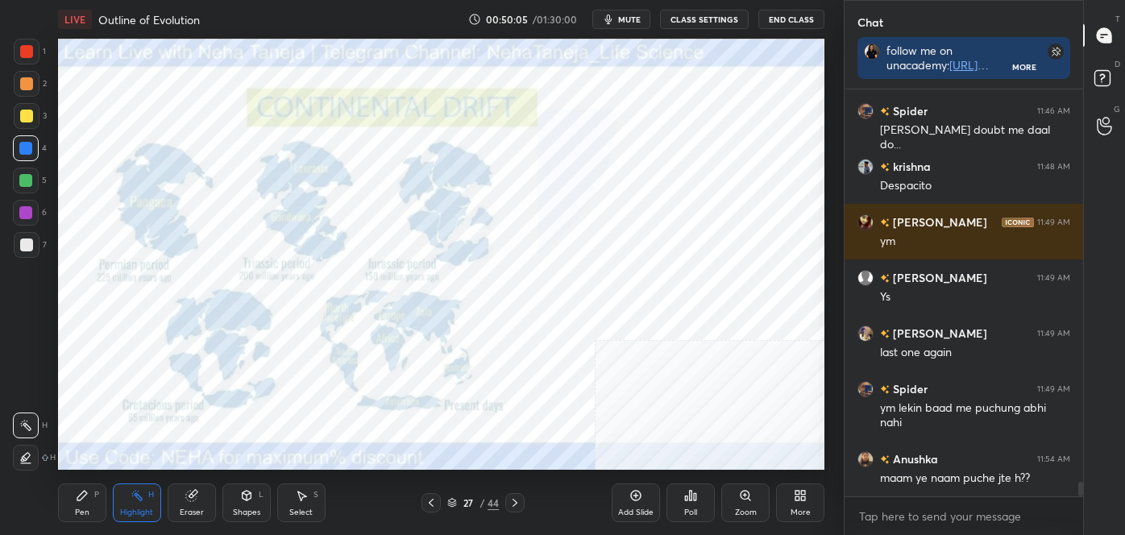
click at [432, 504] on icon at bounding box center [431, 503] width 13 height 13
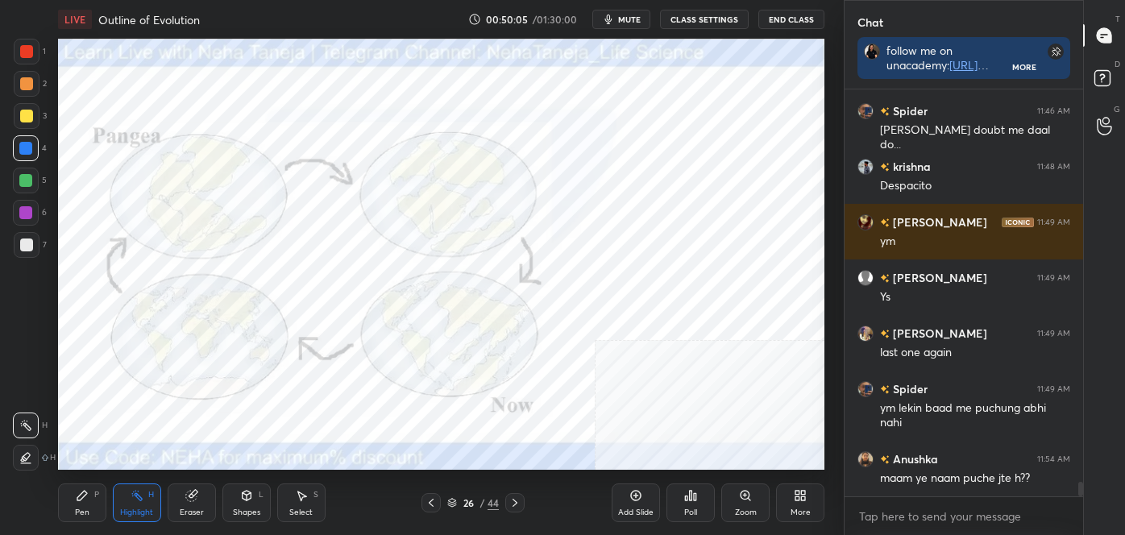
click at [430, 504] on icon at bounding box center [431, 503] width 13 height 13
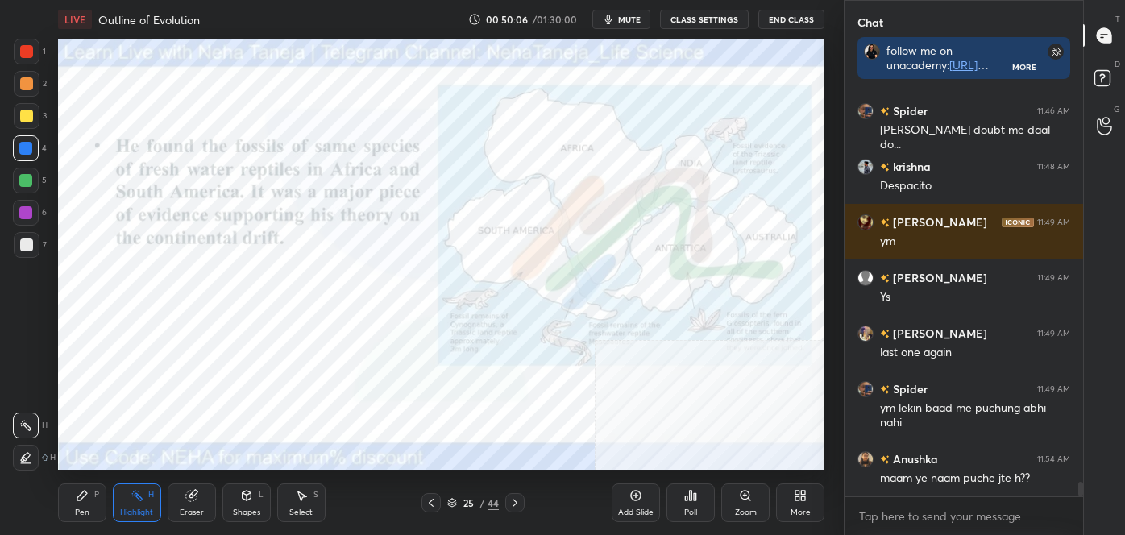
click at [428, 506] on icon at bounding box center [431, 503] width 13 height 13
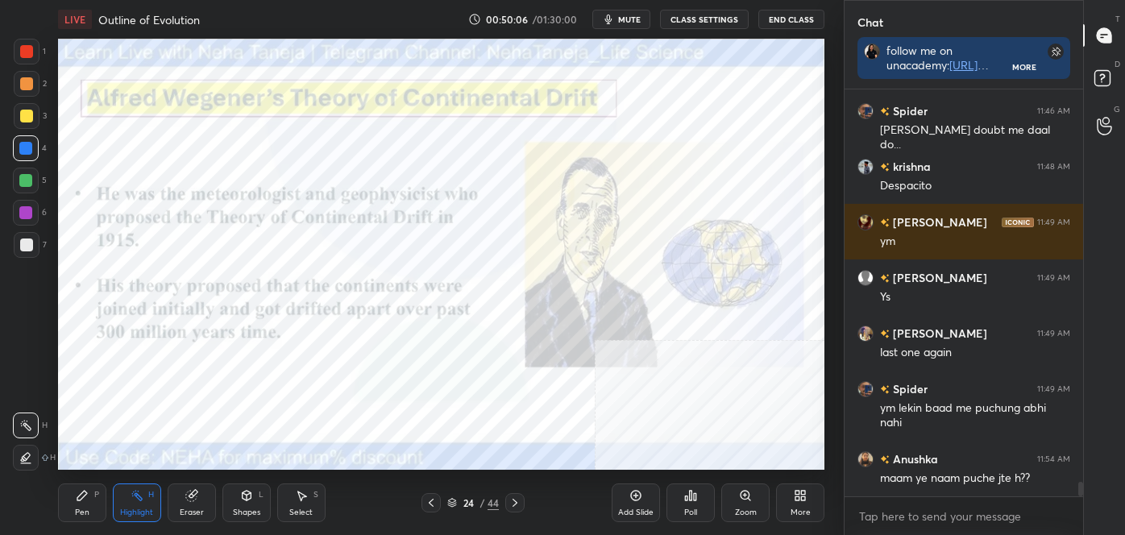
click at [423, 506] on div at bounding box center [431, 502] width 19 height 19
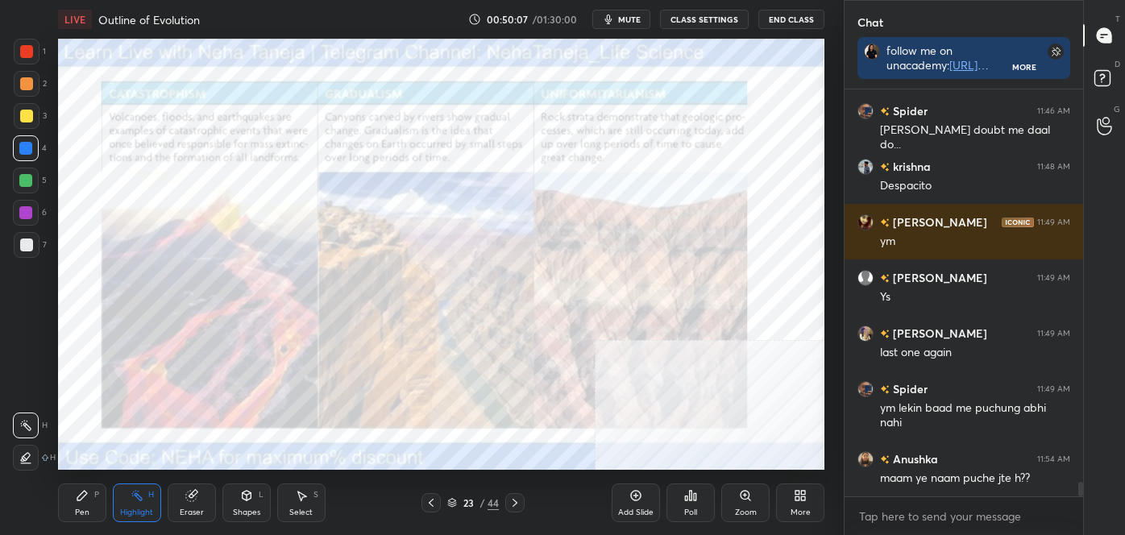
click at [426, 473] on div "Pen P Highlight H Eraser Shapes L Select S 23 / 44 Add Slide Poll Zoom More" at bounding box center [441, 503] width 767 height 64
click at [426, 507] on icon at bounding box center [431, 503] width 13 height 13
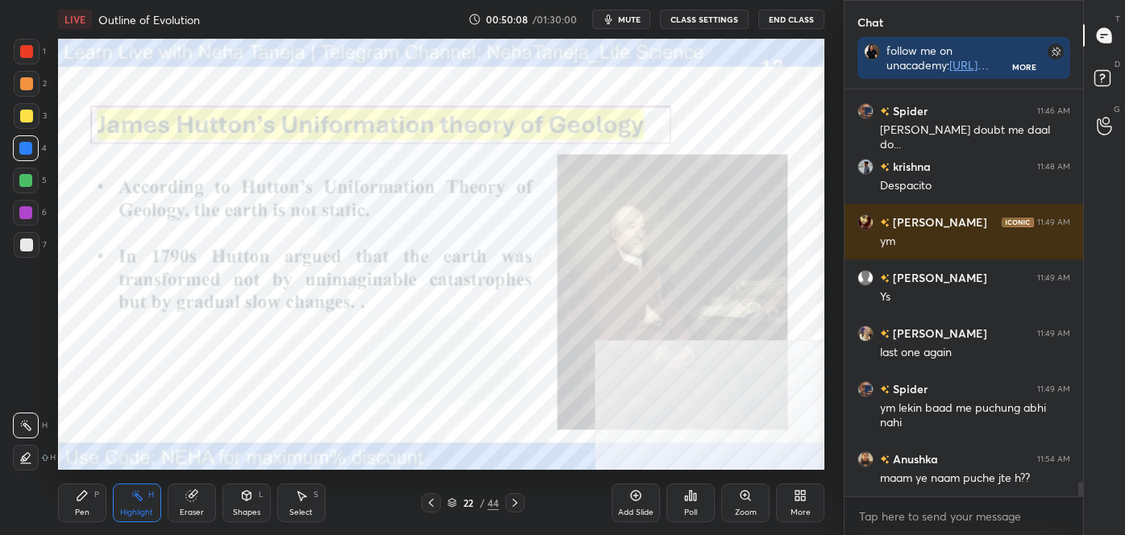
click at [430, 505] on icon at bounding box center [431, 503] width 13 height 13
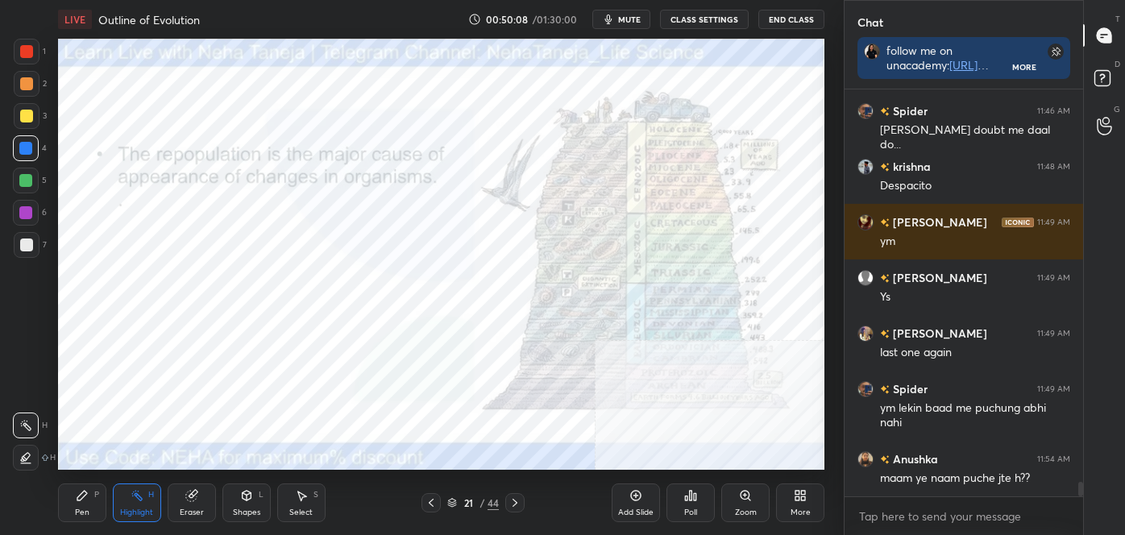
click at [428, 504] on icon at bounding box center [431, 503] width 13 height 13
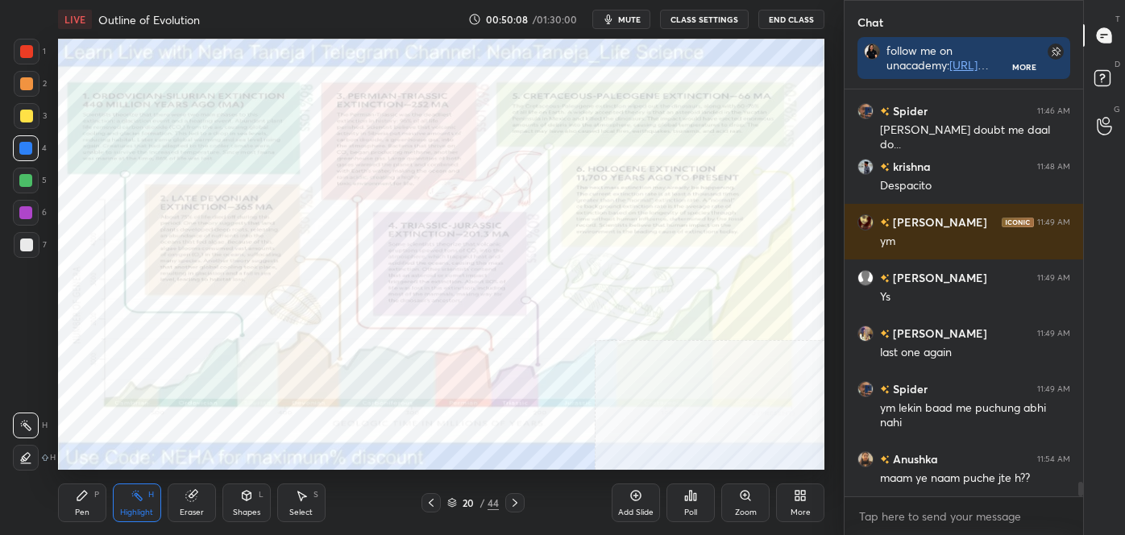
click at [428, 506] on icon at bounding box center [431, 503] width 13 height 13
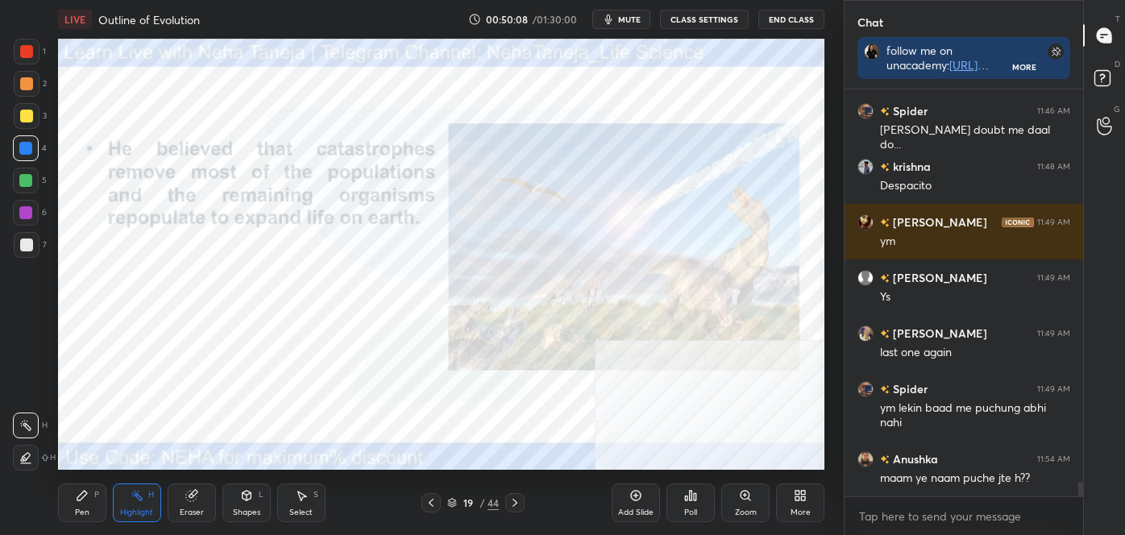
click at [427, 506] on icon at bounding box center [431, 503] width 13 height 13
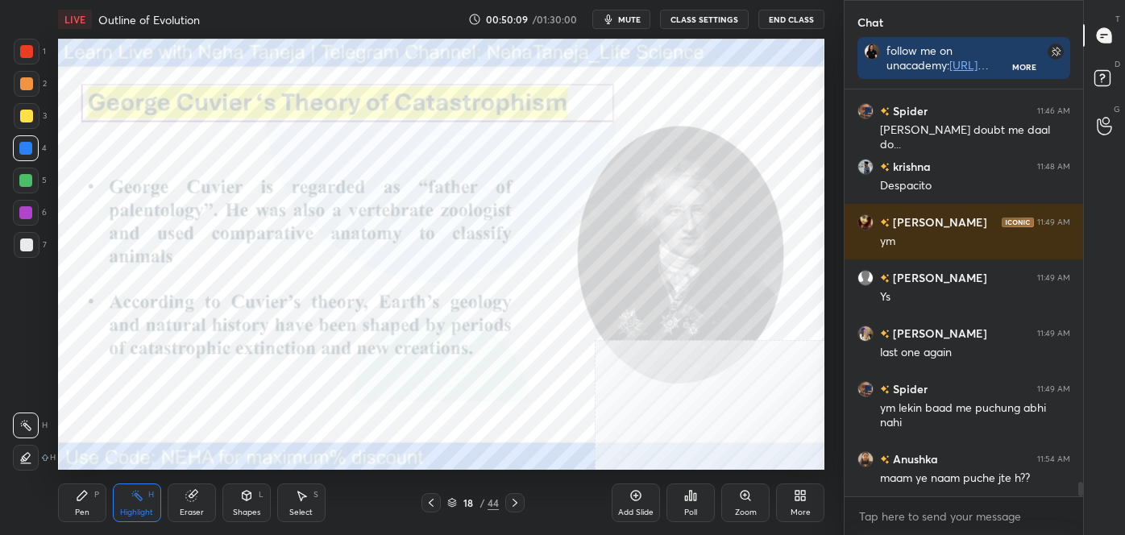
click at [519, 501] on icon at bounding box center [515, 503] width 13 height 13
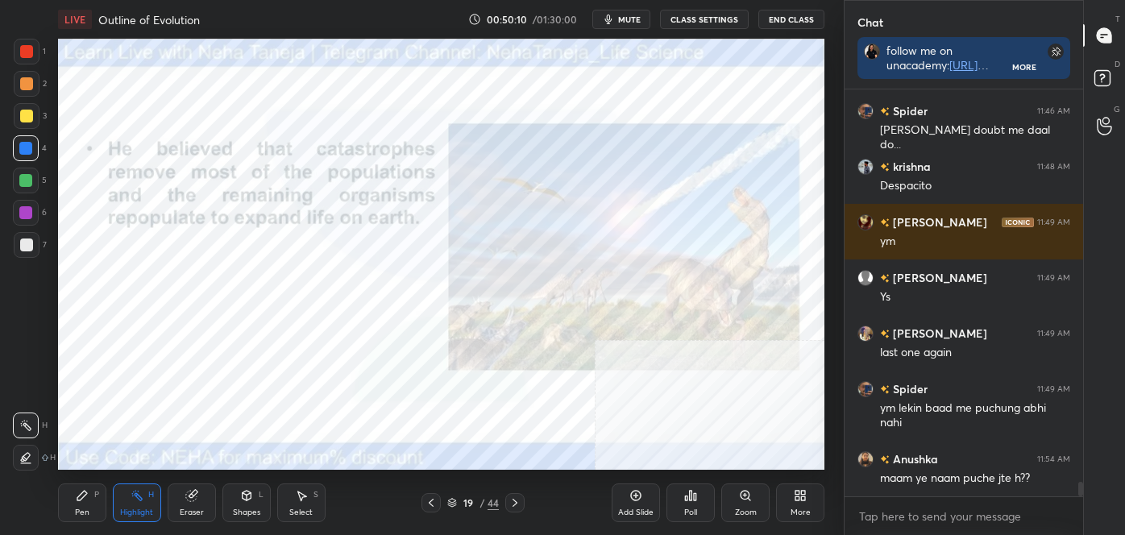
click at [516, 507] on icon at bounding box center [515, 503] width 13 height 13
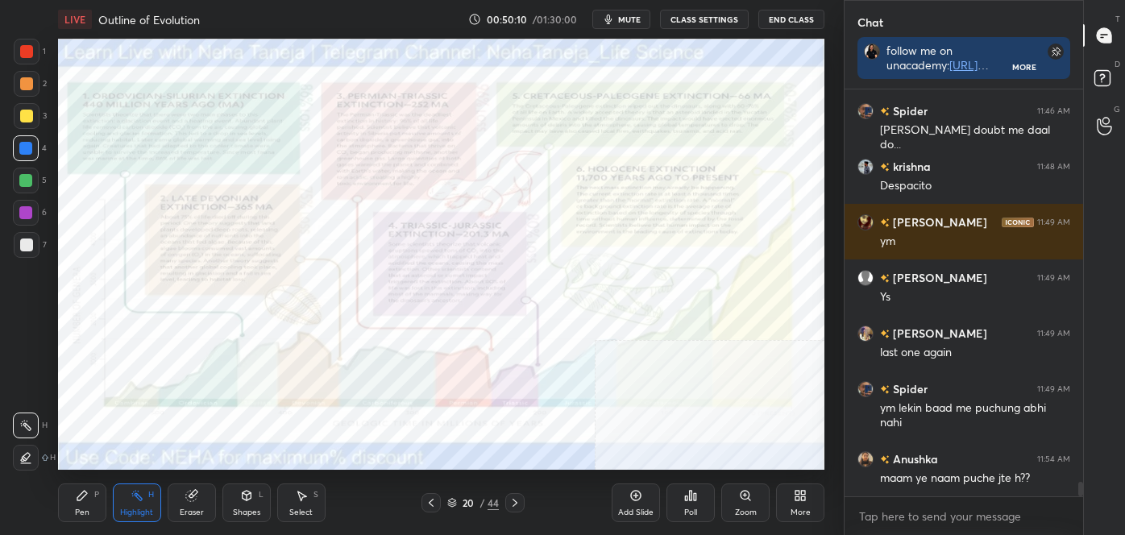
click at [517, 503] on icon at bounding box center [515, 503] width 5 height 8
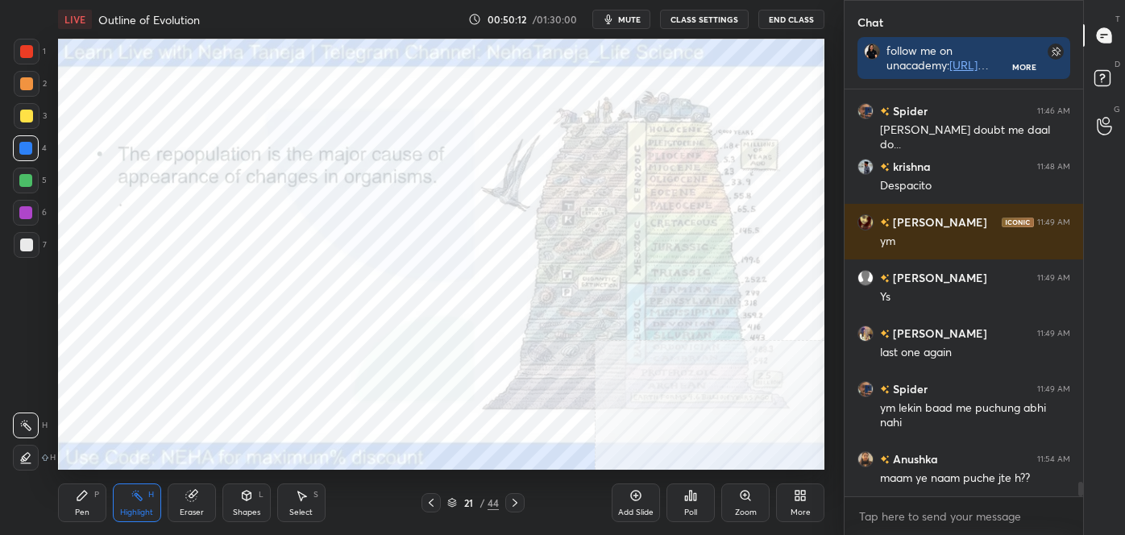
click at [518, 506] on icon at bounding box center [515, 503] width 13 height 13
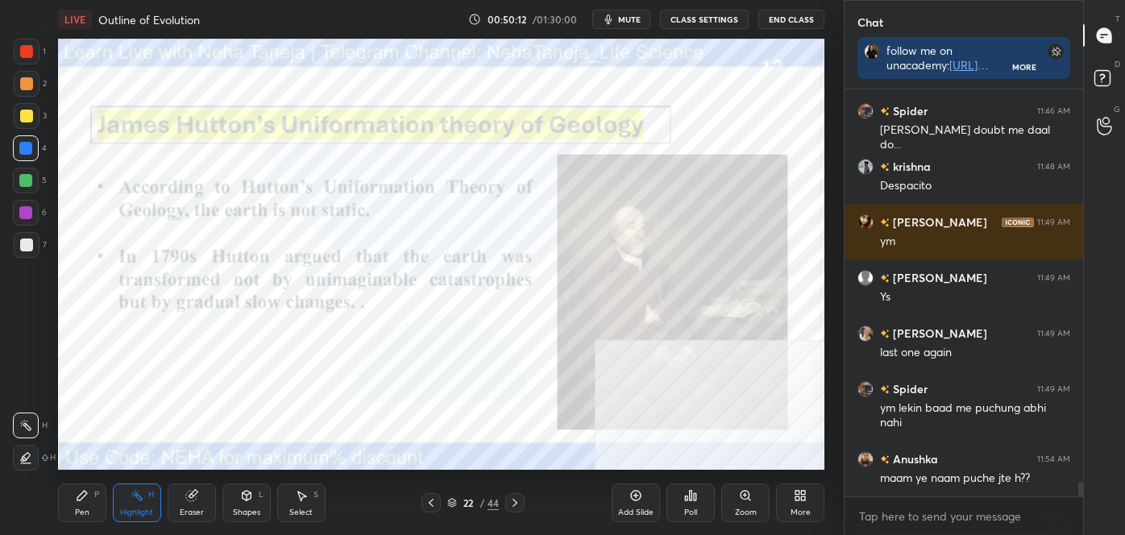
click at [516, 506] on icon at bounding box center [515, 503] width 13 height 13
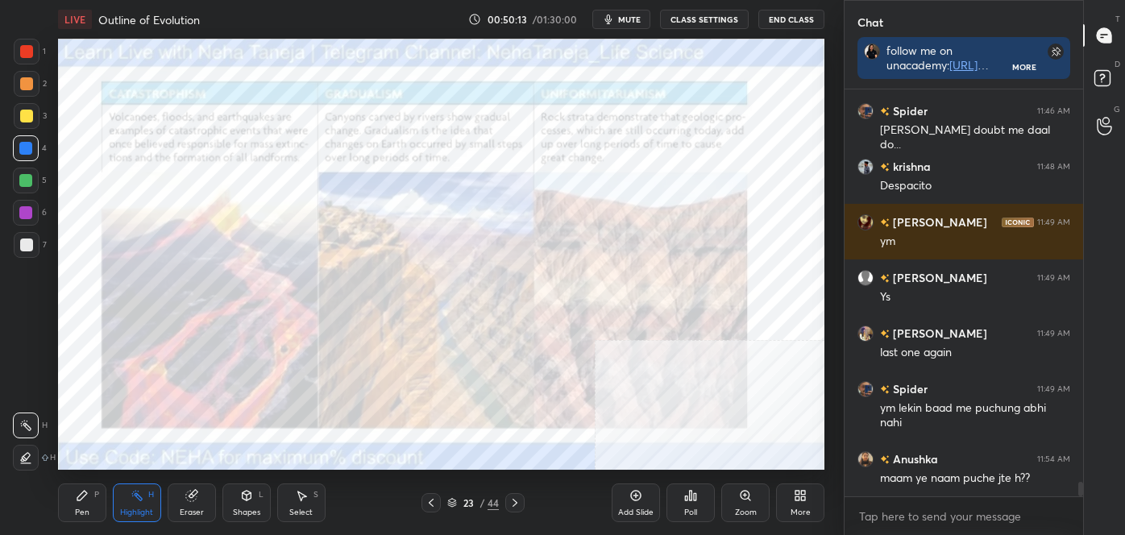
click at [516, 508] on icon at bounding box center [515, 503] width 13 height 13
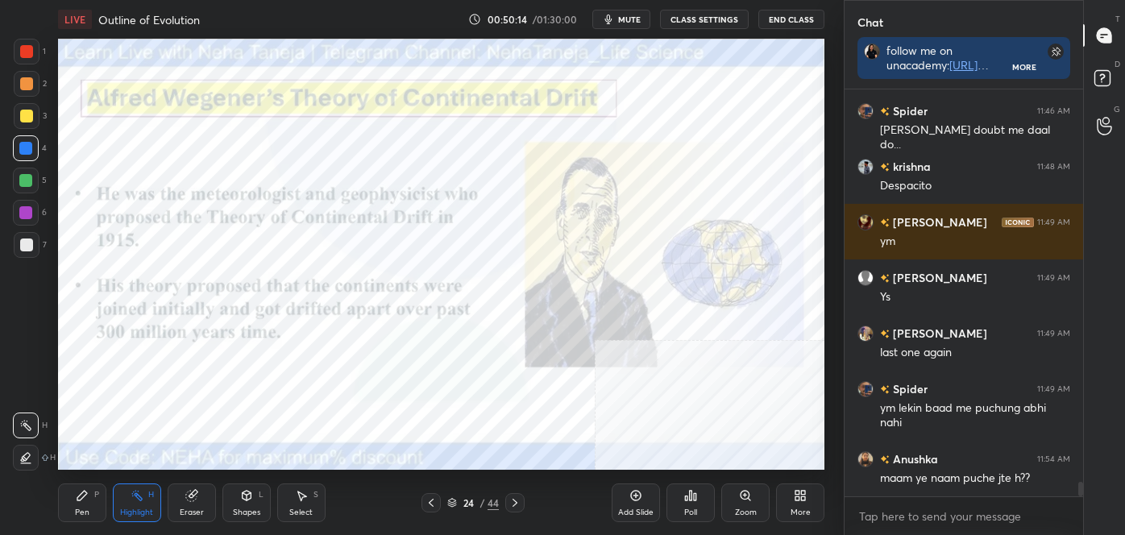
click at [515, 507] on icon at bounding box center [515, 503] width 13 height 13
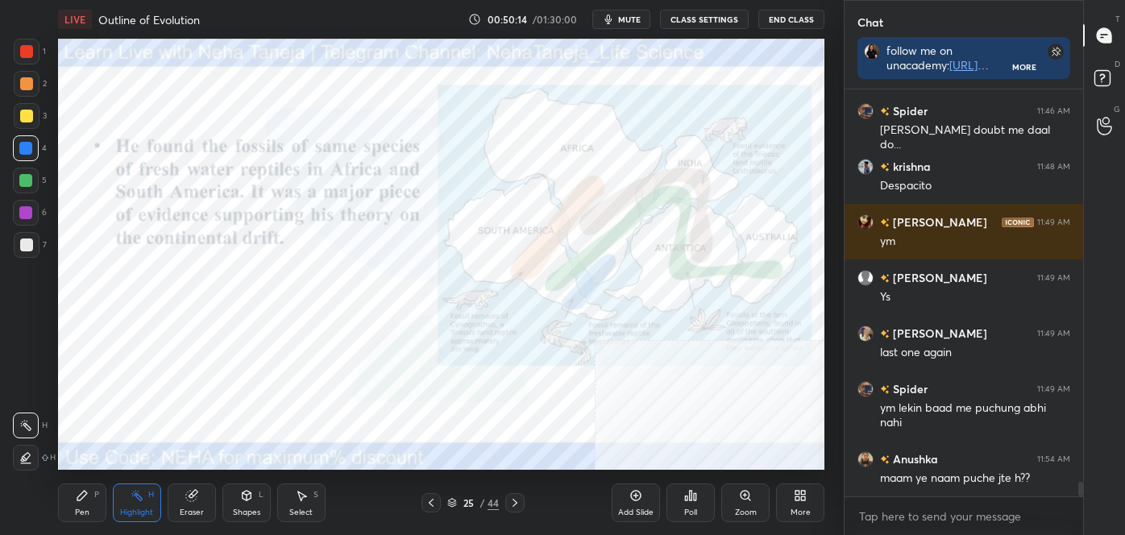
click at [515, 507] on icon at bounding box center [515, 503] width 13 height 13
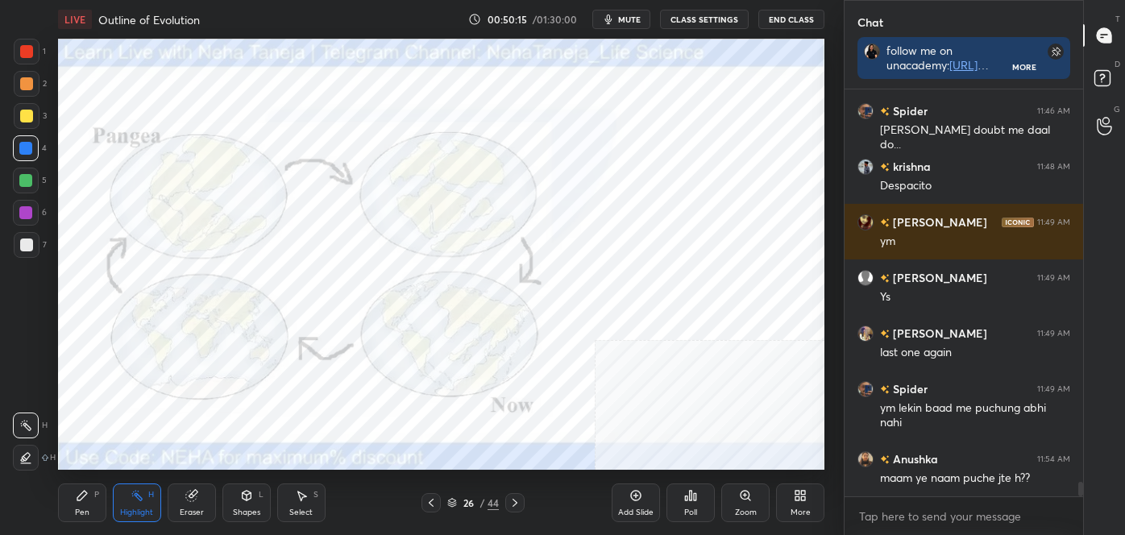
click at [515, 508] on icon at bounding box center [515, 503] width 13 height 13
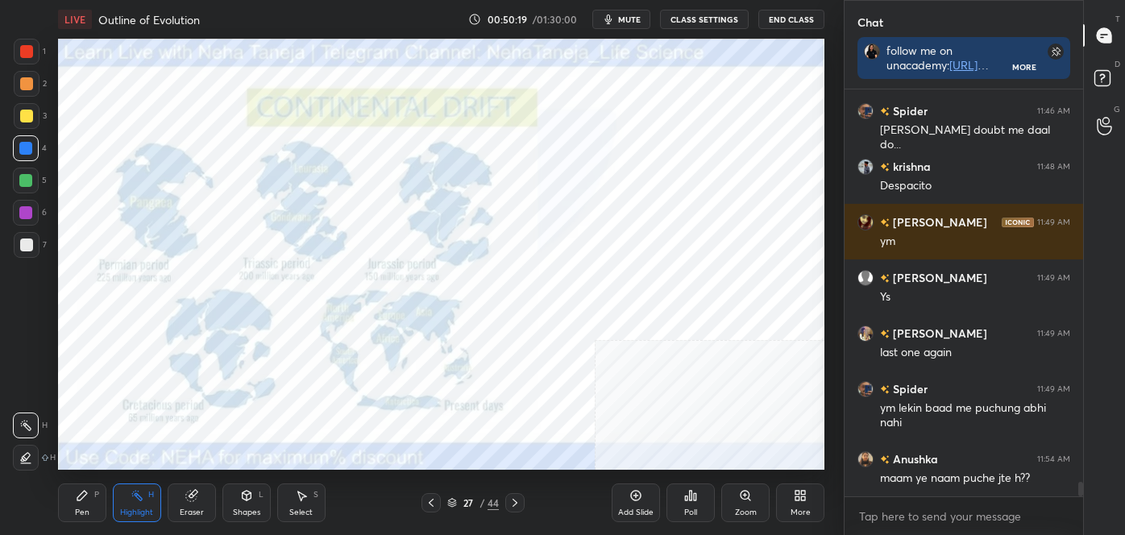
click at [518, 506] on icon at bounding box center [515, 503] width 13 height 13
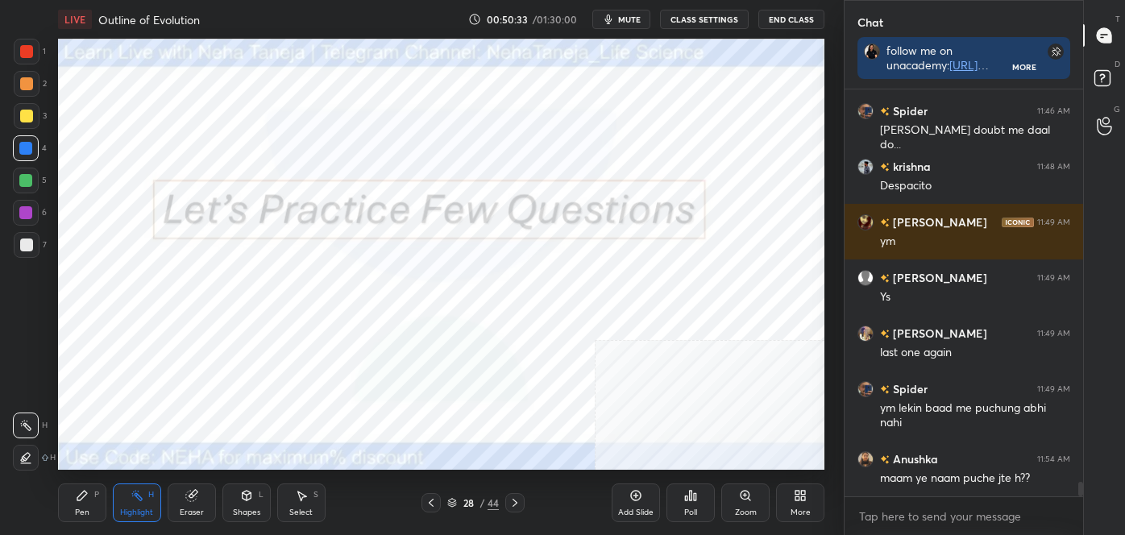
scroll to position [10805, 0]
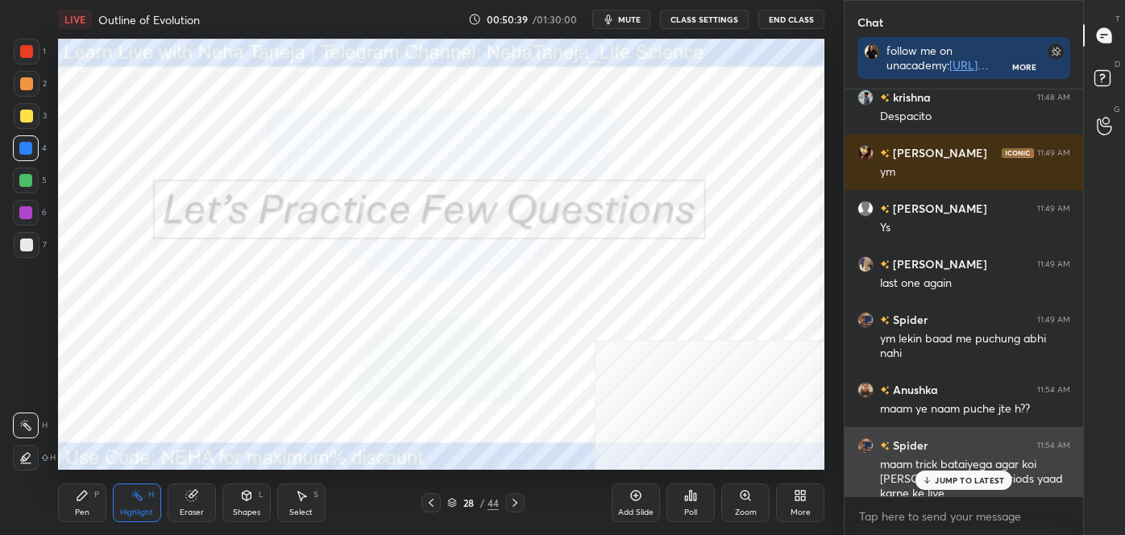
click at [929, 473] on div "JUMP TO LATEST" at bounding box center [964, 480] width 97 height 19
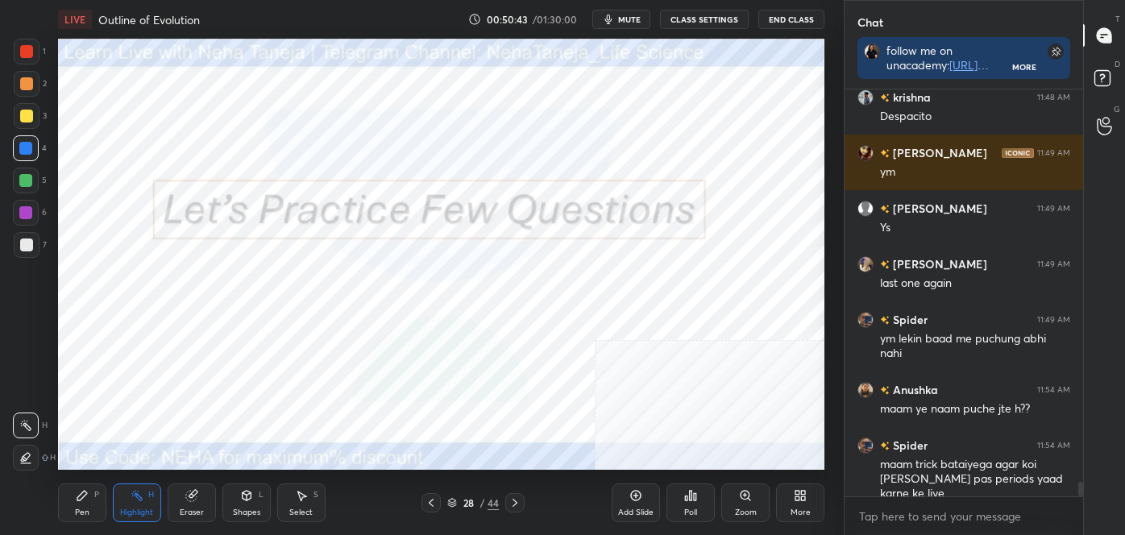
scroll to position [10862, 0]
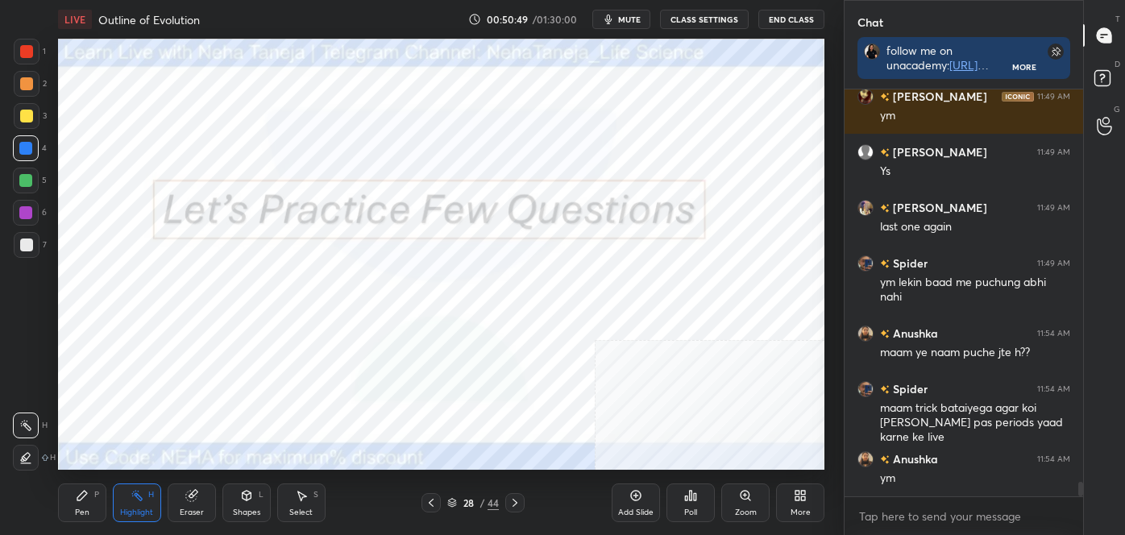
click at [511, 498] on icon at bounding box center [515, 503] width 13 height 13
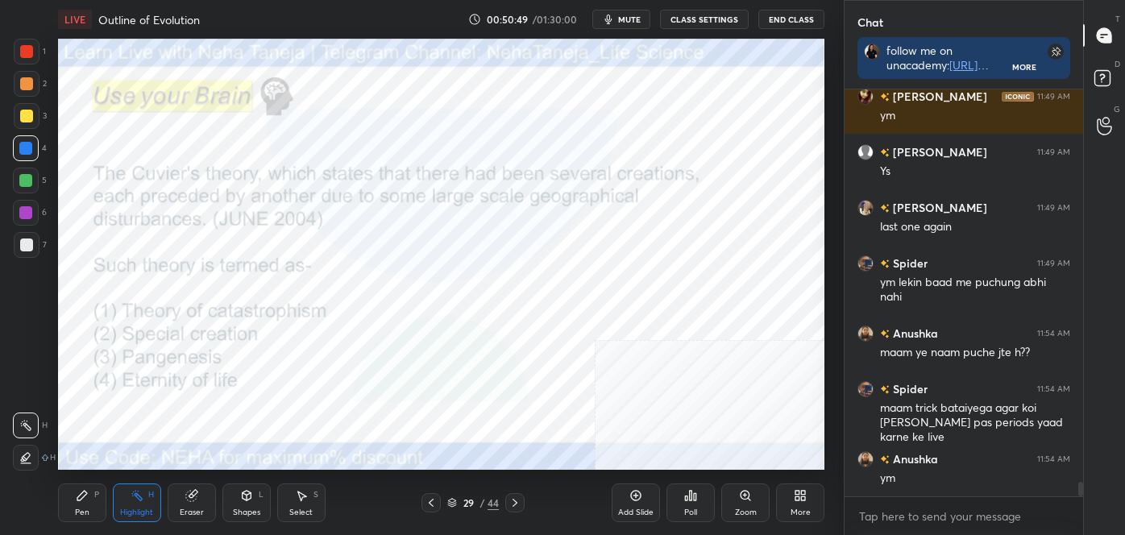
scroll to position [10917, 0]
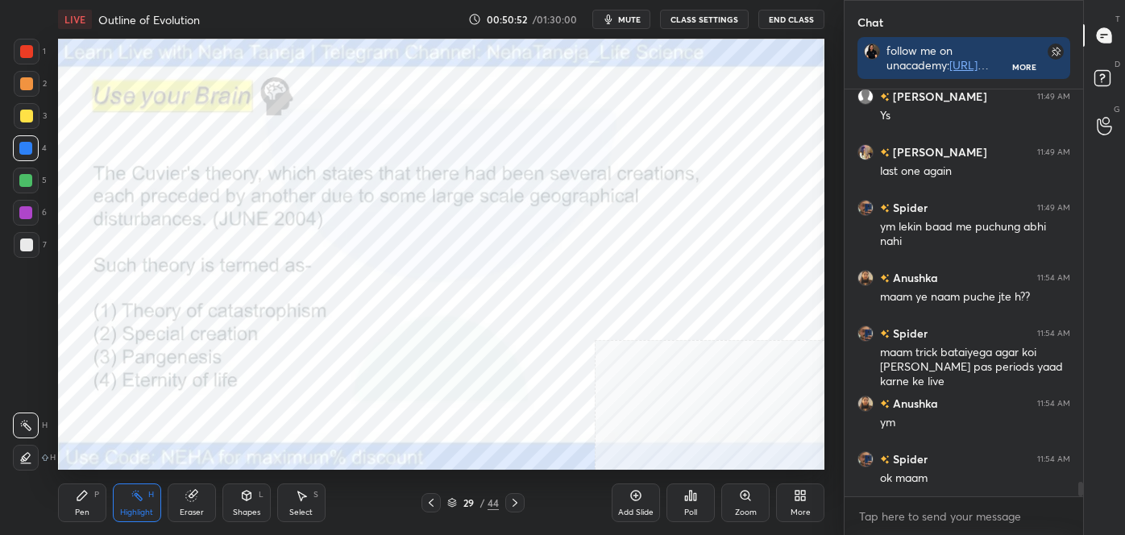
click at [77, 499] on icon at bounding box center [82, 496] width 10 height 10
click at [34, 455] on div at bounding box center [27, 458] width 26 height 26
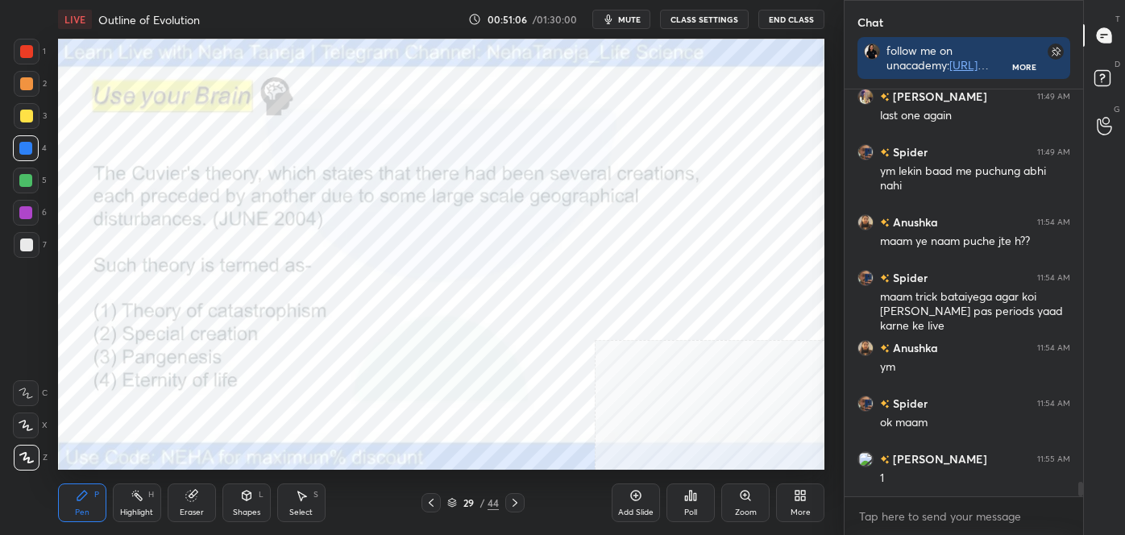
scroll to position [11028, 0]
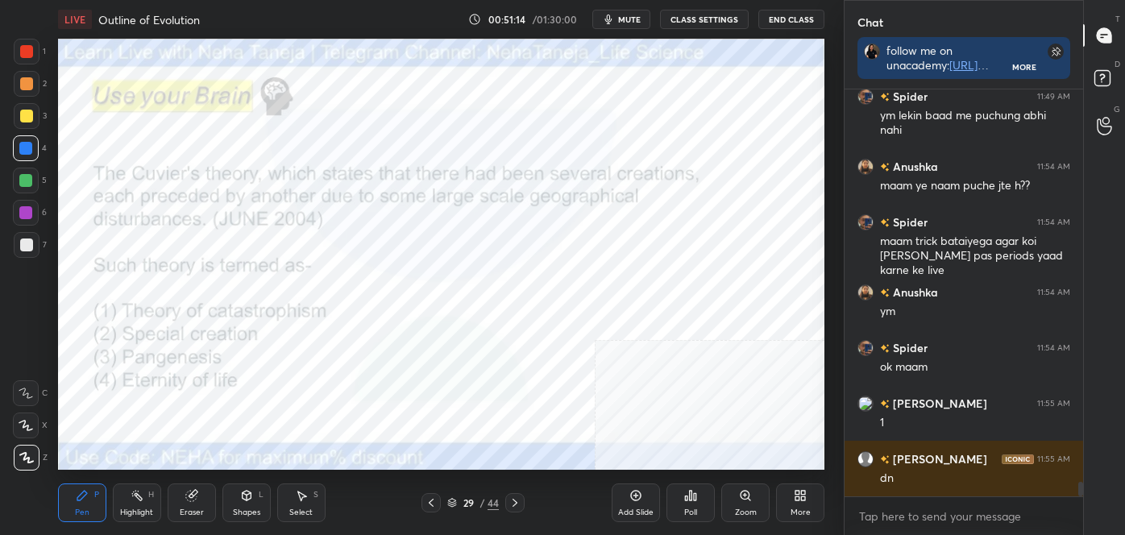
click at [682, 499] on div "Poll" at bounding box center [691, 503] width 48 height 39
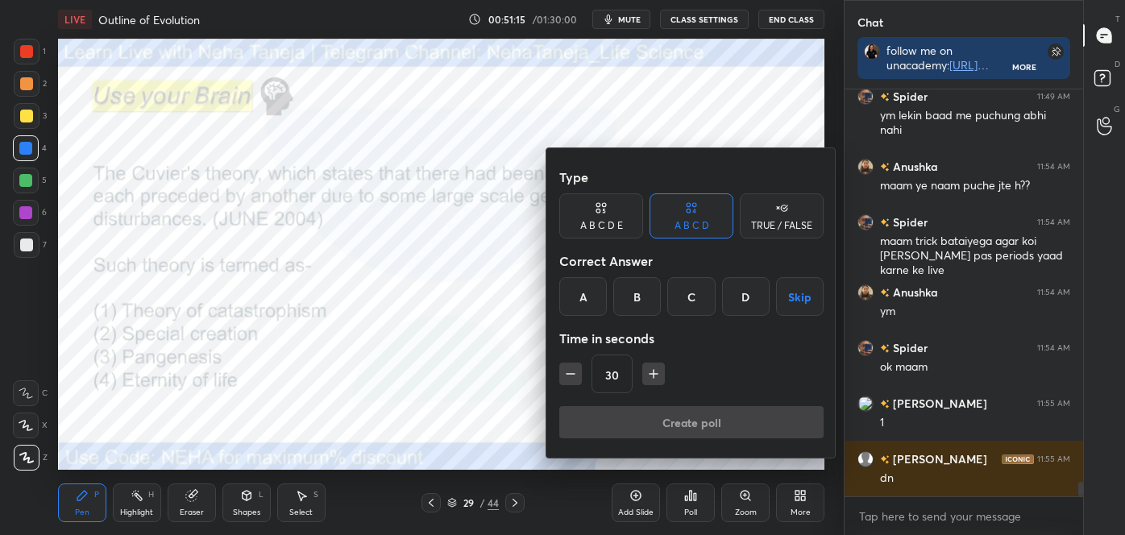
click at [585, 299] on div "A" at bounding box center [584, 296] width 48 height 39
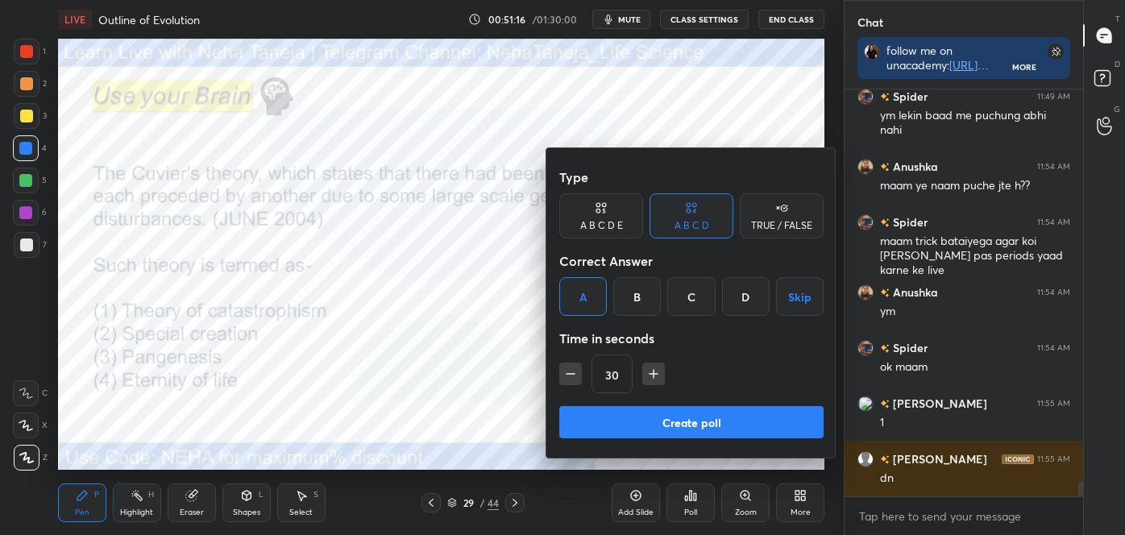
click at [633, 419] on button "Create poll" at bounding box center [692, 422] width 264 height 32
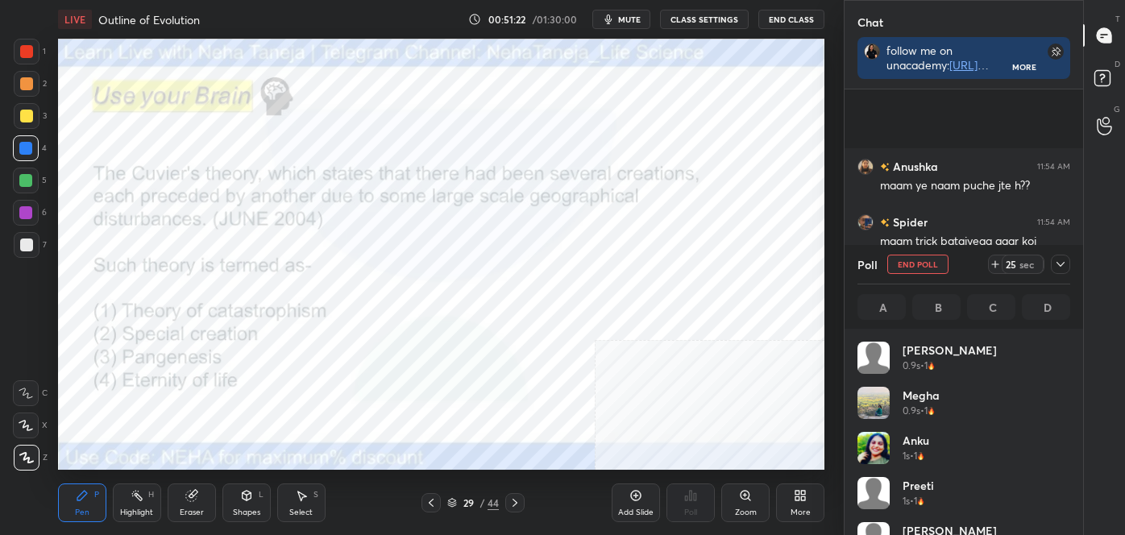
scroll to position [11151, 0]
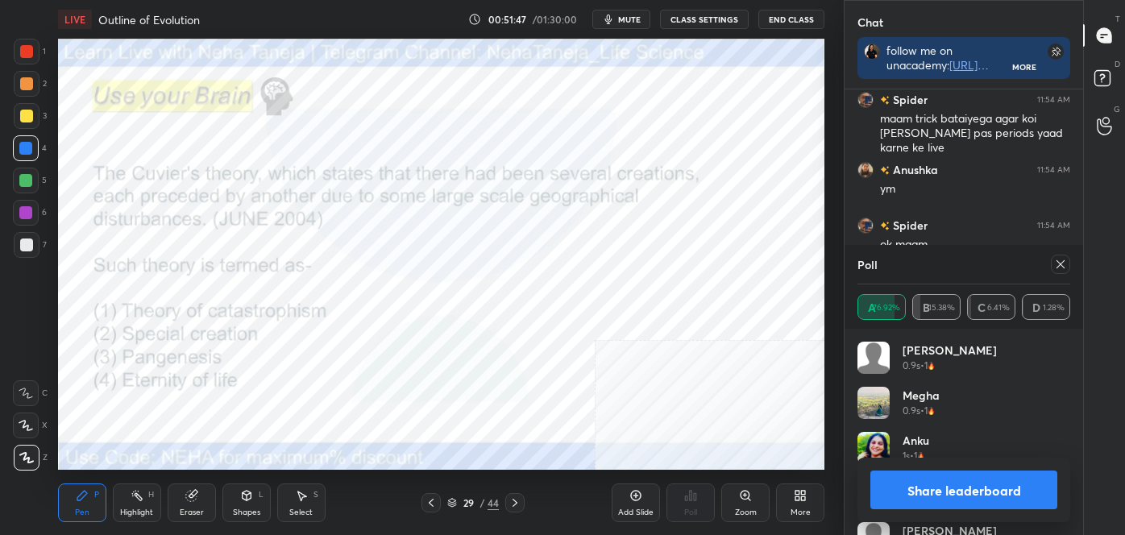
click at [928, 493] on button "Share leaderboard" at bounding box center [964, 490] width 187 height 39
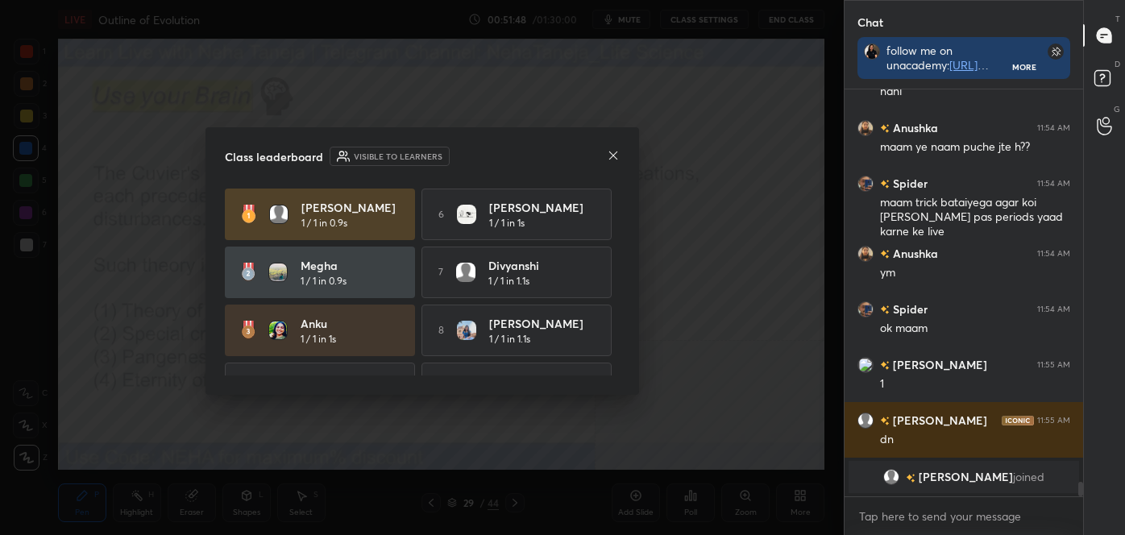
scroll to position [11067, 0]
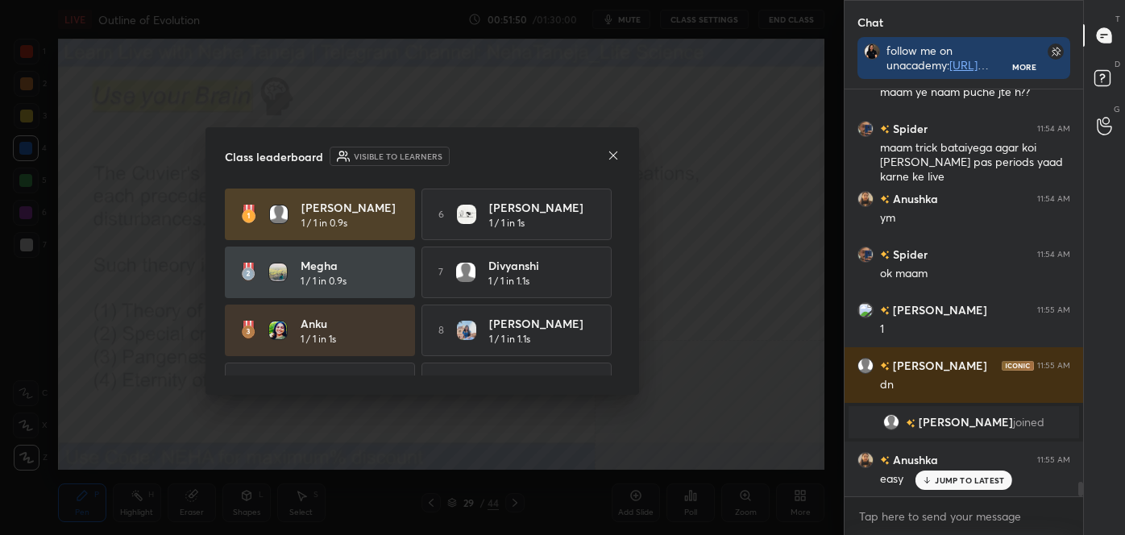
click at [608, 155] on icon at bounding box center [613, 155] width 13 height 13
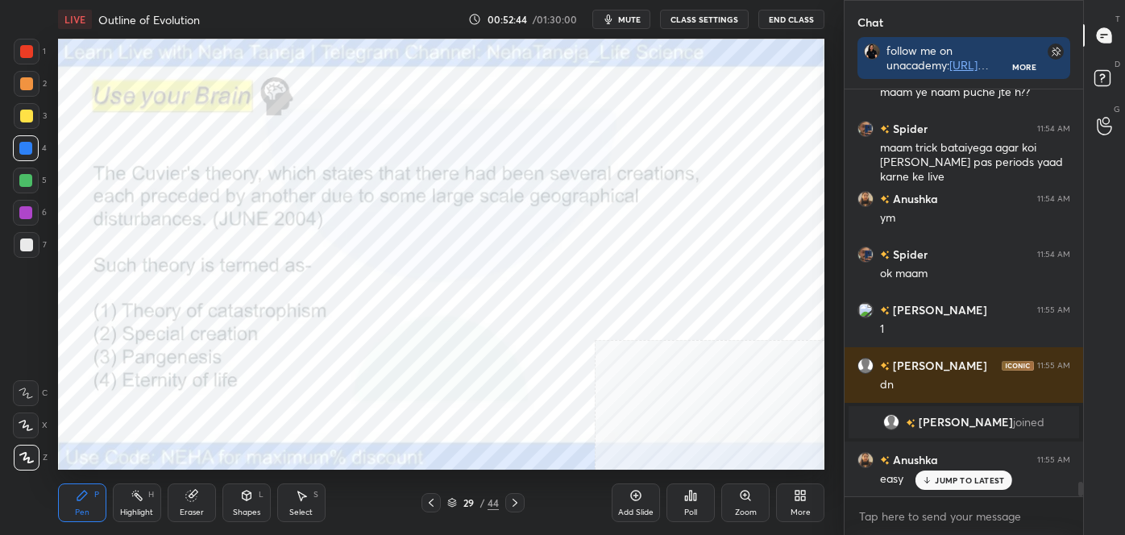
click at [33, 51] on div at bounding box center [27, 52] width 26 height 26
click at [30, 51] on div at bounding box center [26, 51] width 13 height 13
click at [512, 501] on icon at bounding box center [515, 503] width 13 height 13
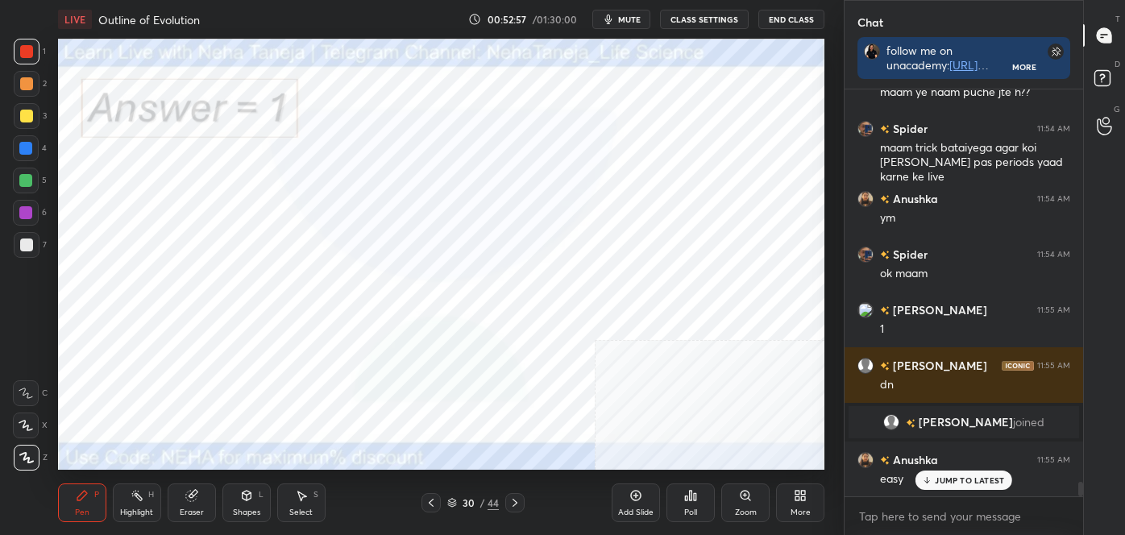
click at [514, 500] on icon at bounding box center [515, 503] width 5 height 8
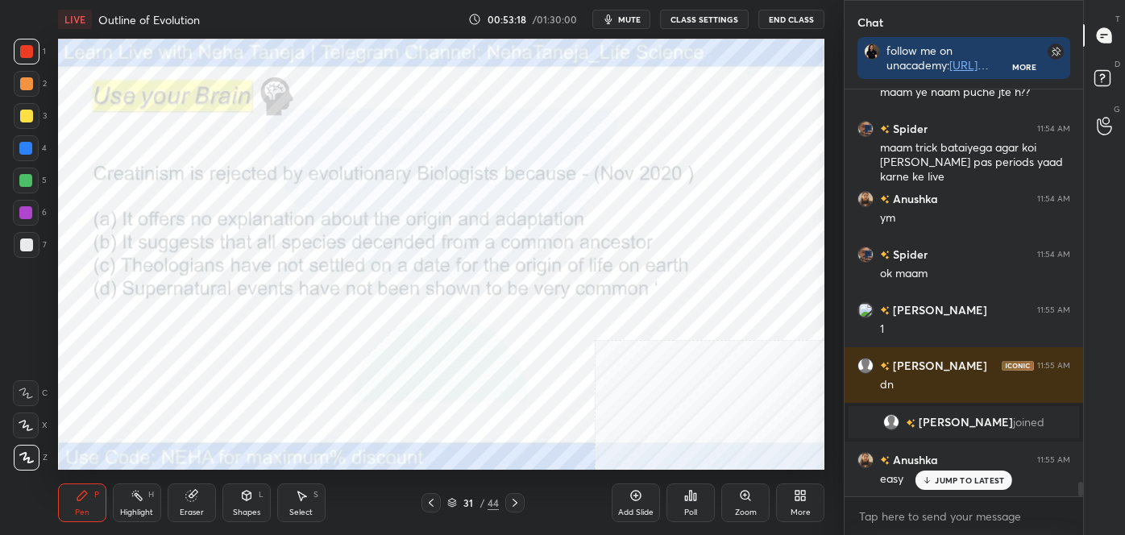
click at [647, 21] on button "mute" at bounding box center [622, 19] width 58 height 19
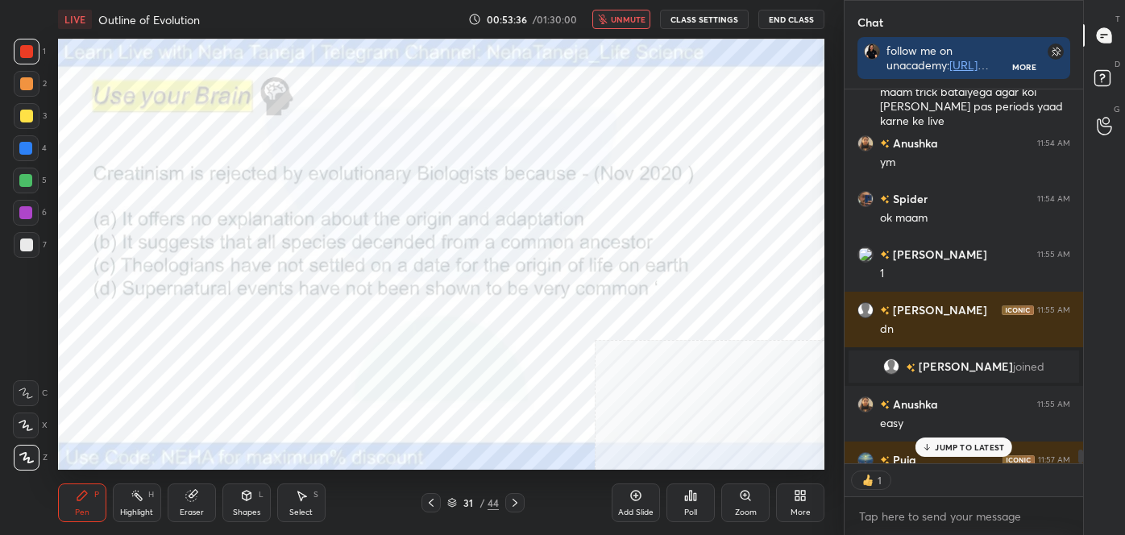
scroll to position [5, 4]
click at [630, 19] on span "unmute" at bounding box center [628, 19] width 35 height 11
click at [688, 498] on icon at bounding box center [686, 499] width 2 height 4
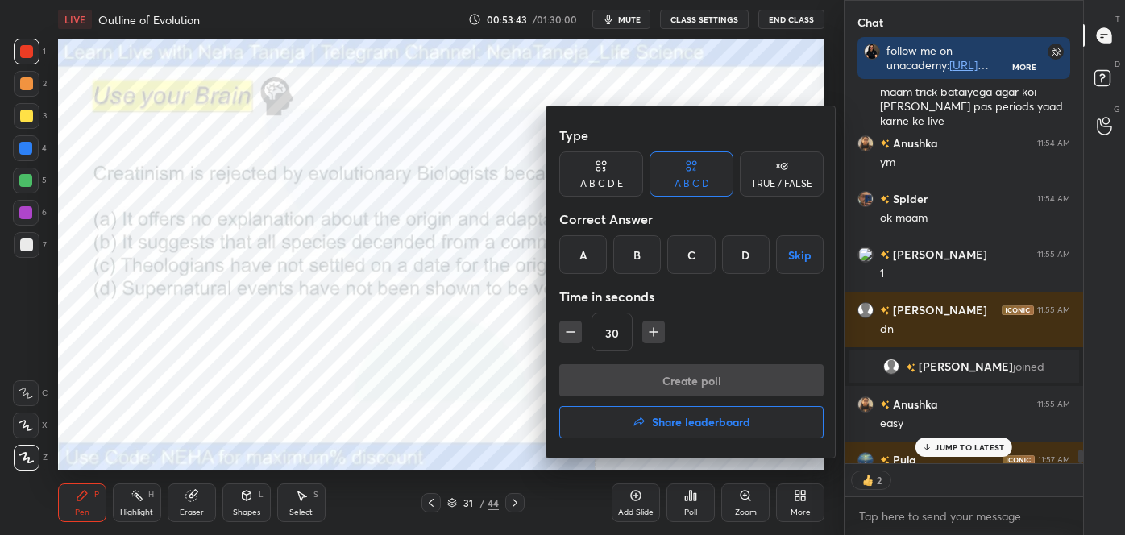
click at [589, 250] on div "A" at bounding box center [584, 254] width 48 height 39
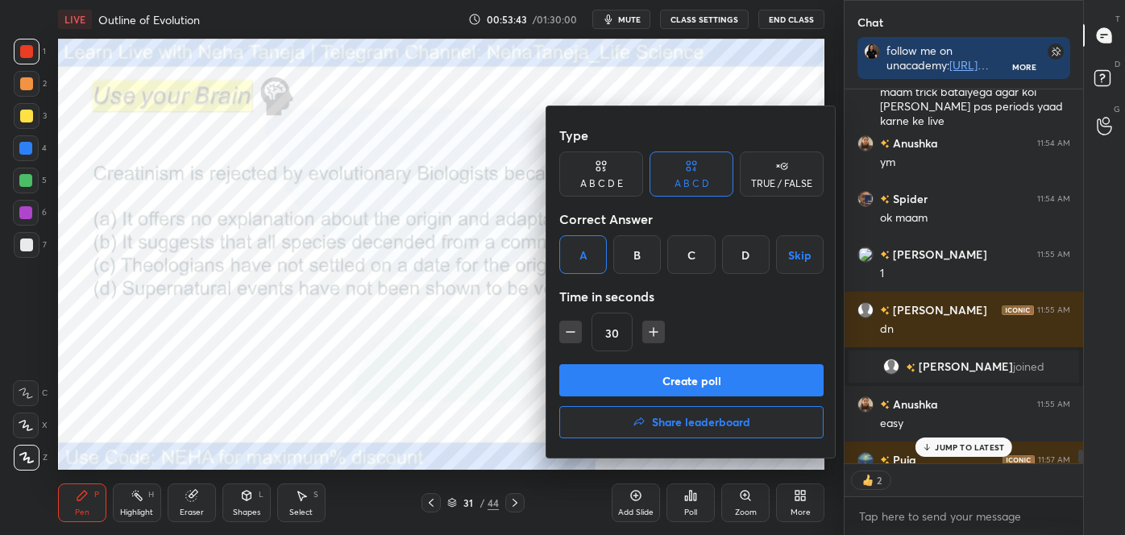
click at [634, 392] on button "Create poll" at bounding box center [692, 380] width 264 height 32
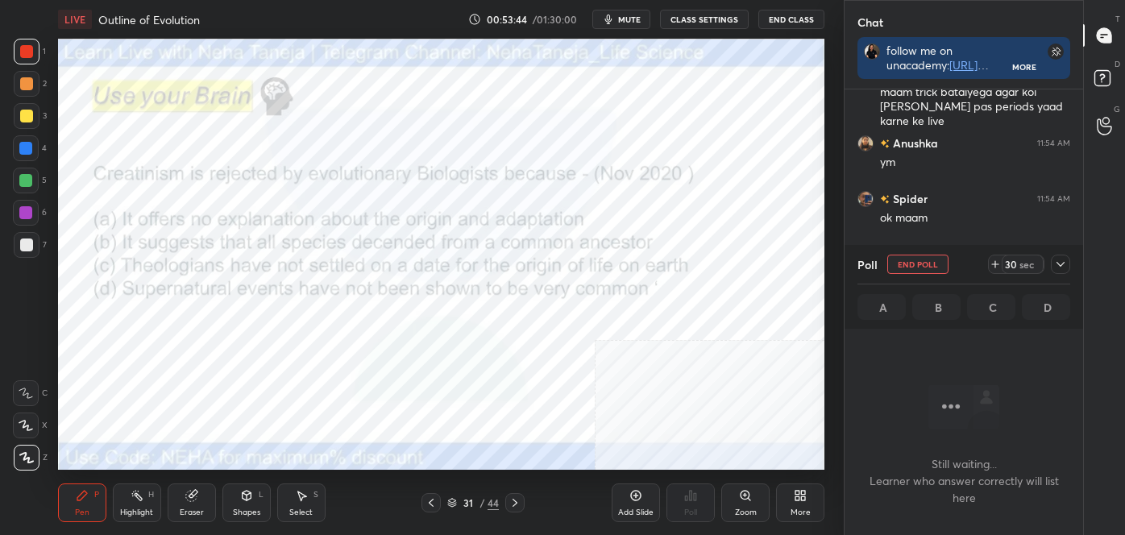
scroll to position [185, 234]
click at [641, 14] on span "mute" at bounding box center [629, 19] width 23 height 11
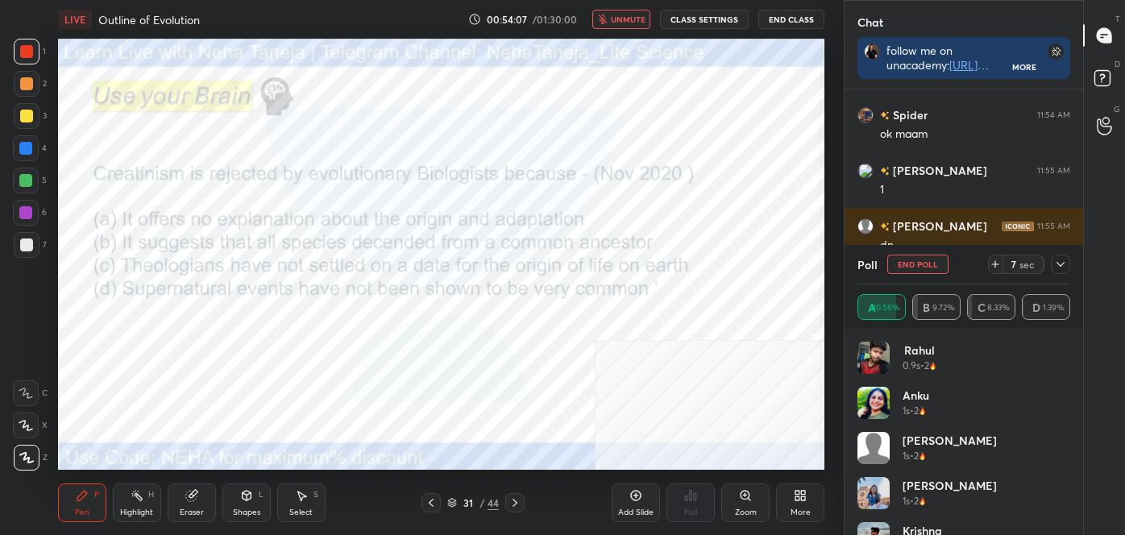
scroll to position [10921, 0]
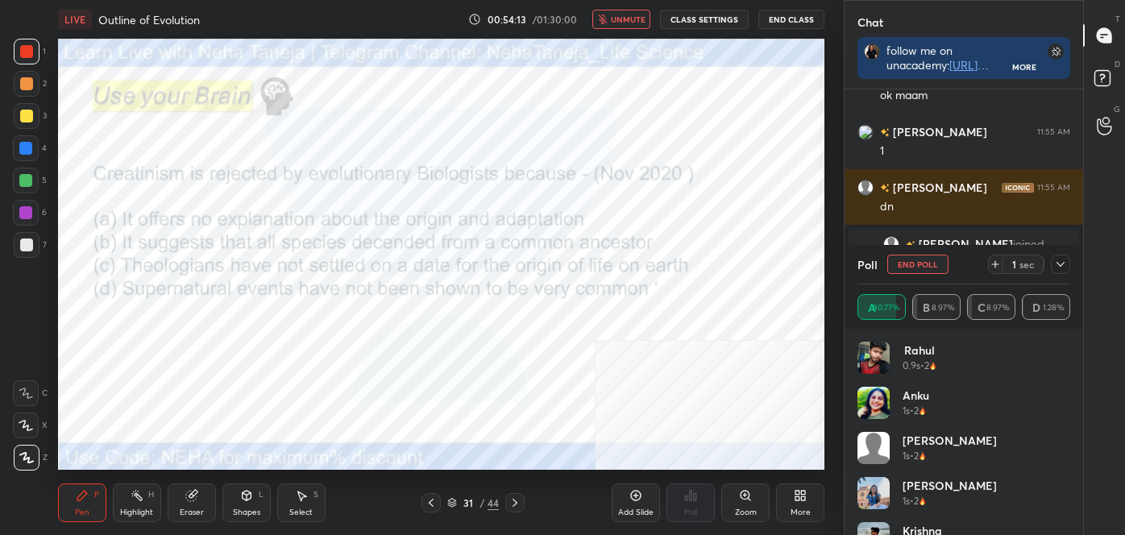
click at [636, 18] on span "unmute" at bounding box center [628, 19] width 35 height 11
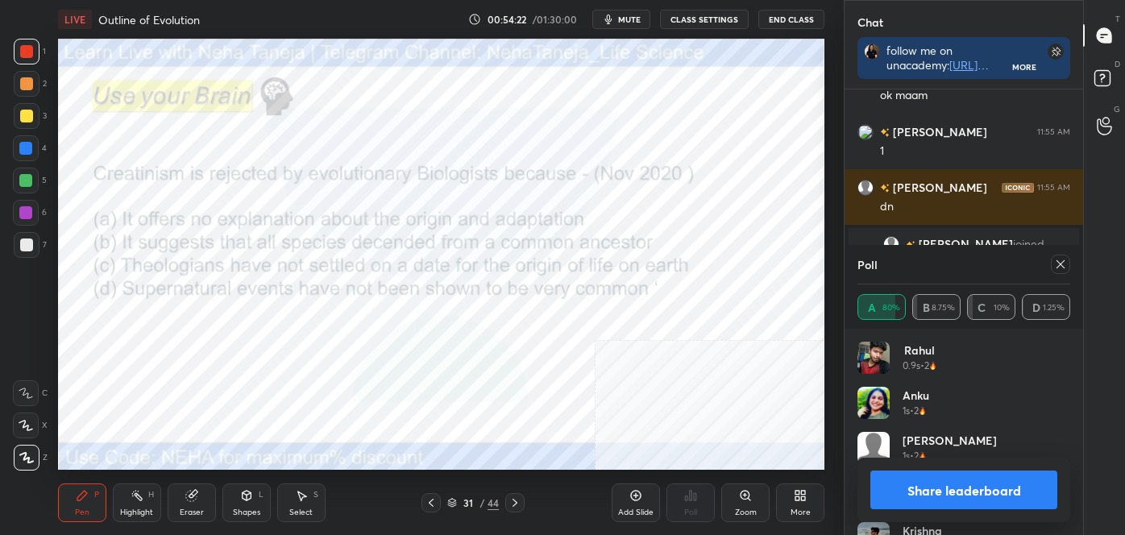
click at [994, 493] on button "Share leaderboard" at bounding box center [964, 490] width 187 height 39
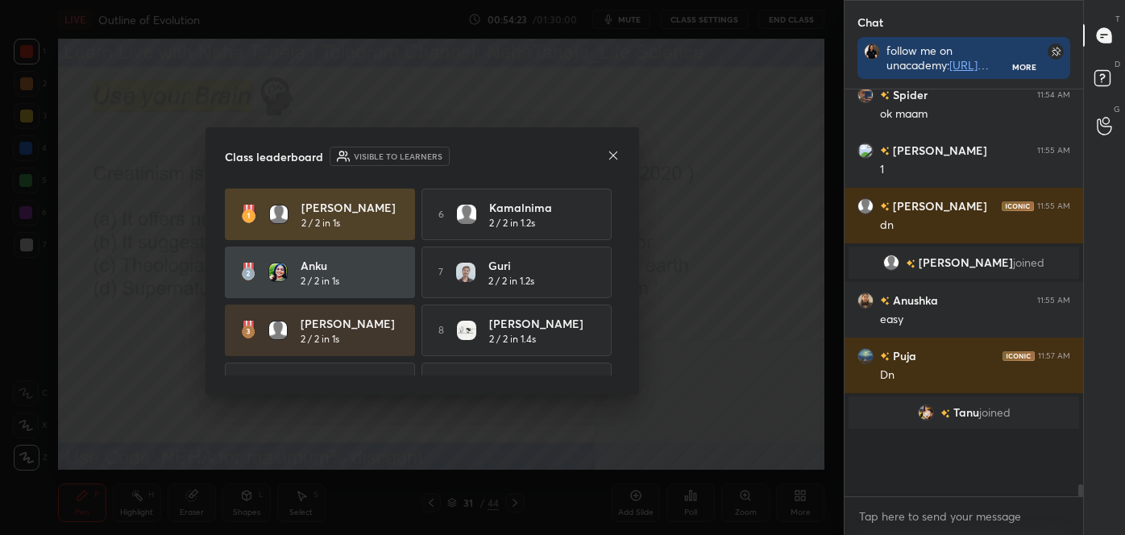
scroll to position [352, 234]
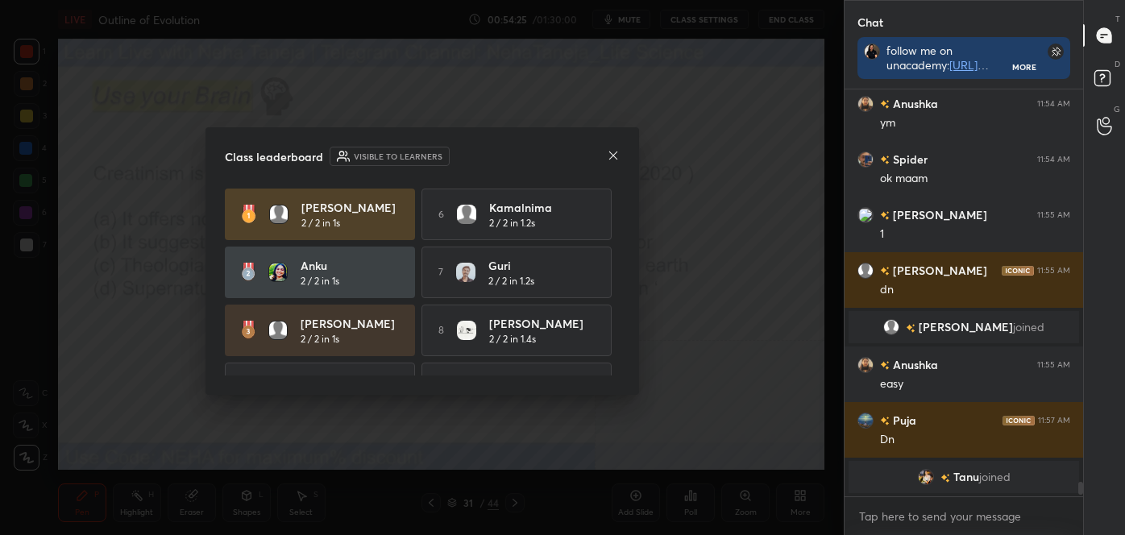
click at [612, 152] on icon at bounding box center [613, 155] width 13 height 13
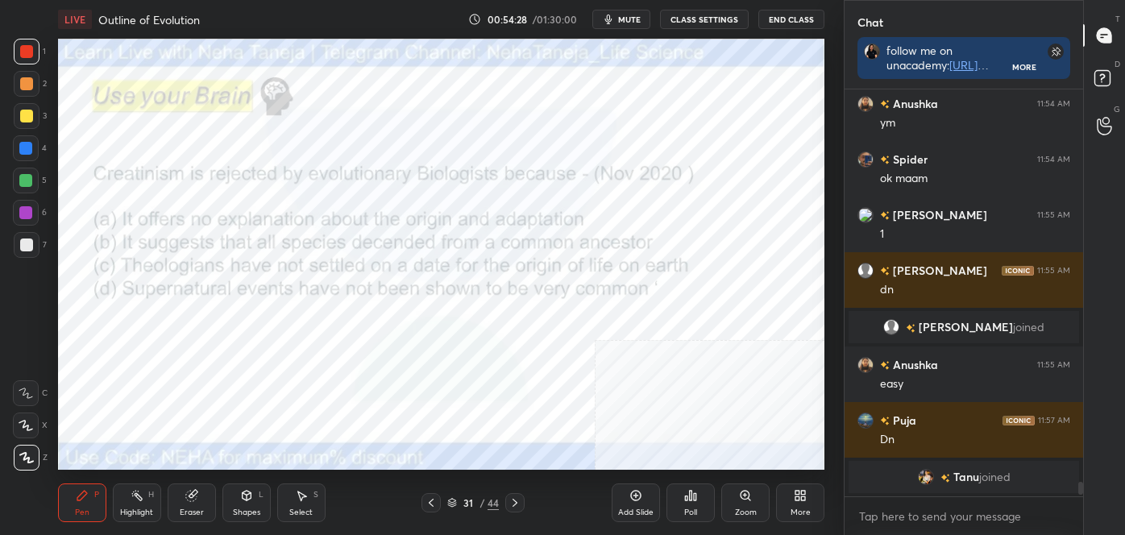
click at [511, 501] on icon at bounding box center [515, 503] width 13 height 13
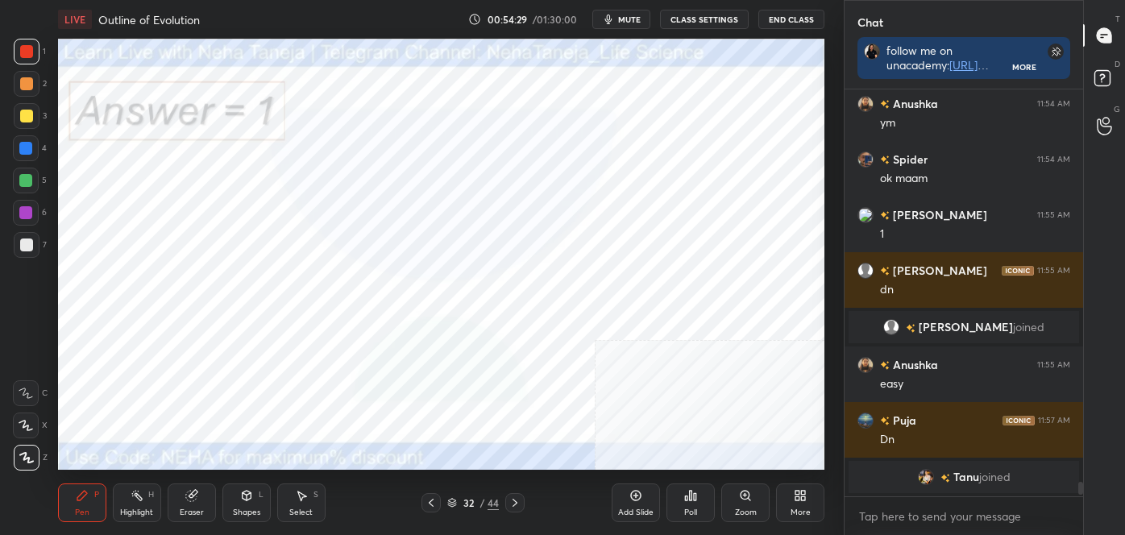
click at [511, 501] on icon at bounding box center [515, 503] width 13 height 13
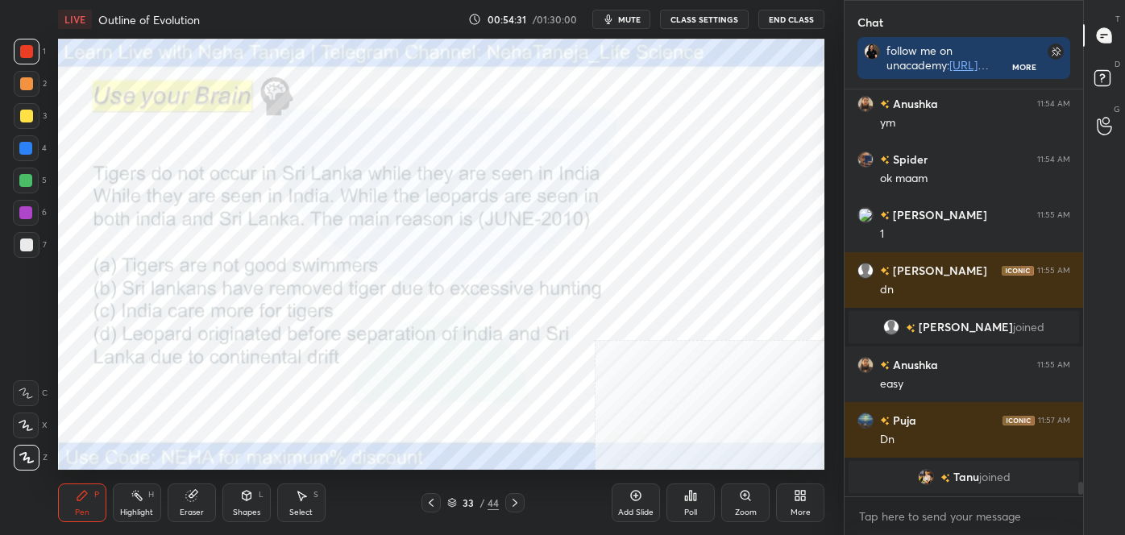
click at [630, 20] on span "mute" at bounding box center [629, 19] width 23 height 11
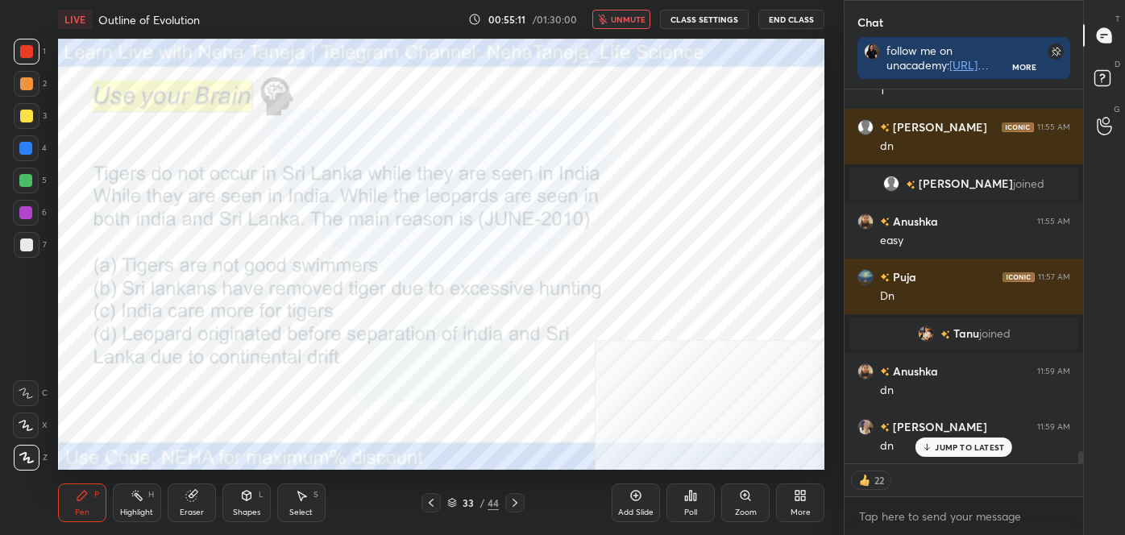
scroll to position [11037, 0]
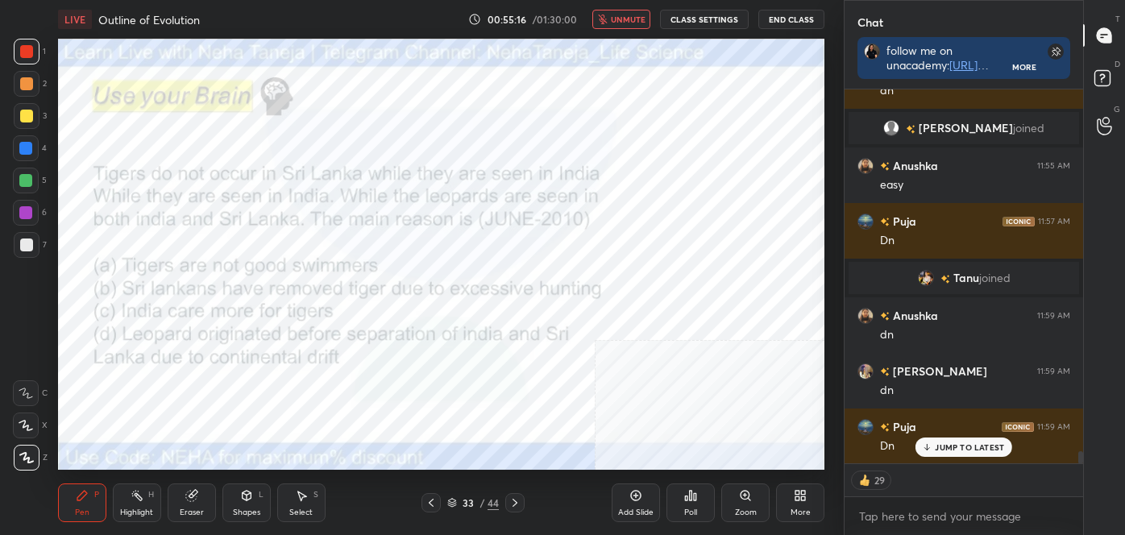
click at [624, 22] on span "unmute" at bounding box center [628, 19] width 35 height 11
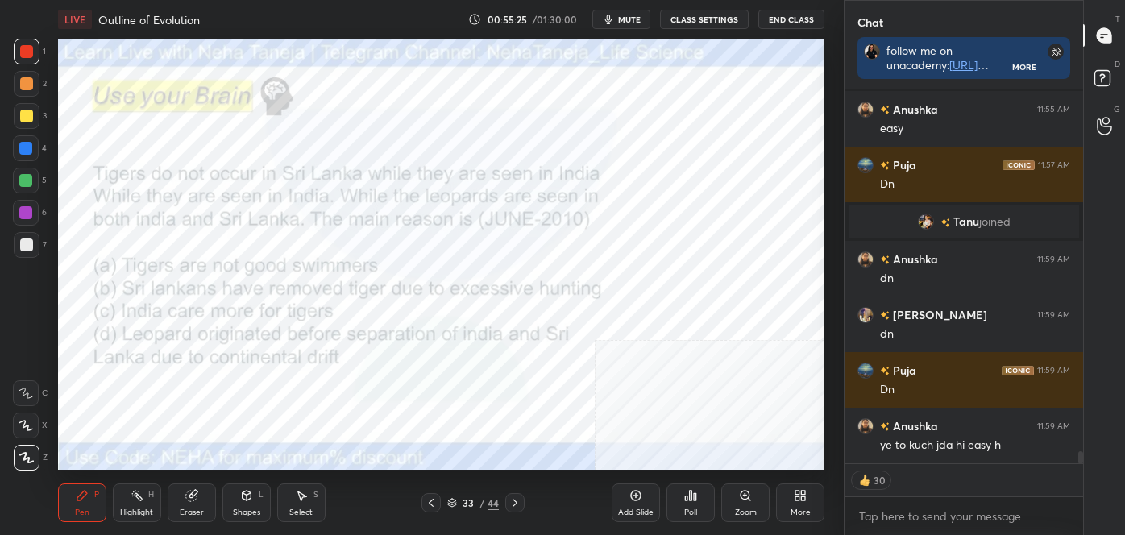
click at [696, 499] on icon at bounding box center [695, 496] width 2 height 7
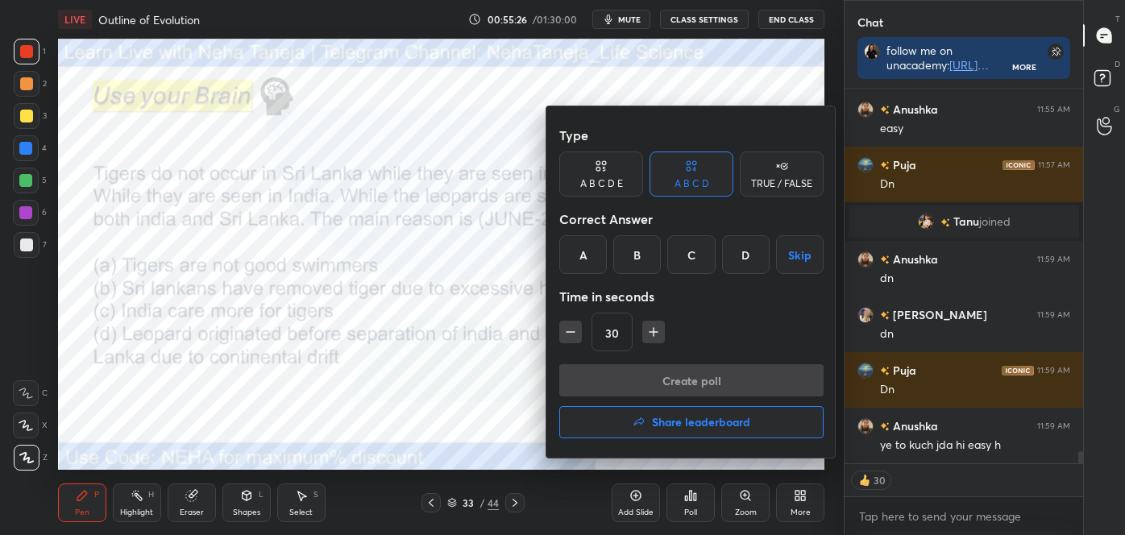
click at [750, 260] on div "D" at bounding box center [746, 254] width 48 height 39
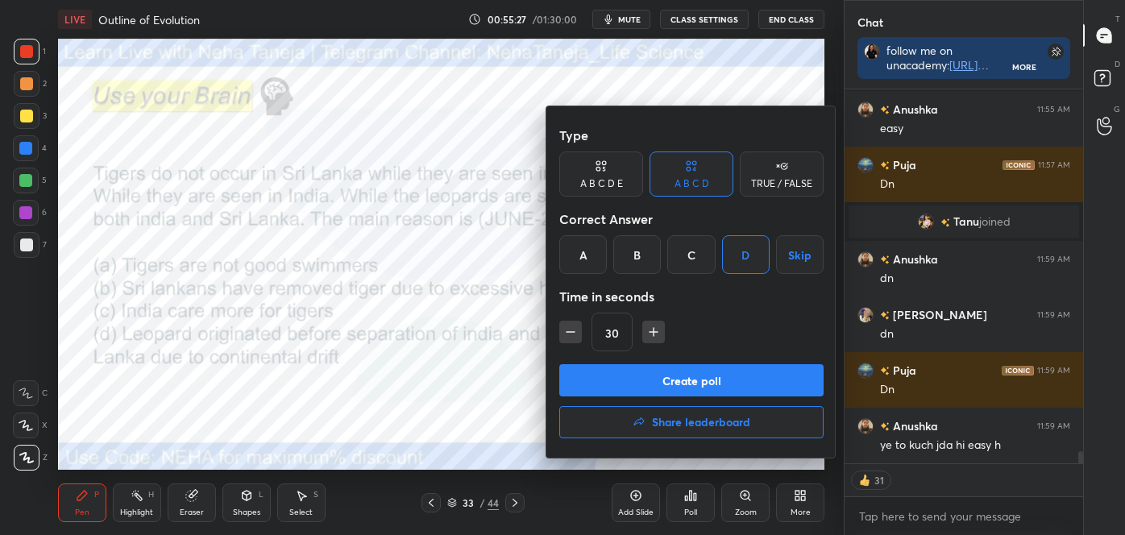
click at [741, 377] on button "Create poll" at bounding box center [692, 380] width 264 height 32
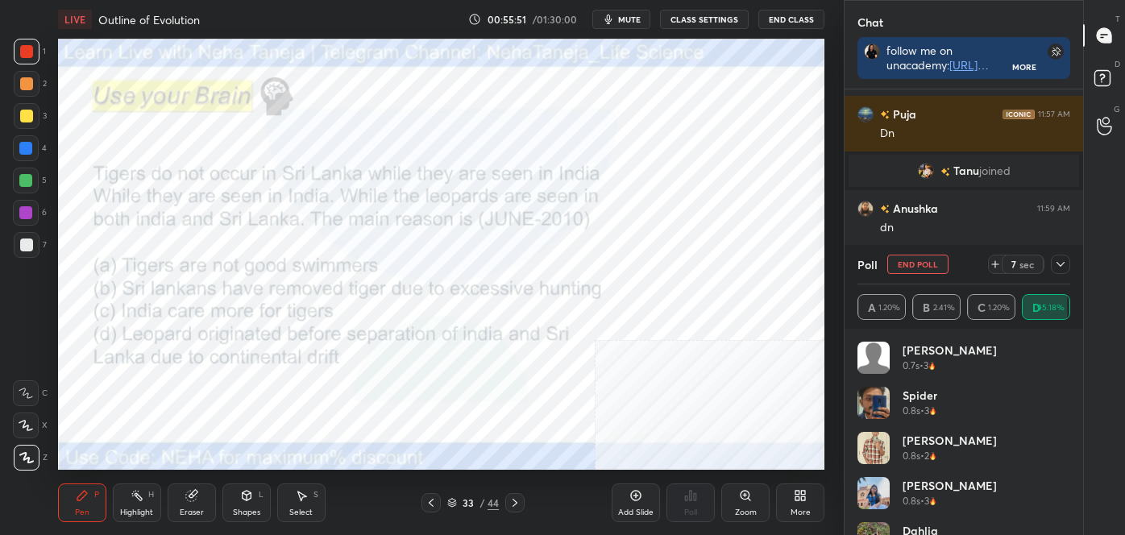
scroll to position [11200, 0]
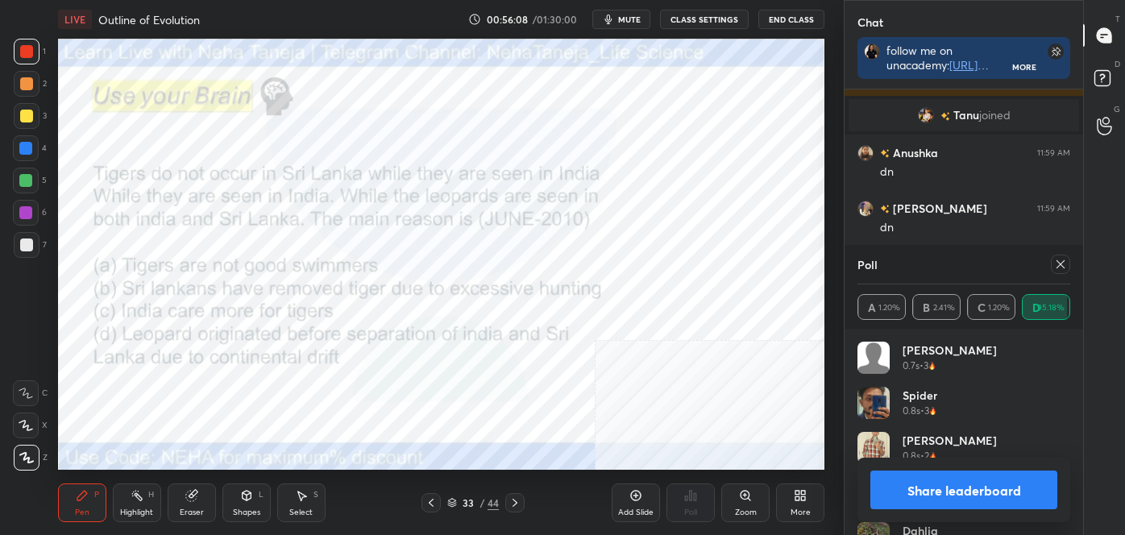
drag, startPoint x: 929, startPoint y: 489, endPoint x: 917, endPoint y: 490, distance: 12.2
click at [929, 489] on button "Share leaderboard" at bounding box center [964, 490] width 187 height 39
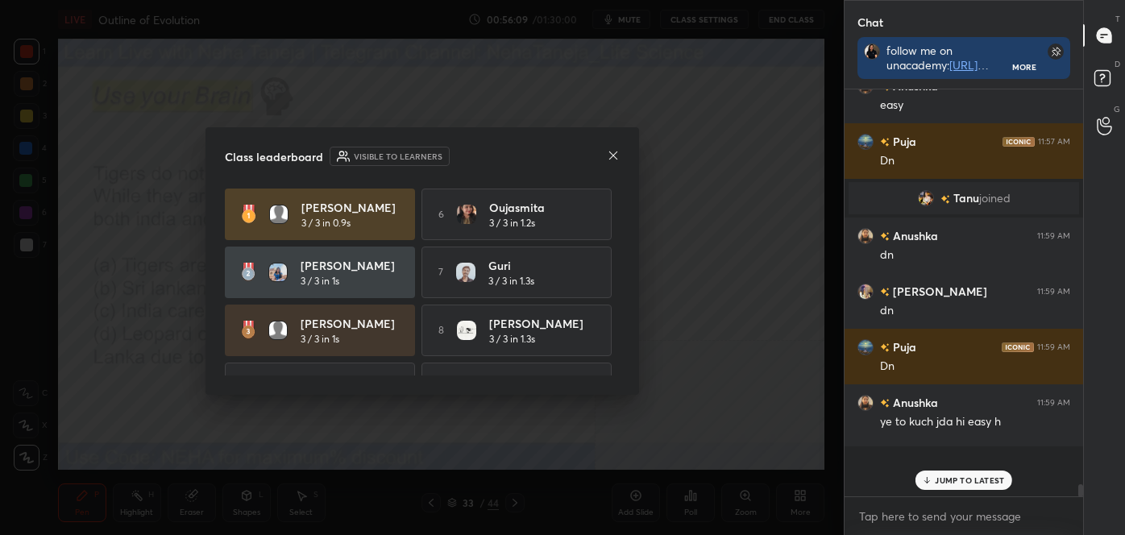
scroll to position [402, 234]
click at [618, 157] on icon at bounding box center [613, 155] width 13 height 13
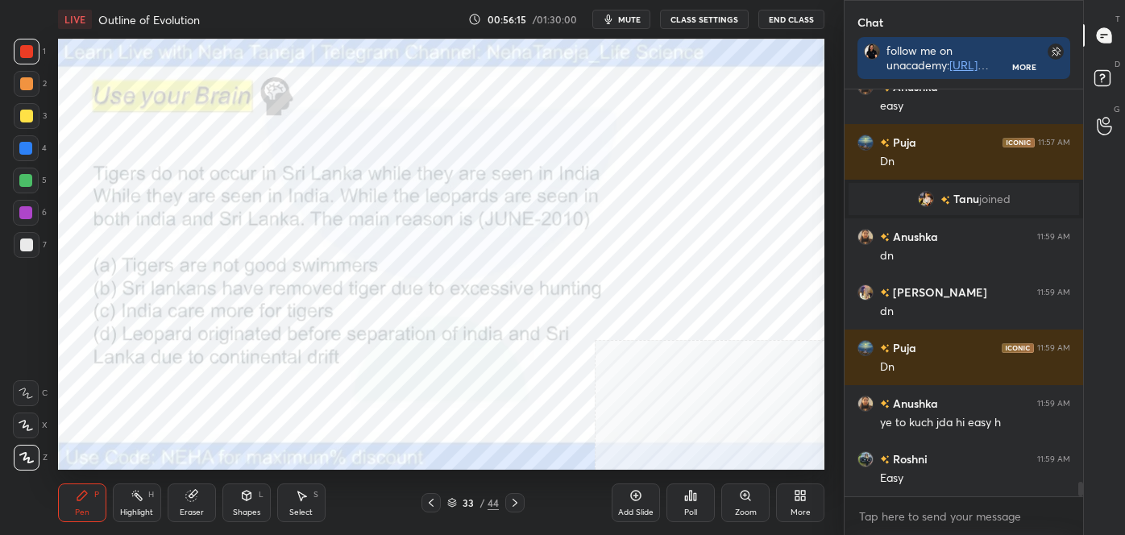
click at [516, 499] on icon at bounding box center [515, 503] width 13 height 13
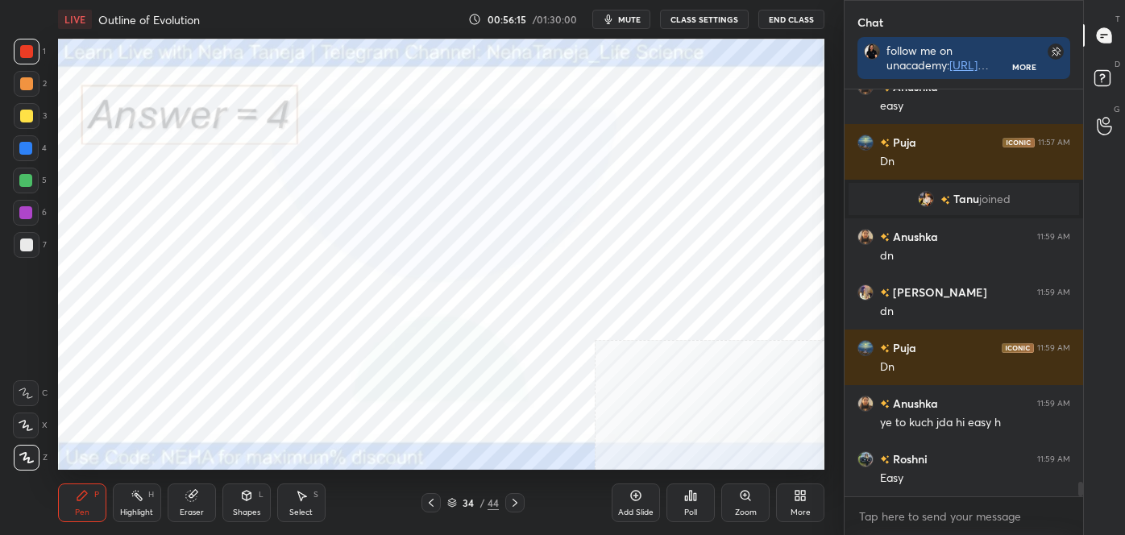
click at [516, 500] on icon at bounding box center [515, 503] width 13 height 13
click at [755, 499] on div "Zoom" at bounding box center [746, 503] width 48 height 39
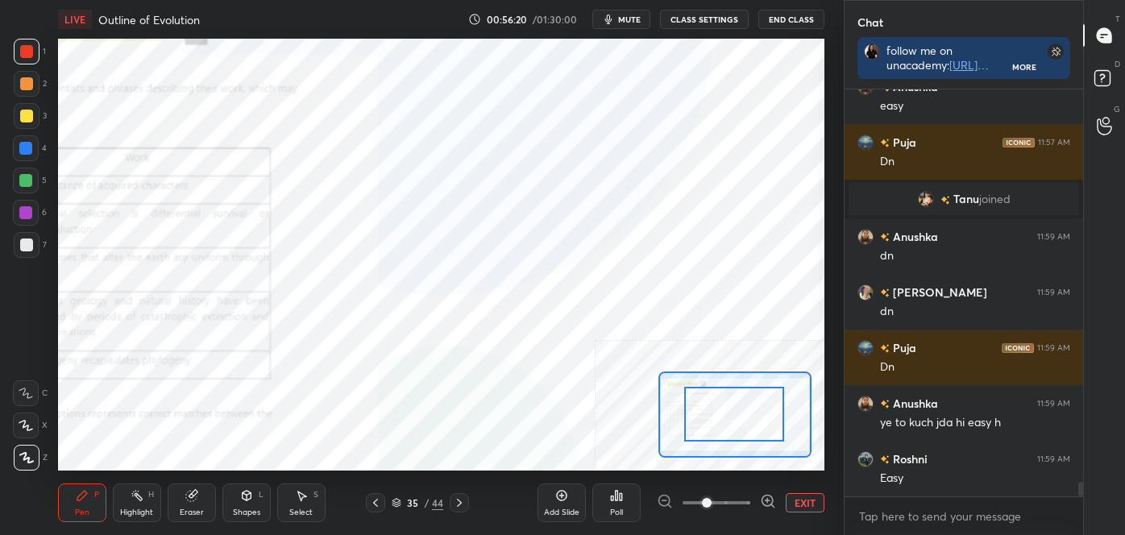
drag, startPoint x: 746, startPoint y: 418, endPoint x: 736, endPoint y: 426, distance: 12.1
drag, startPoint x: 751, startPoint y: 424, endPoint x: 731, endPoint y: 426, distance: 20.3
click at [730, 427] on div at bounding box center [734, 415] width 100 height 56
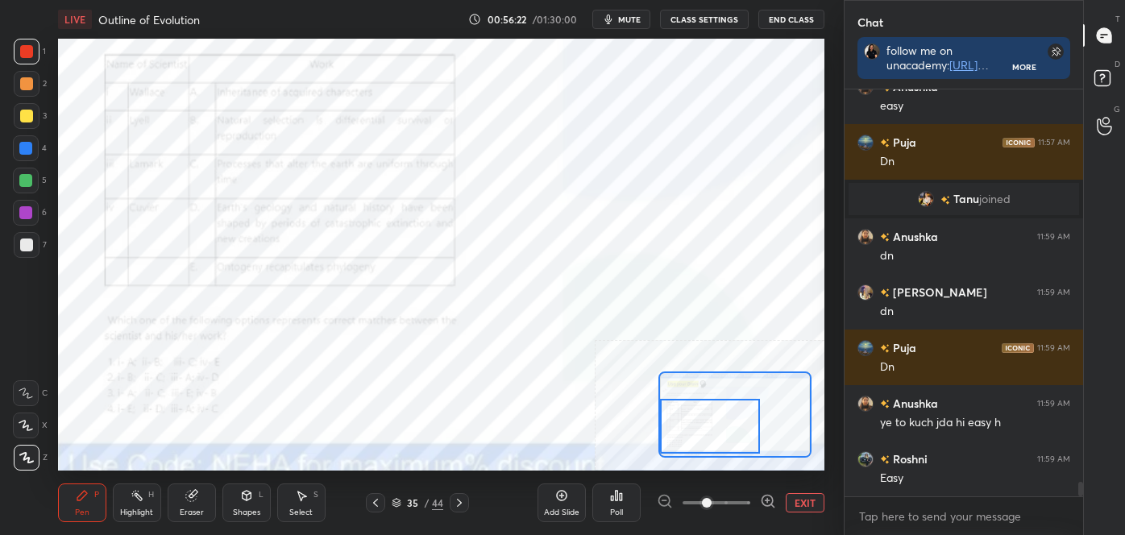
drag, startPoint x: 746, startPoint y: 422, endPoint x: 739, endPoint y: 431, distance: 11.0
click at [739, 431] on div at bounding box center [710, 427] width 100 height 56
click at [769, 503] on icon at bounding box center [768, 501] width 16 height 16
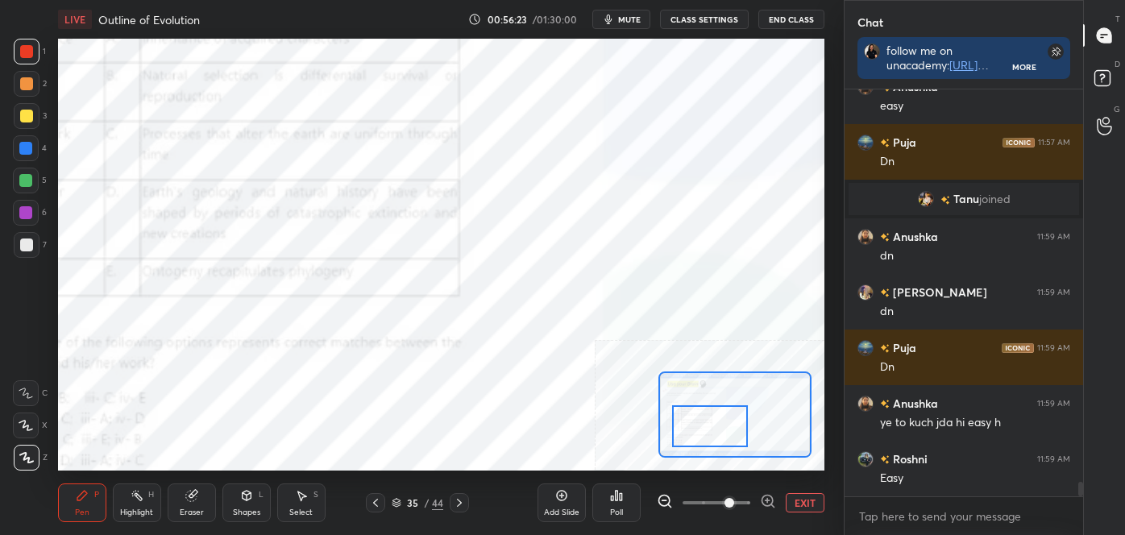
drag, startPoint x: 722, startPoint y: 427, endPoint x: 713, endPoint y: 431, distance: 9.7
click at [713, 431] on div at bounding box center [709, 427] width 75 height 42
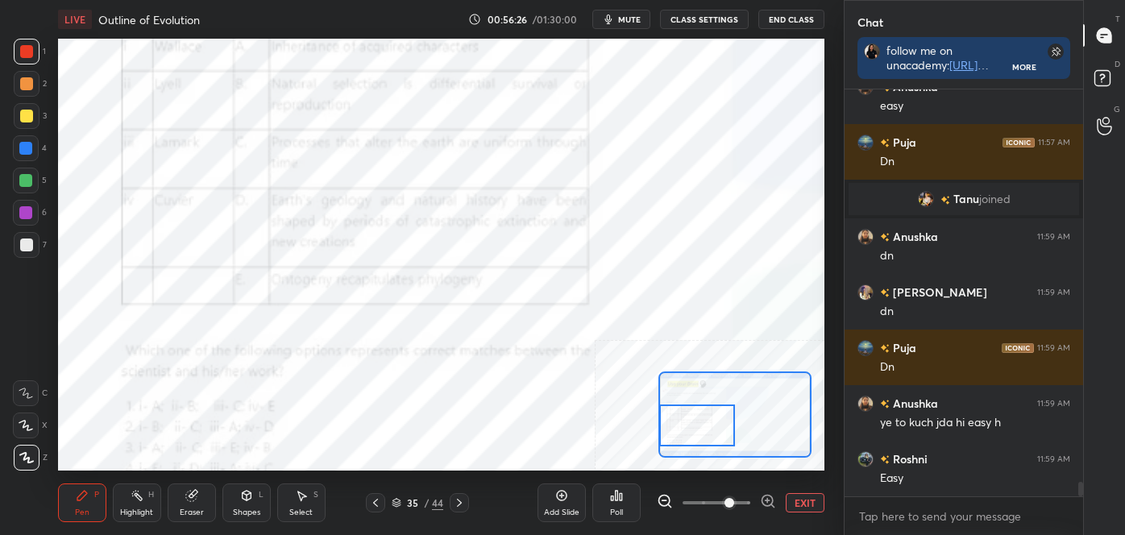
click at [716, 426] on div at bounding box center [696, 426] width 75 height 42
click at [725, 502] on span at bounding box center [730, 503] width 10 height 10
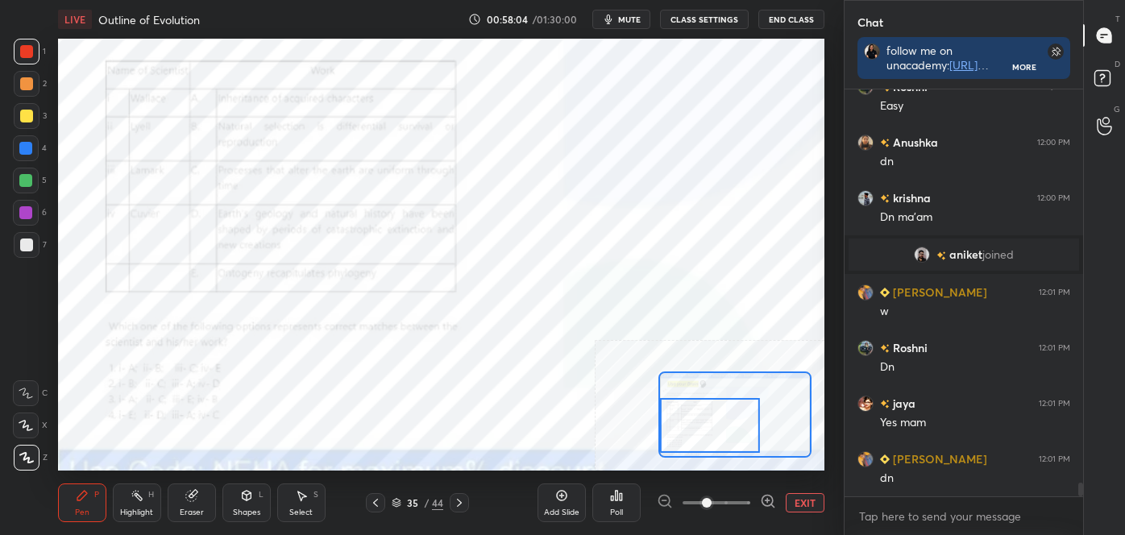
click at [616, 506] on div "Poll" at bounding box center [617, 503] width 48 height 39
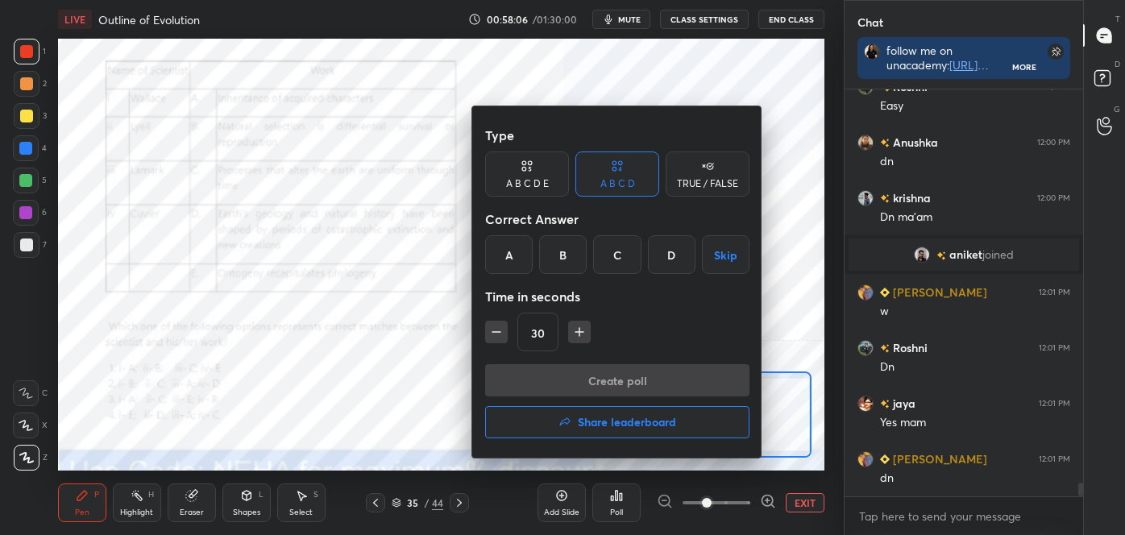
click at [569, 256] on div "B" at bounding box center [563, 254] width 48 height 39
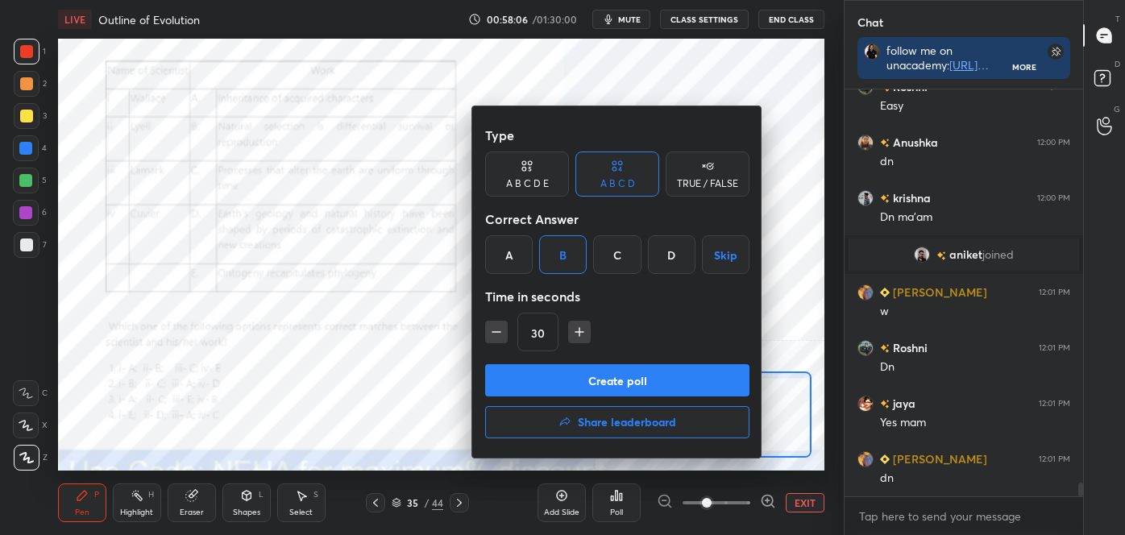
click at [573, 385] on button "Create poll" at bounding box center [617, 380] width 264 height 32
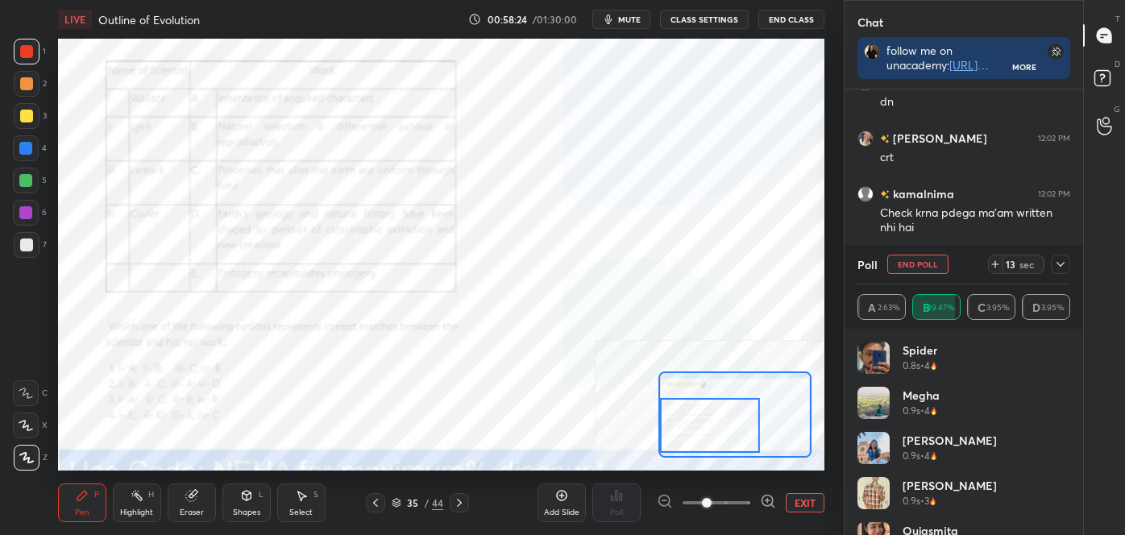
scroll to position [11977, 0]
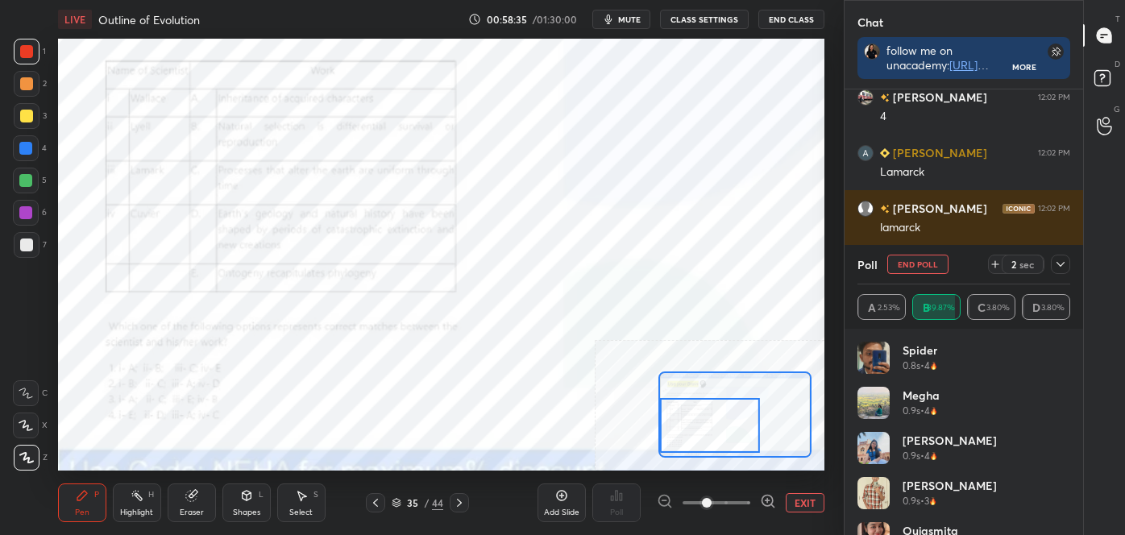
drag, startPoint x: 258, startPoint y: 499, endPoint x: 256, endPoint y: 534, distance: 34.8
click at [257, 499] on div "Shapes L" at bounding box center [247, 503] width 48 height 39
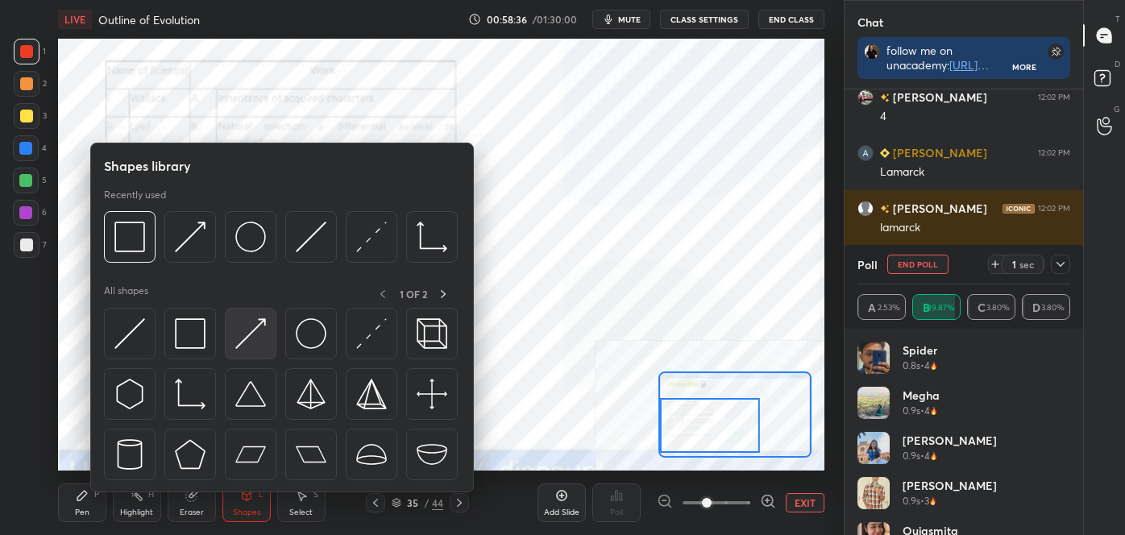
click at [253, 331] on img at bounding box center [250, 333] width 31 height 31
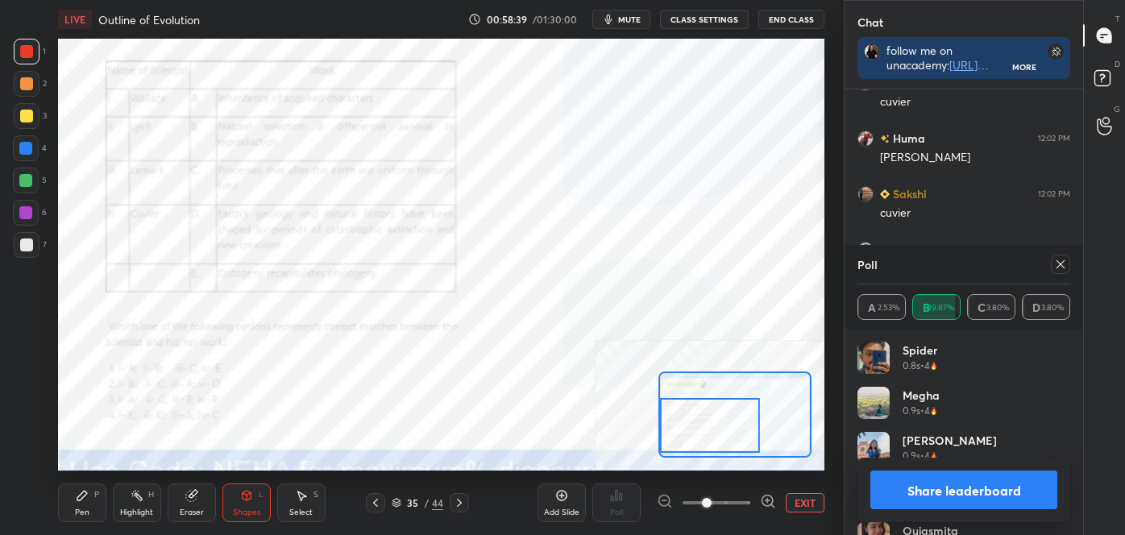
click at [972, 491] on button "Share leaderboard" at bounding box center [964, 490] width 187 height 39
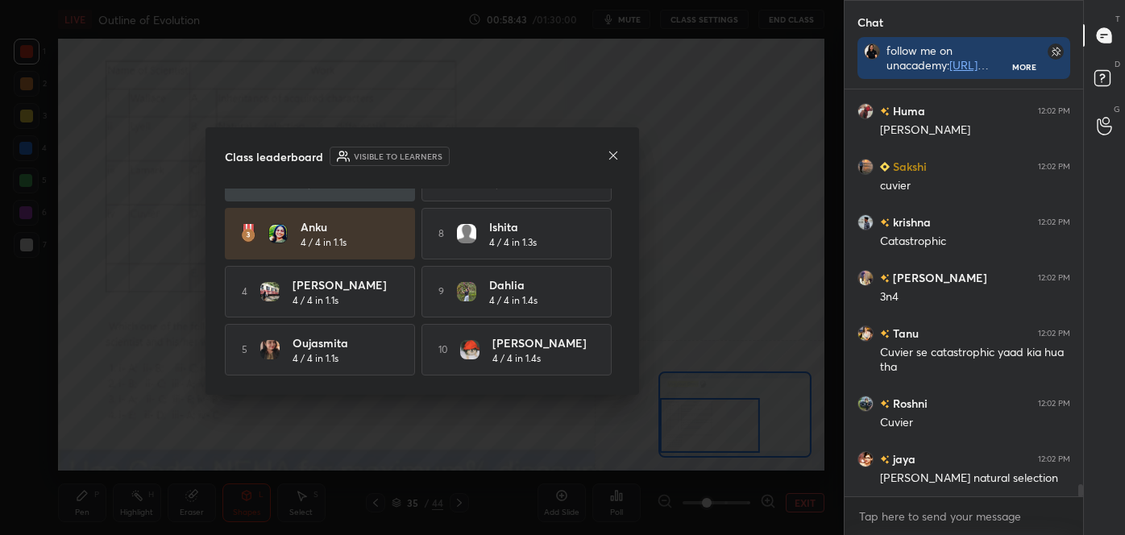
click at [609, 152] on icon at bounding box center [613, 155] width 13 height 13
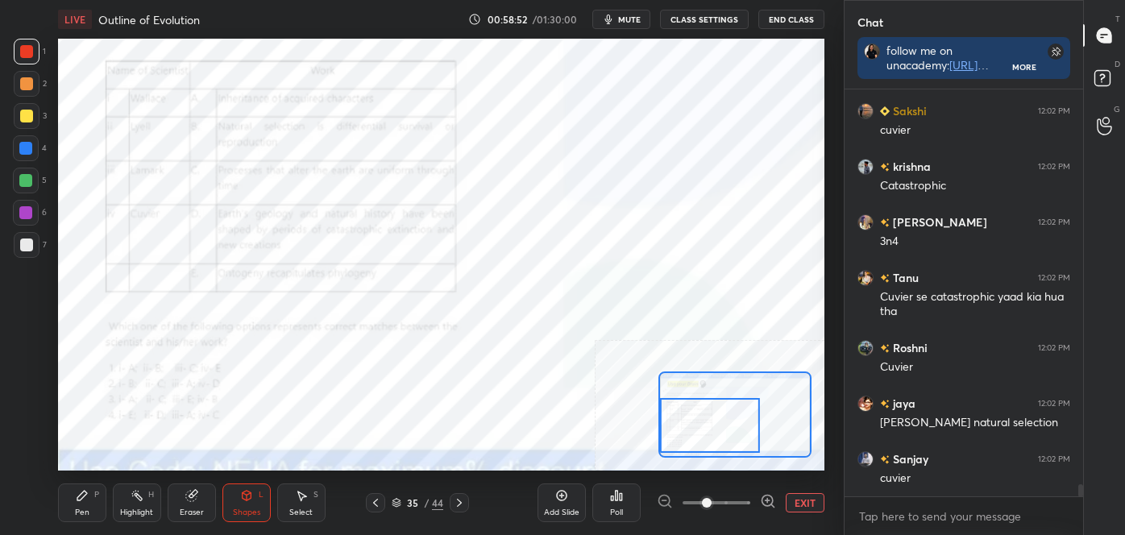
click at [73, 509] on div "Pen P" at bounding box center [82, 503] width 48 height 39
drag, startPoint x: 20, startPoint y: 393, endPoint x: 45, endPoint y: 389, distance: 25.3
click at [21, 393] on icon at bounding box center [26, 393] width 15 height 11
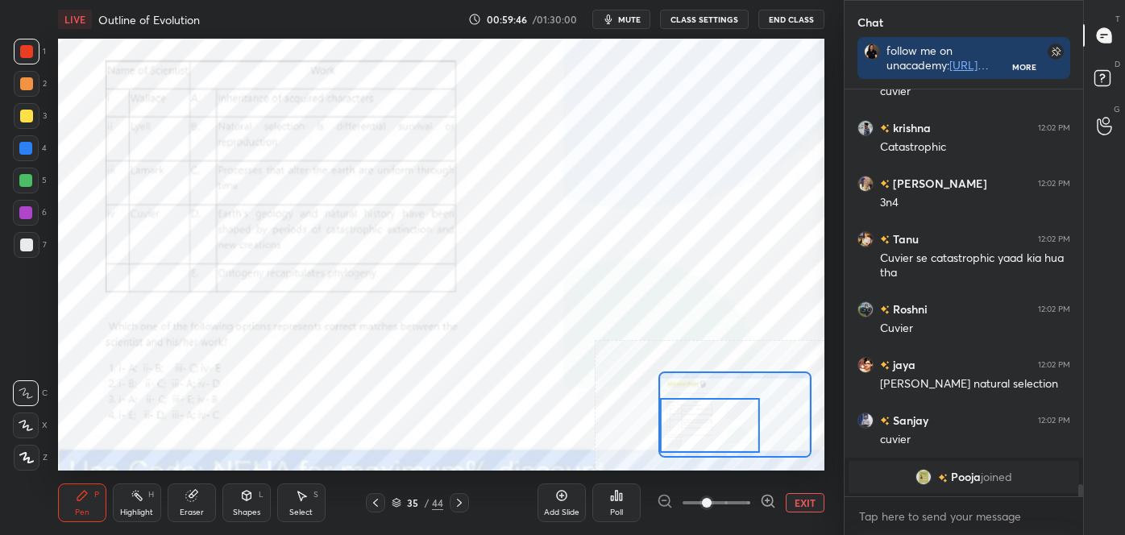
scroll to position [12530, 0]
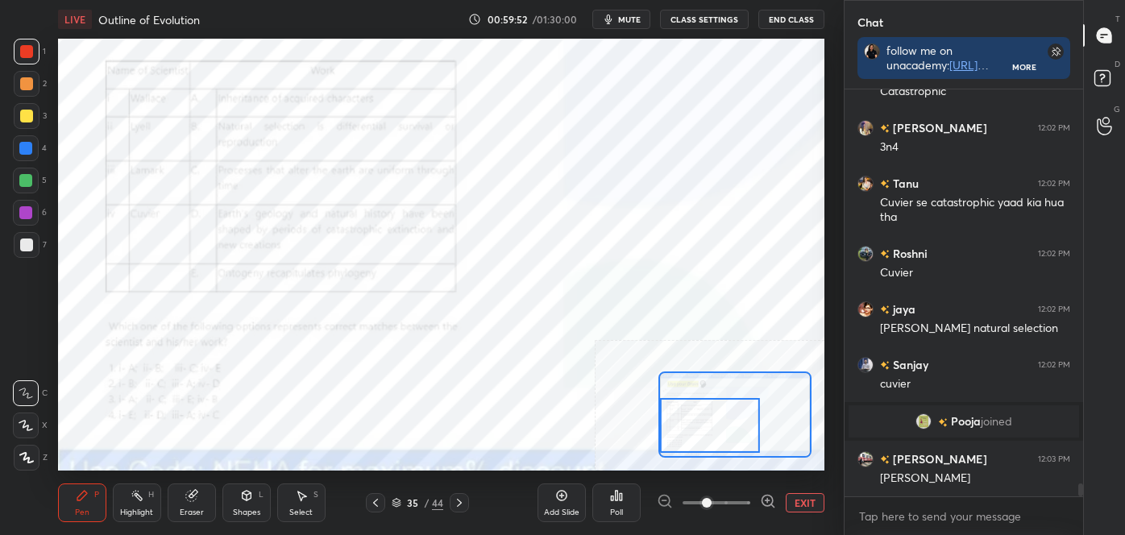
click at [139, 512] on div "Highlight" at bounding box center [136, 513] width 33 height 8
click at [86, 497] on icon at bounding box center [82, 495] width 13 height 13
drag, startPoint x: 27, startPoint y: 392, endPoint x: 54, endPoint y: 366, distance: 37.1
click at [29, 392] on icon at bounding box center [26, 393] width 15 height 11
click at [124, 509] on div "Highlight" at bounding box center [136, 513] width 33 height 8
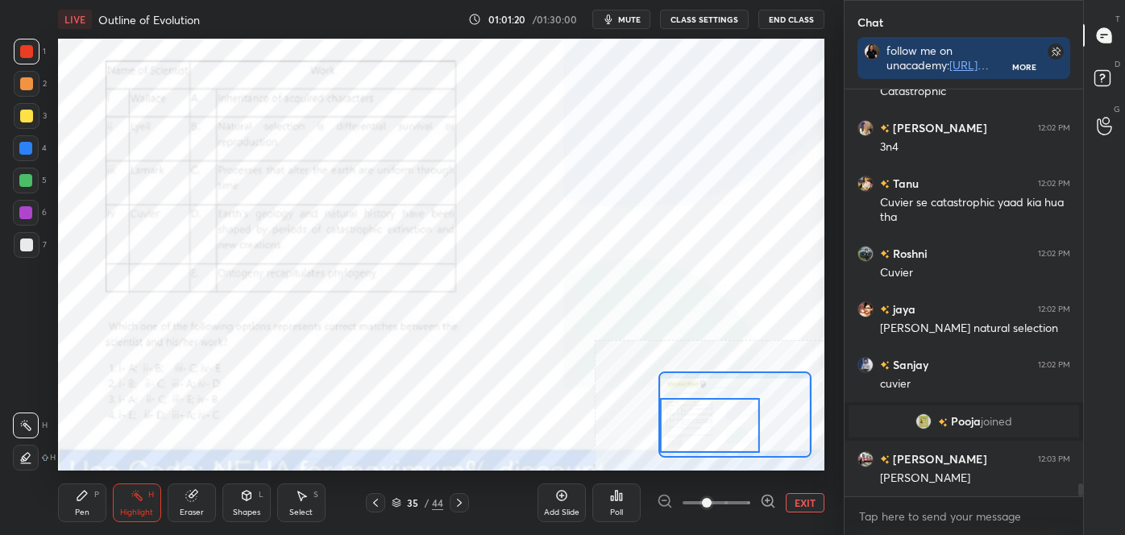
click at [819, 501] on button "EXIT" at bounding box center [805, 502] width 39 height 19
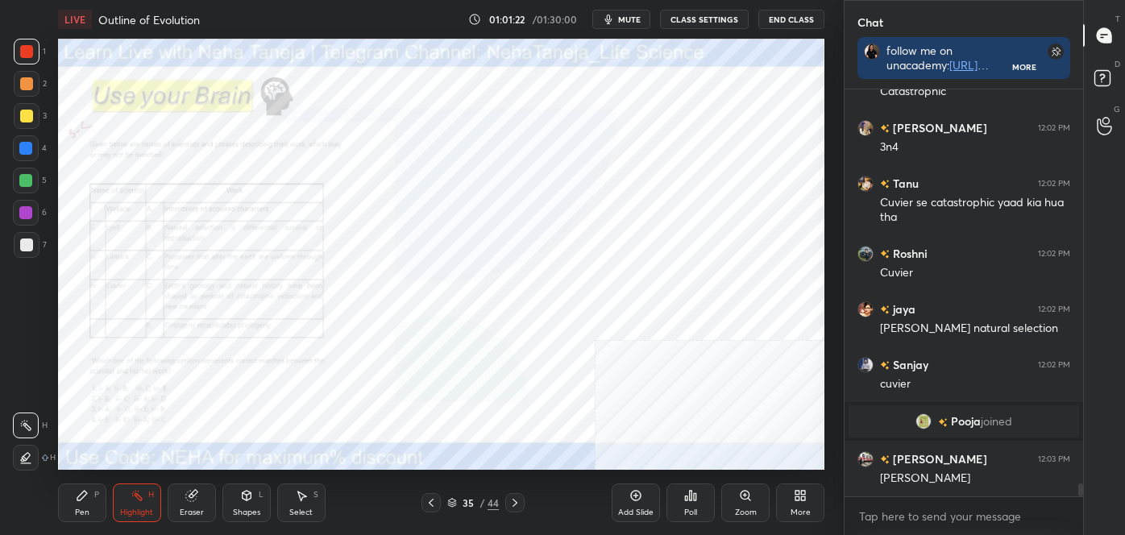
click at [515, 500] on icon at bounding box center [515, 503] width 13 height 13
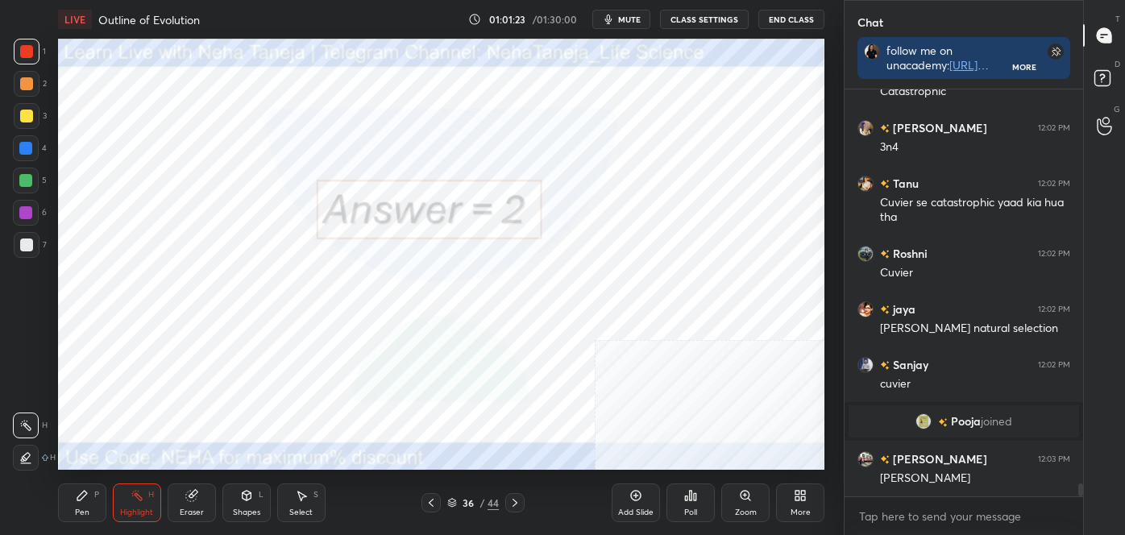
click at [511, 504] on icon at bounding box center [515, 503] width 13 height 13
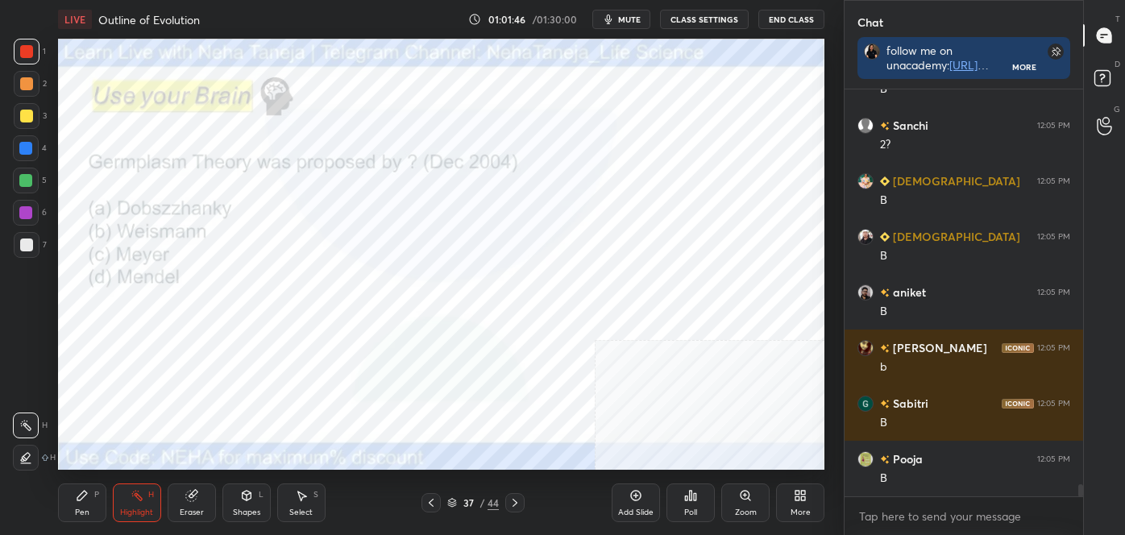
scroll to position [13641, 0]
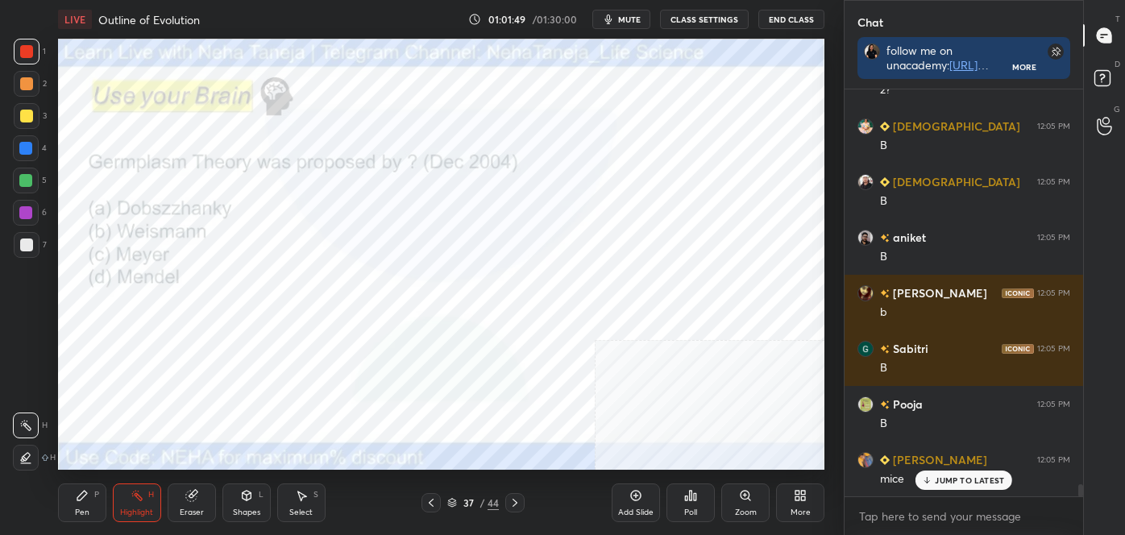
click at [516, 500] on icon at bounding box center [515, 503] width 13 height 13
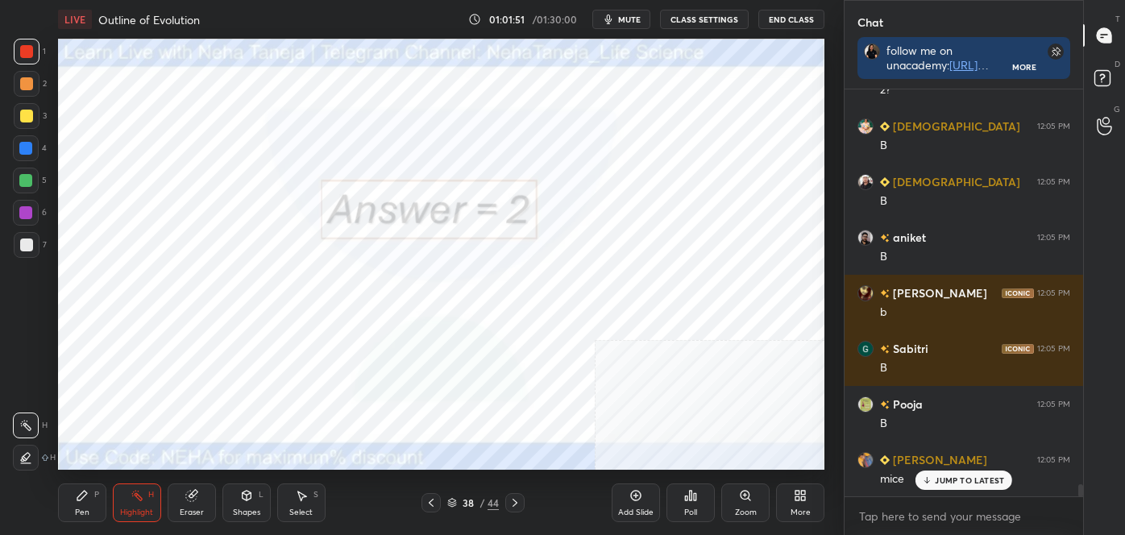
scroll to position [13697, 0]
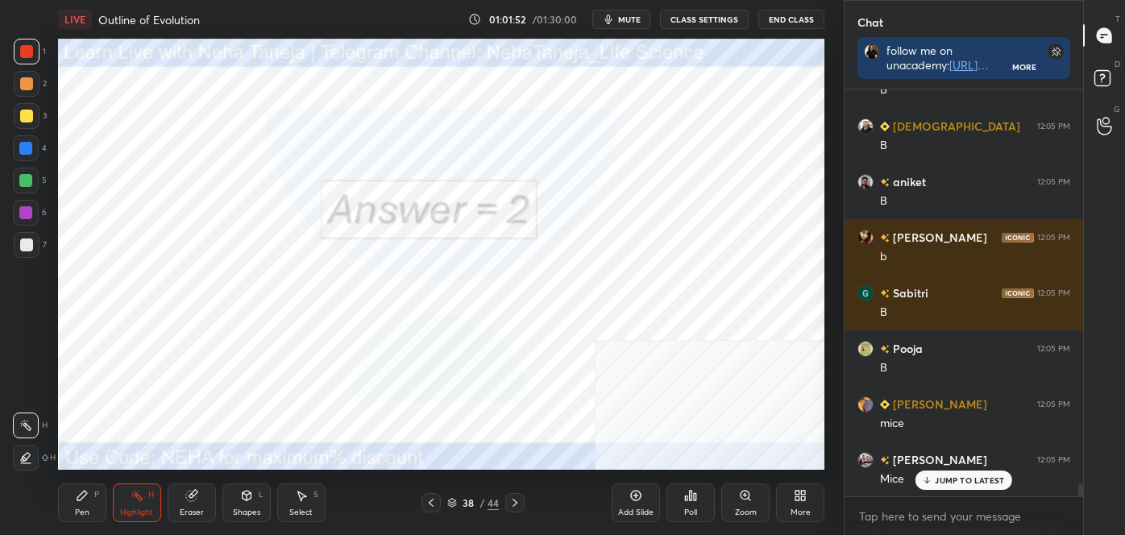
click at [513, 500] on icon at bounding box center [515, 503] width 13 height 13
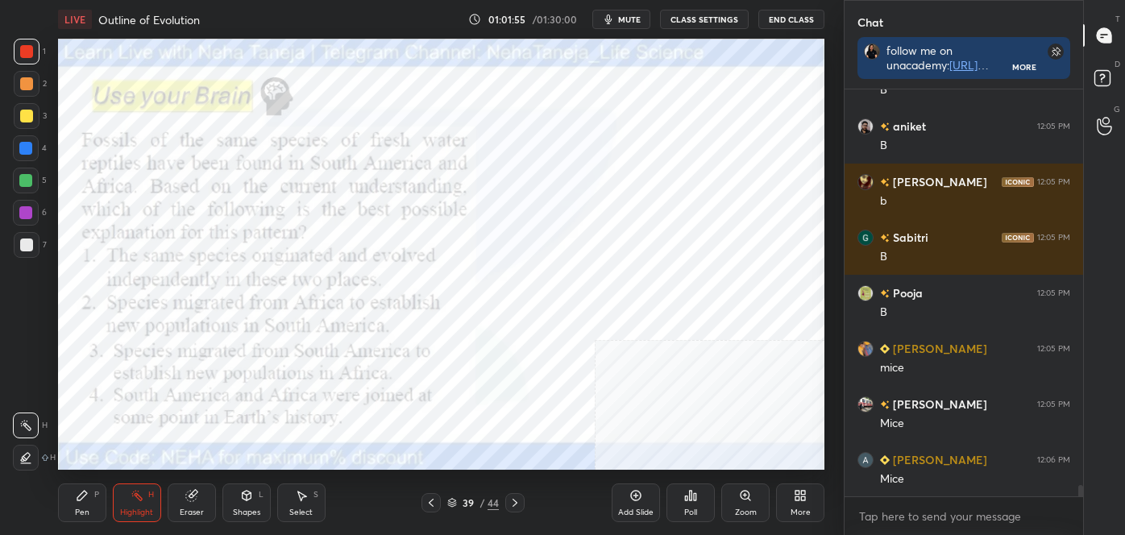
scroll to position [13809, 0]
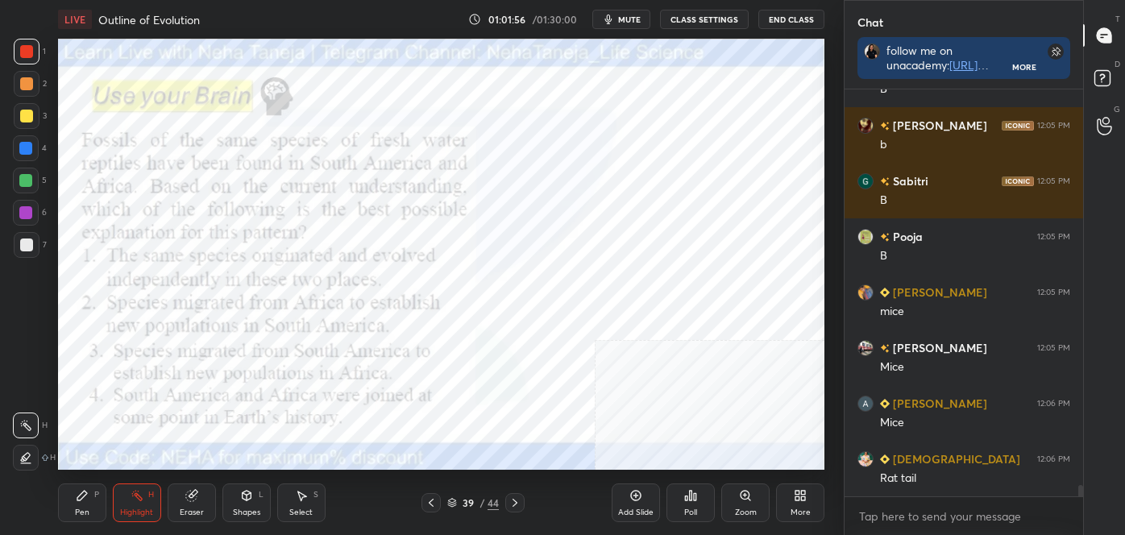
click at [79, 500] on icon at bounding box center [82, 496] width 10 height 10
click at [28, 462] on div at bounding box center [27, 458] width 26 height 26
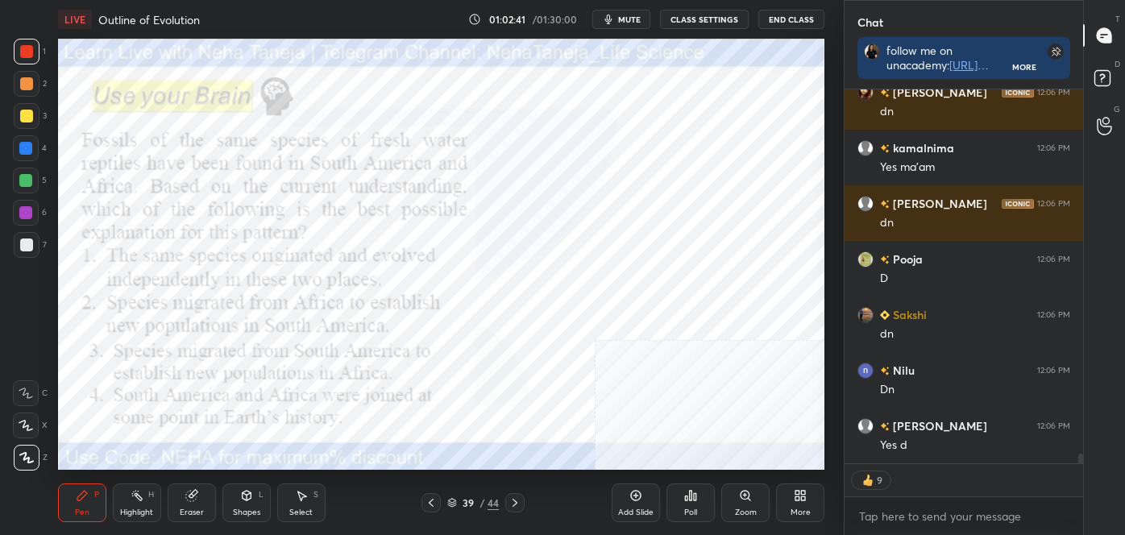
scroll to position [14538, 0]
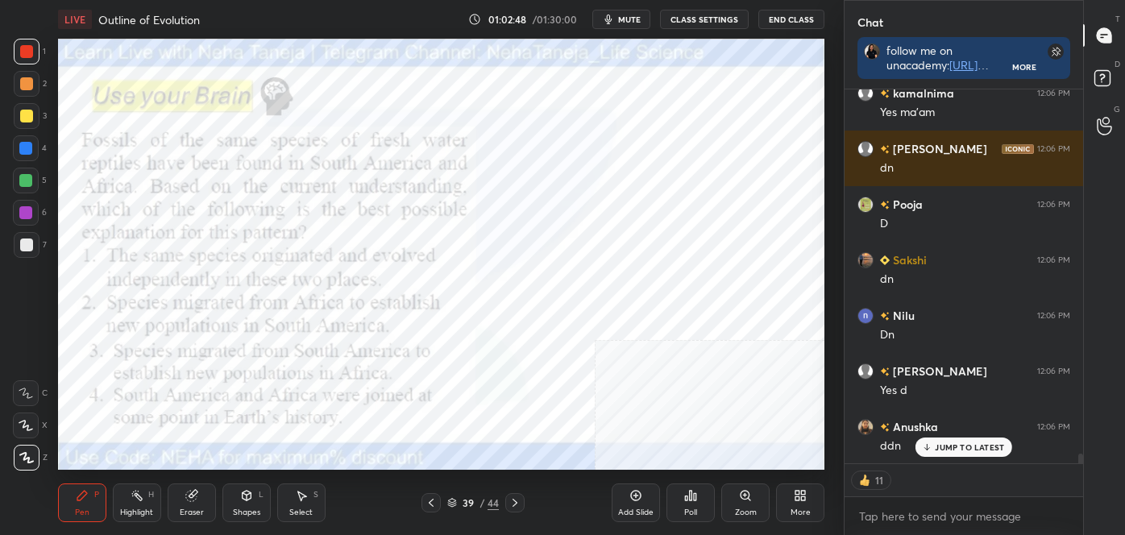
click at [692, 503] on div "Poll" at bounding box center [691, 503] width 48 height 39
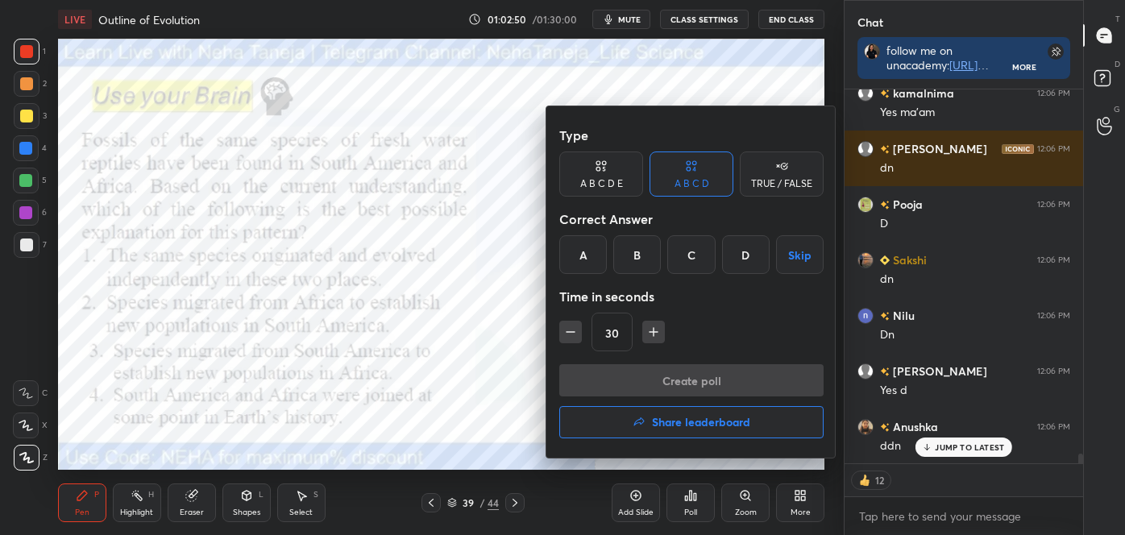
click at [743, 253] on div "D" at bounding box center [746, 254] width 48 height 39
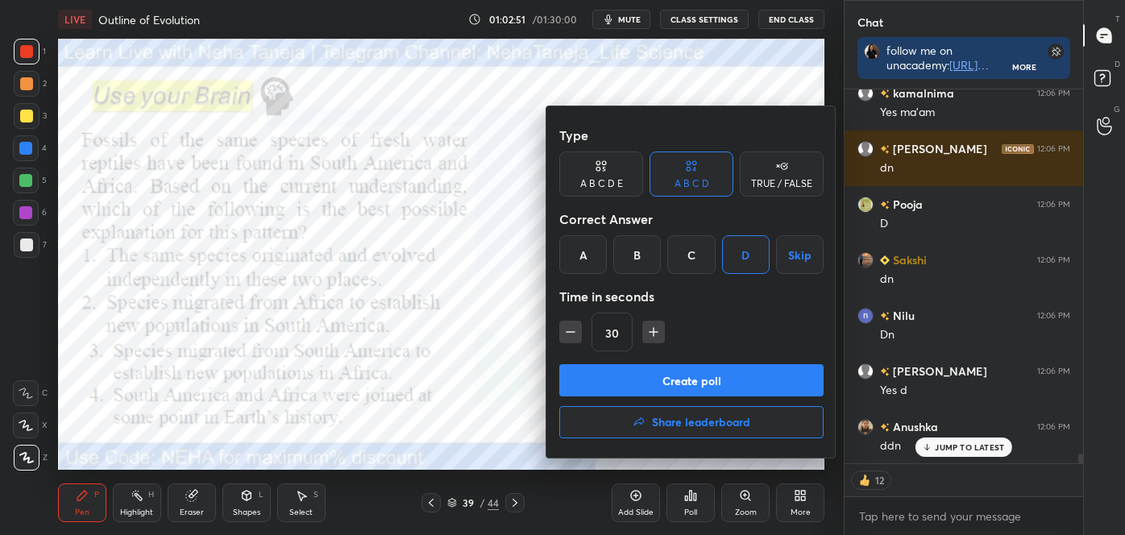
click at [719, 374] on button "Create poll" at bounding box center [692, 380] width 264 height 32
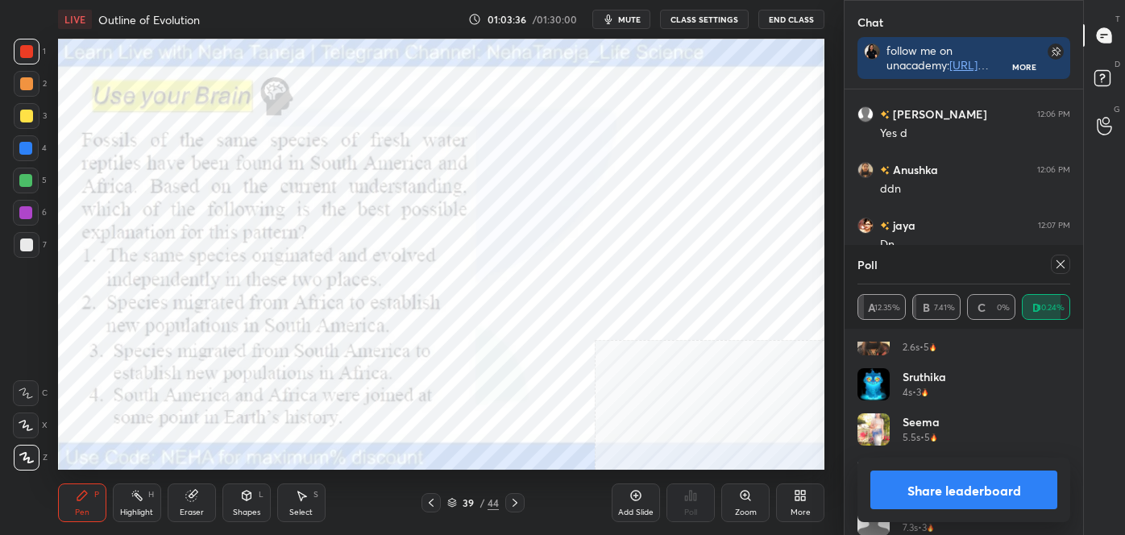
scroll to position [2429, 0]
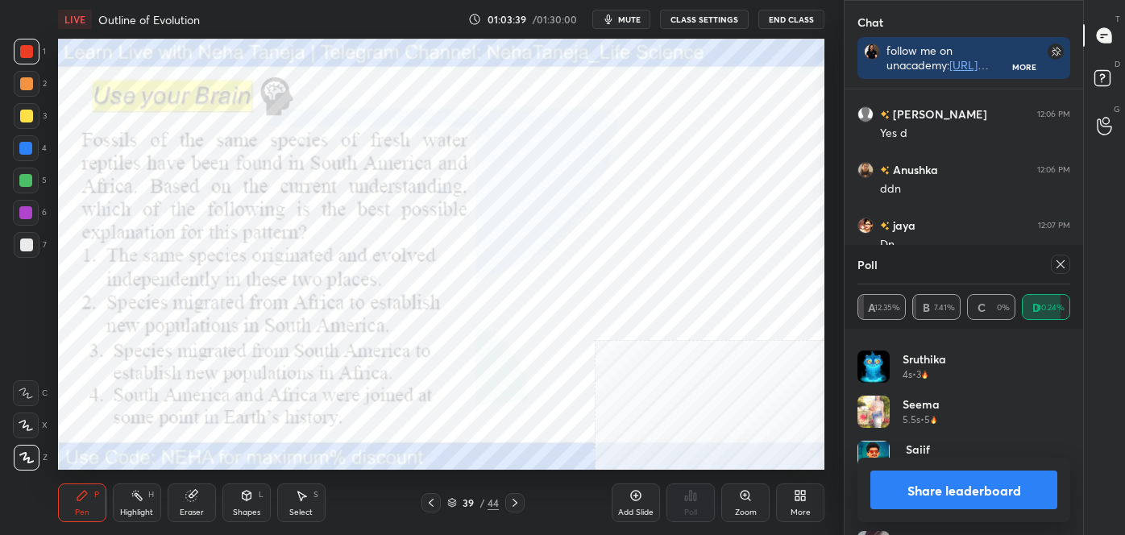
click at [1001, 493] on button "Share leaderboard" at bounding box center [964, 490] width 187 height 39
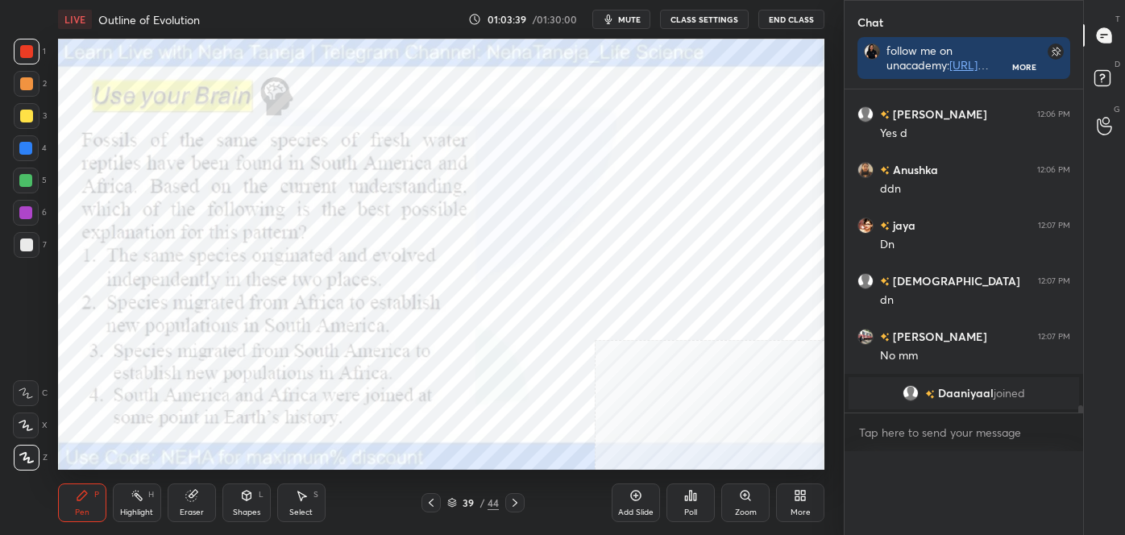
scroll to position [0, 4]
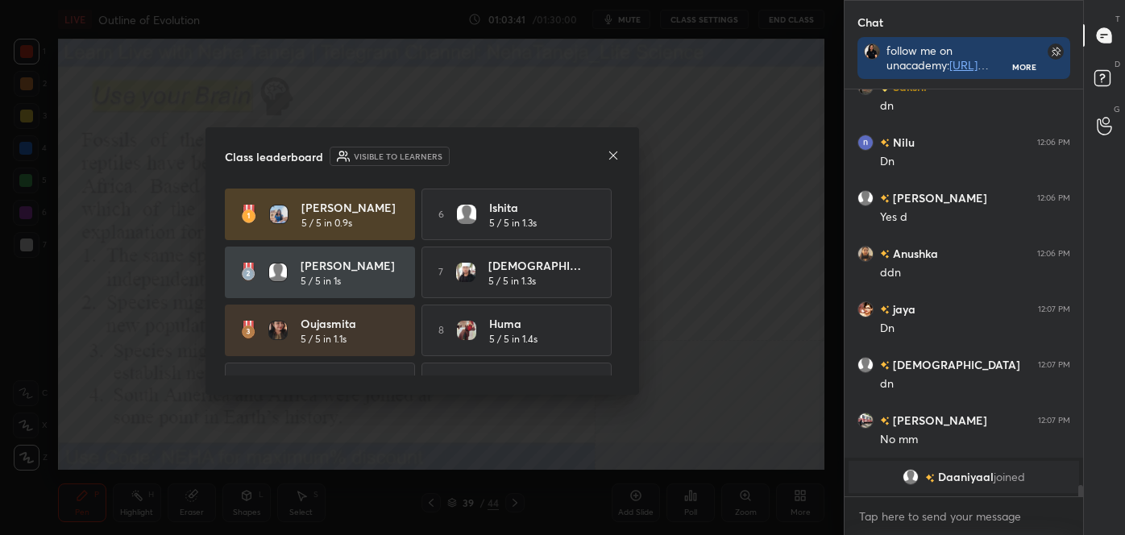
click at [614, 160] on icon at bounding box center [613, 155] width 13 height 13
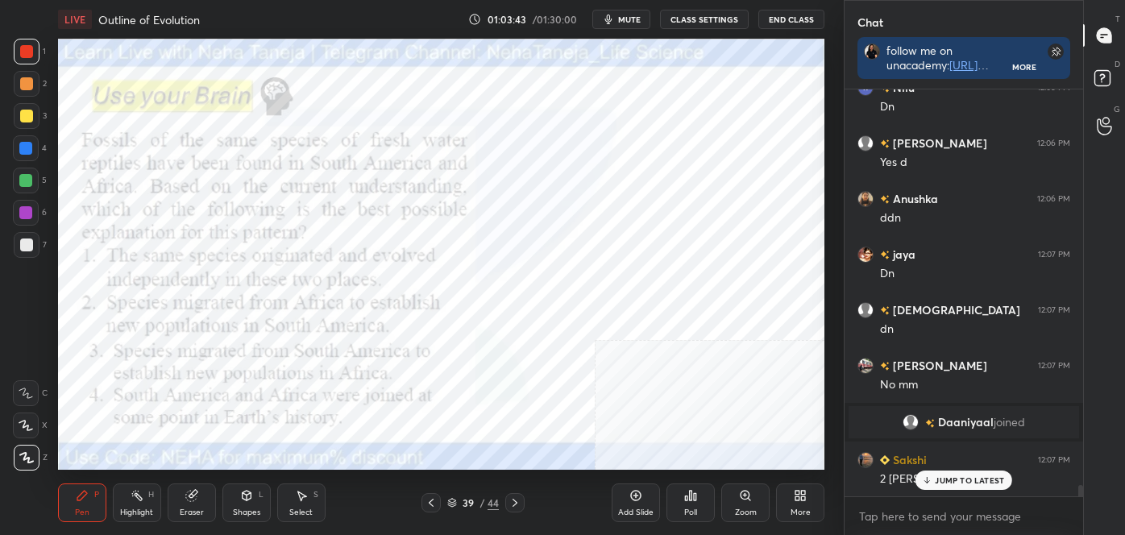
click at [79, 509] on div "Pen" at bounding box center [82, 513] width 15 height 8
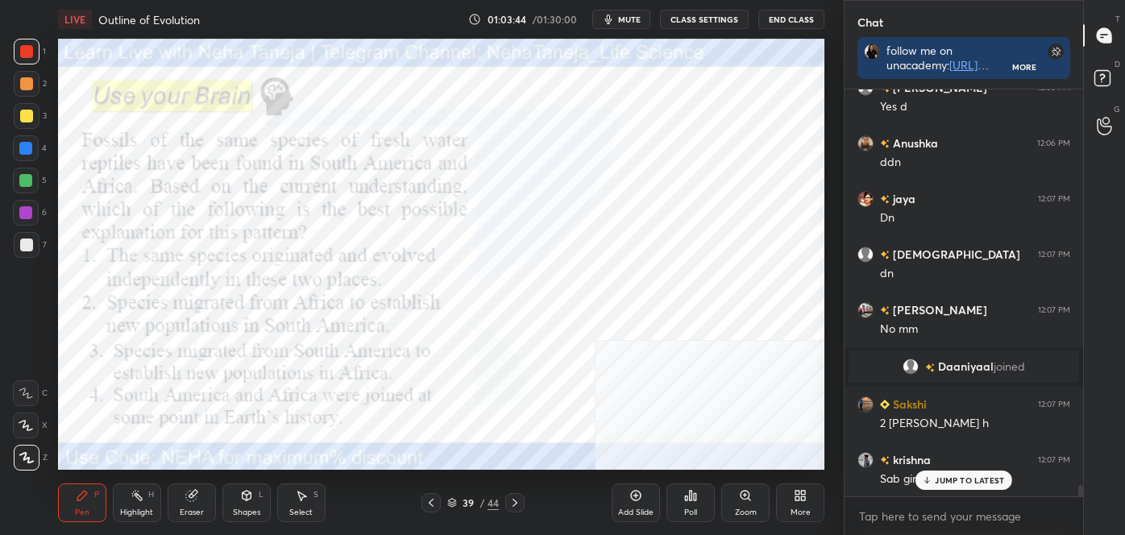
click at [127, 504] on div "Highlight H" at bounding box center [137, 503] width 48 height 39
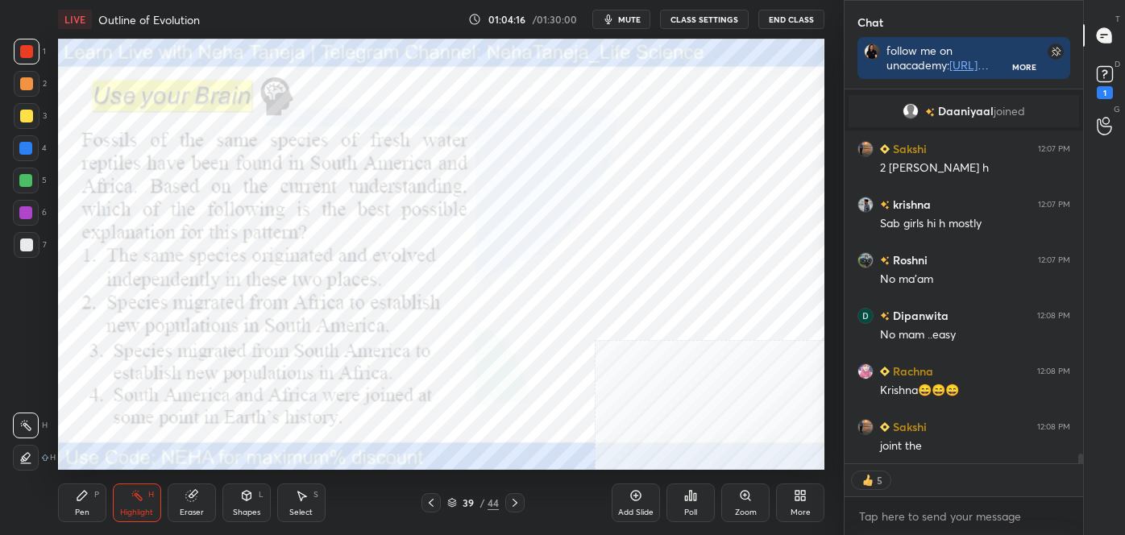
scroll to position [14493, 0]
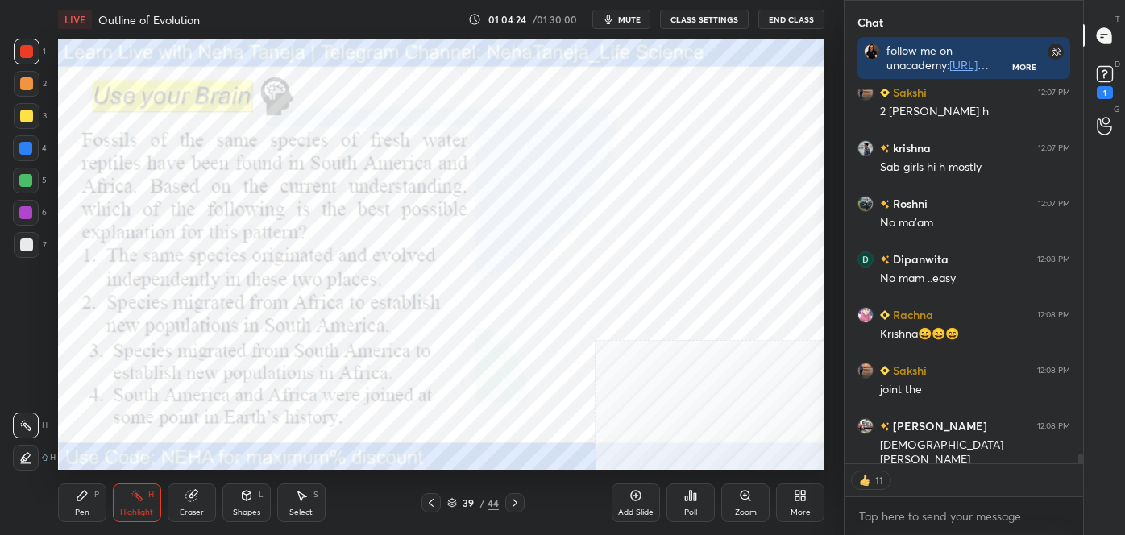
click at [518, 501] on icon at bounding box center [515, 503] width 13 height 13
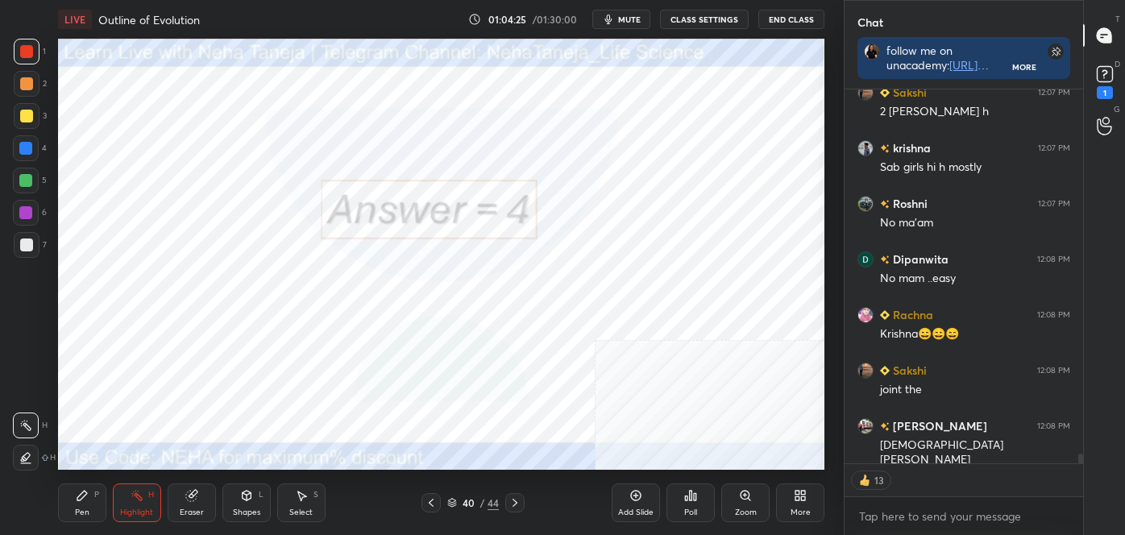
click at [514, 503] on icon at bounding box center [515, 503] width 13 height 13
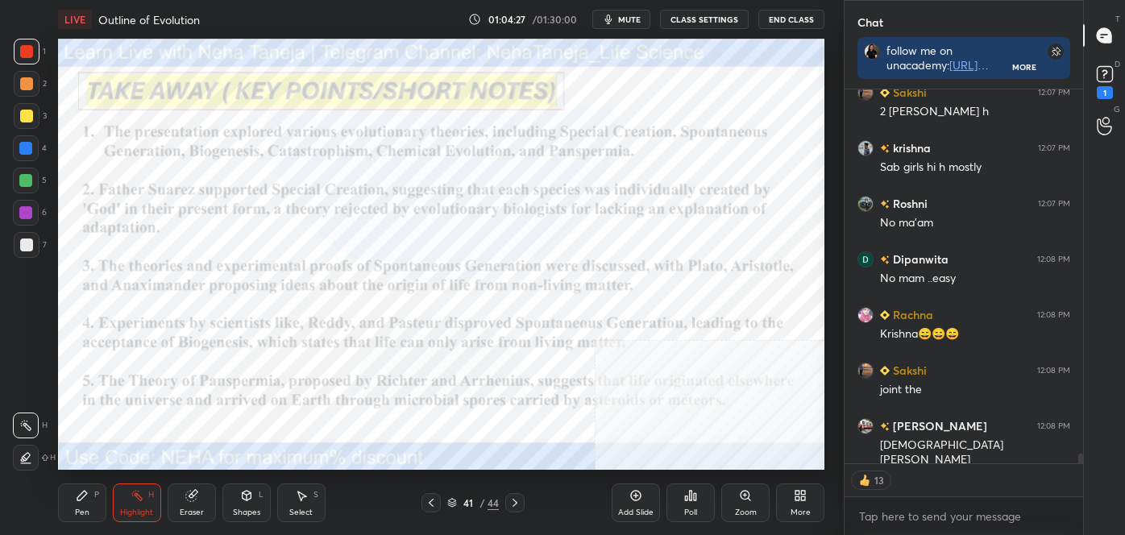
click at [432, 499] on icon at bounding box center [431, 503] width 13 height 13
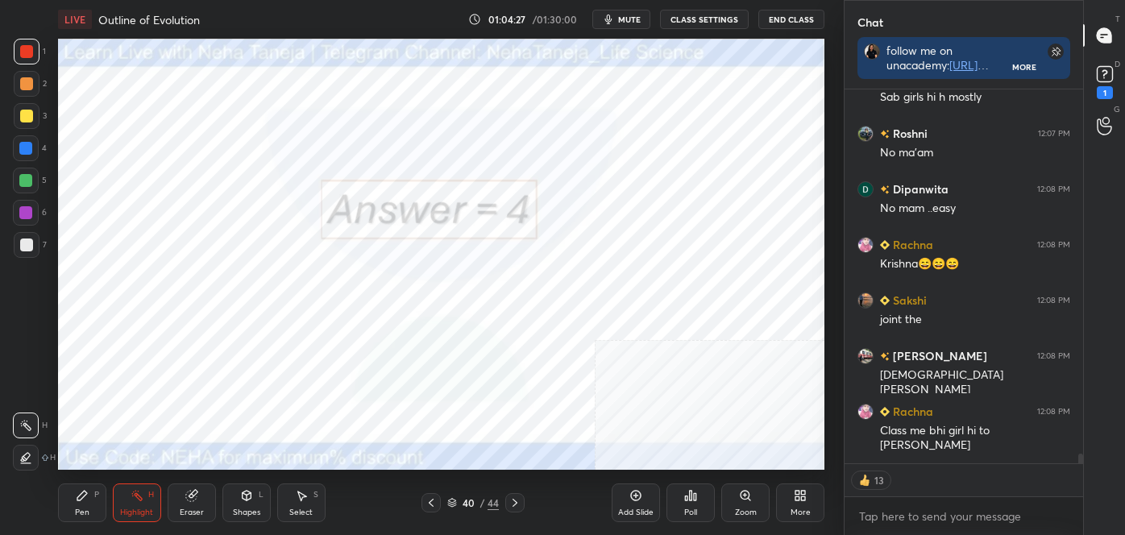
click at [434, 504] on icon at bounding box center [431, 503] width 13 height 13
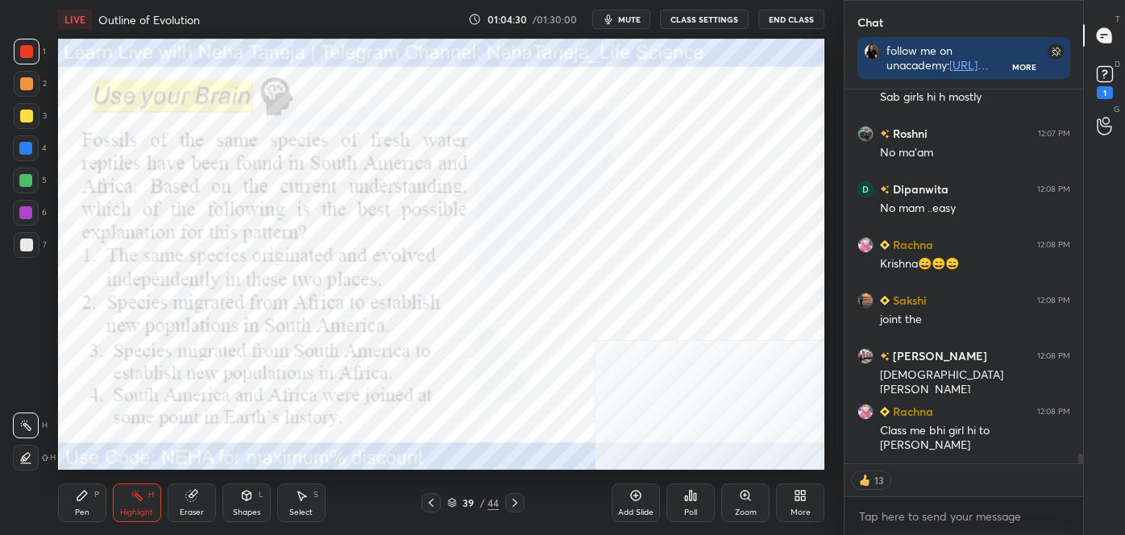
click at [515, 502] on icon at bounding box center [515, 503] width 13 height 13
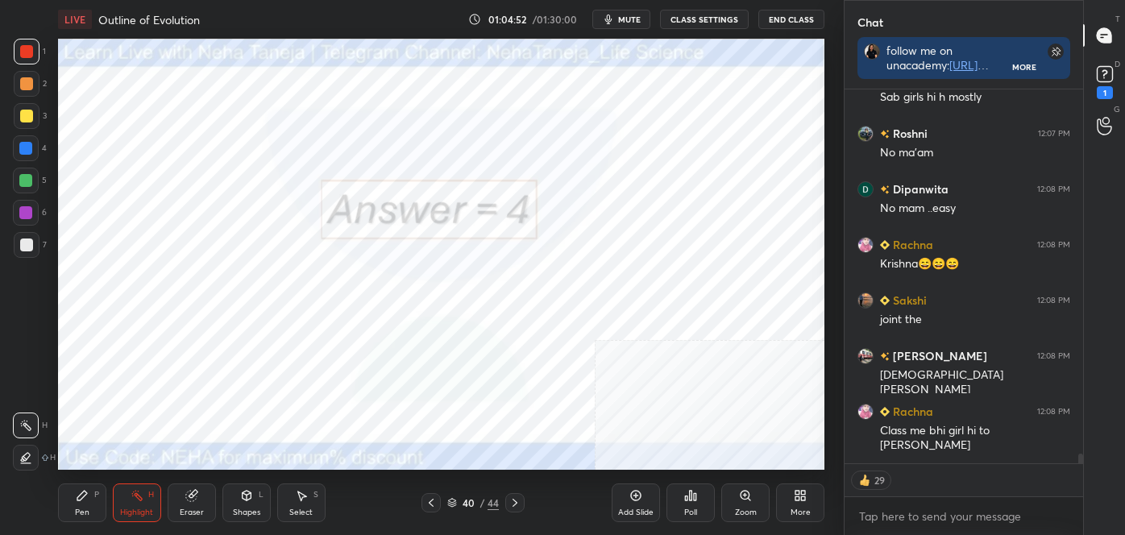
scroll to position [14701, 0]
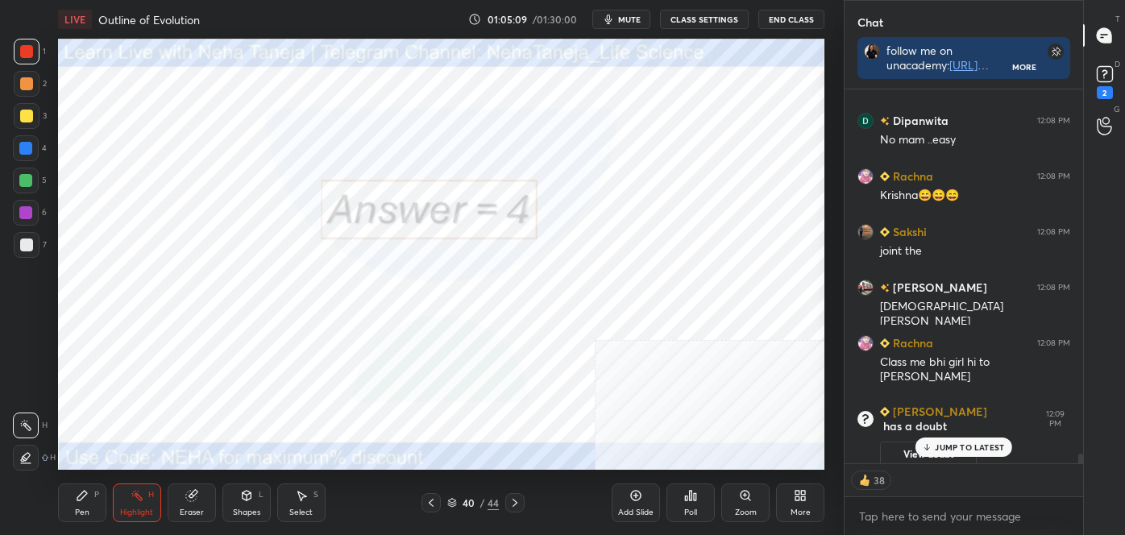
click at [511, 503] on icon at bounding box center [515, 503] width 13 height 13
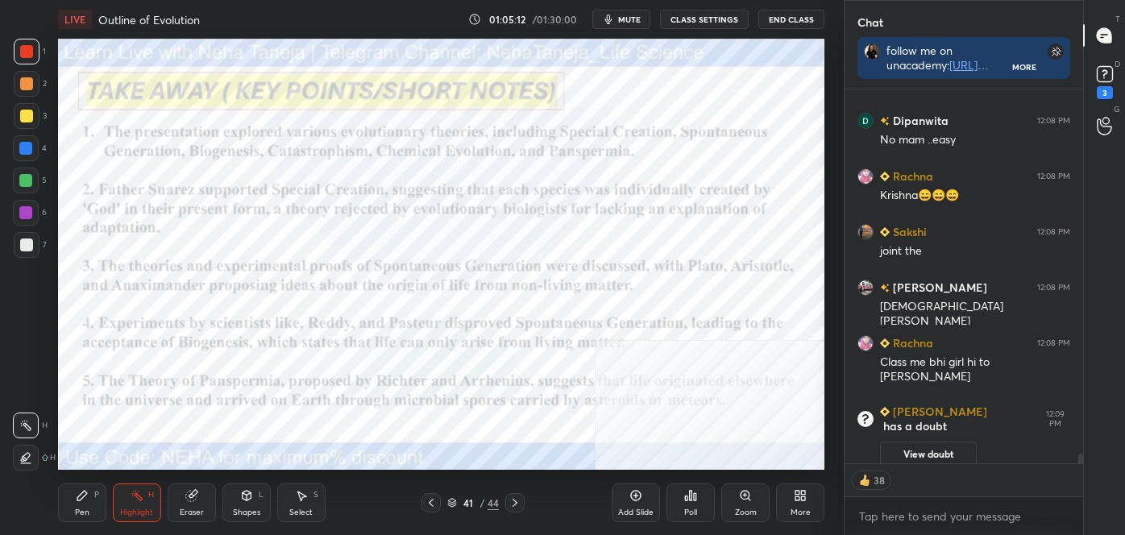
scroll to position [14559, 0]
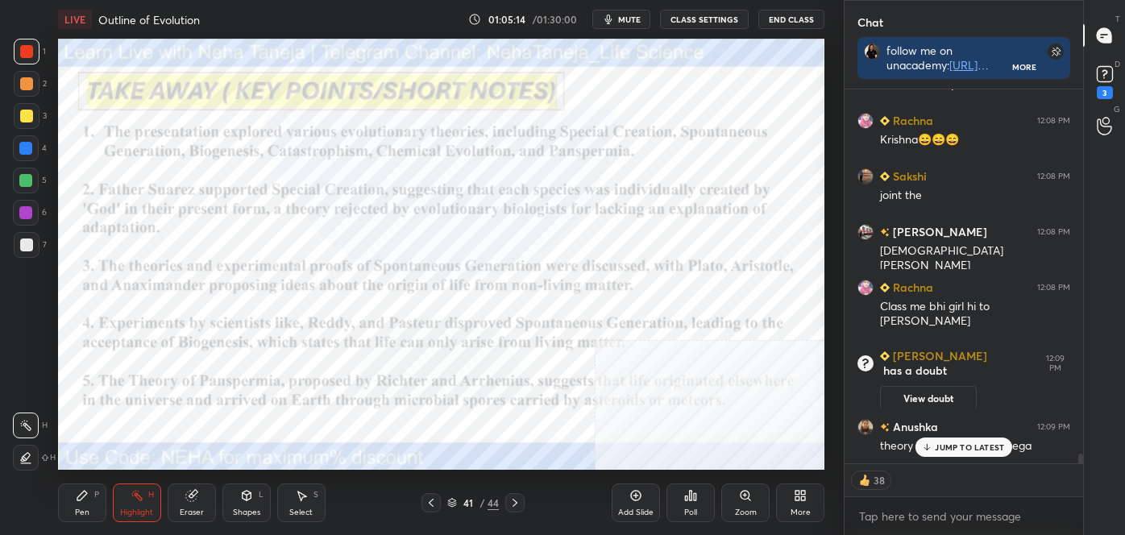
click at [514, 503] on icon at bounding box center [515, 503] width 13 height 13
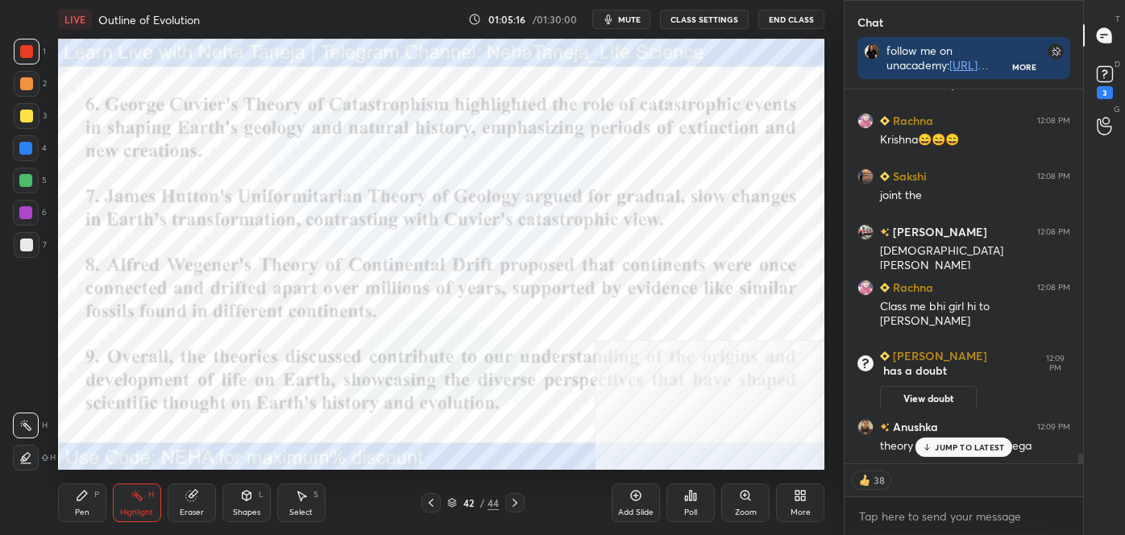
click at [514, 503] on icon at bounding box center [515, 503] width 13 height 13
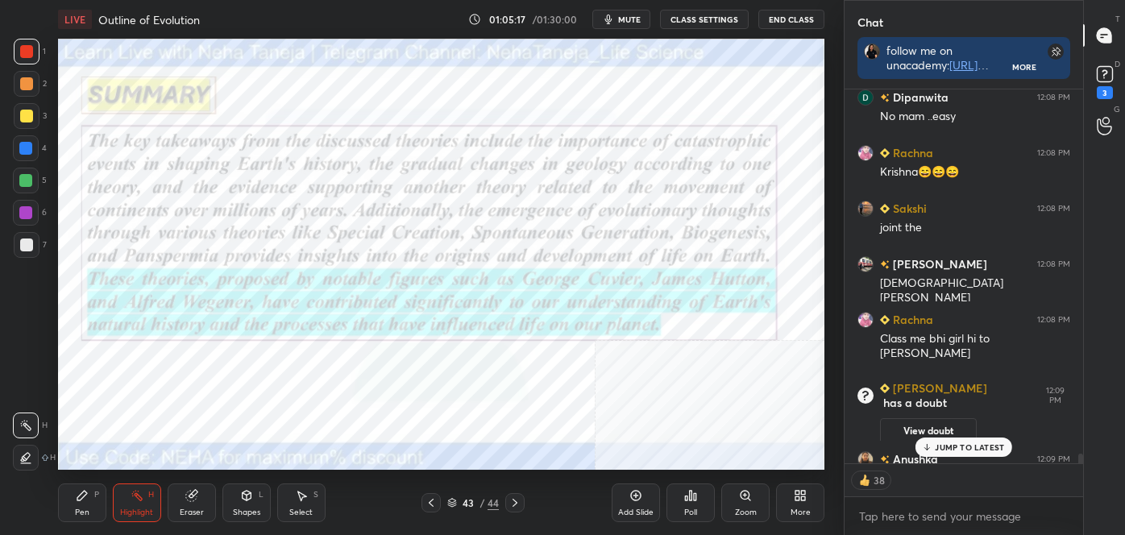
scroll to position [14527, 0]
click at [1112, 66] on icon at bounding box center [1105, 74] width 24 height 24
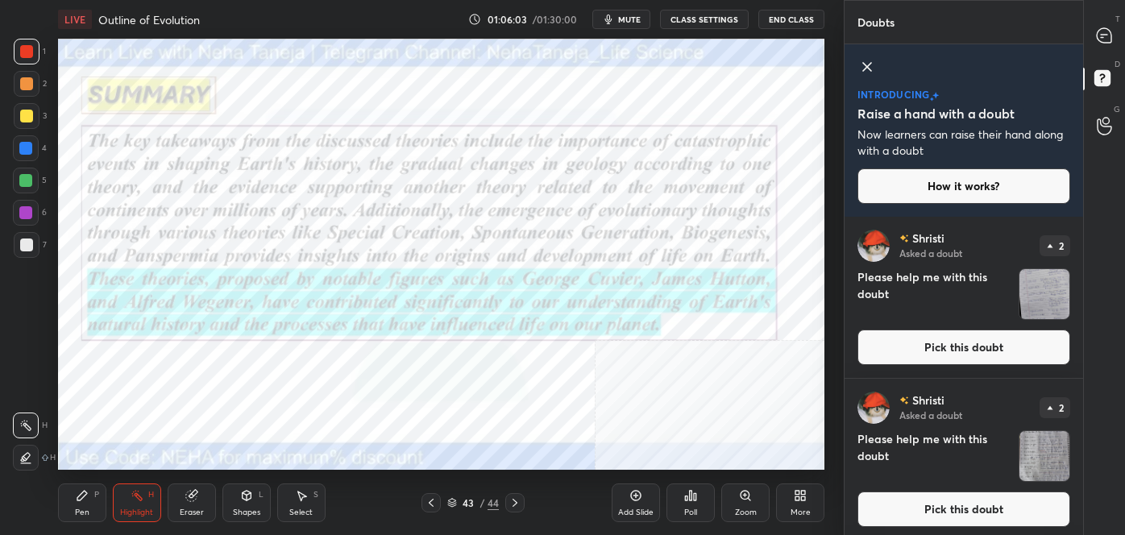
scroll to position [314, 234]
click at [863, 67] on icon at bounding box center [867, 66] width 19 height 19
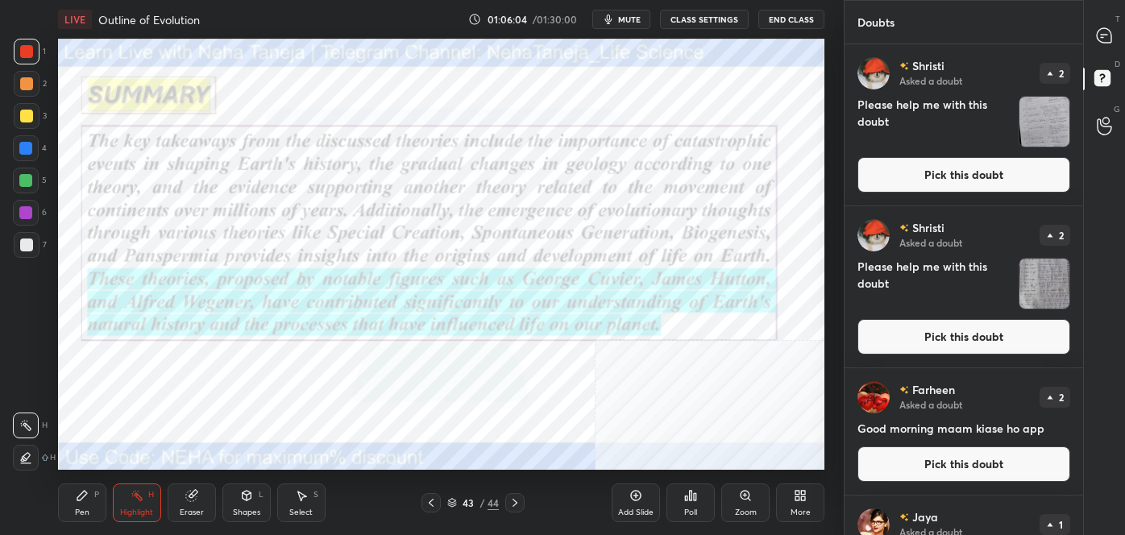
scroll to position [486, 234]
click at [934, 186] on button "Pick this doubt" at bounding box center [964, 174] width 213 height 35
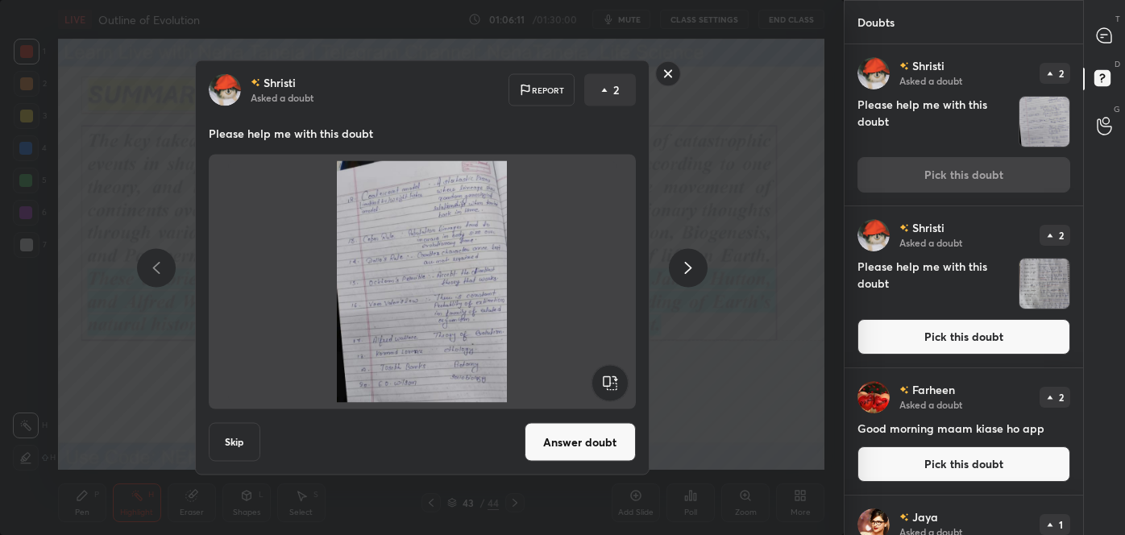
click at [672, 73] on rect at bounding box center [667, 73] width 25 height 25
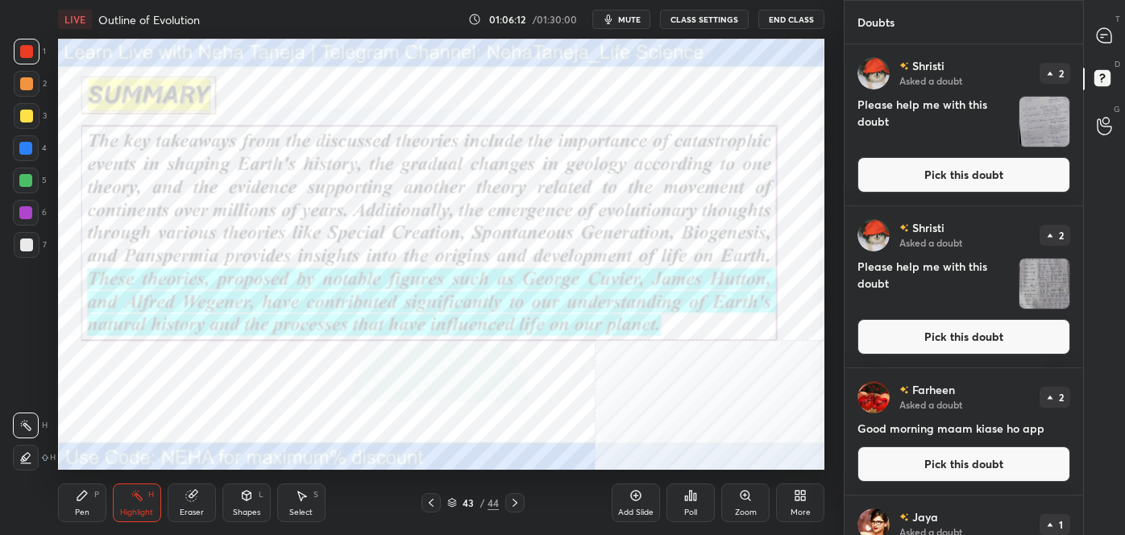
click at [918, 343] on button "Pick this doubt" at bounding box center [964, 336] width 213 height 35
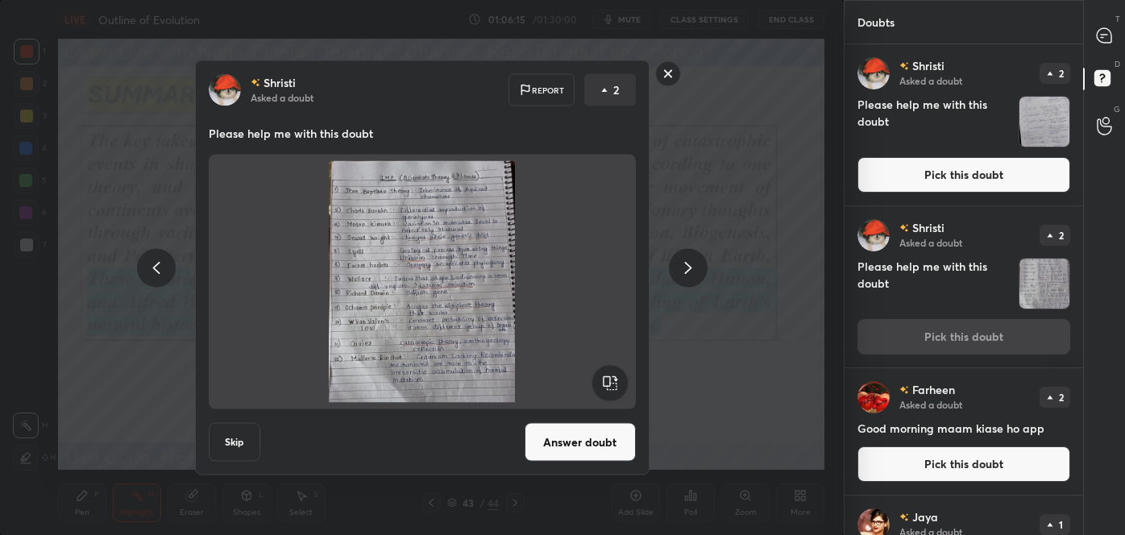
click at [627, 439] on button "Answer doubt" at bounding box center [580, 442] width 111 height 39
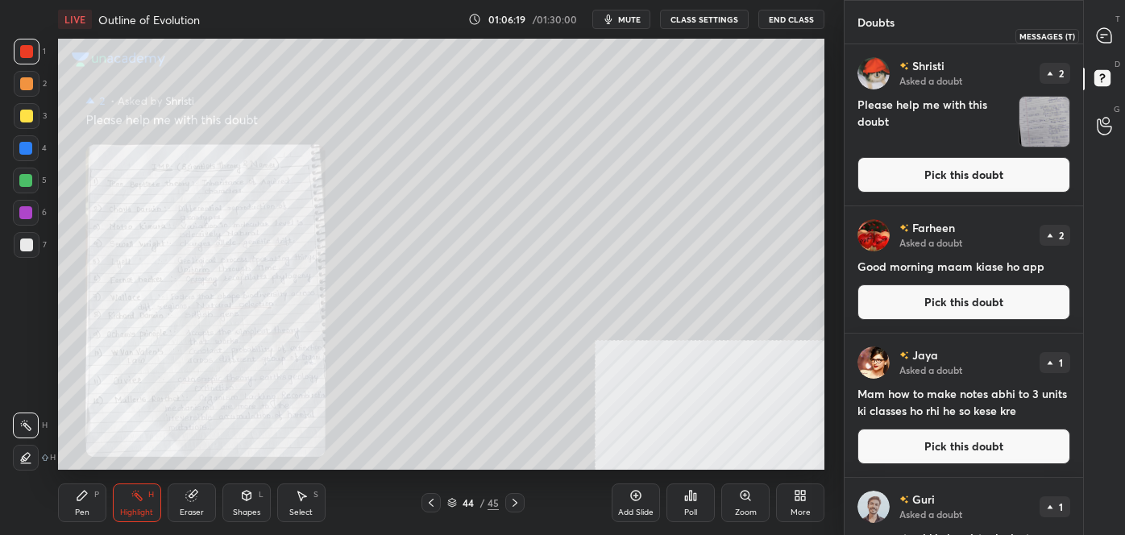
click at [1103, 41] on icon at bounding box center [1104, 35] width 15 height 15
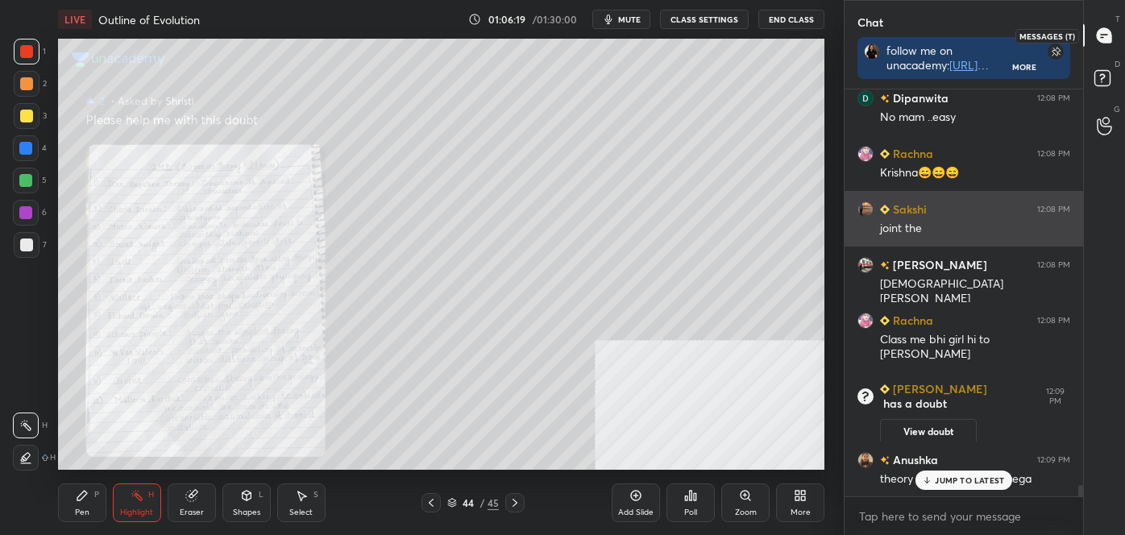
scroll to position [5, 4]
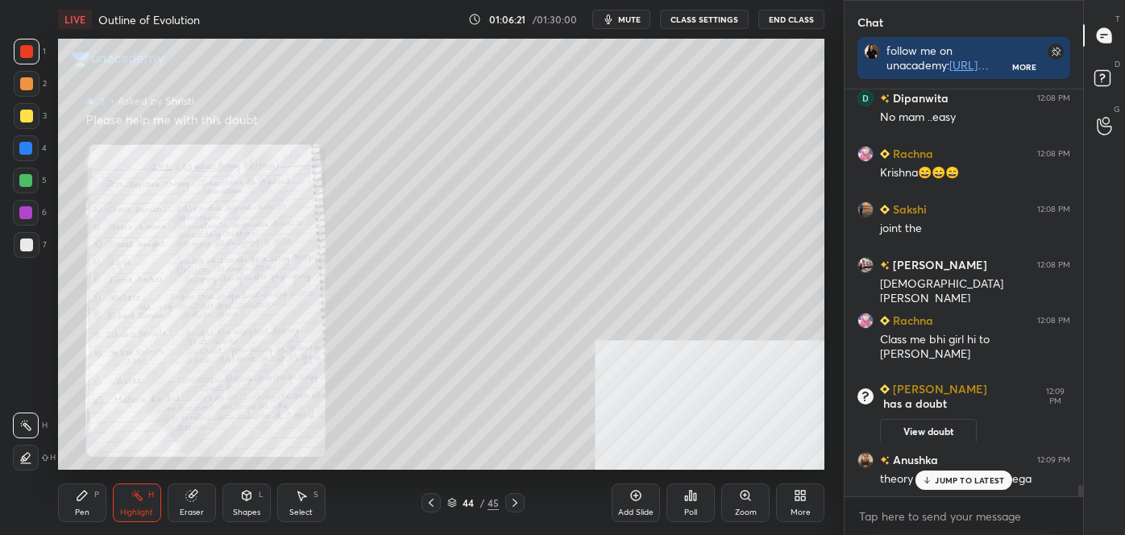
click at [748, 502] on div "Zoom" at bounding box center [746, 503] width 48 height 39
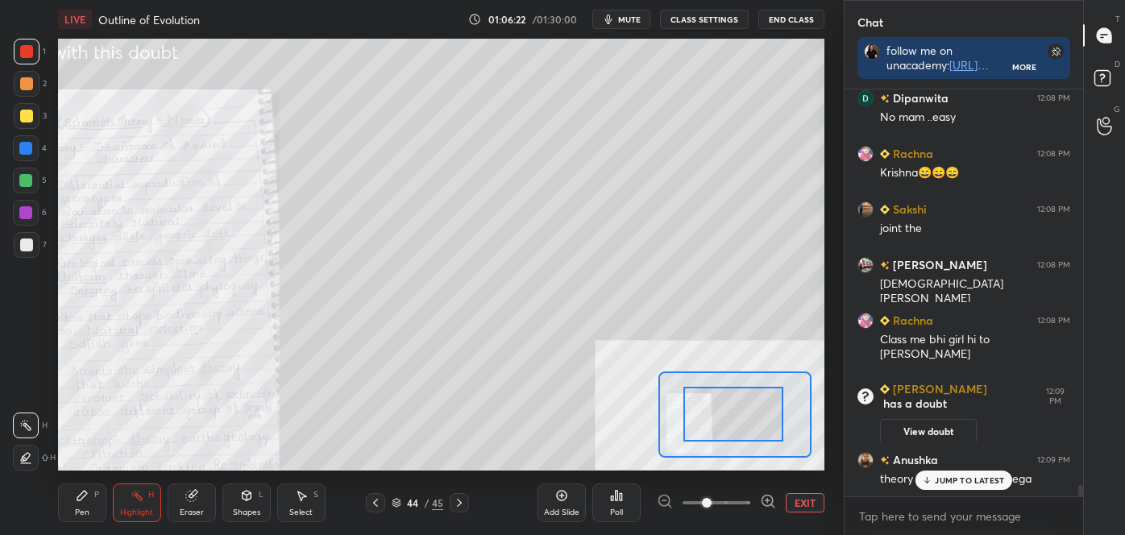
drag, startPoint x: 724, startPoint y: 411, endPoint x: 699, endPoint y: 413, distance: 25.0
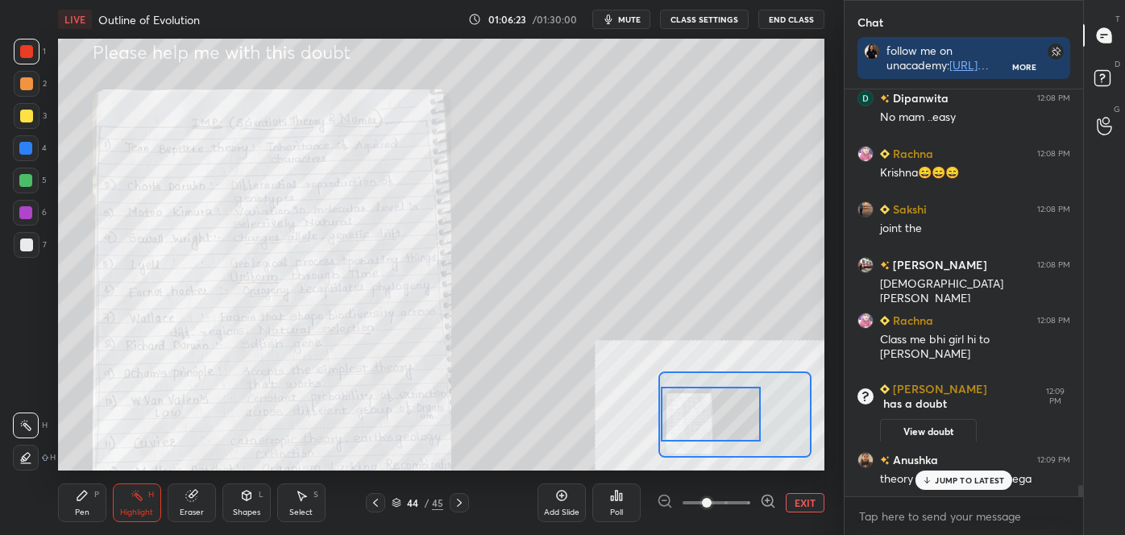
drag, startPoint x: 713, startPoint y: 418, endPoint x: 690, endPoint y: 418, distance: 22.6
click at [690, 418] on div at bounding box center [711, 415] width 100 height 56
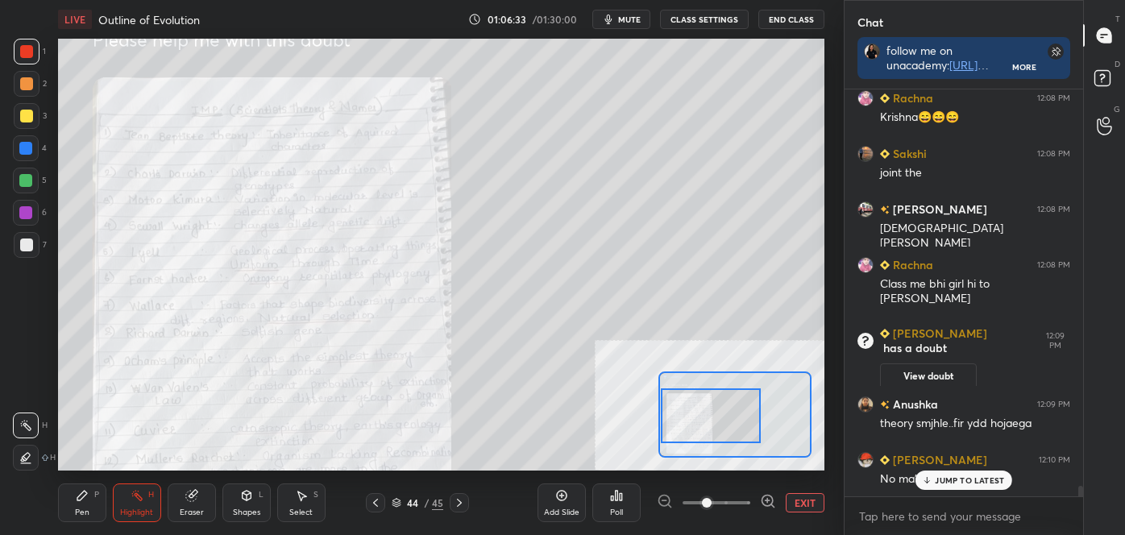
click at [718, 418] on div at bounding box center [711, 417] width 100 height 56
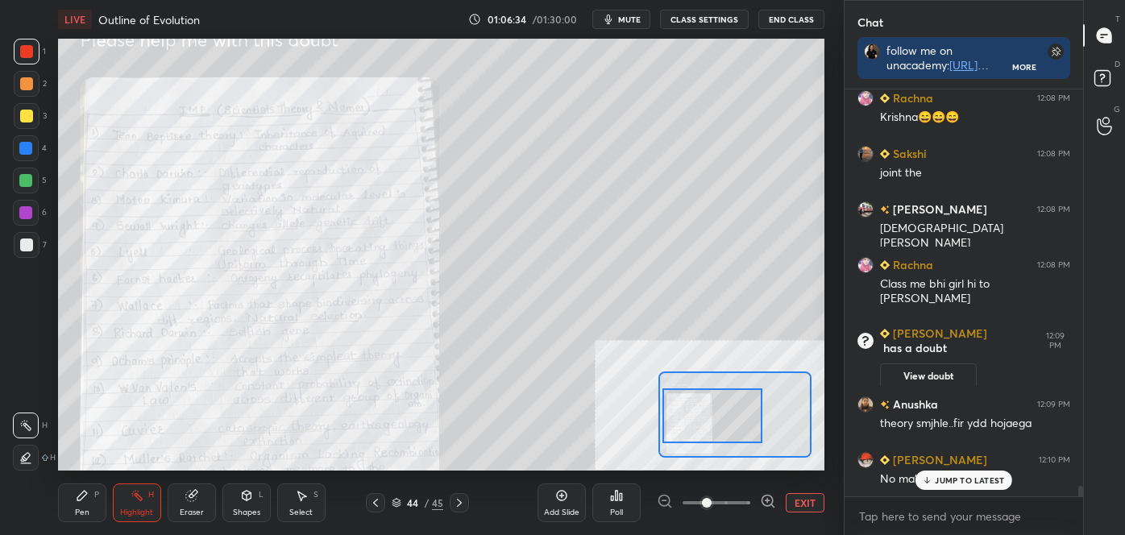
click at [773, 503] on icon at bounding box center [768, 501] width 16 height 16
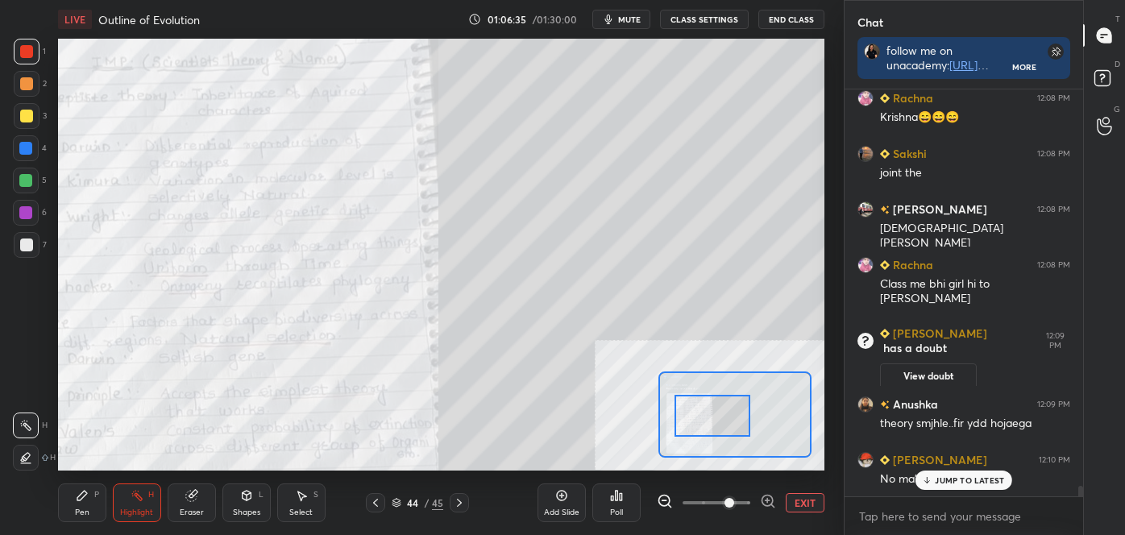
click at [773, 501] on icon at bounding box center [768, 501] width 10 height 10
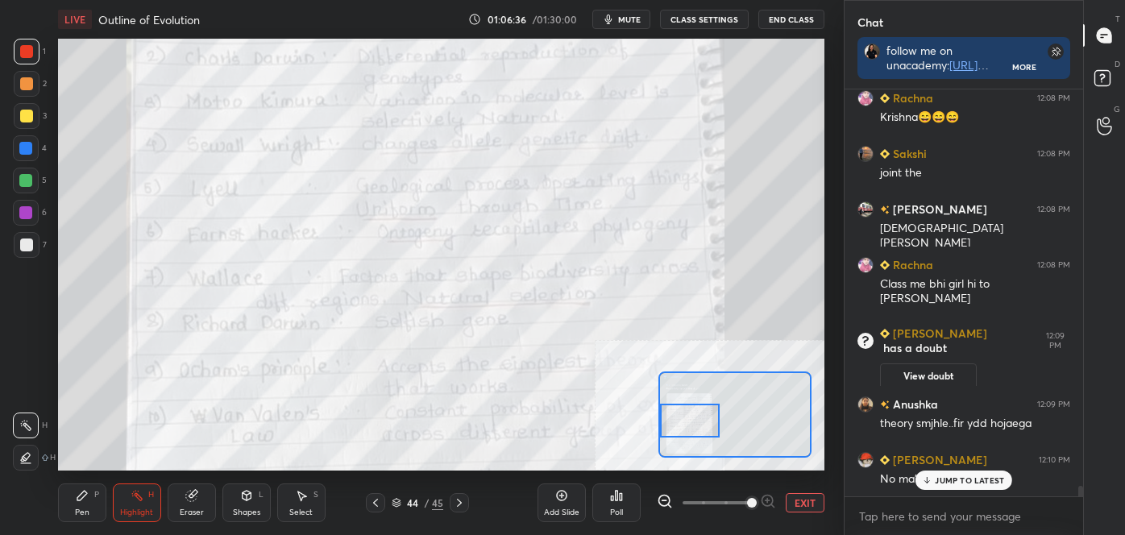
drag, startPoint x: 729, startPoint y: 417, endPoint x: 707, endPoint y: 420, distance: 22.0
click at [707, 420] on div at bounding box center [690, 420] width 60 height 33
drag, startPoint x: 78, startPoint y: 490, endPoint x: 84, endPoint y: 501, distance: 11.9
click at [77, 489] on icon at bounding box center [82, 495] width 13 height 13
click at [28, 381] on div at bounding box center [26, 394] width 26 height 26
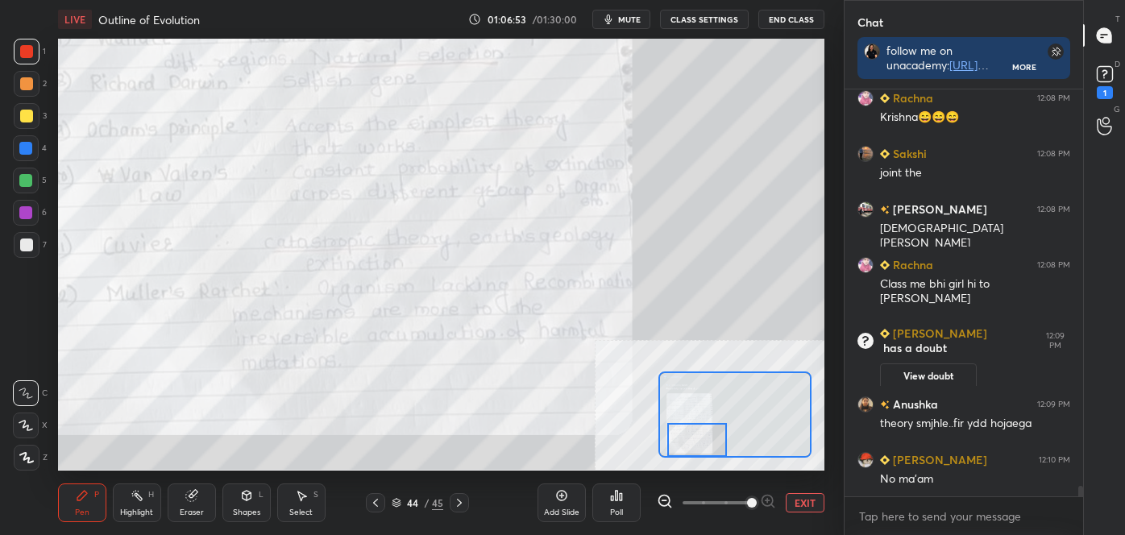
drag, startPoint x: 699, startPoint y: 422, endPoint x: 706, endPoint y: 443, distance: 22.2
click at [706, 443] on div at bounding box center [698, 439] width 60 height 33
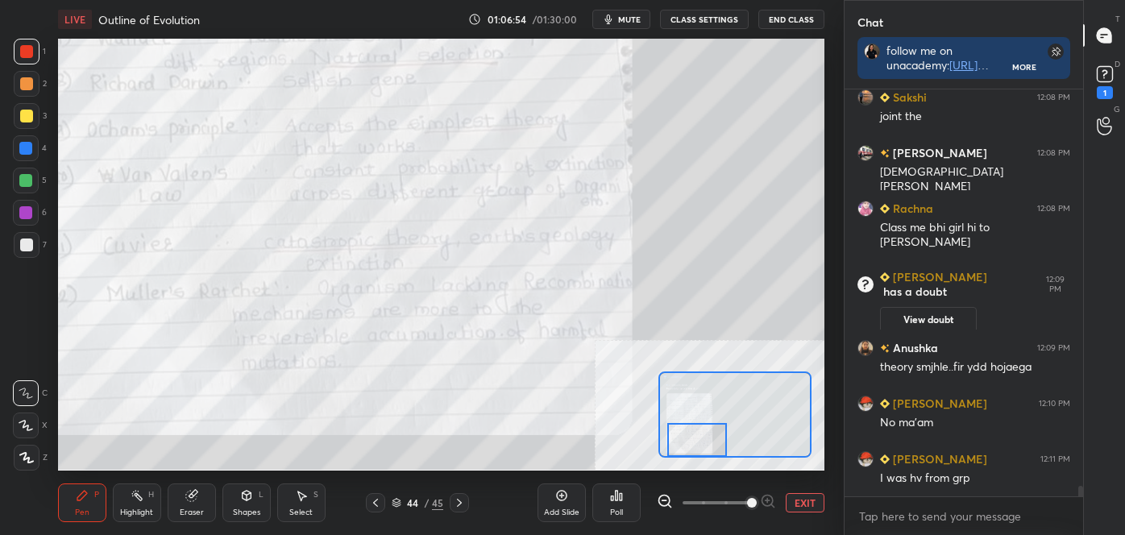
click at [818, 506] on button "EXIT" at bounding box center [805, 502] width 39 height 19
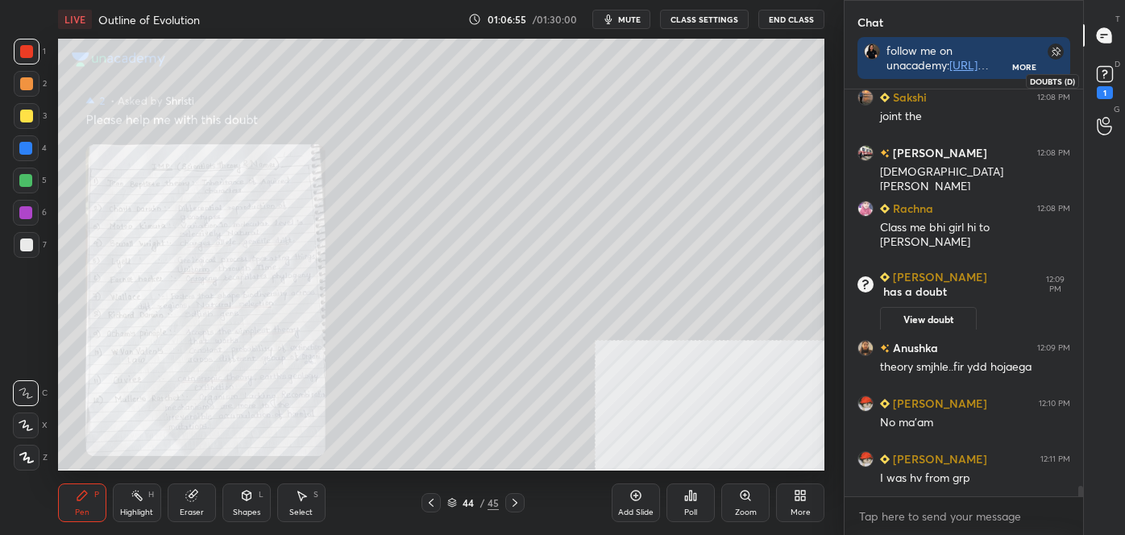
click at [1113, 82] on icon at bounding box center [1105, 74] width 24 height 24
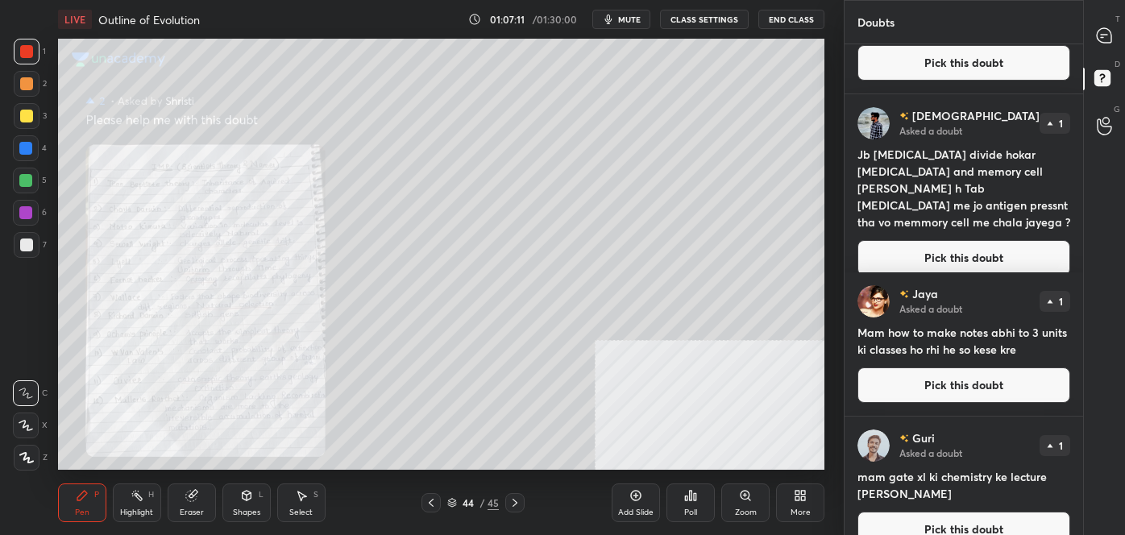
scroll to position [236, 0]
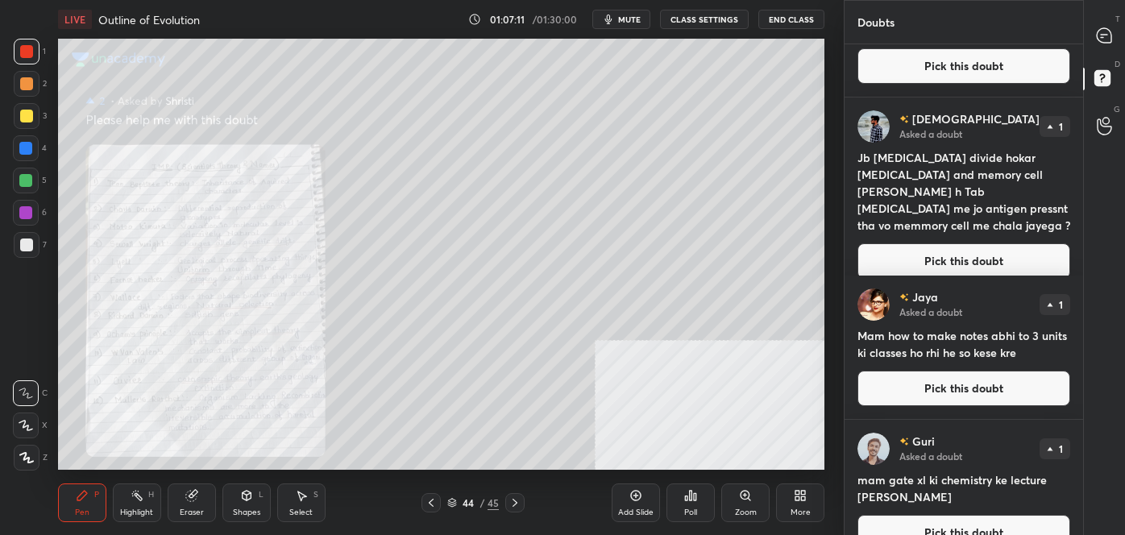
click at [1038, 255] on button "Pick this doubt" at bounding box center [964, 260] width 213 height 35
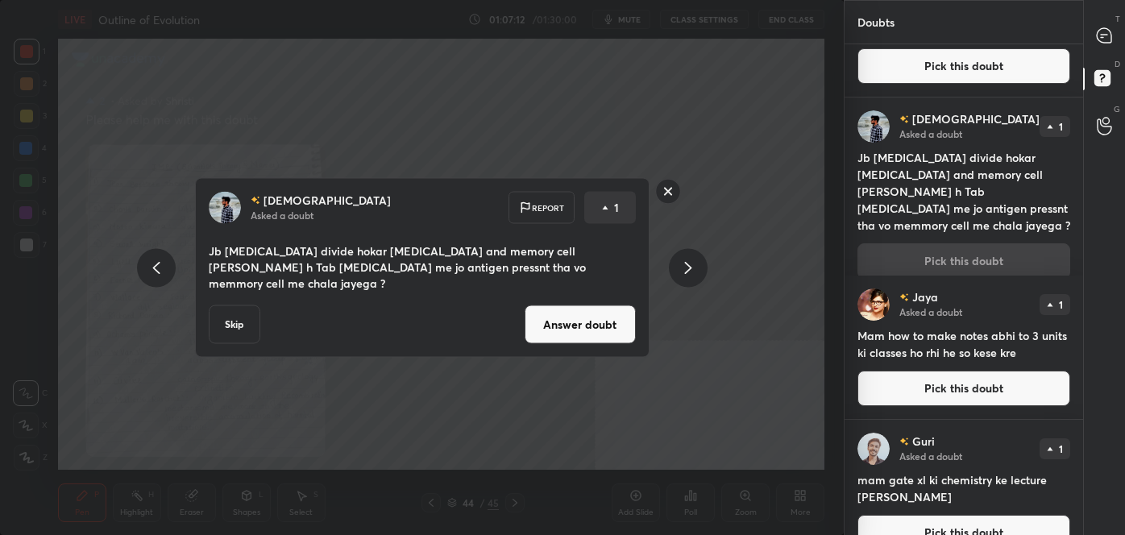
click at [612, 327] on button "Answer doubt" at bounding box center [580, 325] width 111 height 39
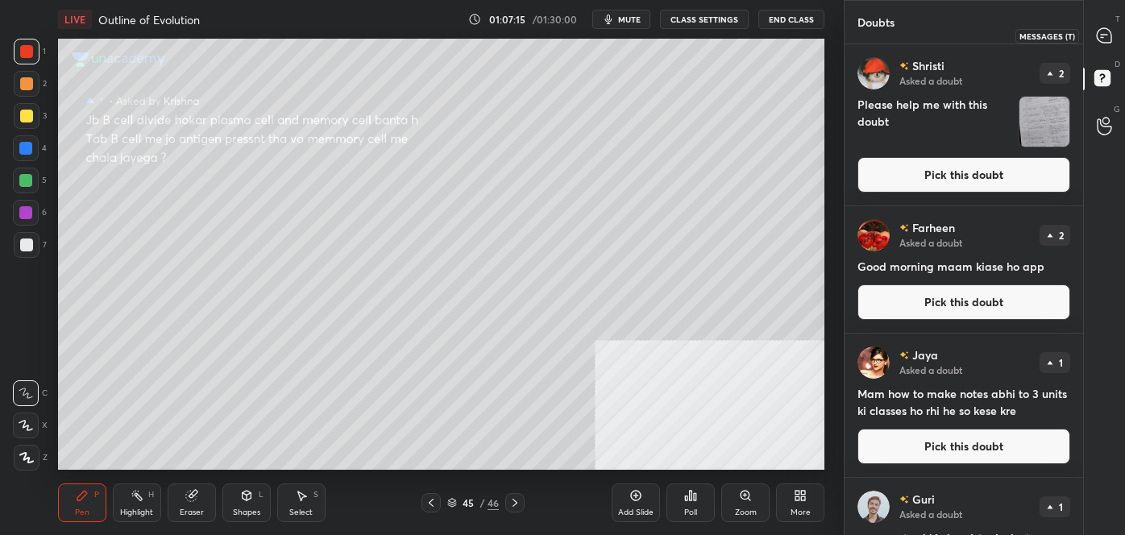
click at [1107, 40] on icon at bounding box center [1104, 35] width 15 height 15
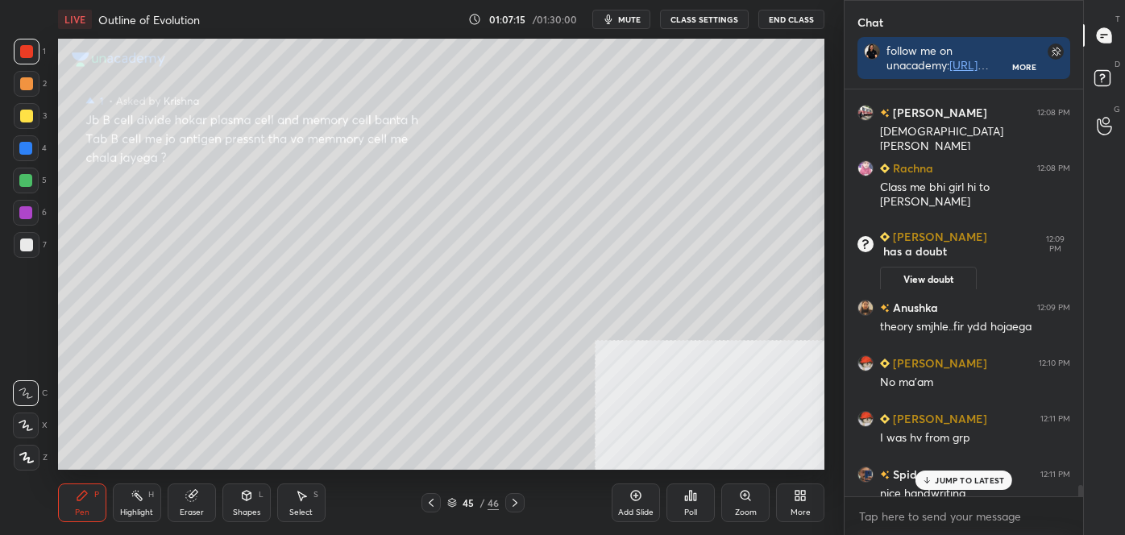
scroll to position [402, 234]
click at [959, 481] on p "JUMP TO LATEST" at bounding box center [969, 481] width 69 height 10
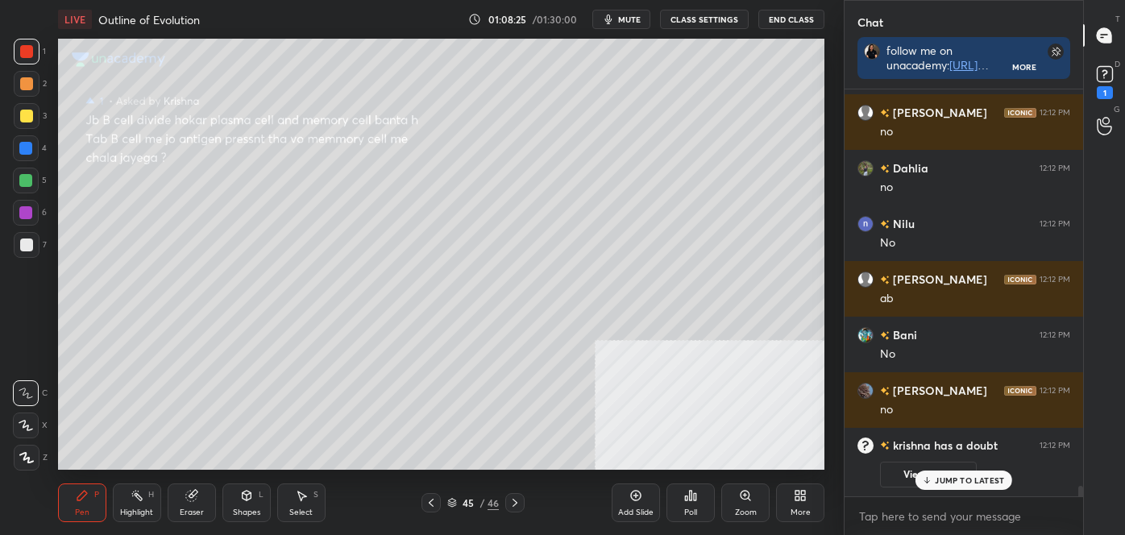
scroll to position [15337, 0]
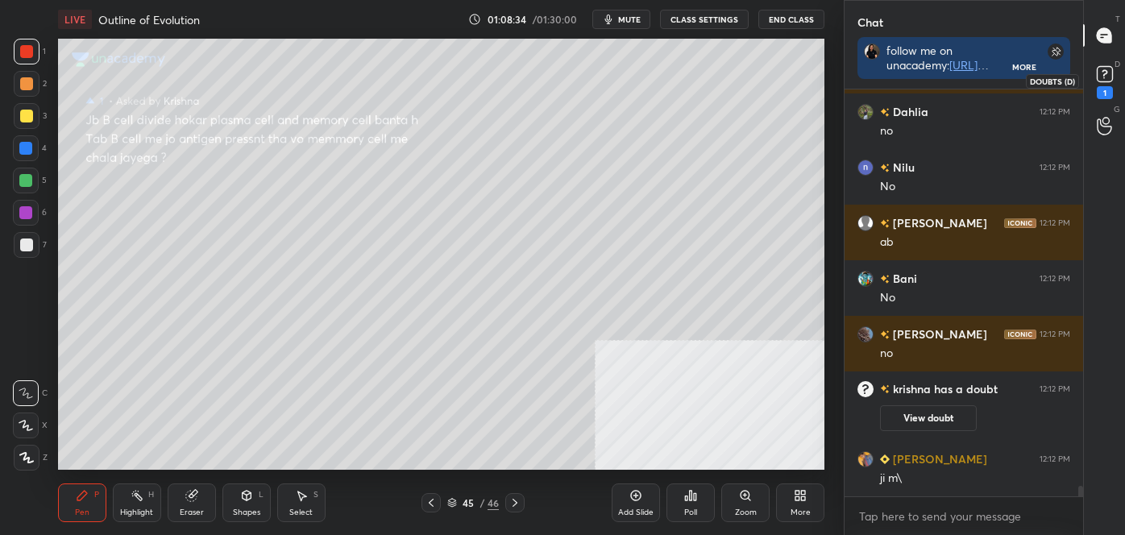
click at [1113, 83] on icon at bounding box center [1105, 74] width 24 height 24
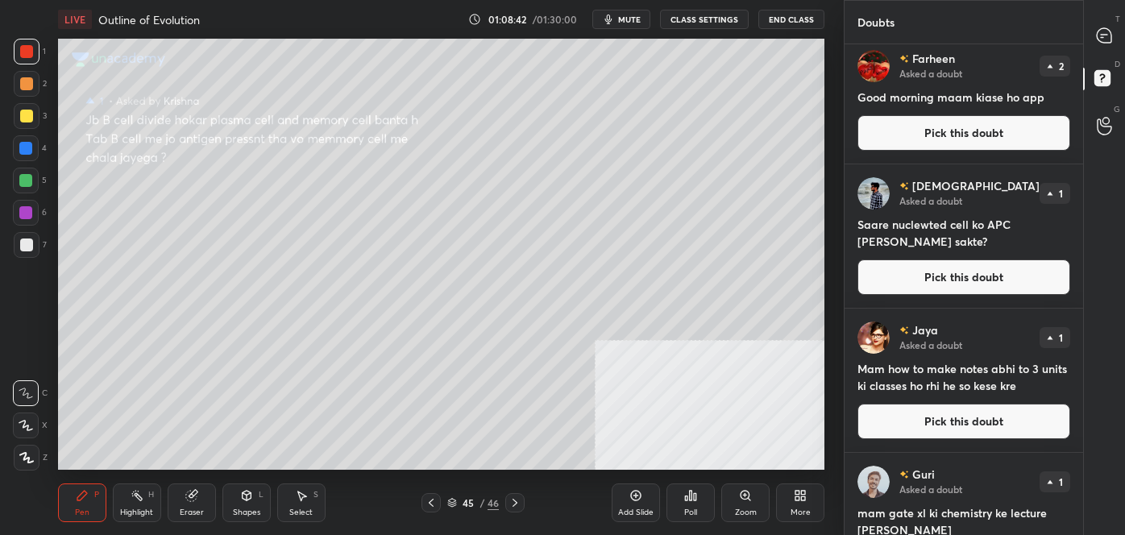
scroll to position [172, 0]
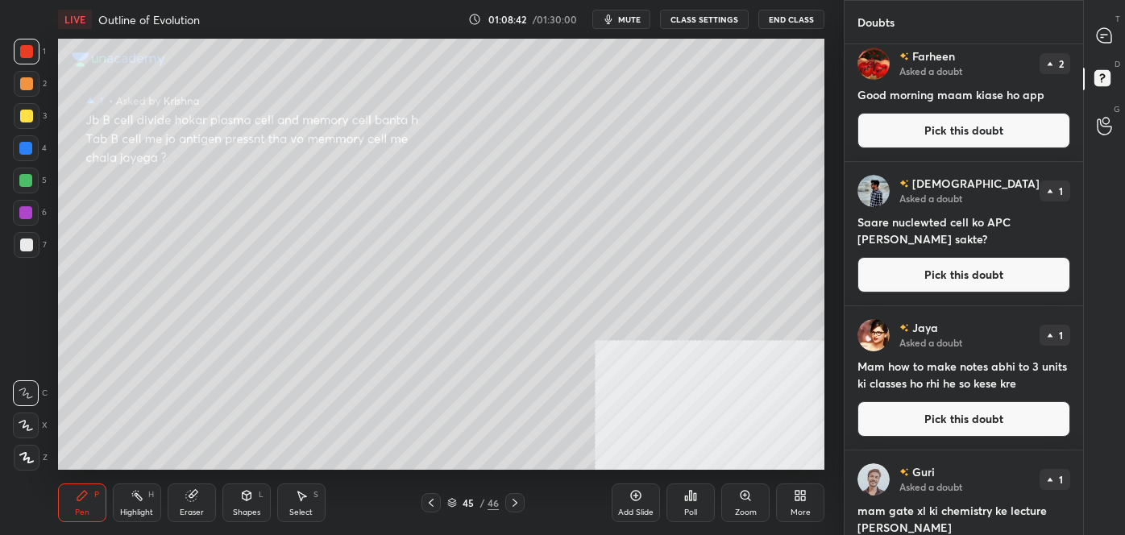
click at [977, 277] on button "Pick this doubt" at bounding box center [964, 274] width 213 height 35
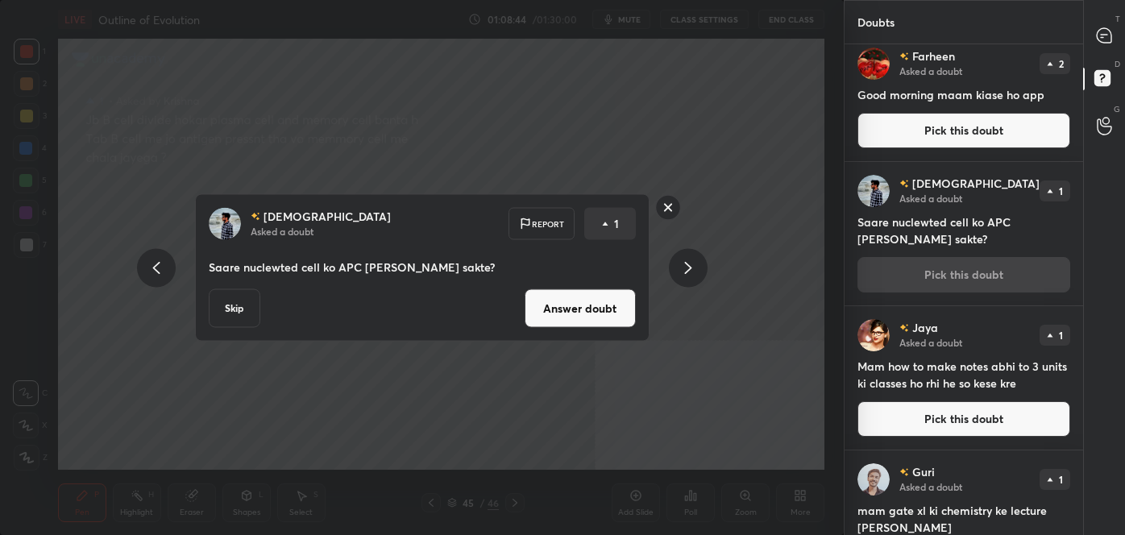
click at [559, 315] on button "Answer doubt" at bounding box center [580, 308] width 111 height 39
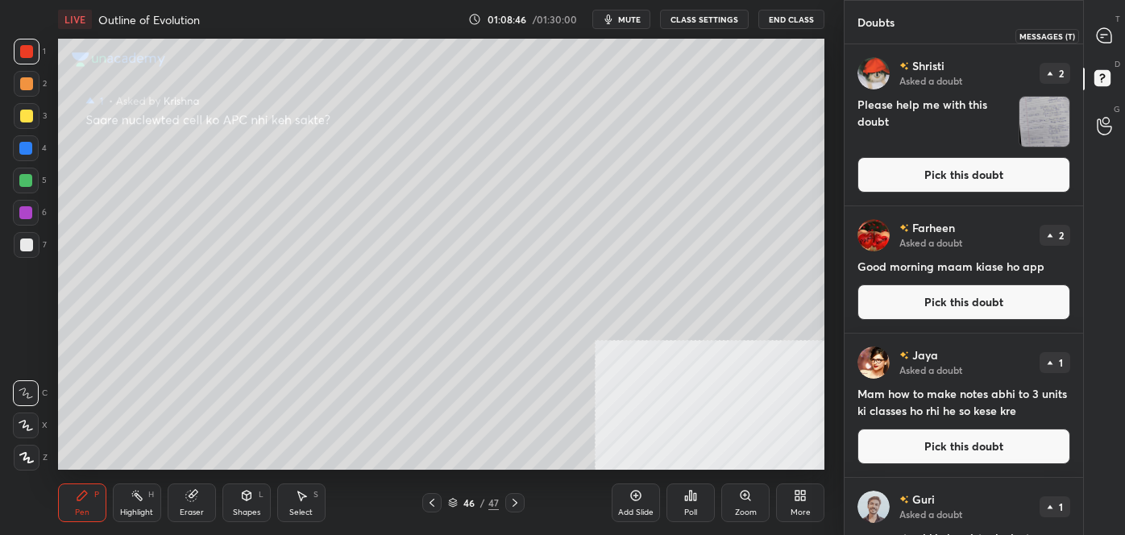
click at [1111, 34] on icon at bounding box center [1104, 35] width 15 height 15
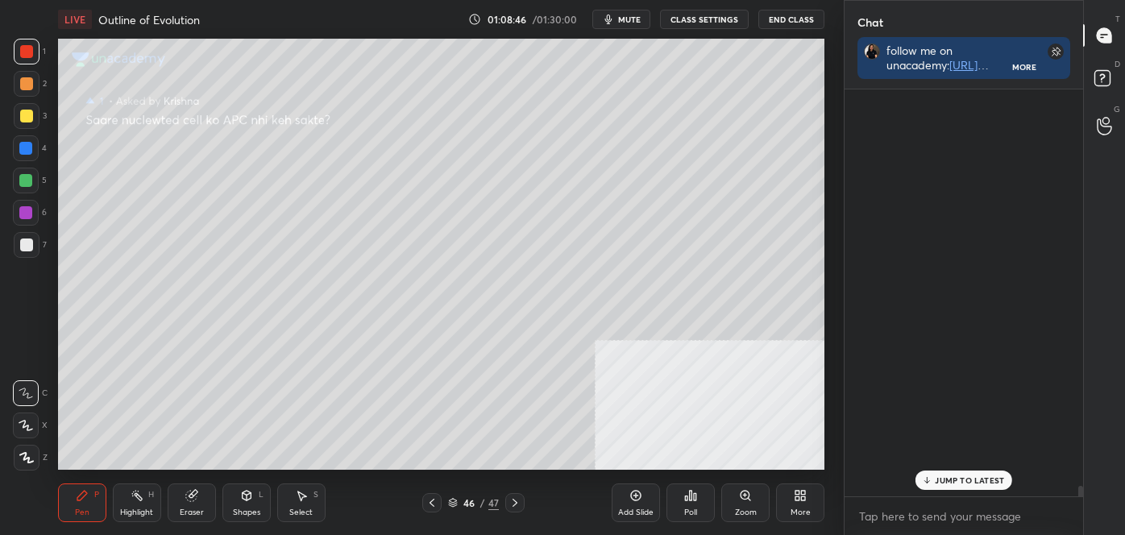
scroll to position [402, 234]
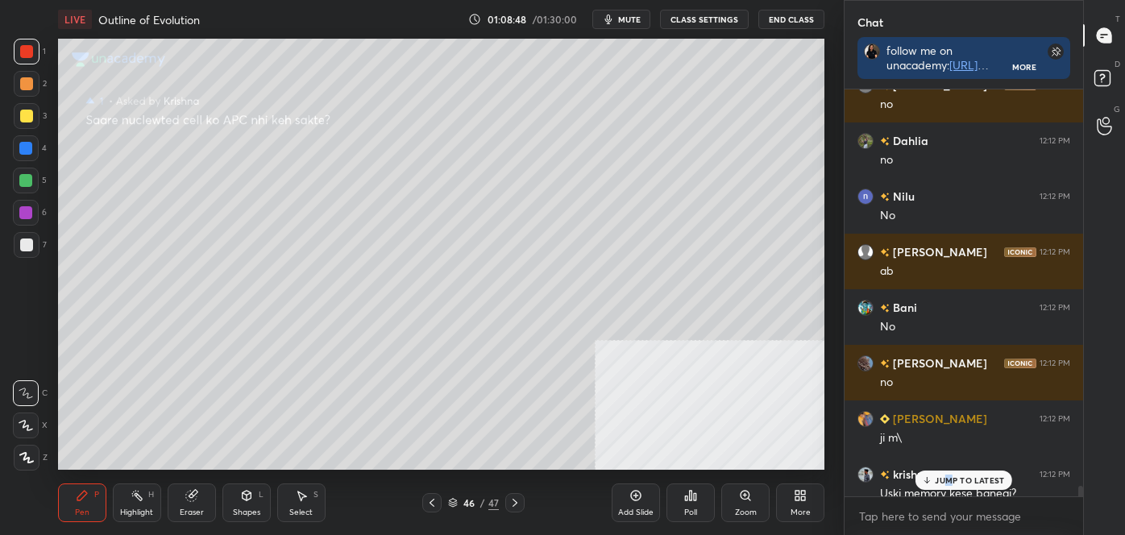
click at [952, 480] on p "JUMP TO LATEST" at bounding box center [969, 481] width 69 height 10
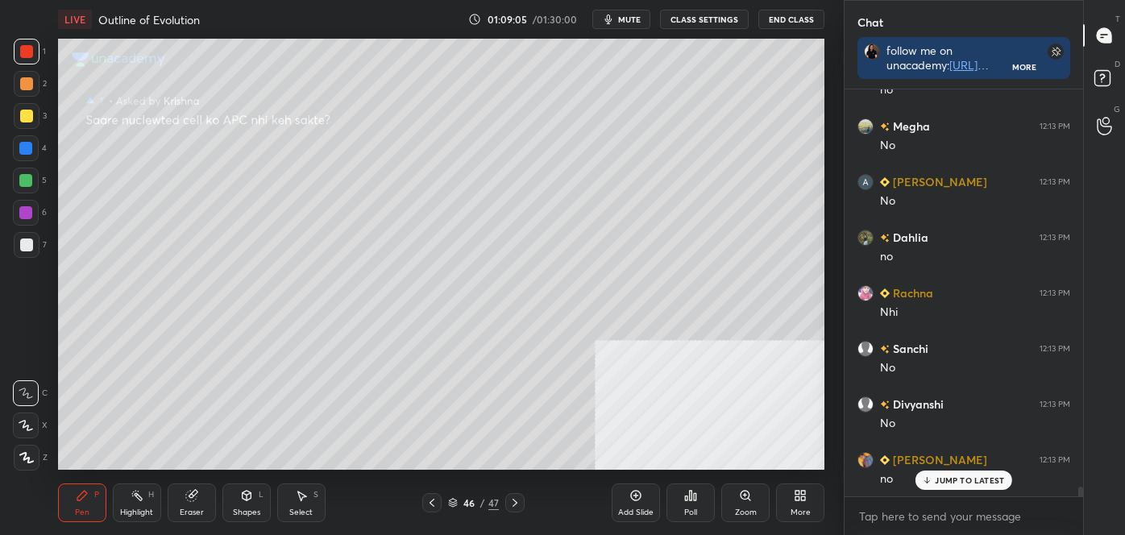
scroll to position [16309, 0]
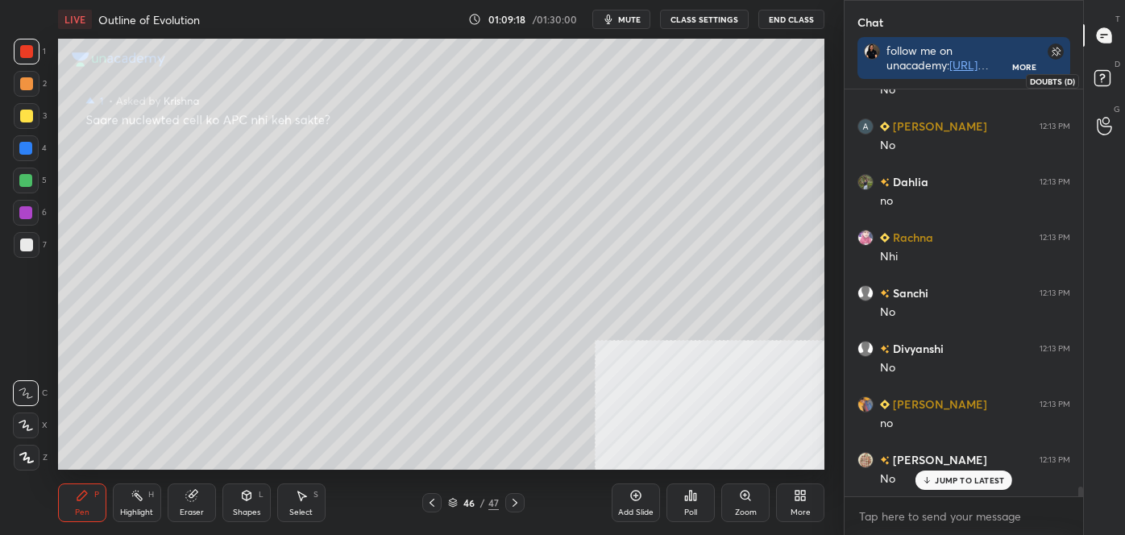
click at [1107, 76] on rect at bounding box center [1102, 78] width 15 height 15
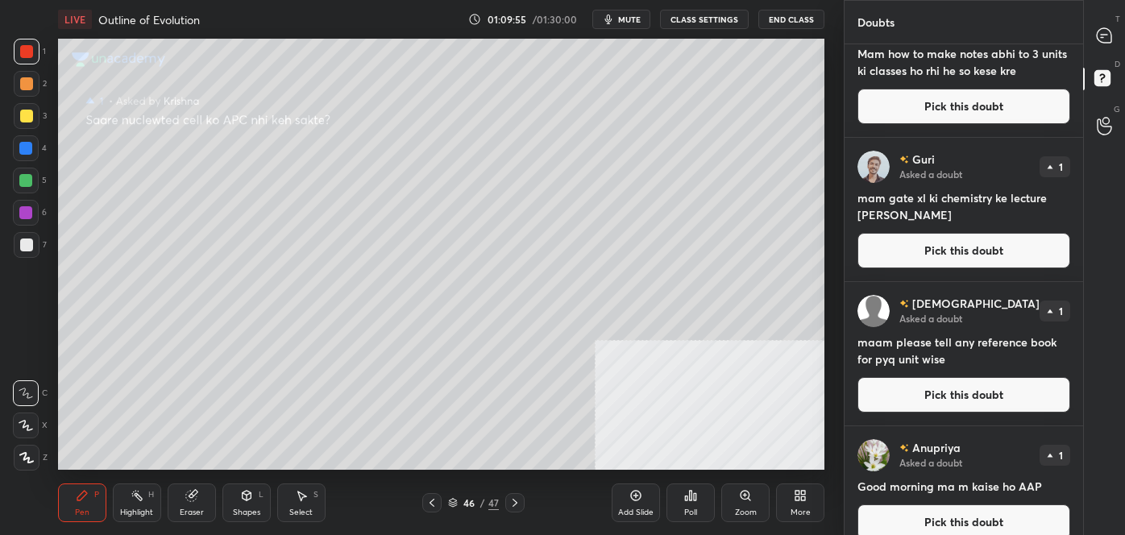
scroll to position [745, 0]
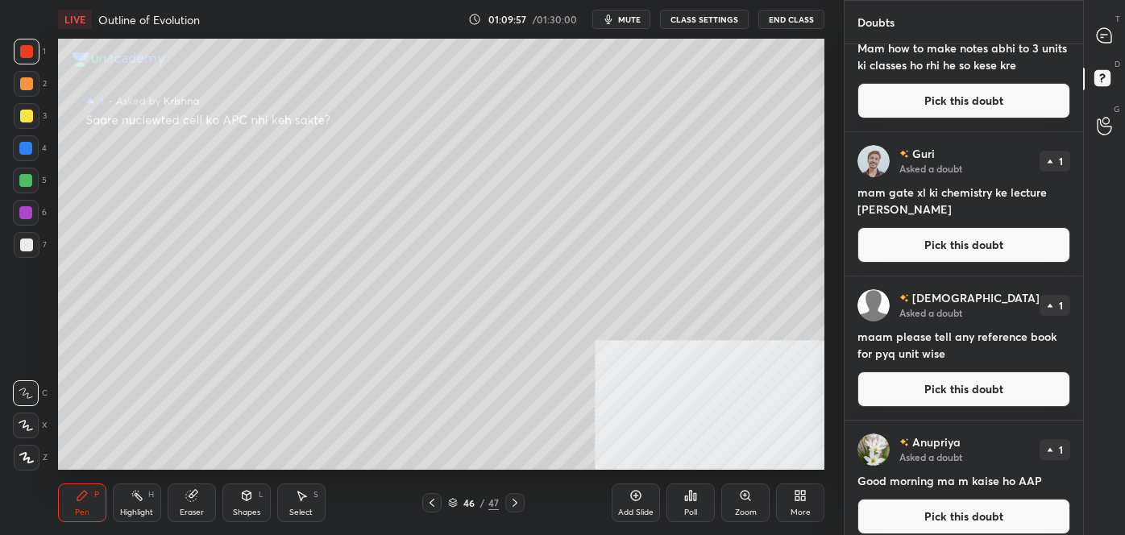
click at [960, 252] on button "Pick this doubt" at bounding box center [964, 244] width 213 height 35
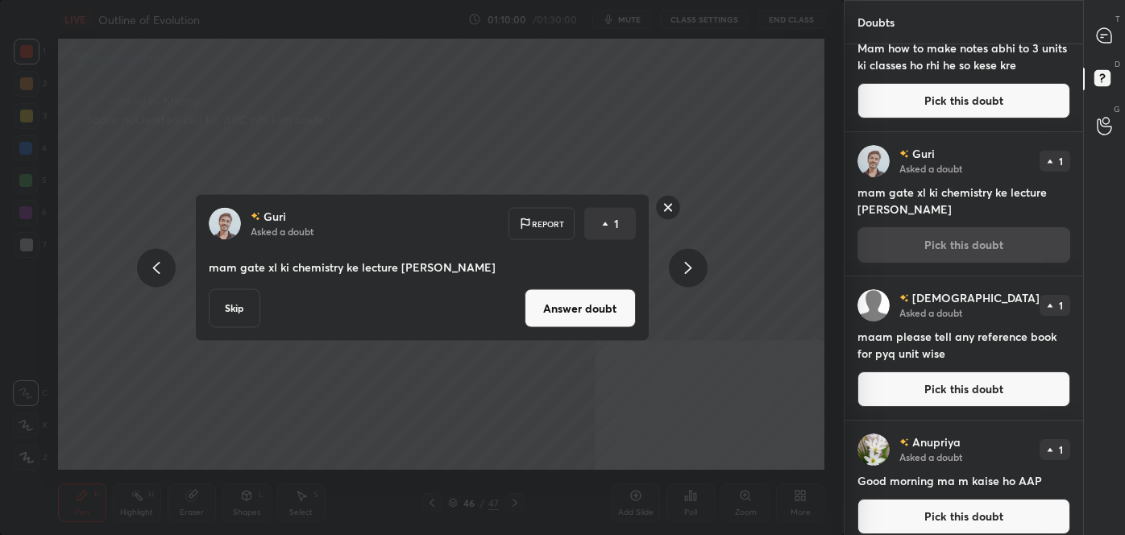
click at [606, 312] on button "Answer doubt" at bounding box center [580, 308] width 111 height 39
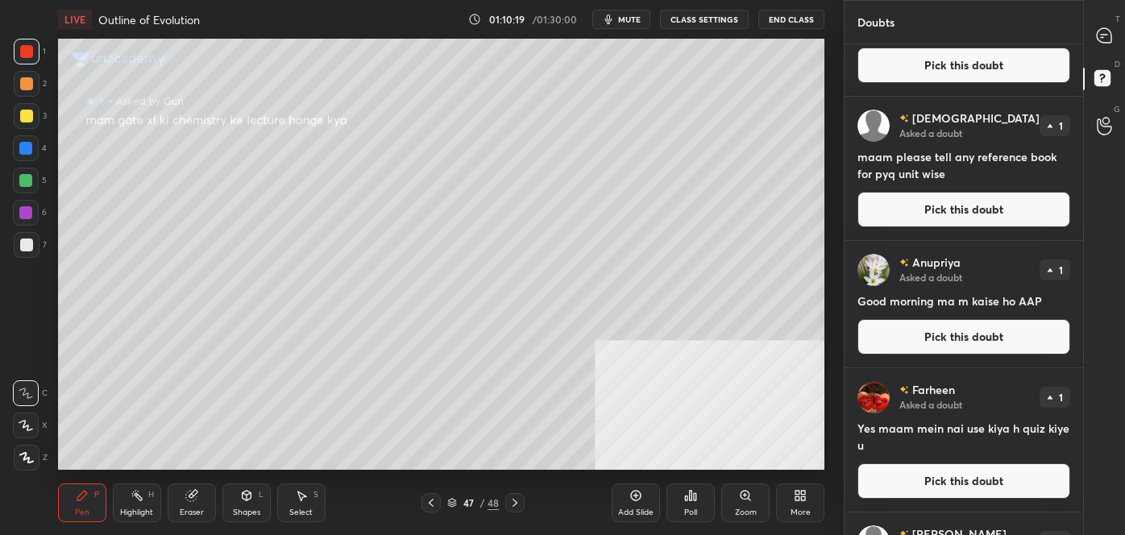
scroll to position [780, 0]
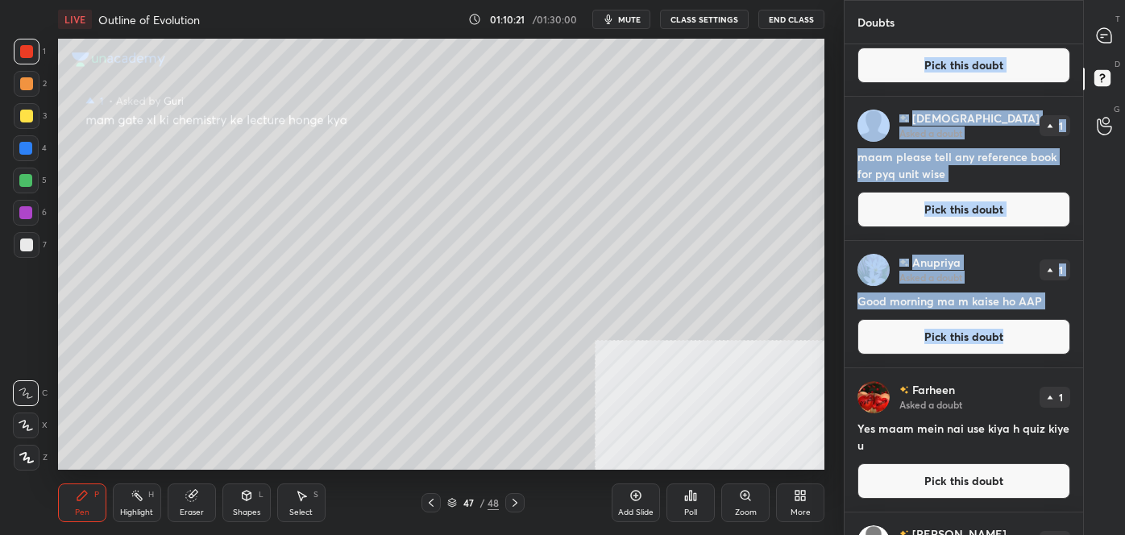
drag, startPoint x: 1078, startPoint y: 351, endPoint x: 1080, endPoint y: 360, distance: 9.0
click at [1080, 360] on div "[PERSON_NAME] Asked a doubt 1 Pr wo log bhi antigen dikhate hena? Pick this dou…" at bounding box center [964, 289] width 239 height 491
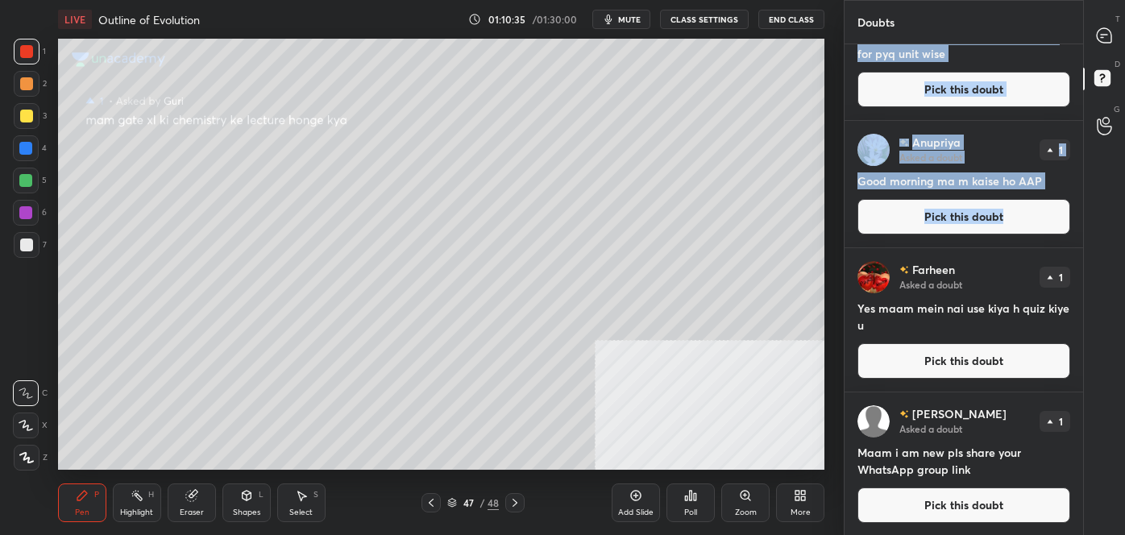
scroll to position [902, 0]
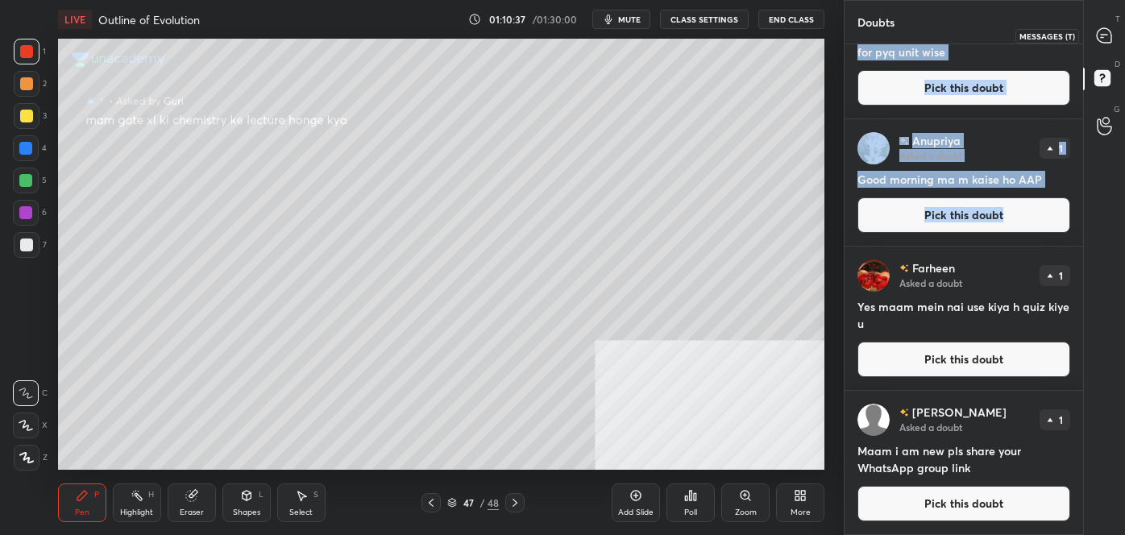
click at [1105, 28] on icon at bounding box center [1104, 35] width 17 height 17
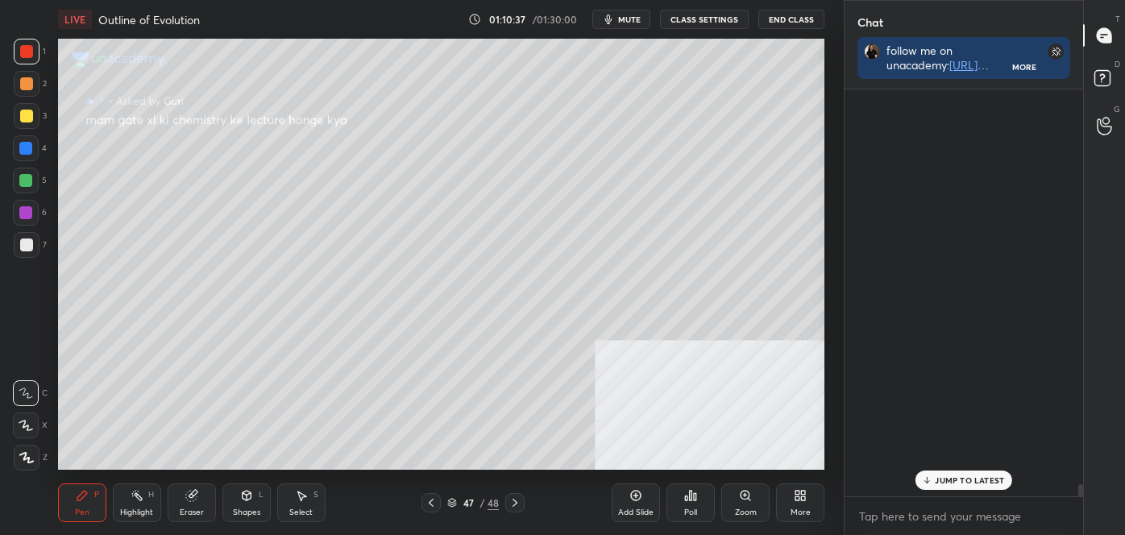
scroll to position [402, 234]
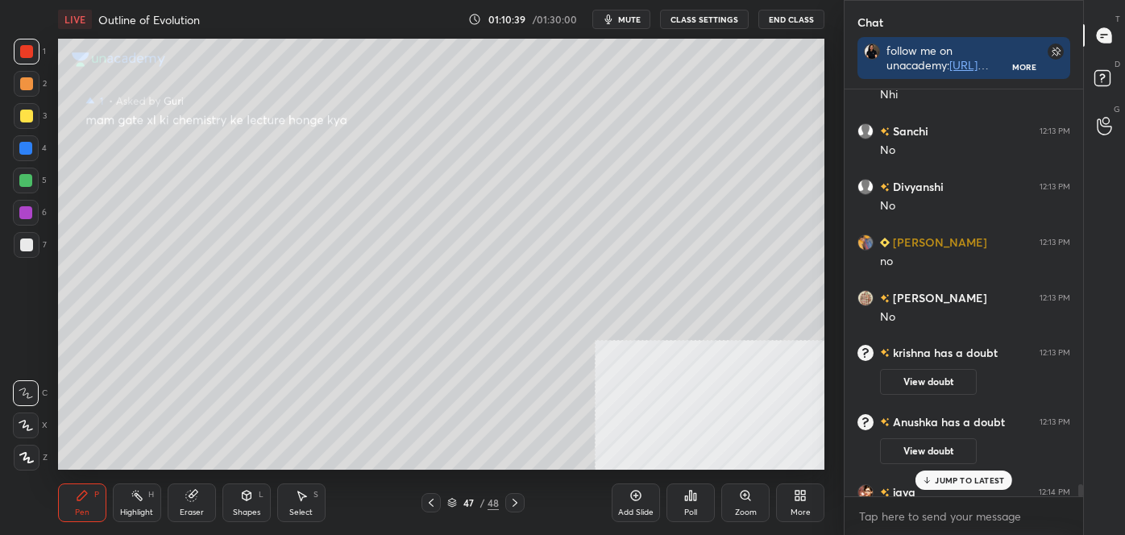
click at [959, 489] on div "JUMP TO LATEST" at bounding box center [964, 480] width 97 height 19
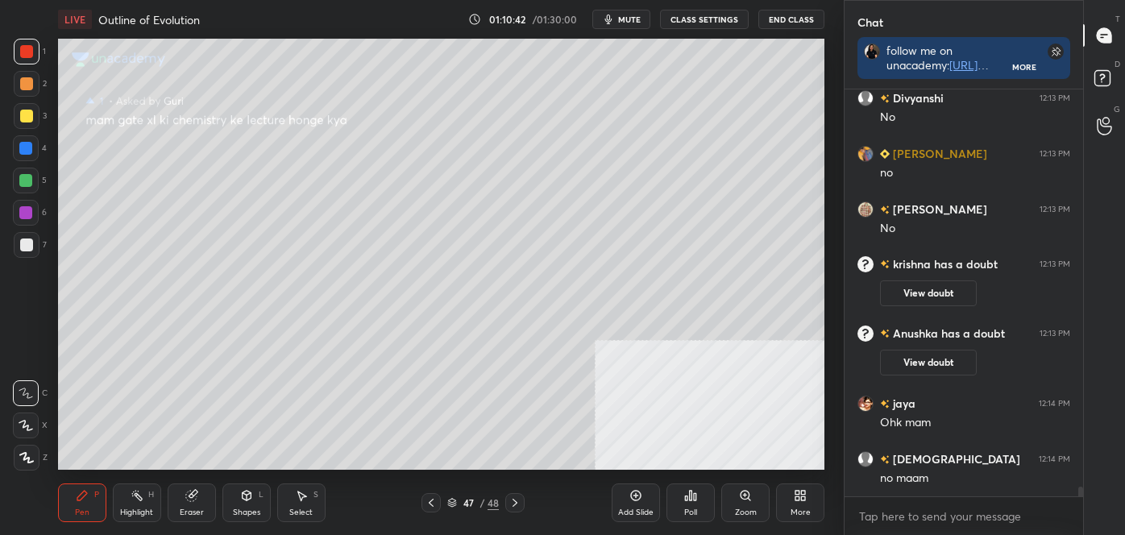
click at [436, 503] on icon at bounding box center [431, 503] width 13 height 13
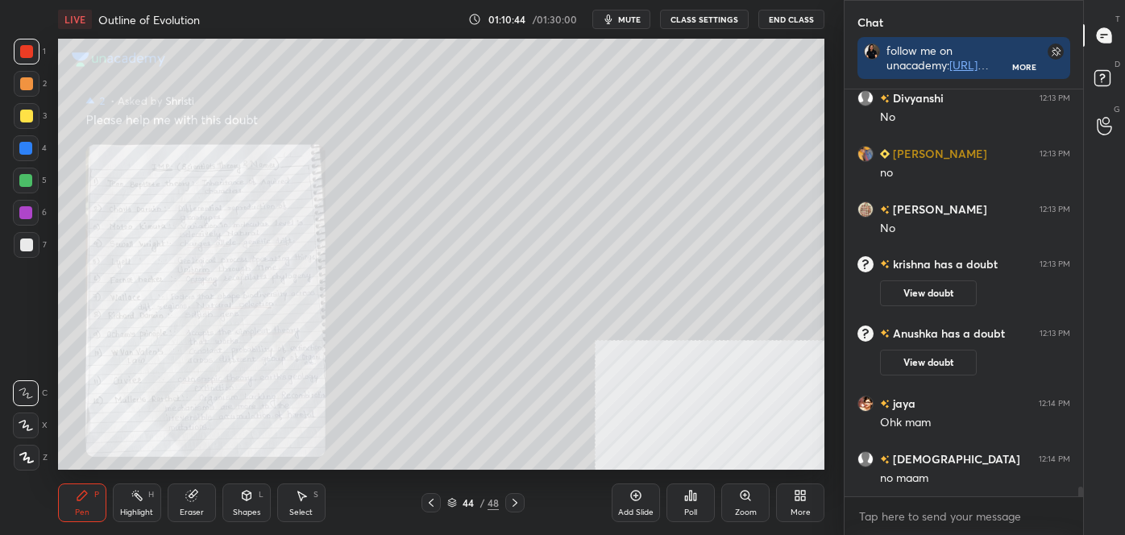
click at [436, 503] on icon at bounding box center [431, 503] width 13 height 13
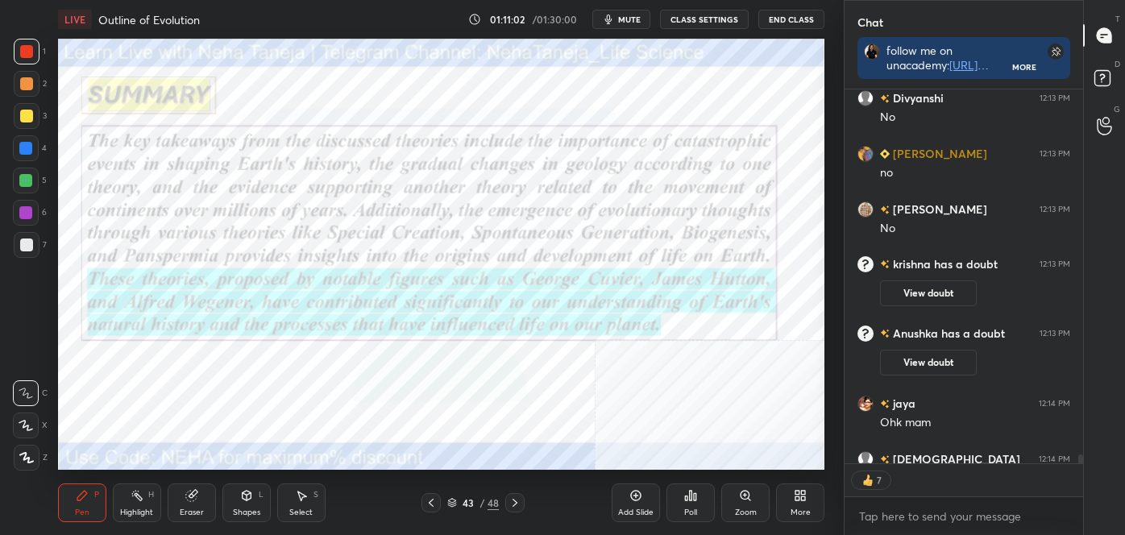
scroll to position [16608, 0]
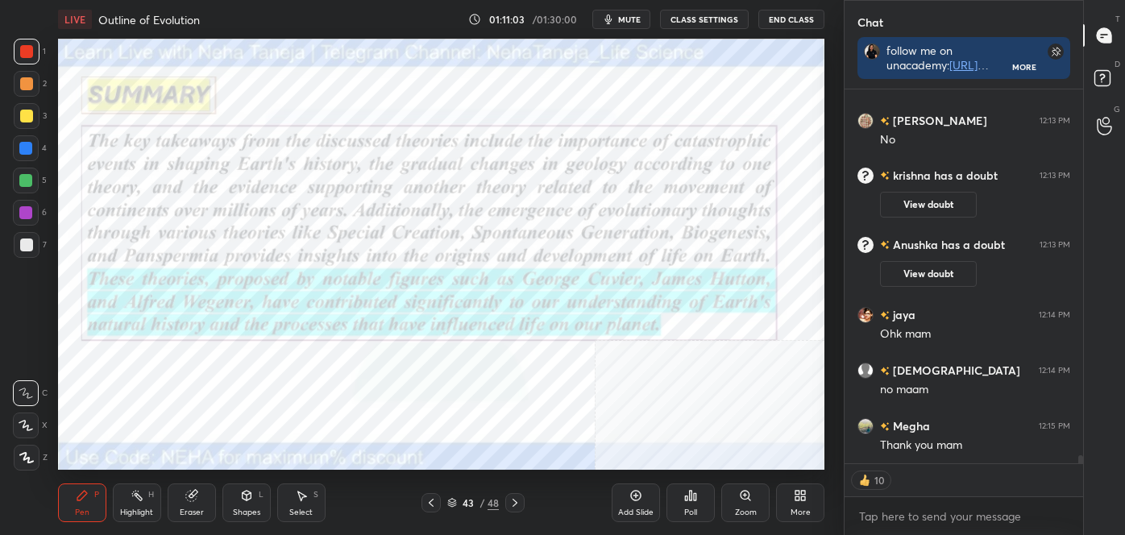
click at [452, 502] on icon at bounding box center [452, 501] width 8 height 4
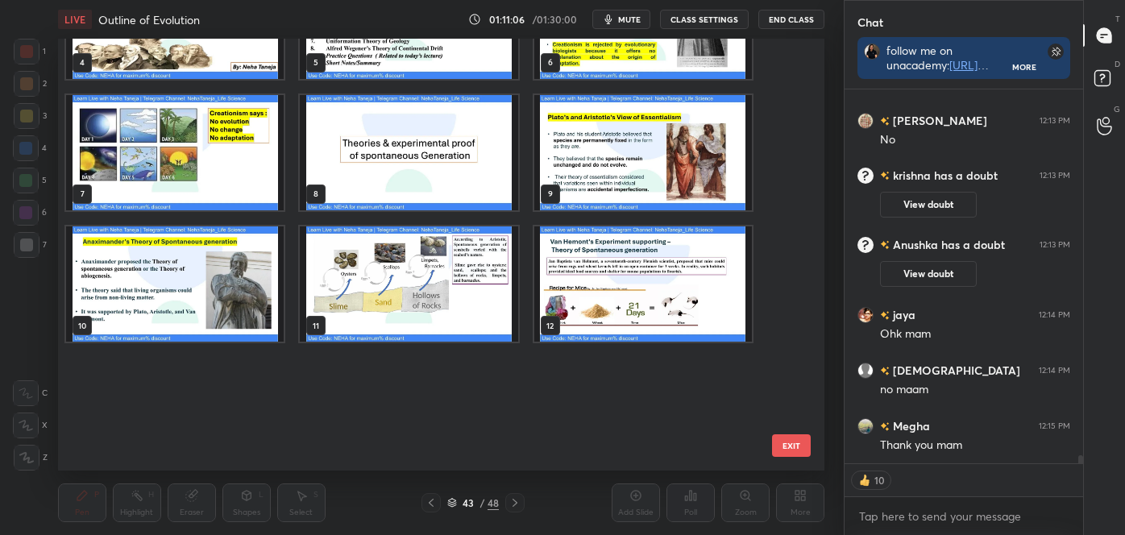
scroll to position [0, 0]
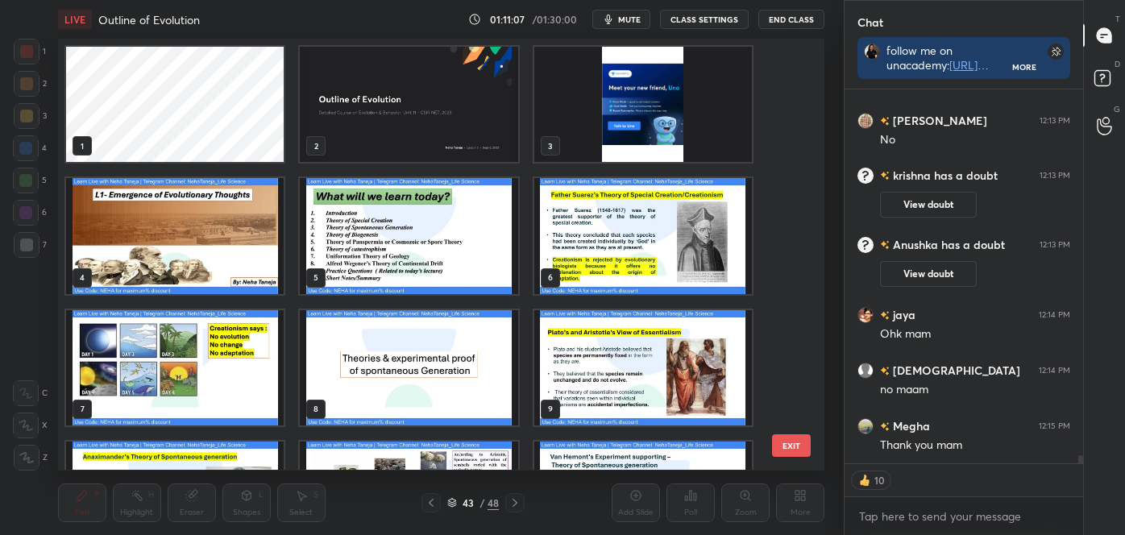
click at [374, 83] on img "grid" at bounding box center [409, 104] width 218 height 115
click at [377, 82] on img "grid" at bounding box center [409, 104] width 218 height 115
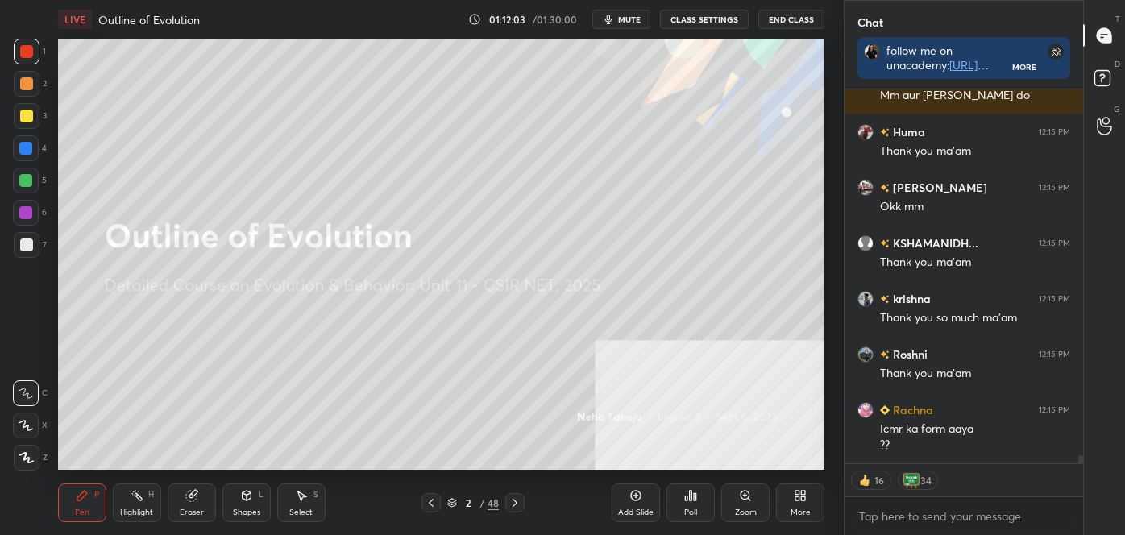
scroll to position [17124, 0]
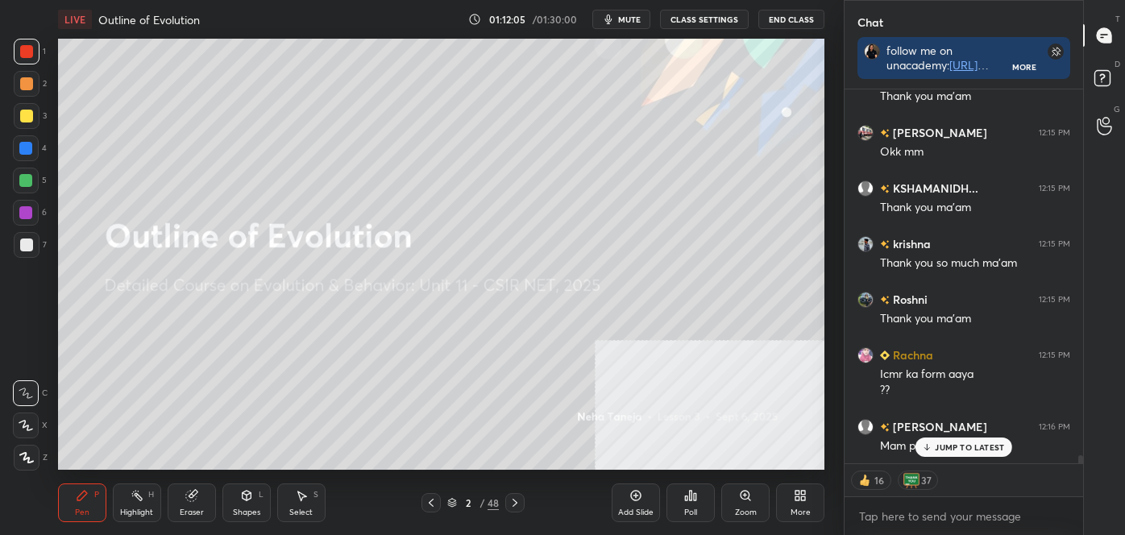
click at [981, 447] on p "JUMP TO LATEST" at bounding box center [969, 448] width 69 height 10
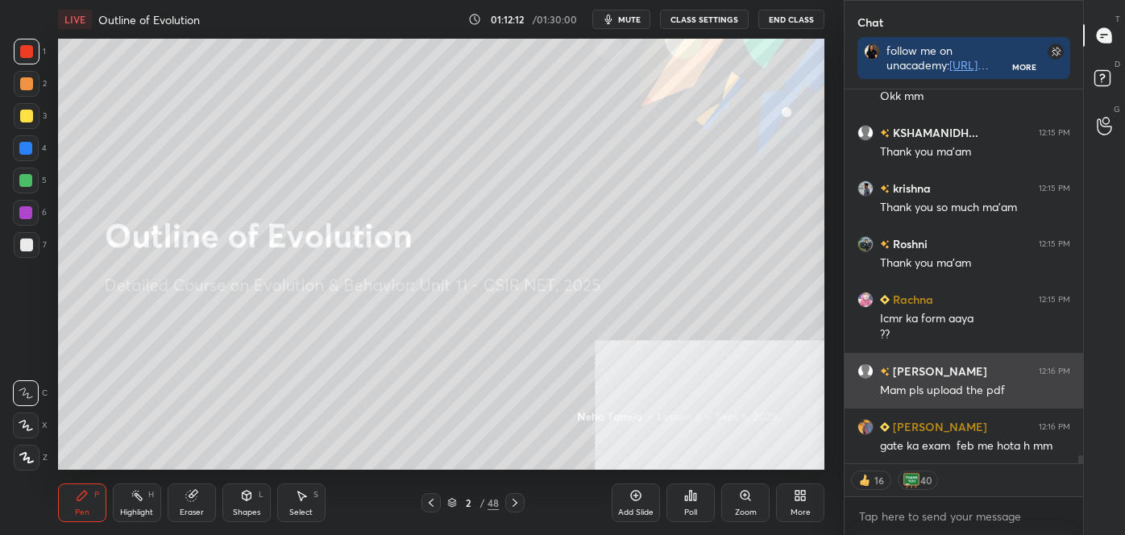
scroll to position [17236, 0]
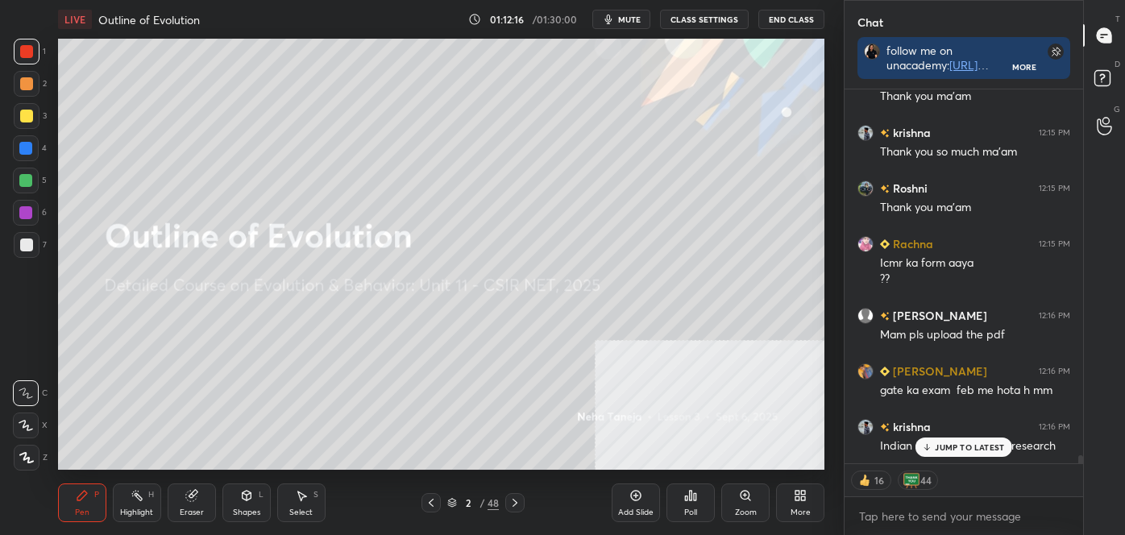
drag, startPoint x: 21, startPoint y: 251, endPoint x: 35, endPoint y: 241, distance: 17.4
click at [22, 252] on div at bounding box center [27, 245] width 26 height 26
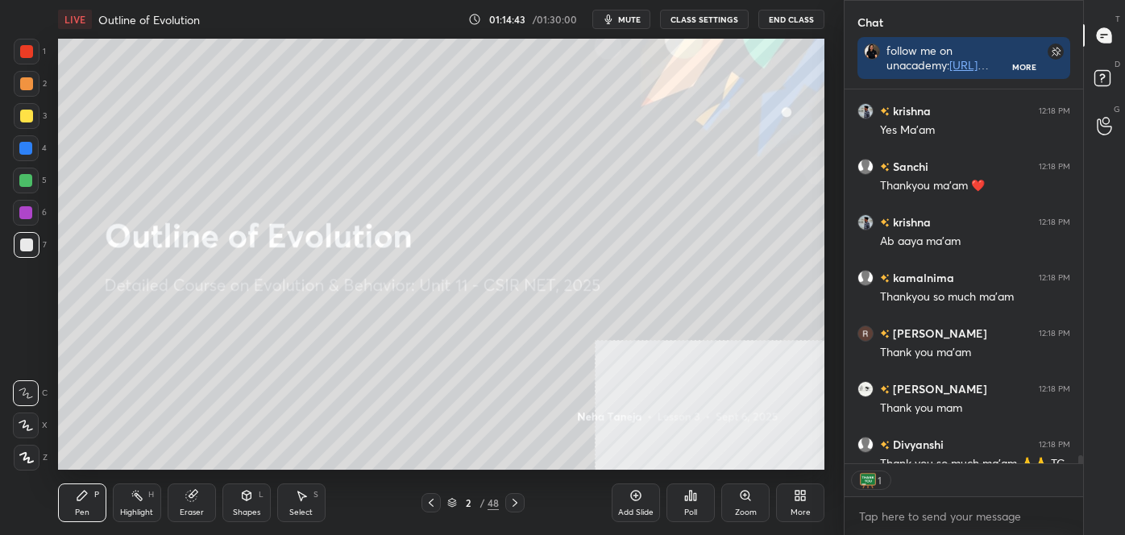
scroll to position [369, 234]
click at [453, 500] on icon at bounding box center [452, 503] width 10 height 10
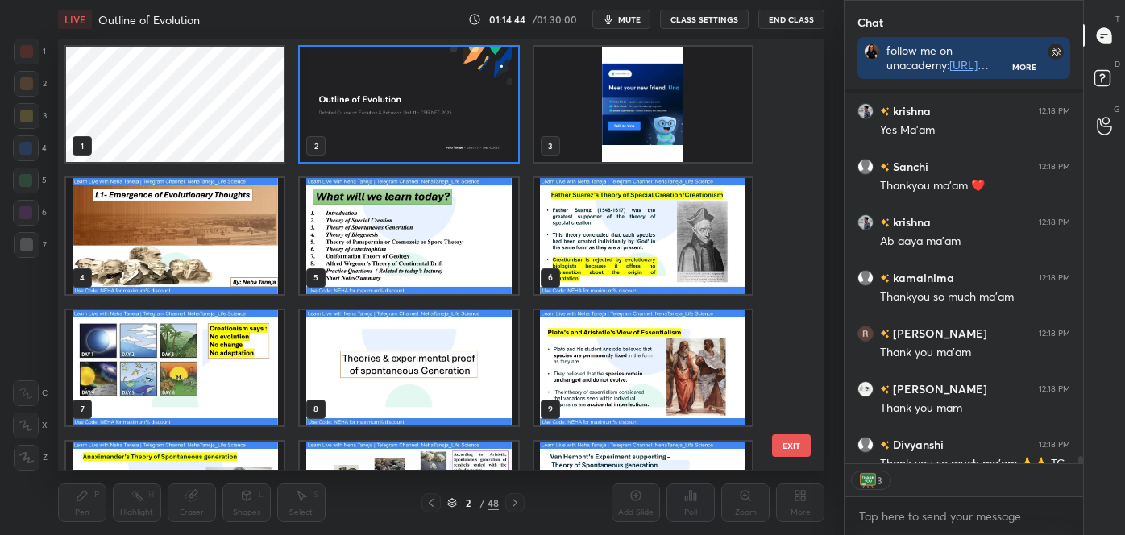
scroll to position [18143, 0]
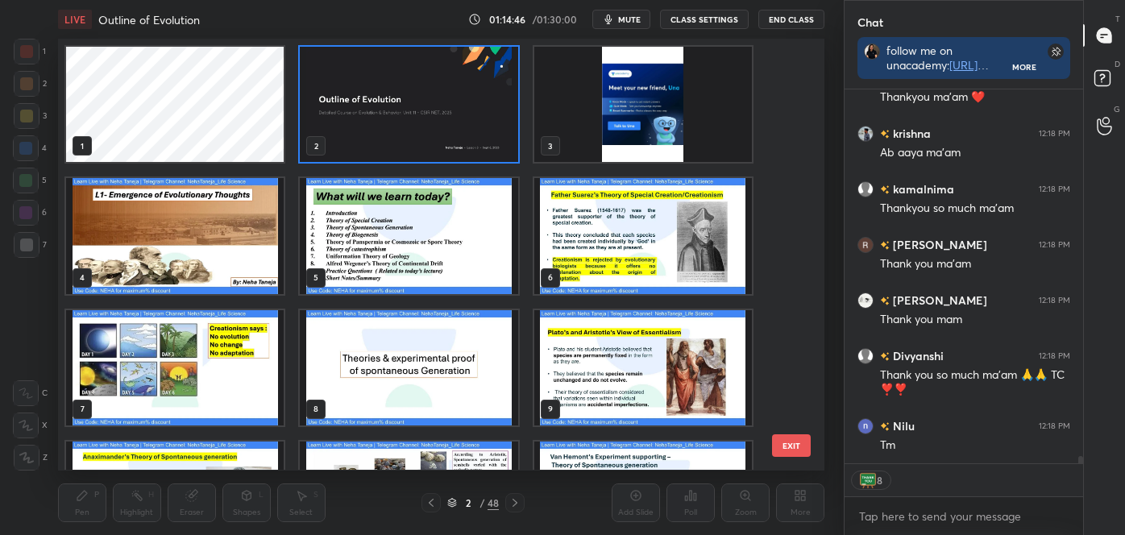
click at [678, 124] on img "grid" at bounding box center [644, 104] width 218 height 115
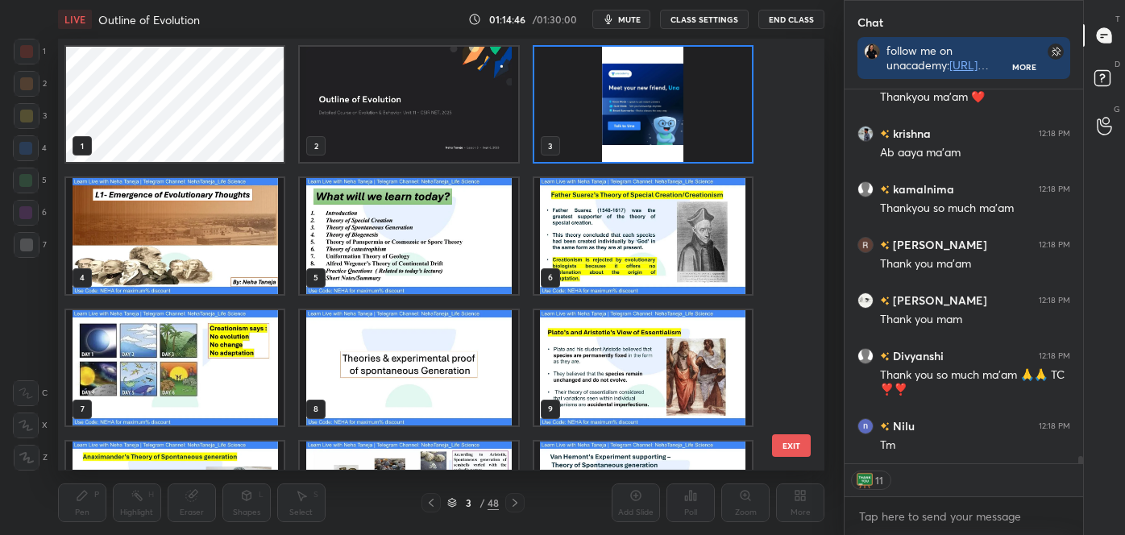
scroll to position [18199, 0]
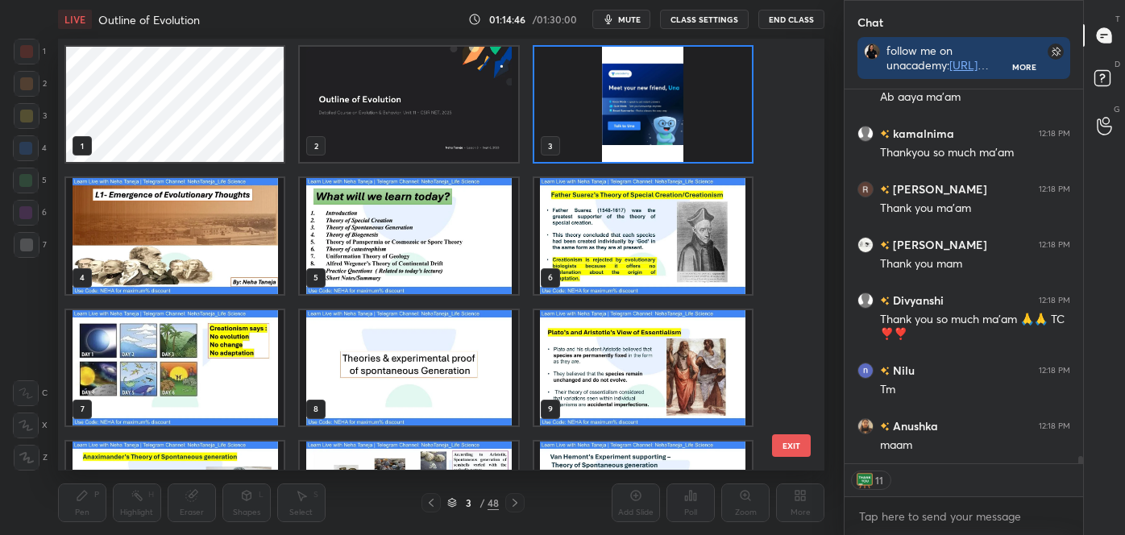
click at [673, 131] on img "grid" at bounding box center [644, 104] width 218 height 115
click at [672, 131] on img "grid" at bounding box center [644, 104] width 218 height 115
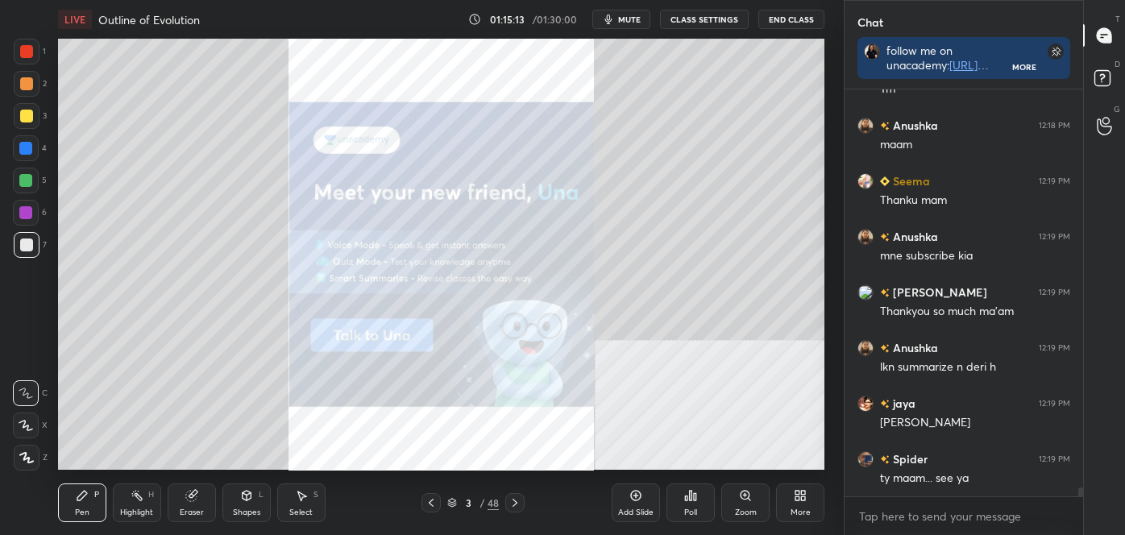
scroll to position [18565, 0]
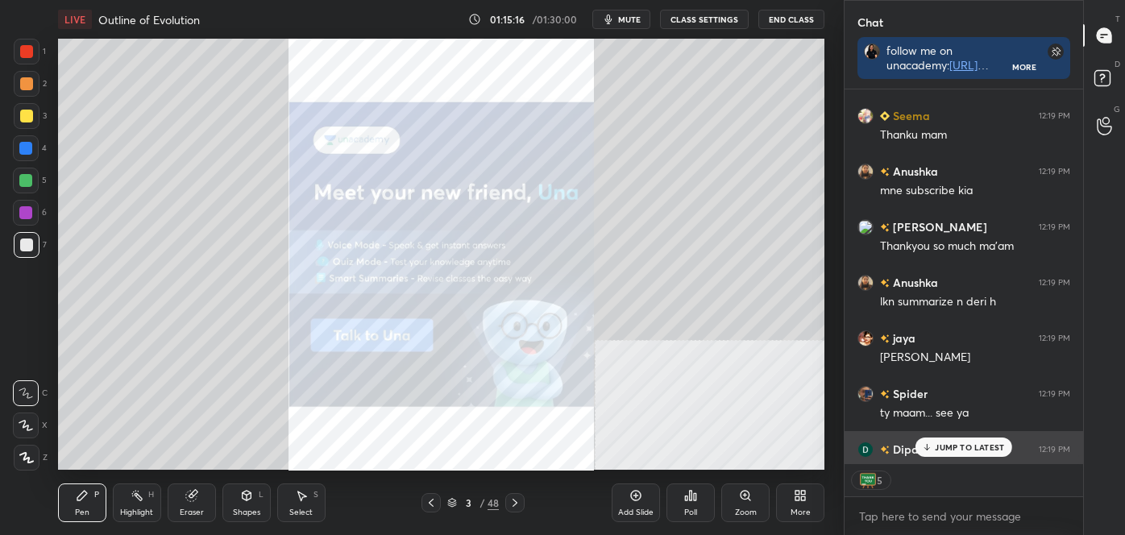
click at [946, 443] on p "JUMP TO LATEST" at bounding box center [969, 448] width 69 height 10
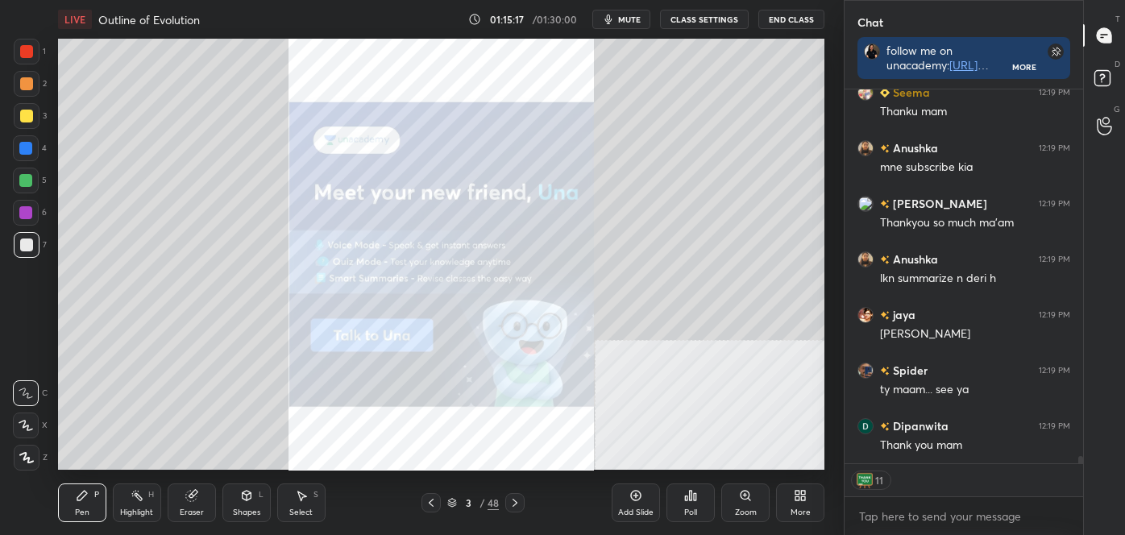
scroll to position [18644, 0]
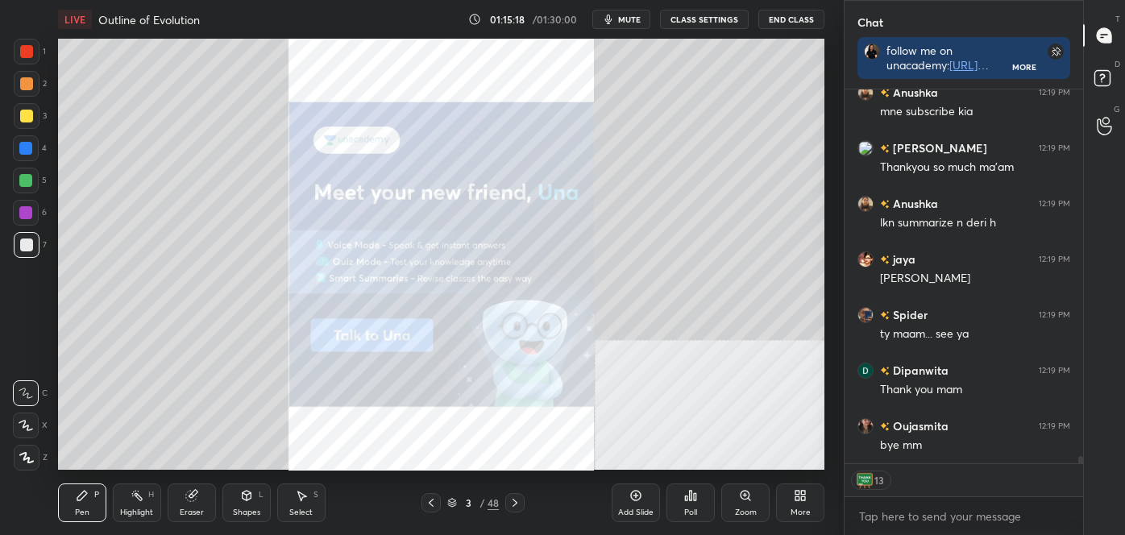
click at [787, 23] on button "End Class" at bounding box center [792, 19] width 66 height 19
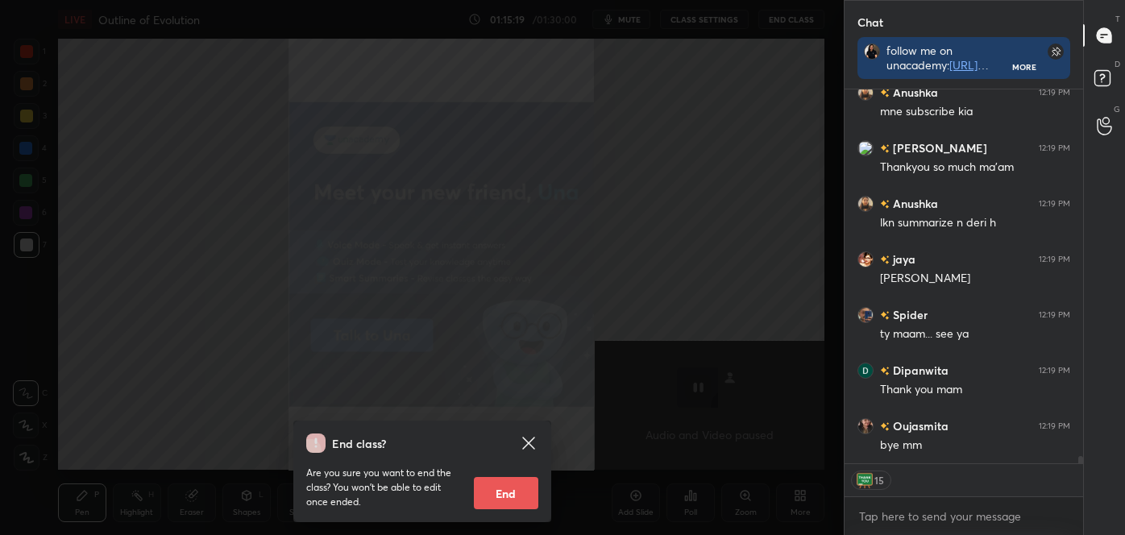
click at [521, 491] on button "End" at bounding box center [506, 493] width 64 height 32
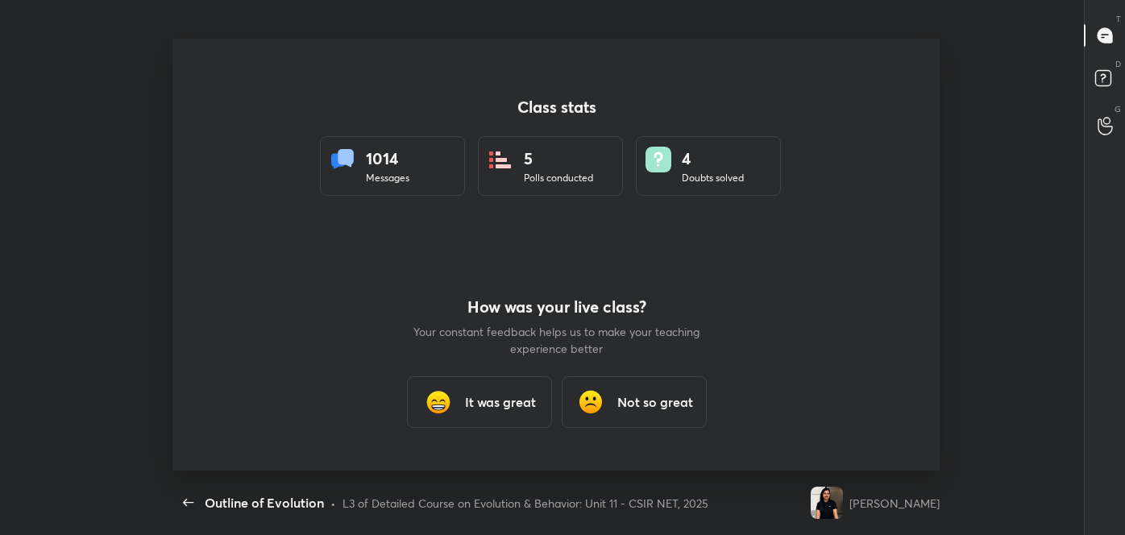
type textarea "x"
